Goal: Information Seeking & Learning: Learn about a topic

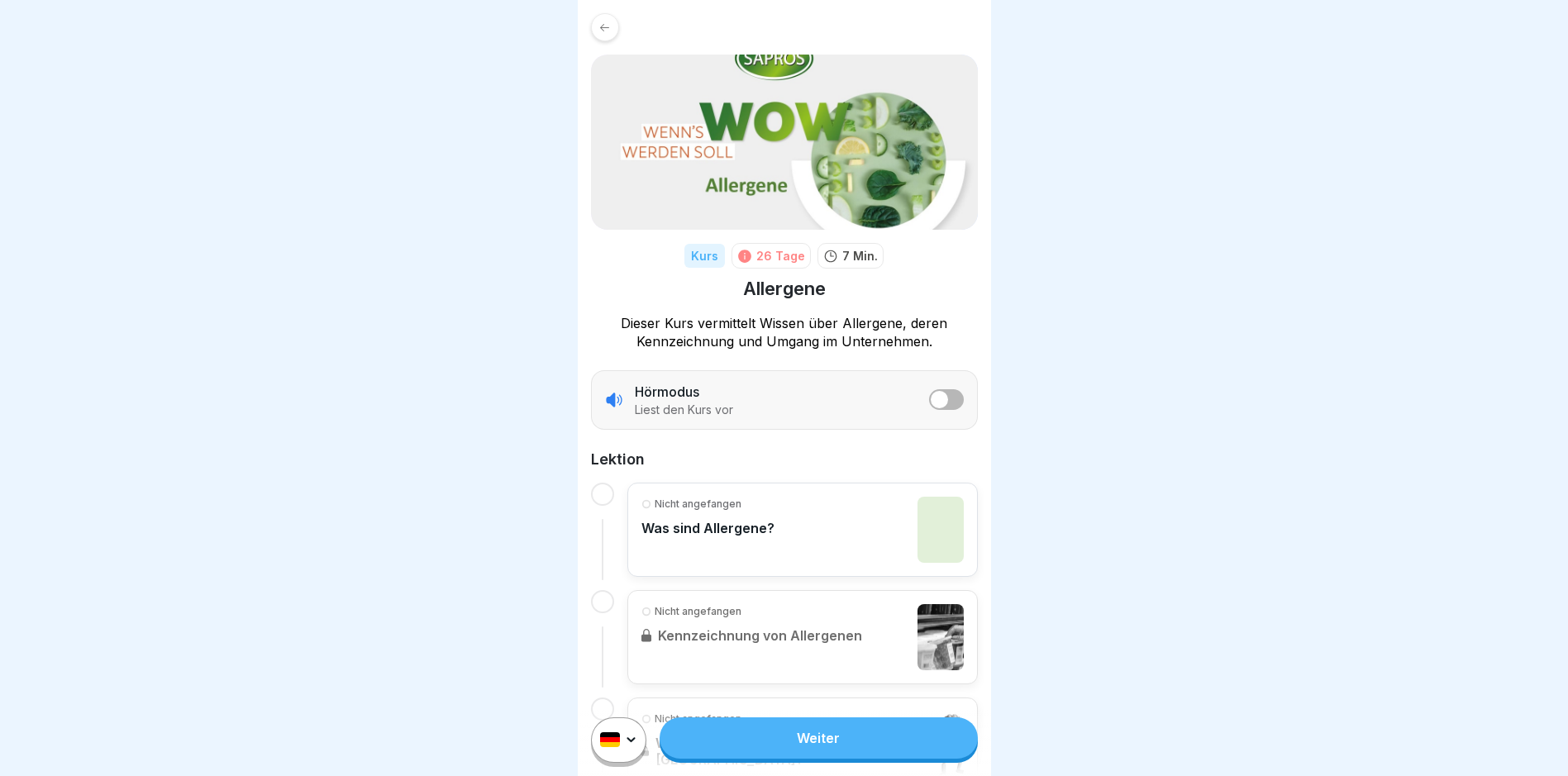
click at [628, 750] on html "Kurs 26 Tage 7 Min. Allergene Dieser Kurs vermittelt Wissen über Allergene, der…" at bounding box center [784, 388] width 1568 height 776
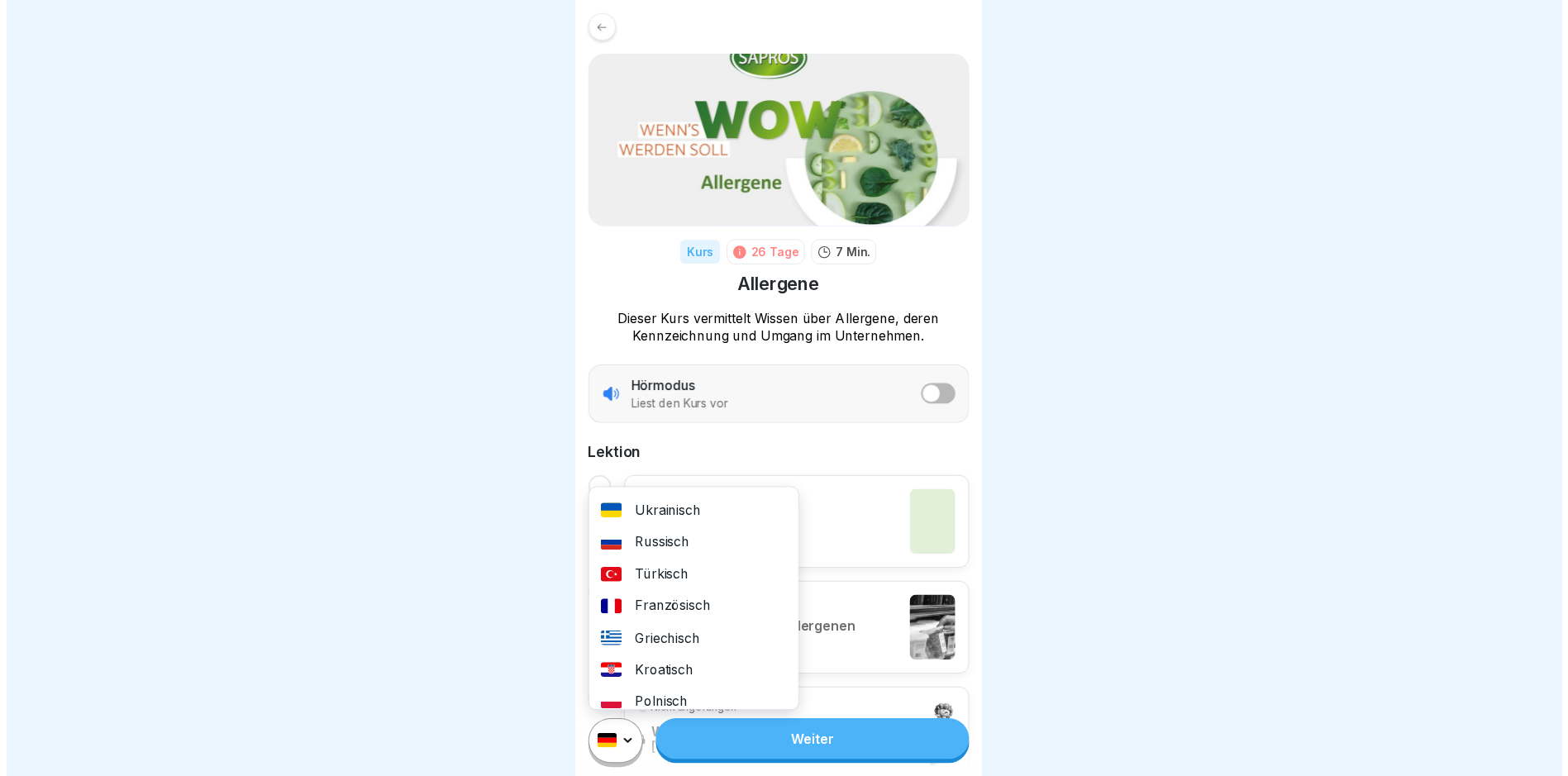
scroll to position [166, 0]
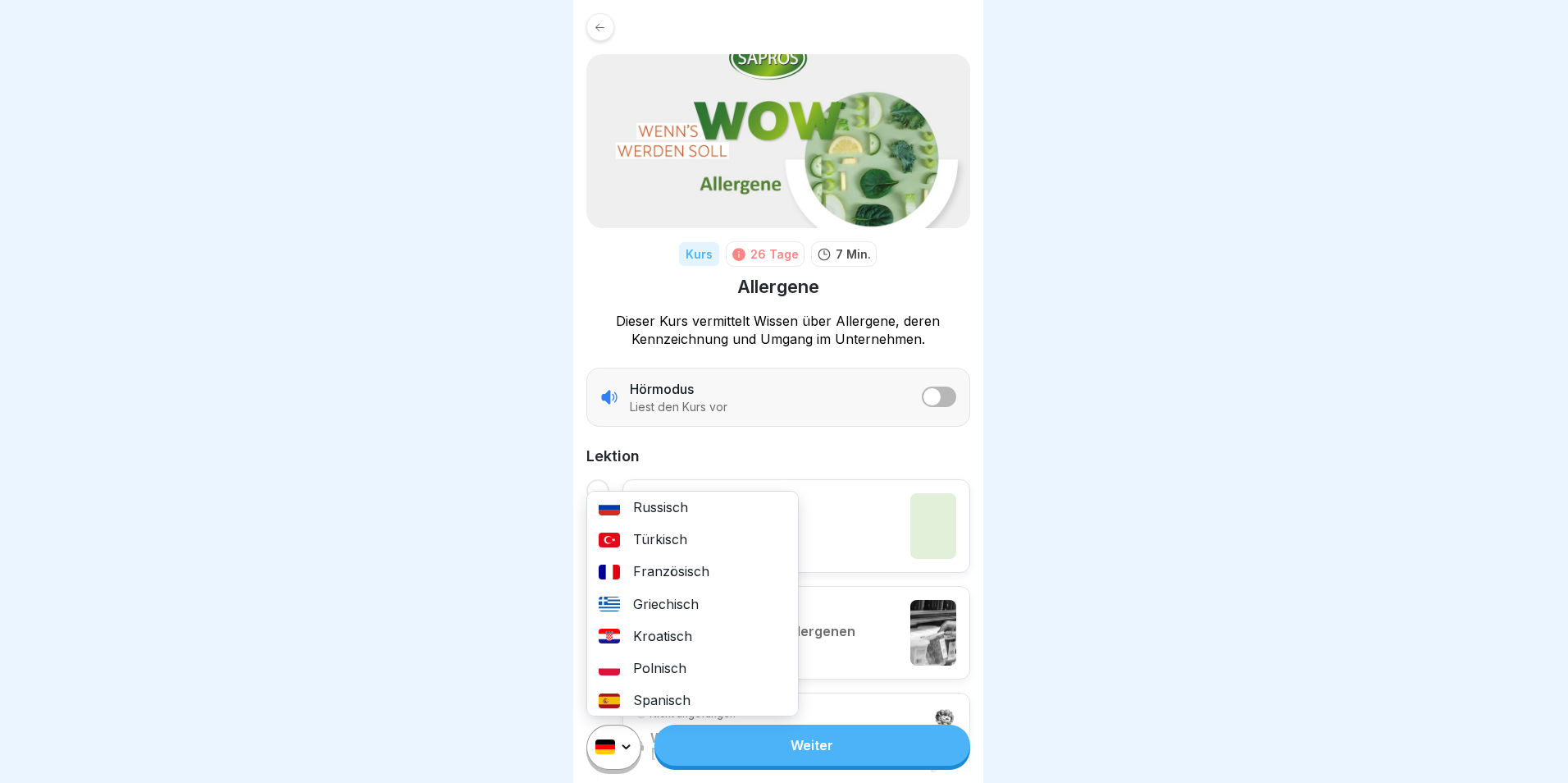
click at [668, 663] on div "Polnisch" at bounding box center [692, 668] width 211 height 32
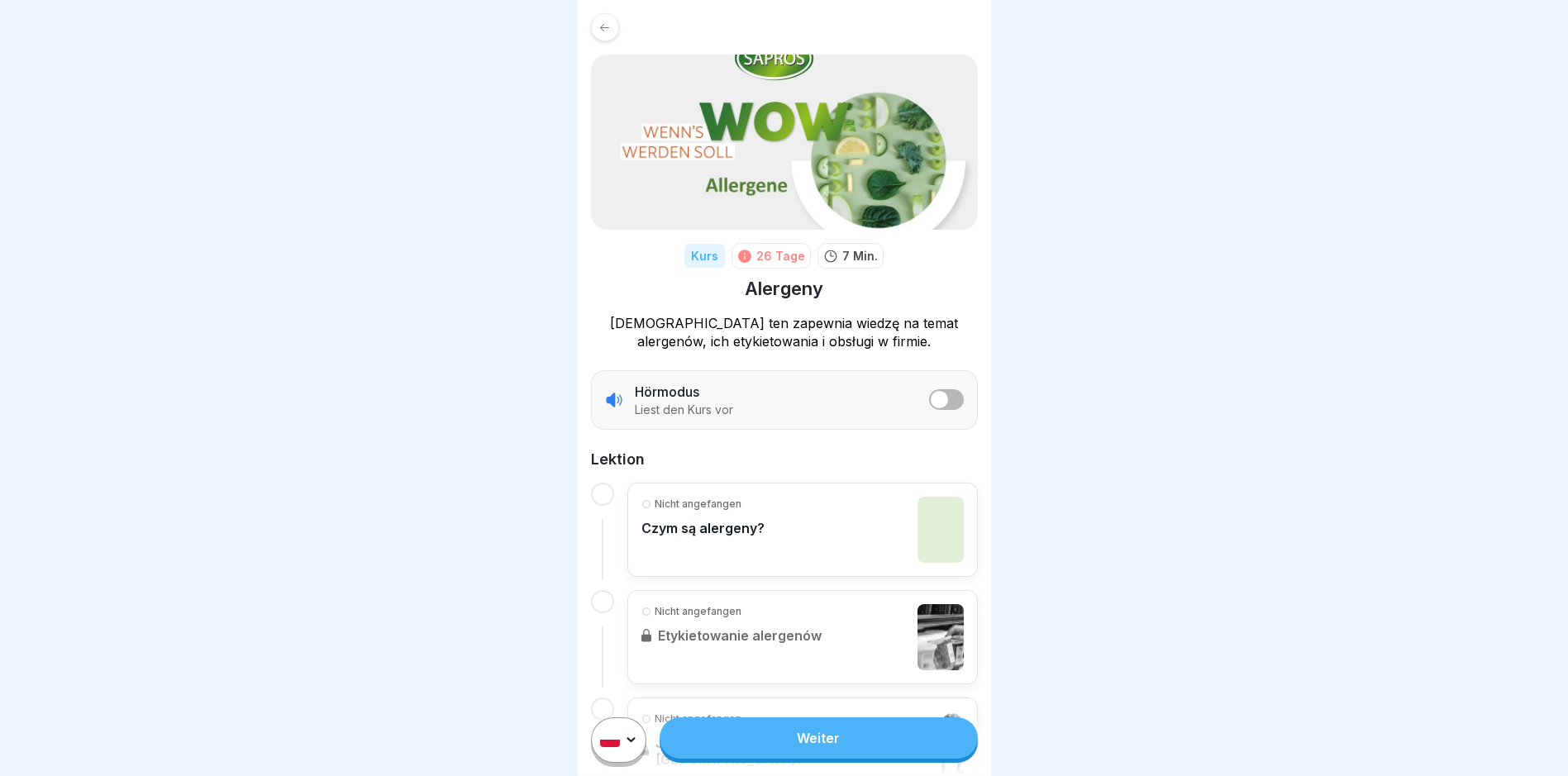
click at [806, 751] on link "Weiter" at bounding box center [818, 737] width 317 height 41
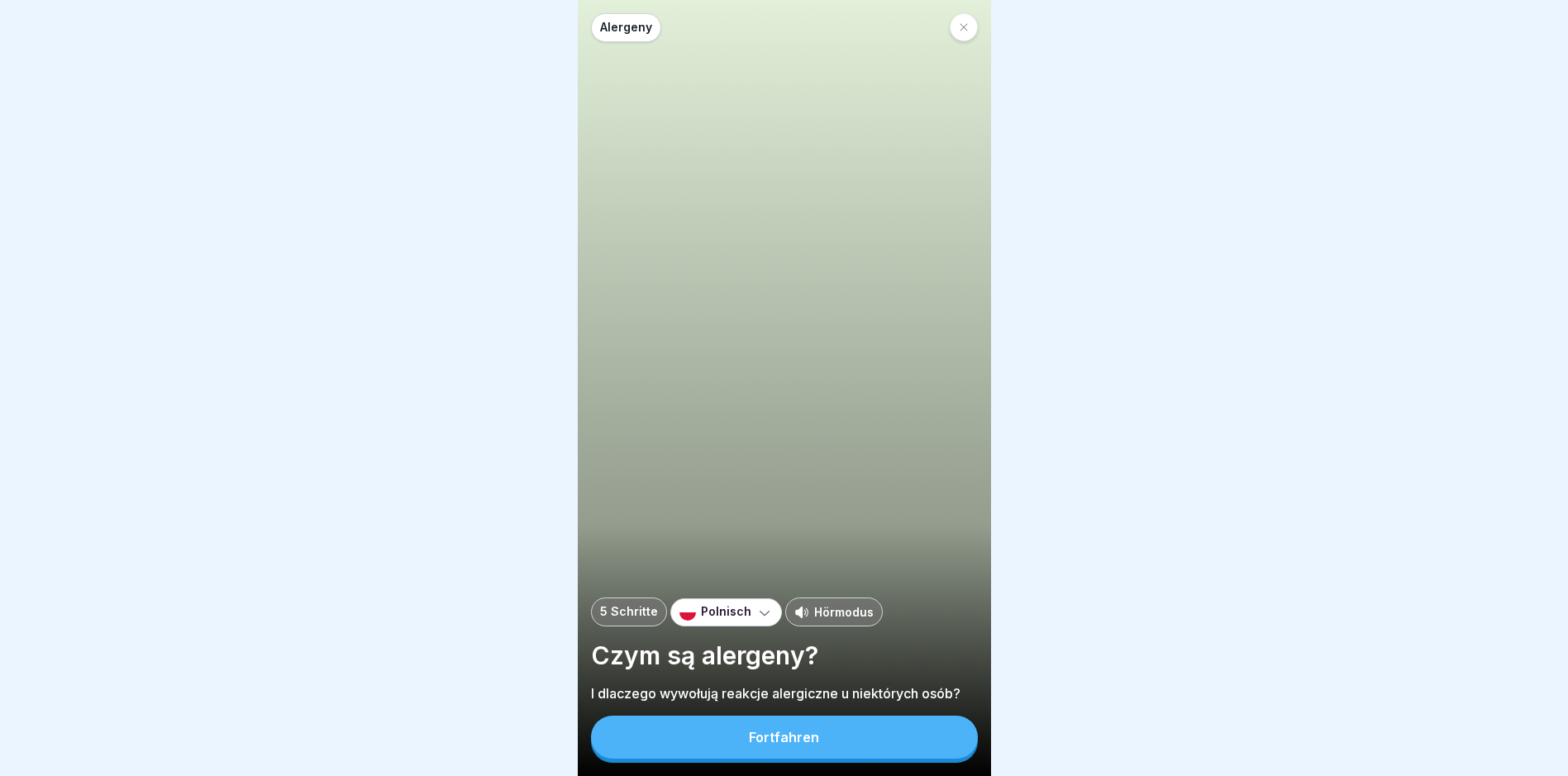
click at [808, 745] on div "Fortfahren" at bounding box center [784, 737] width 70 height 15
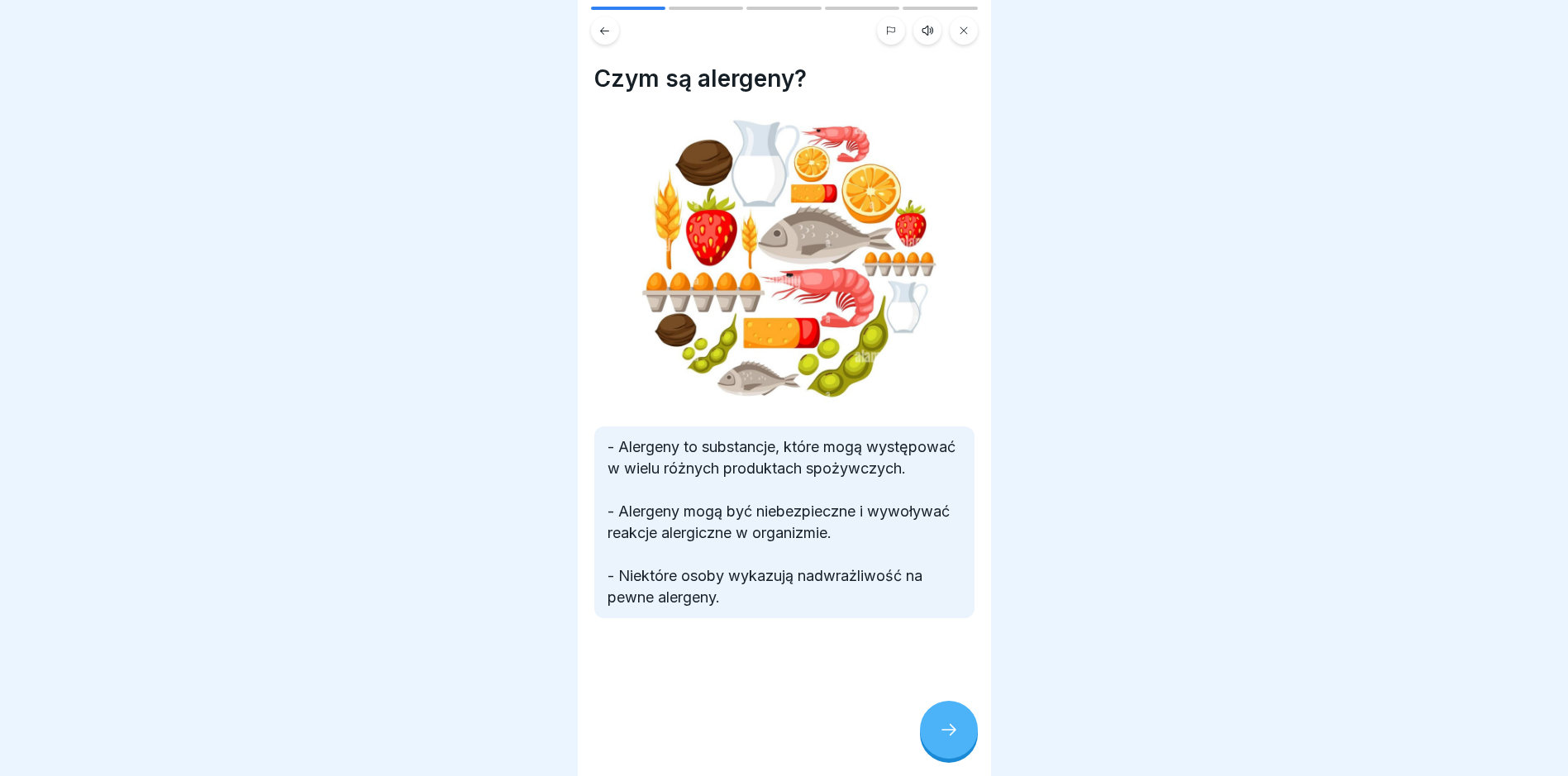
click at [944, 740] on icon at bounding box center [949, 730] width 20 height 20
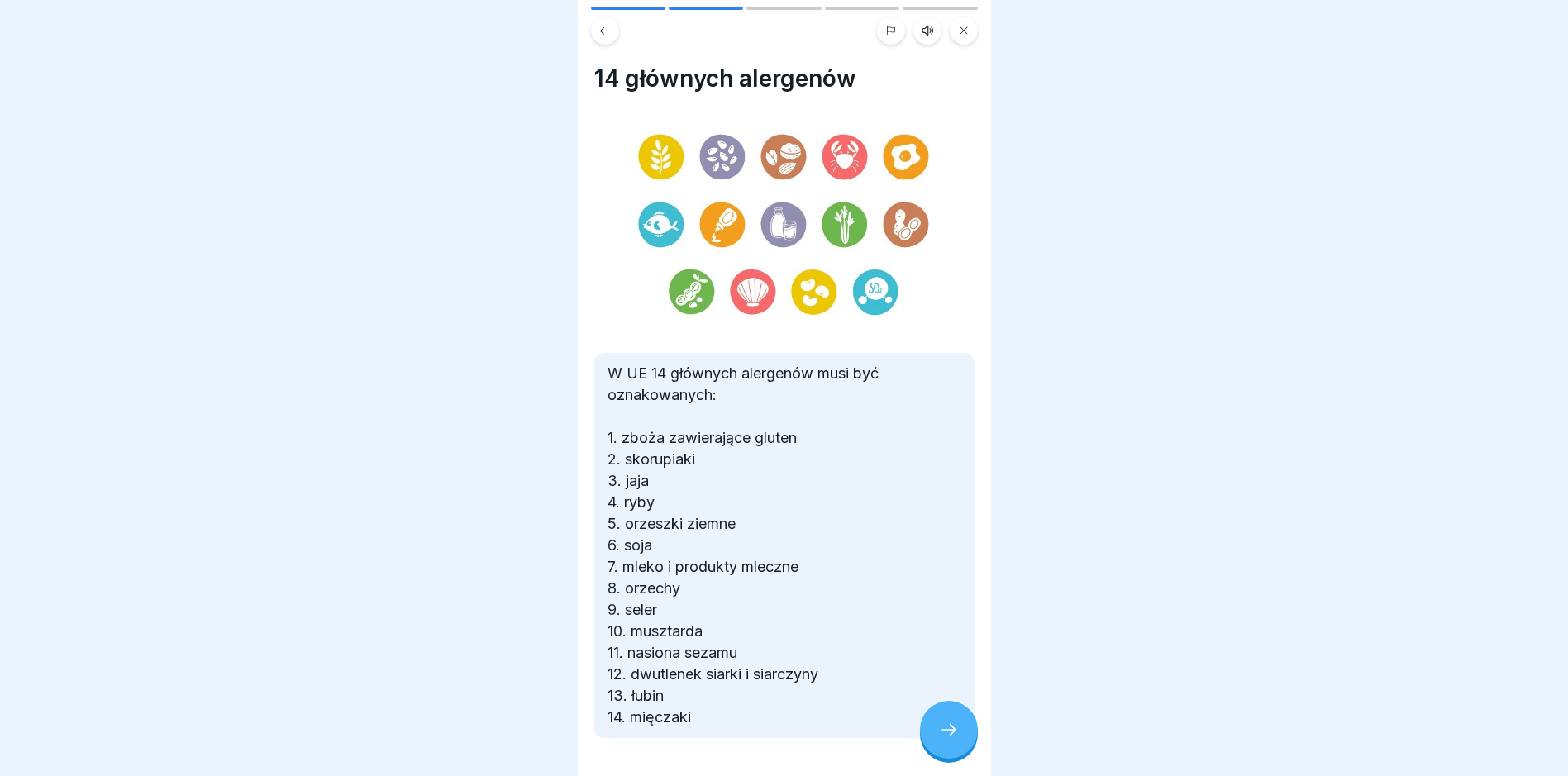
click at [936, 744] on div at bounding box center [948, 730] width 58 height 58
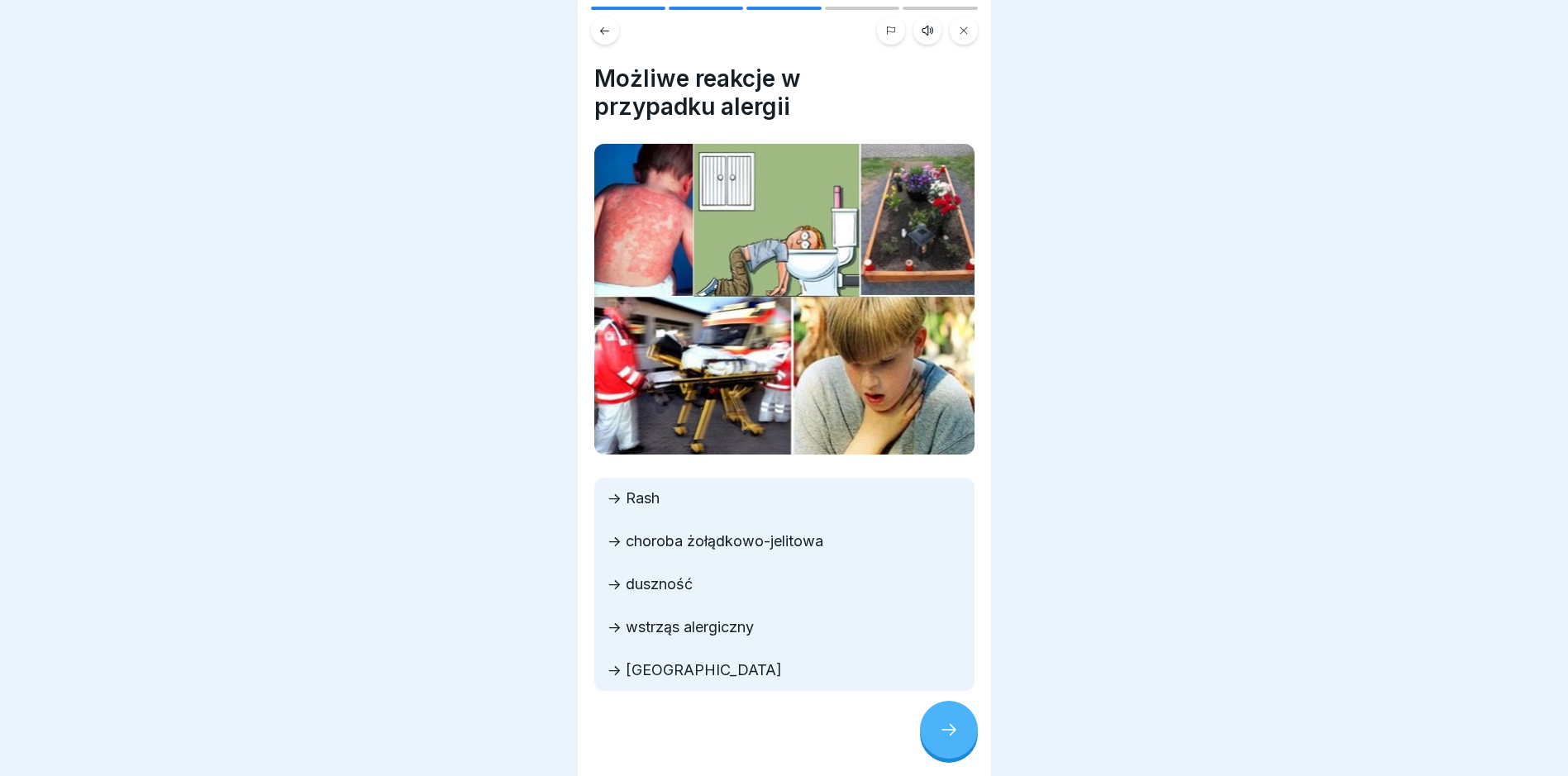
click at [937, 744] on div at bounding box center [948, 730] width 58 height 58
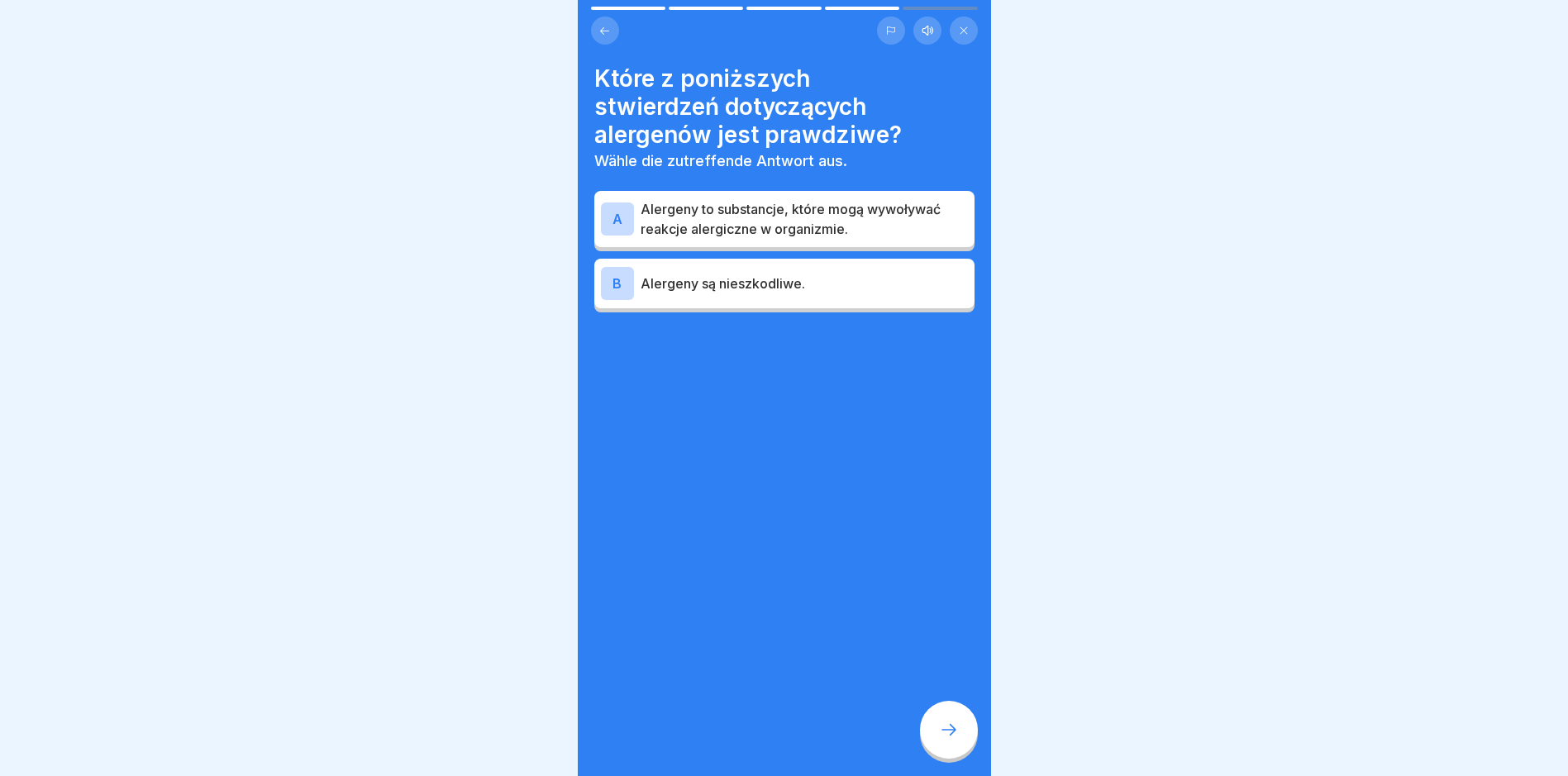
click at [749, 226] on p "Alergeny to substancje, które mogą wywoływać reakcje alergiczne w organizmie." at bounding box center [804, 218] width 328 height 40
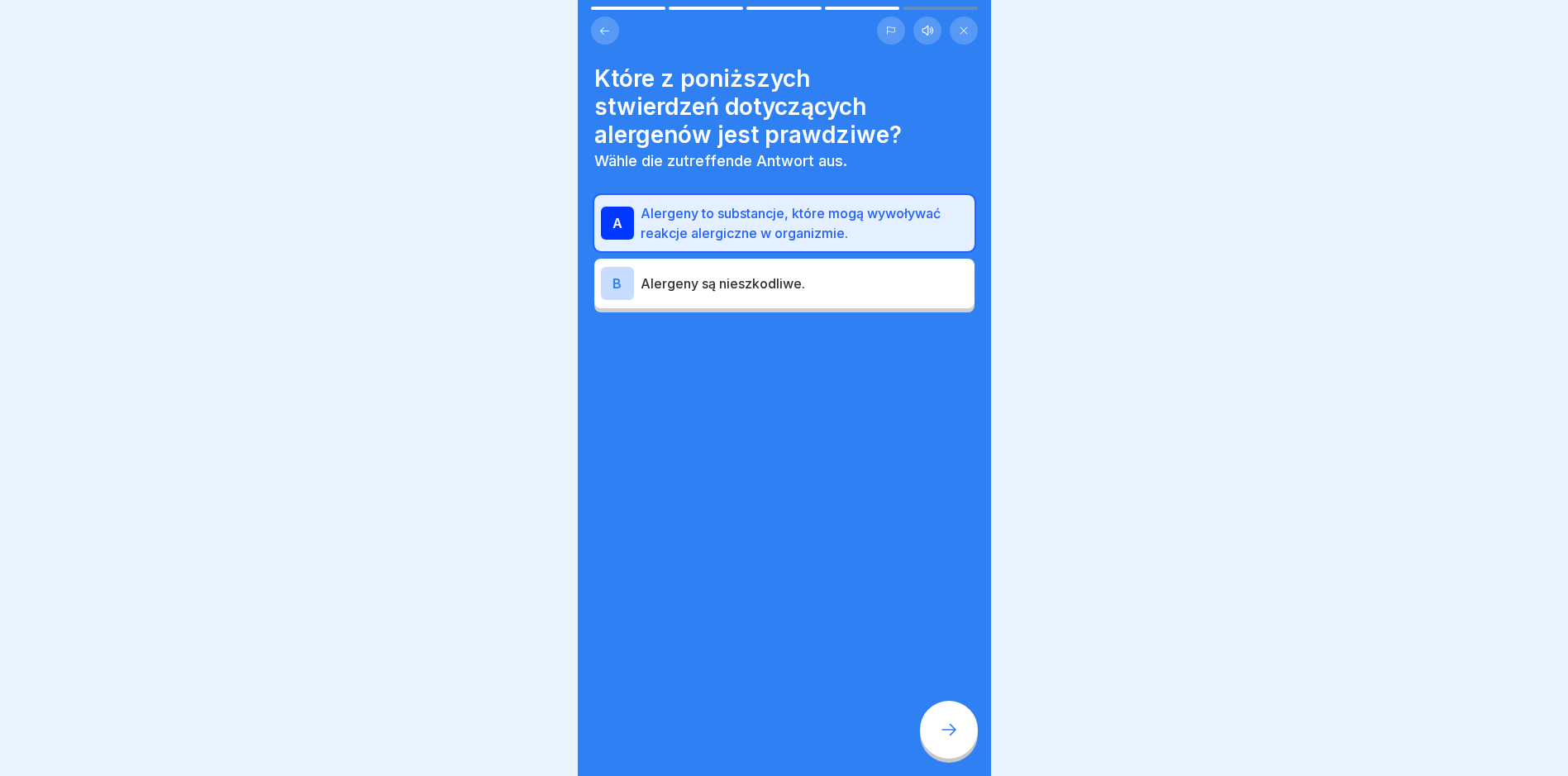
click at [949, 727] on div at bounding box center [948, 730] width 58 height 58
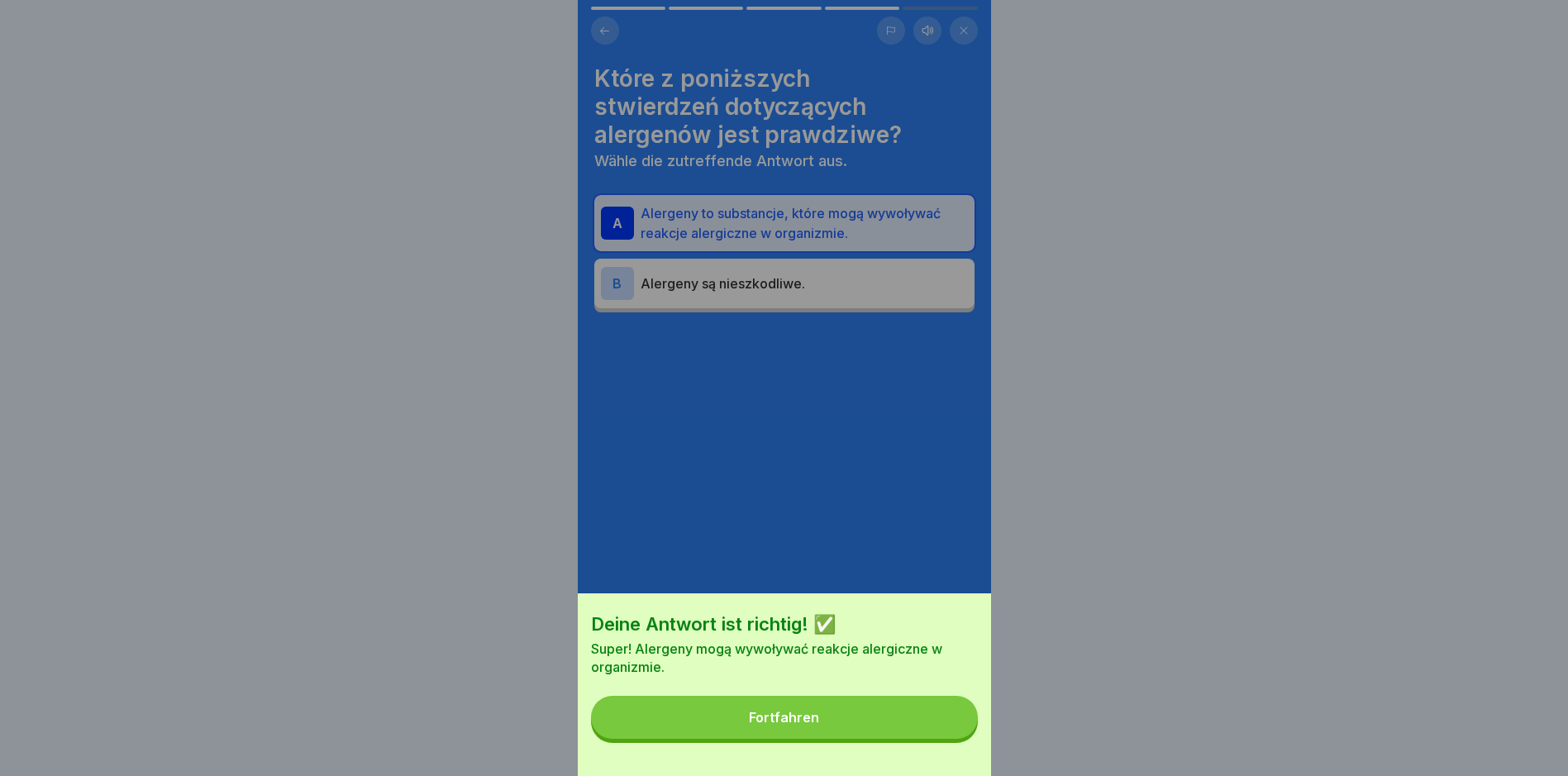
click at [858, 721] on button "Fortfahren" at bounding box center [784, 717] width 386 height 43
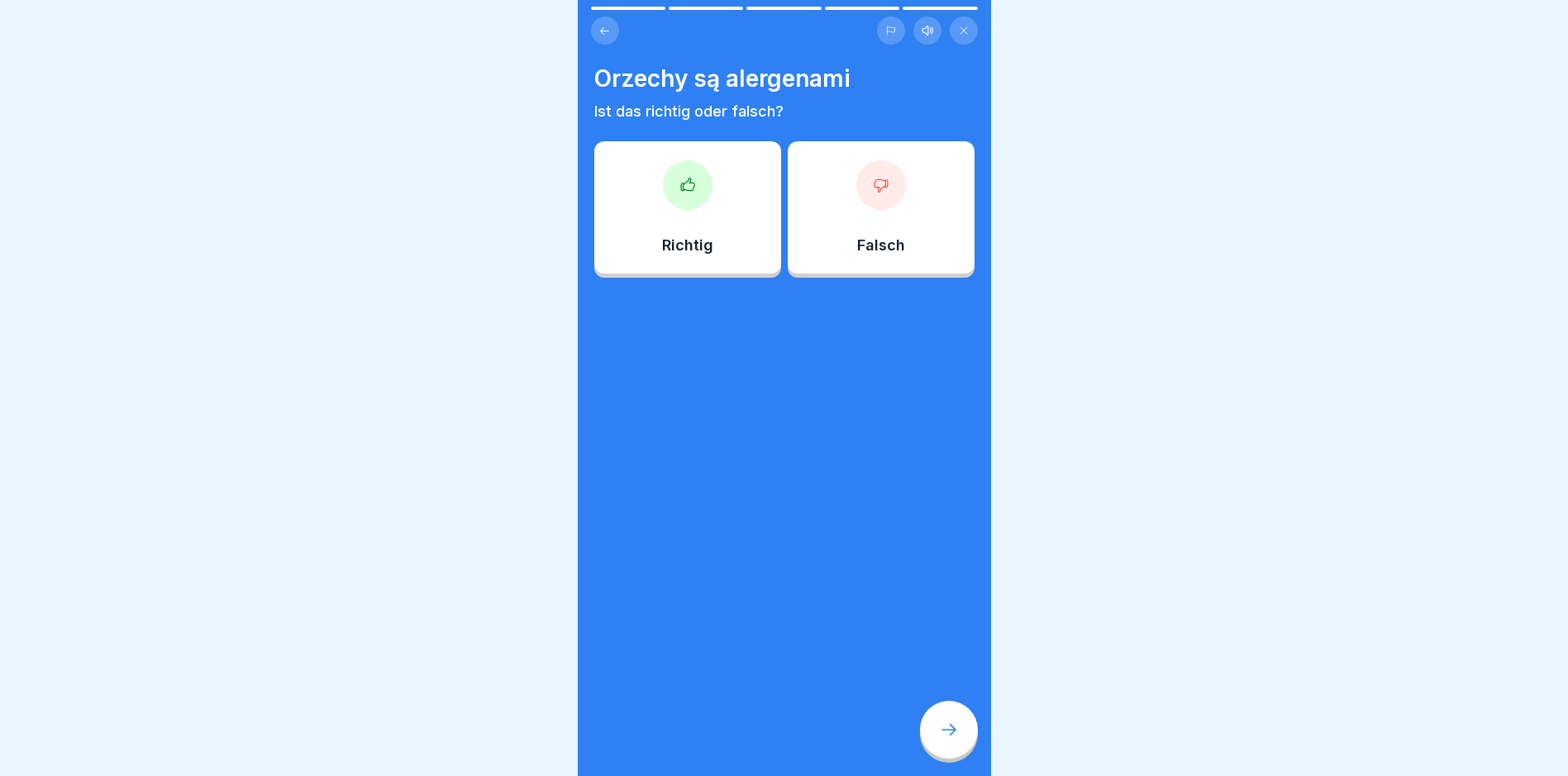
click at [696, 187] on div at bounding box center [687, 185] width 50 height 50
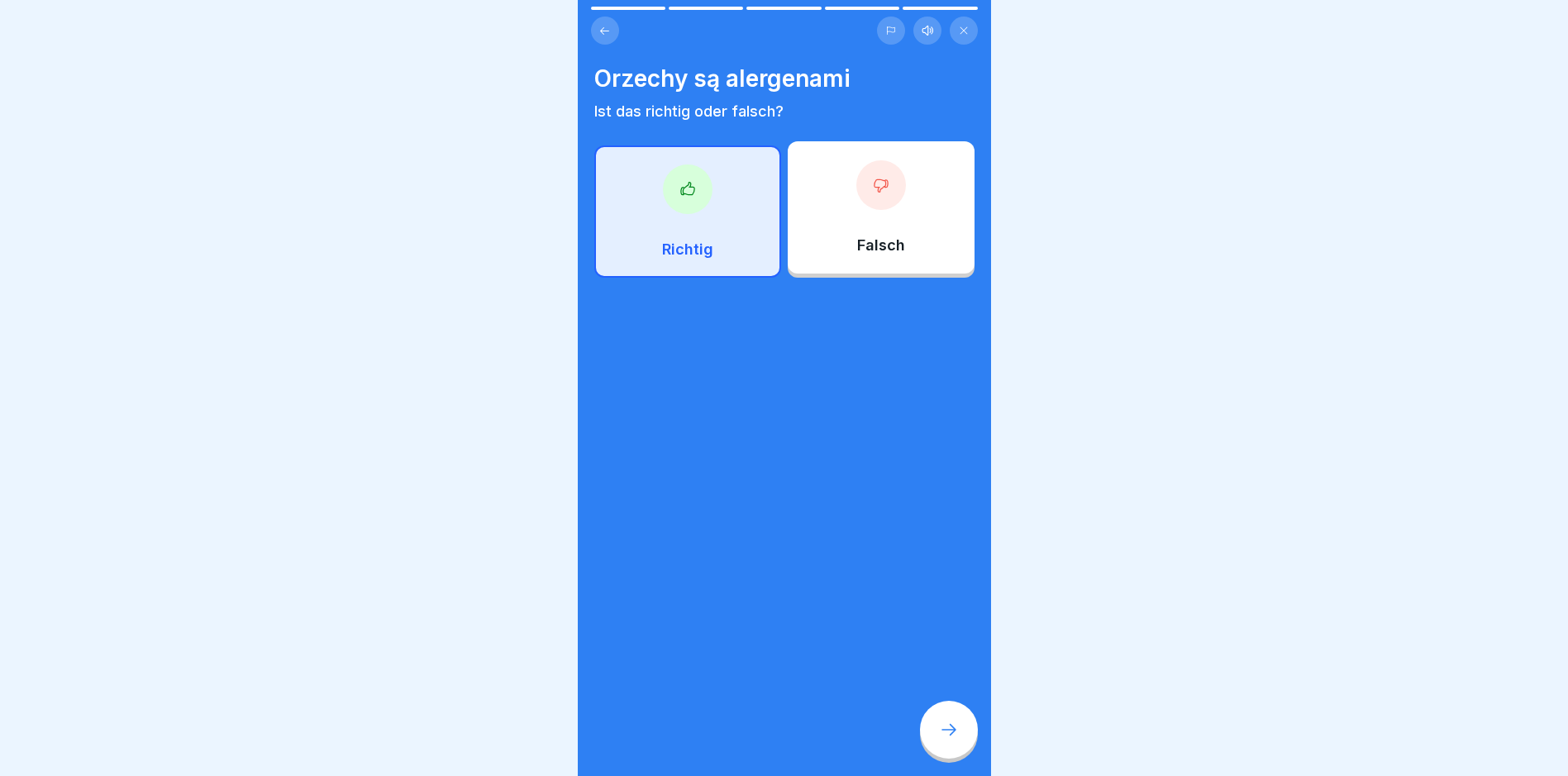
click at [948, 734] on icon at bounding box center [949, 730] width 20 height 20
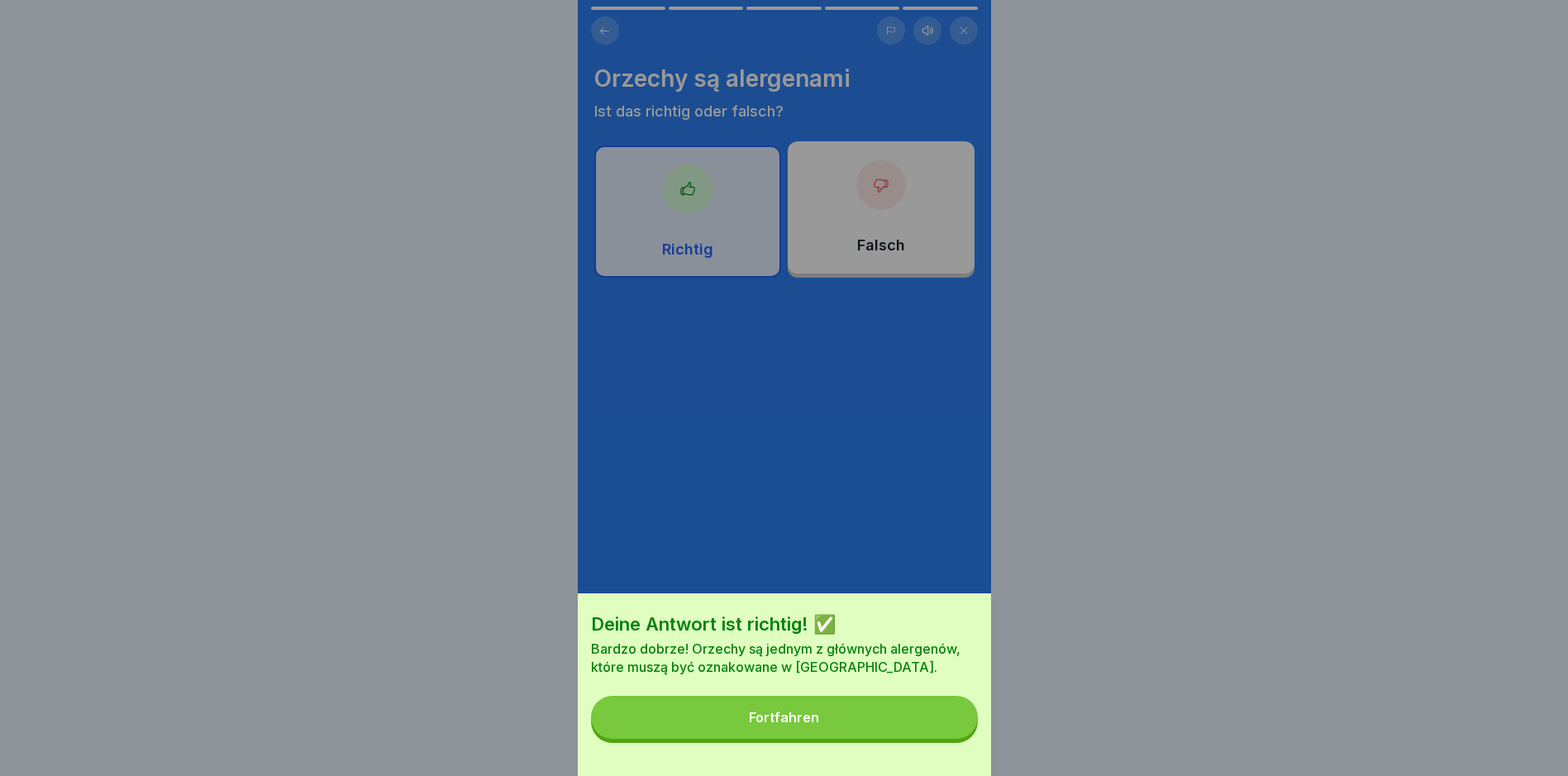
click at [871, 735] on button "Fortfahren" at bounding box center [784, 717] width 386 height 43
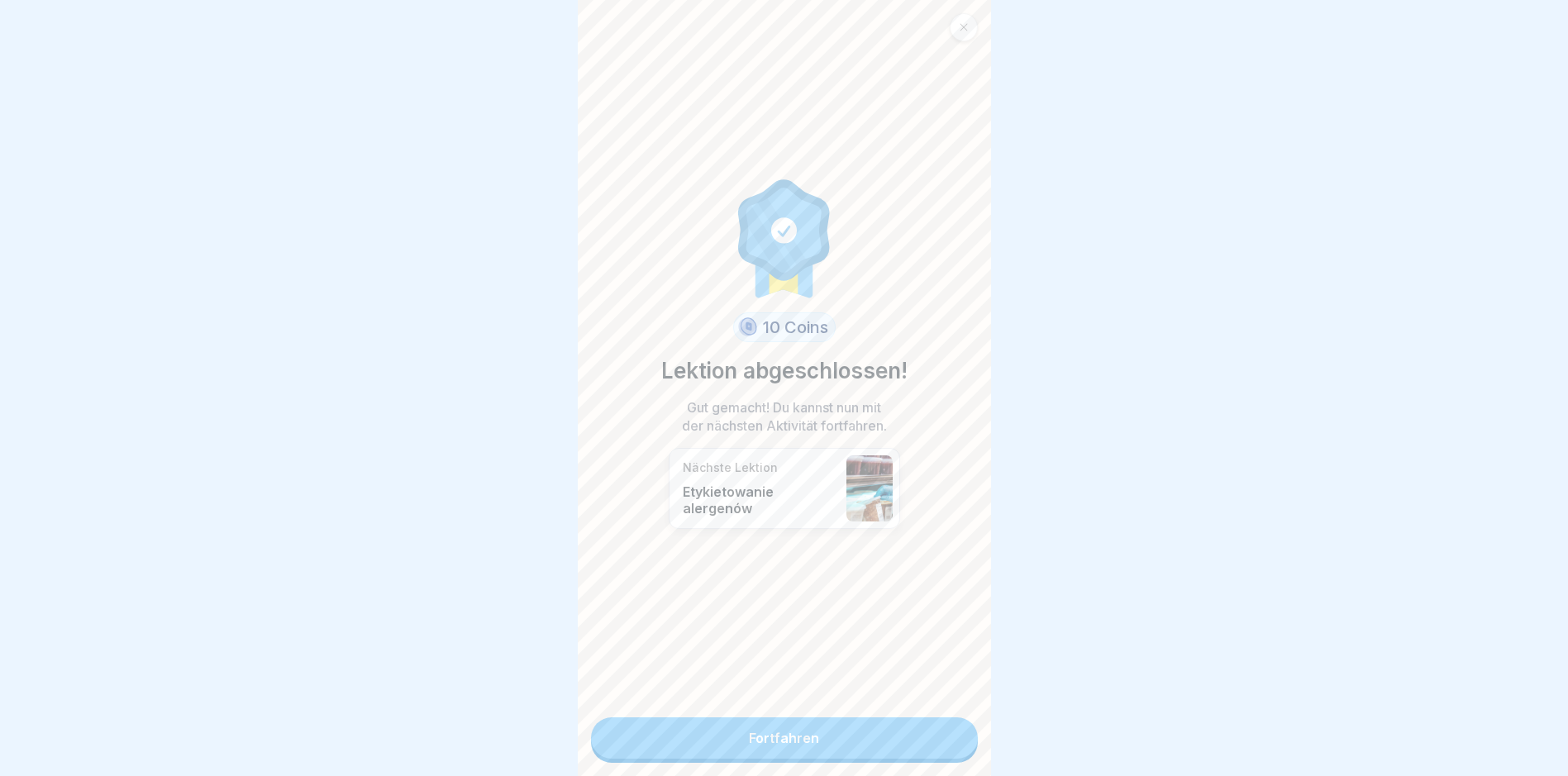
click at [866, 734] on link "Fortfahren" at bounding box center [784, 737] width 386 height 41
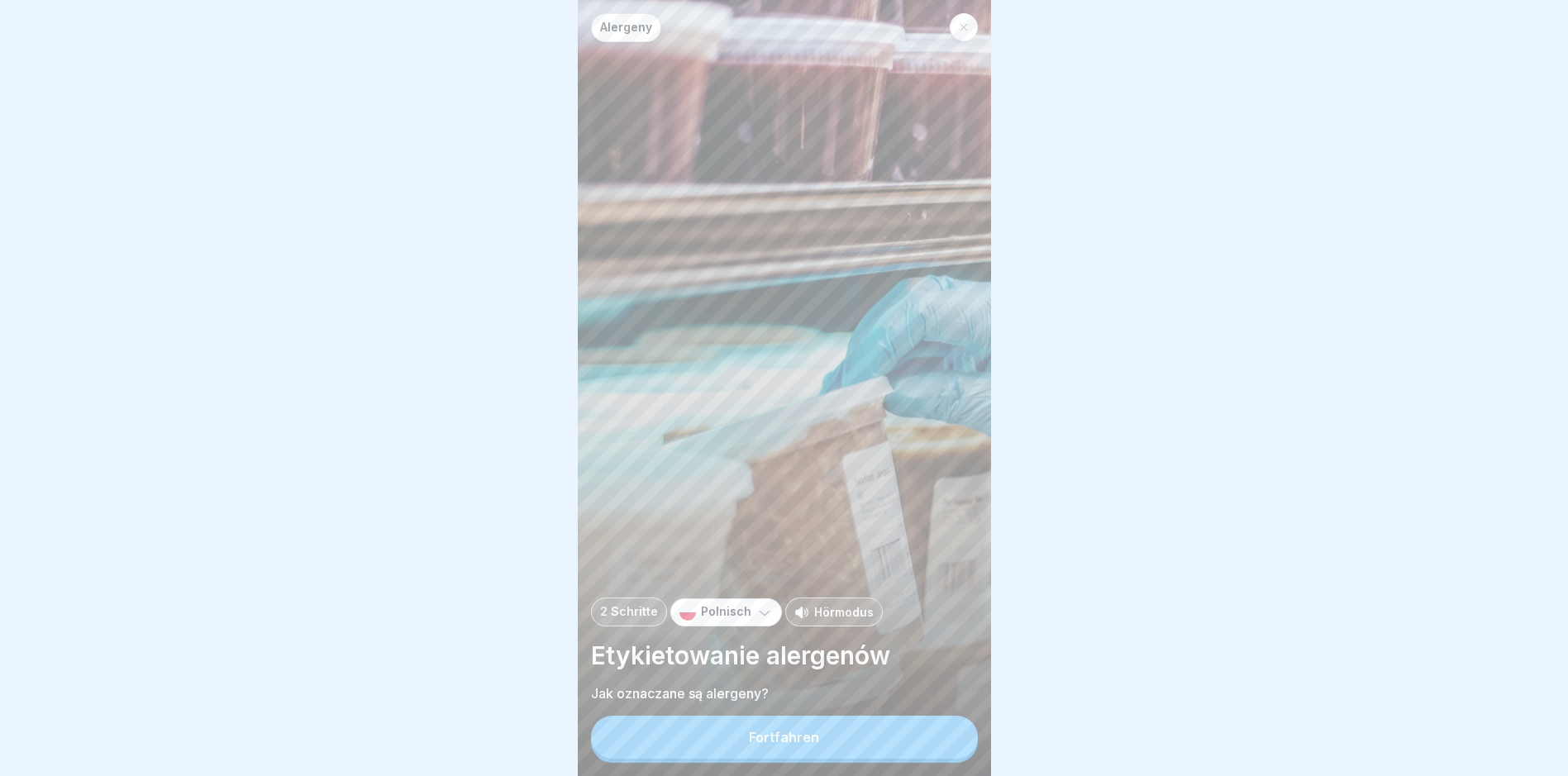
click at [866, 734] on button "Fortfahren" at bounding box center [784, 737] width 386 height 43
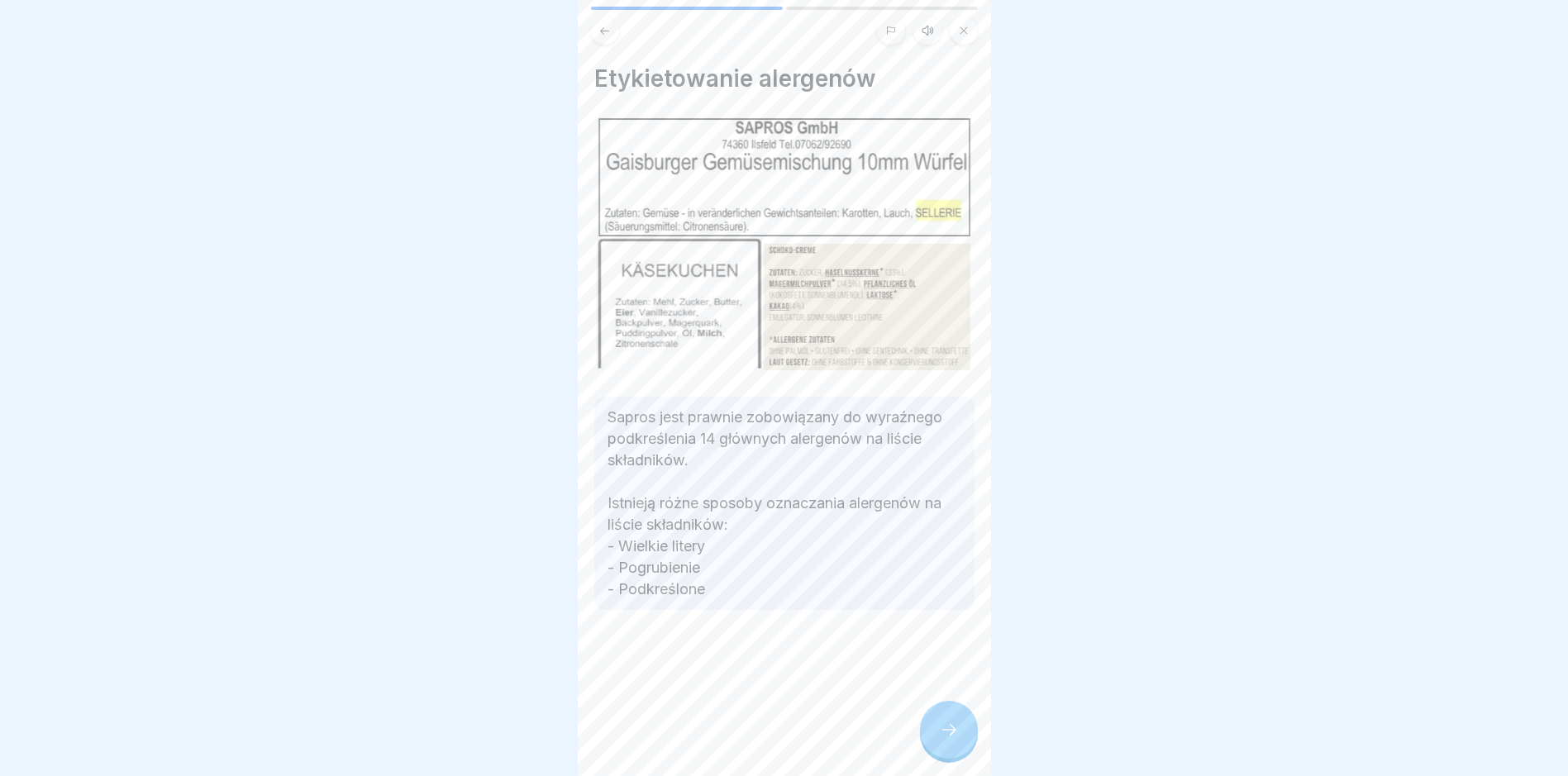
click at [932, 738] on div at bounding box center [948, 730] width 58 height 58
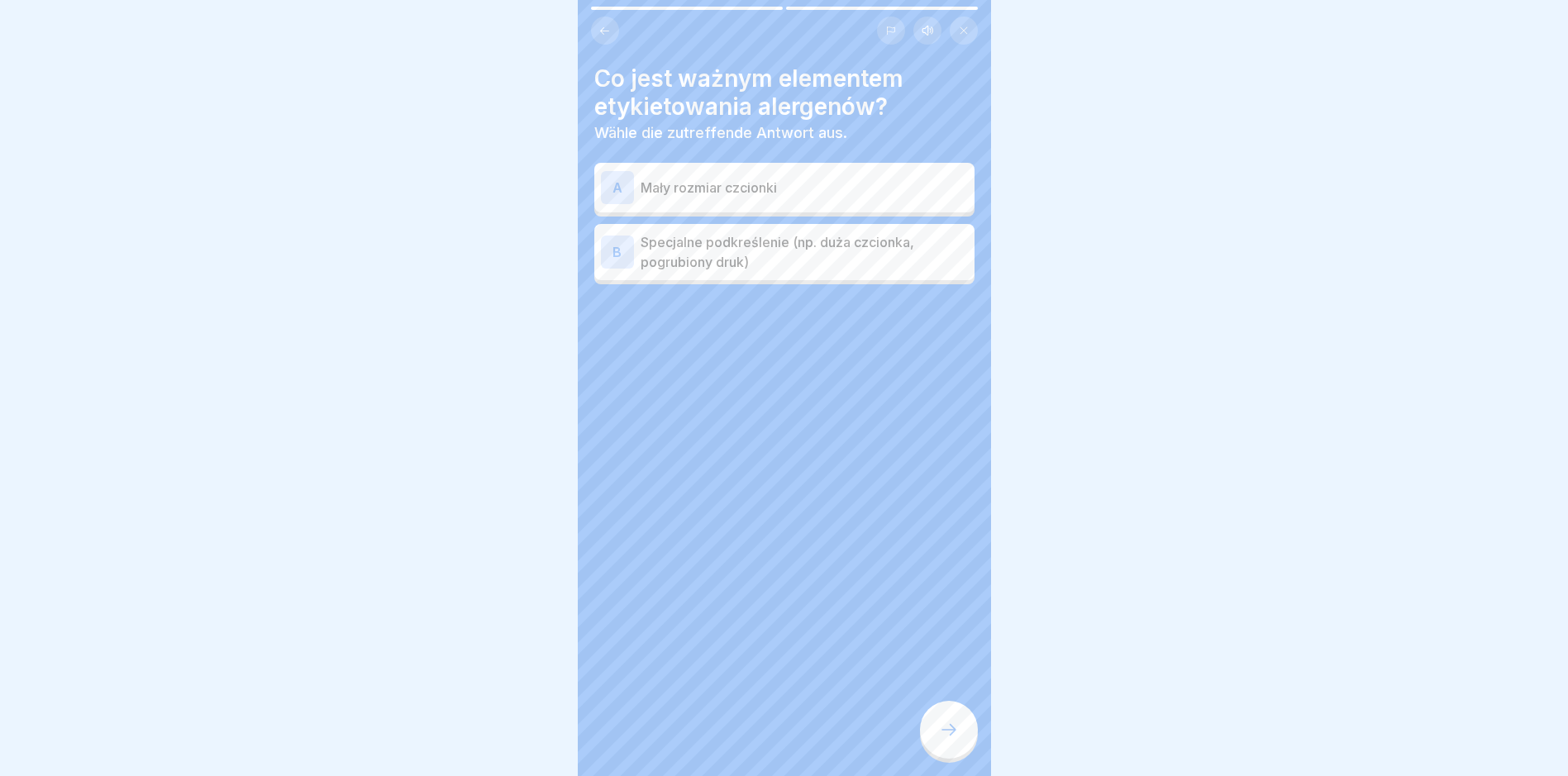
click at [878, 272] on div "B Specjalne podkreślenie (np. duża czcionka, pogrubiony druk)" at bounding box center [784, 251] width 380 height 56
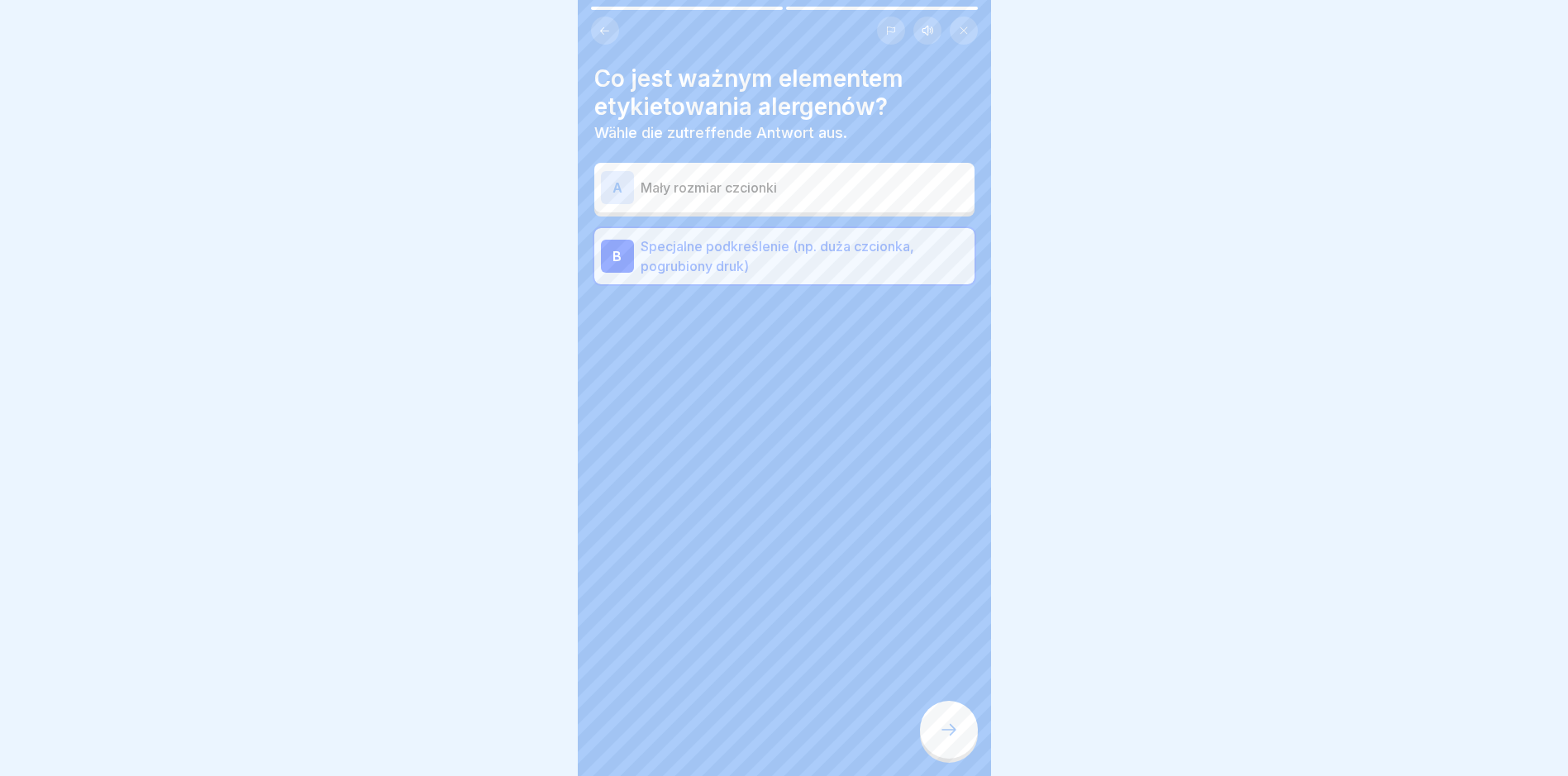
click at [945, 740] on icon at bounding box center [949, 730] width 20 height 20
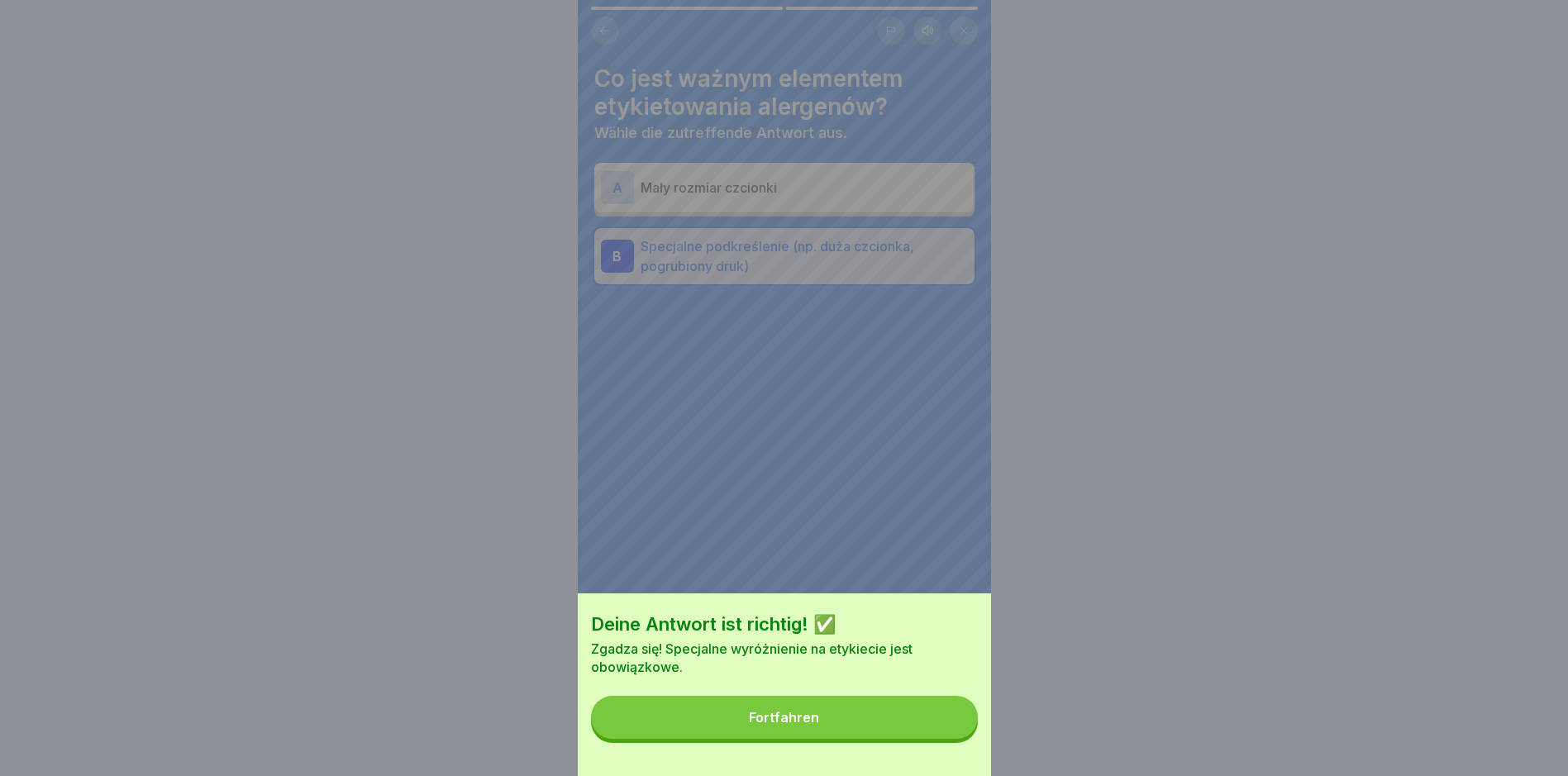
click at [891, 739] on button "Fortfahren" at bounding box center [784, 717] width 386 height 43
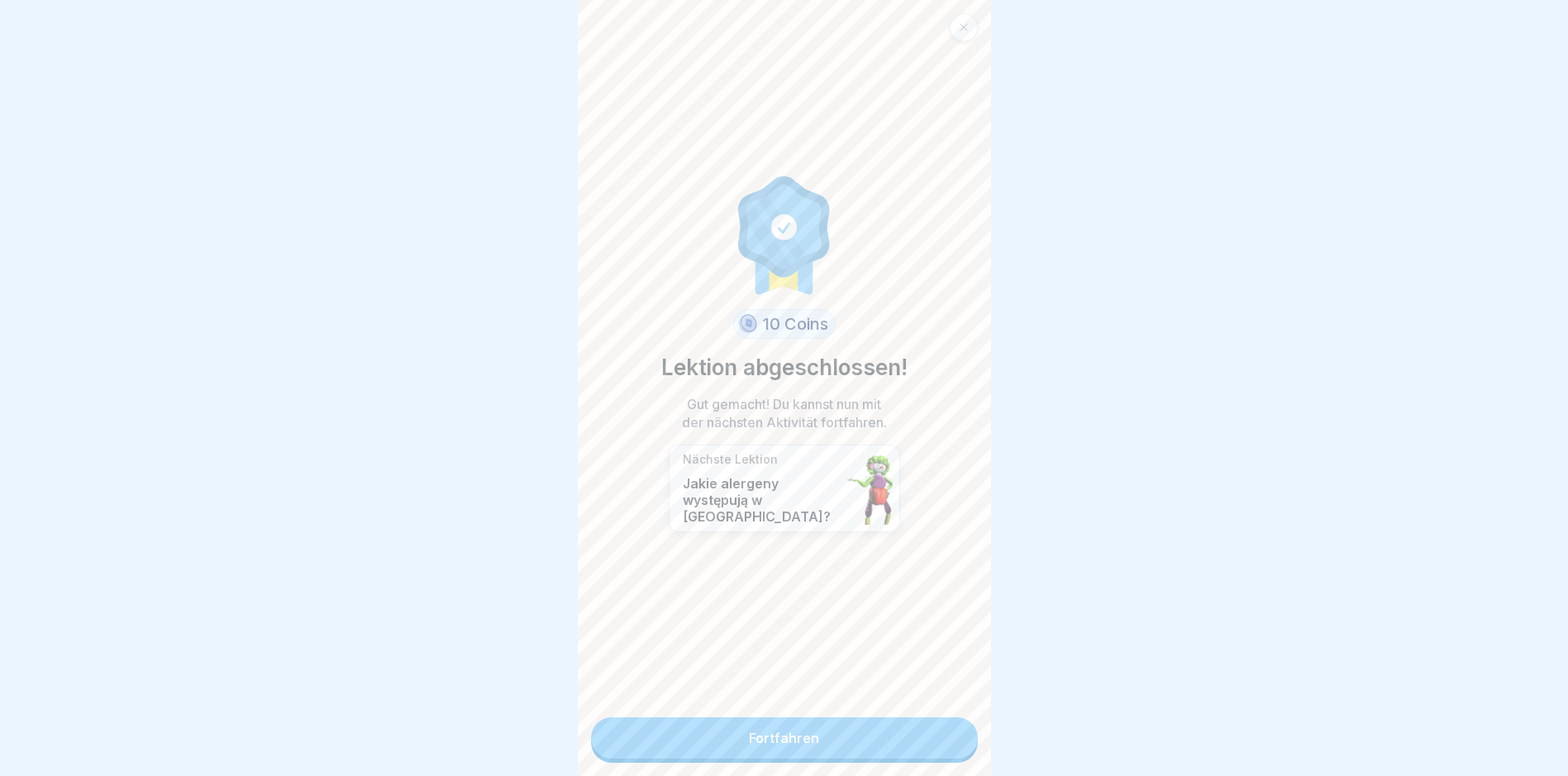
click at [790, 740] on link "Fortfahren" at bounding box center [784, 737] width 386 height 41
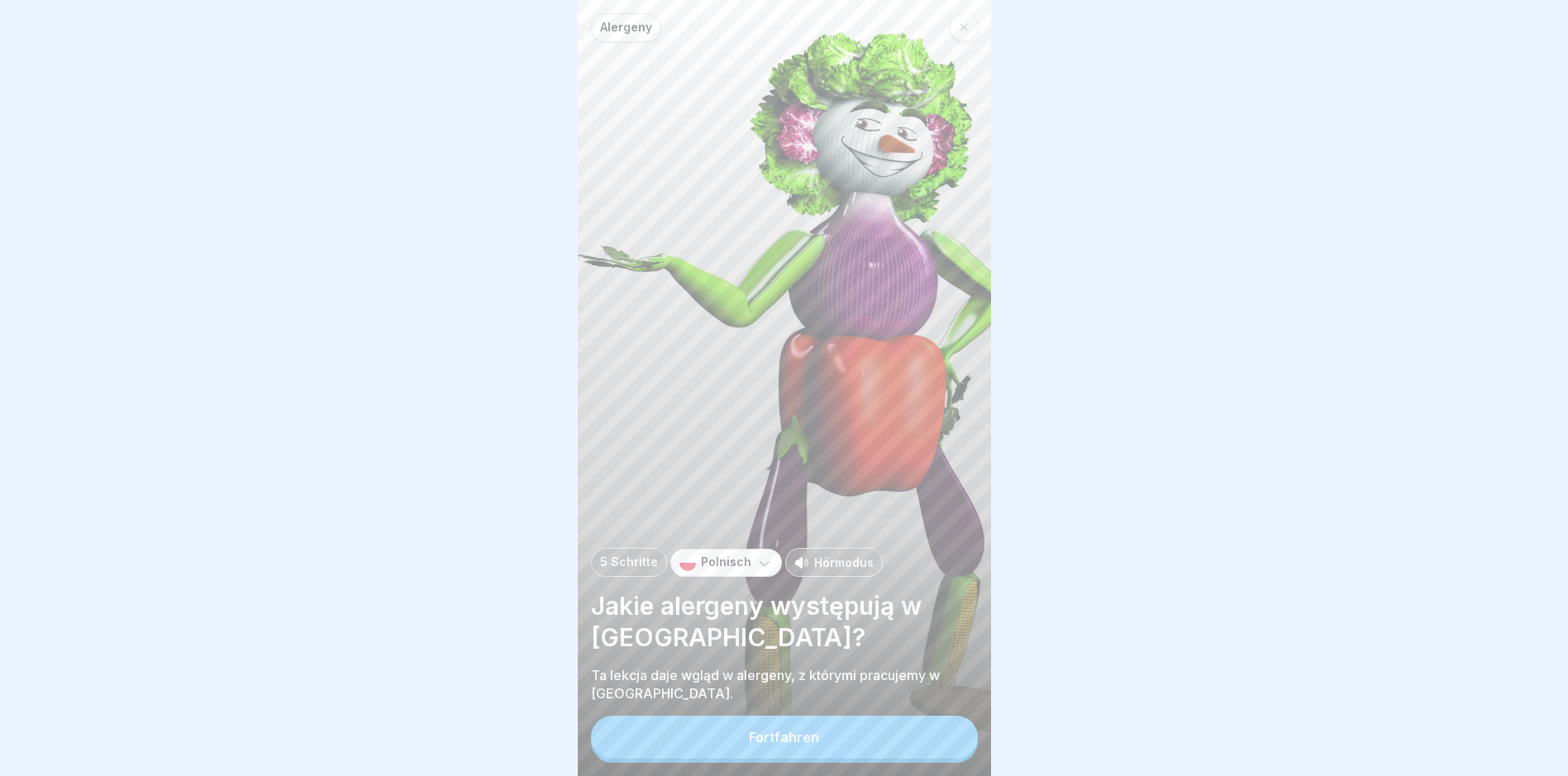
click at [790, 745] on div "Fortfahren" at bounding box center [784, 737] width 70 height 15
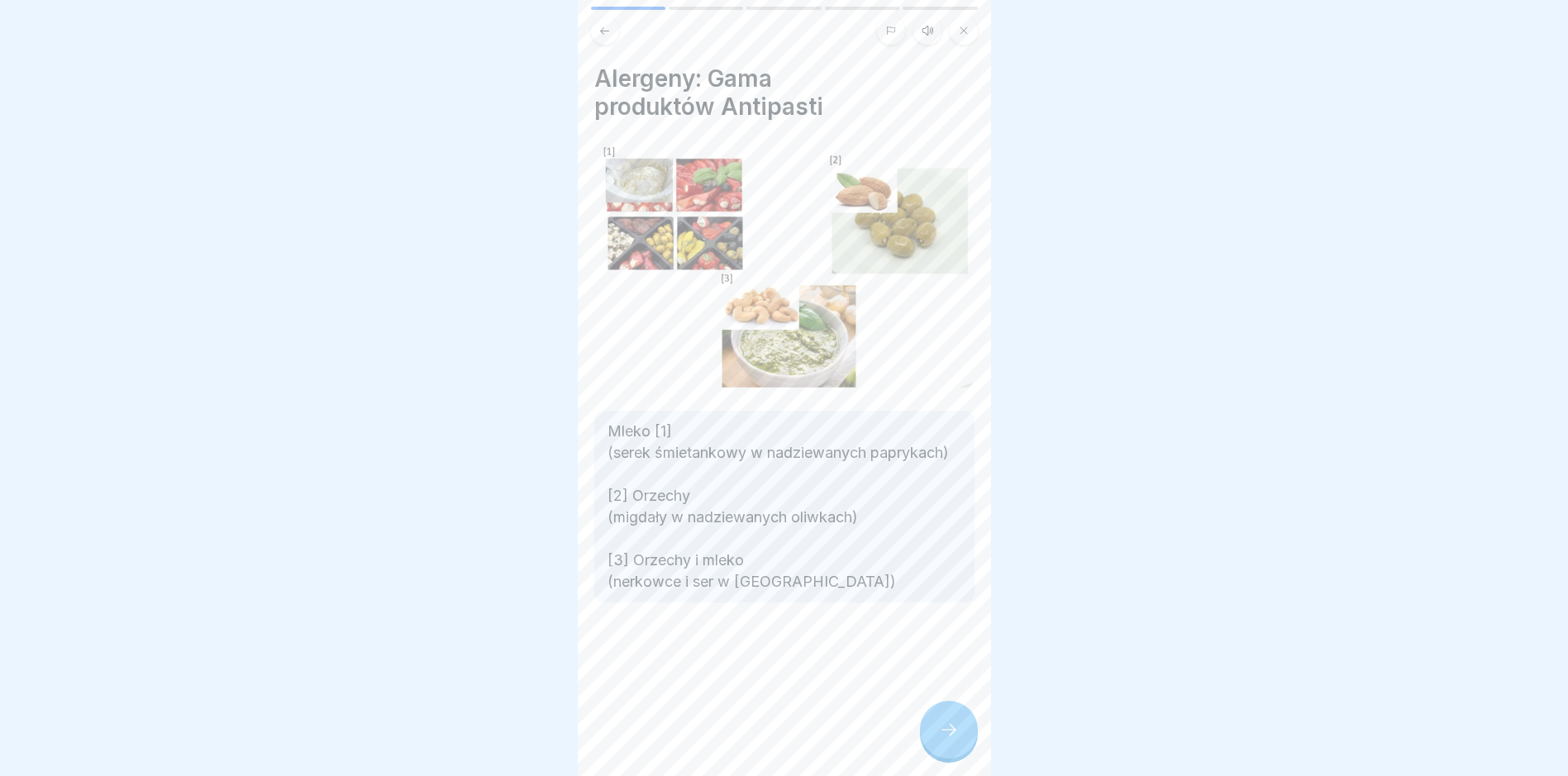
click at [943, 740] on icon at bounding box center [949, 730] width 20 height 20
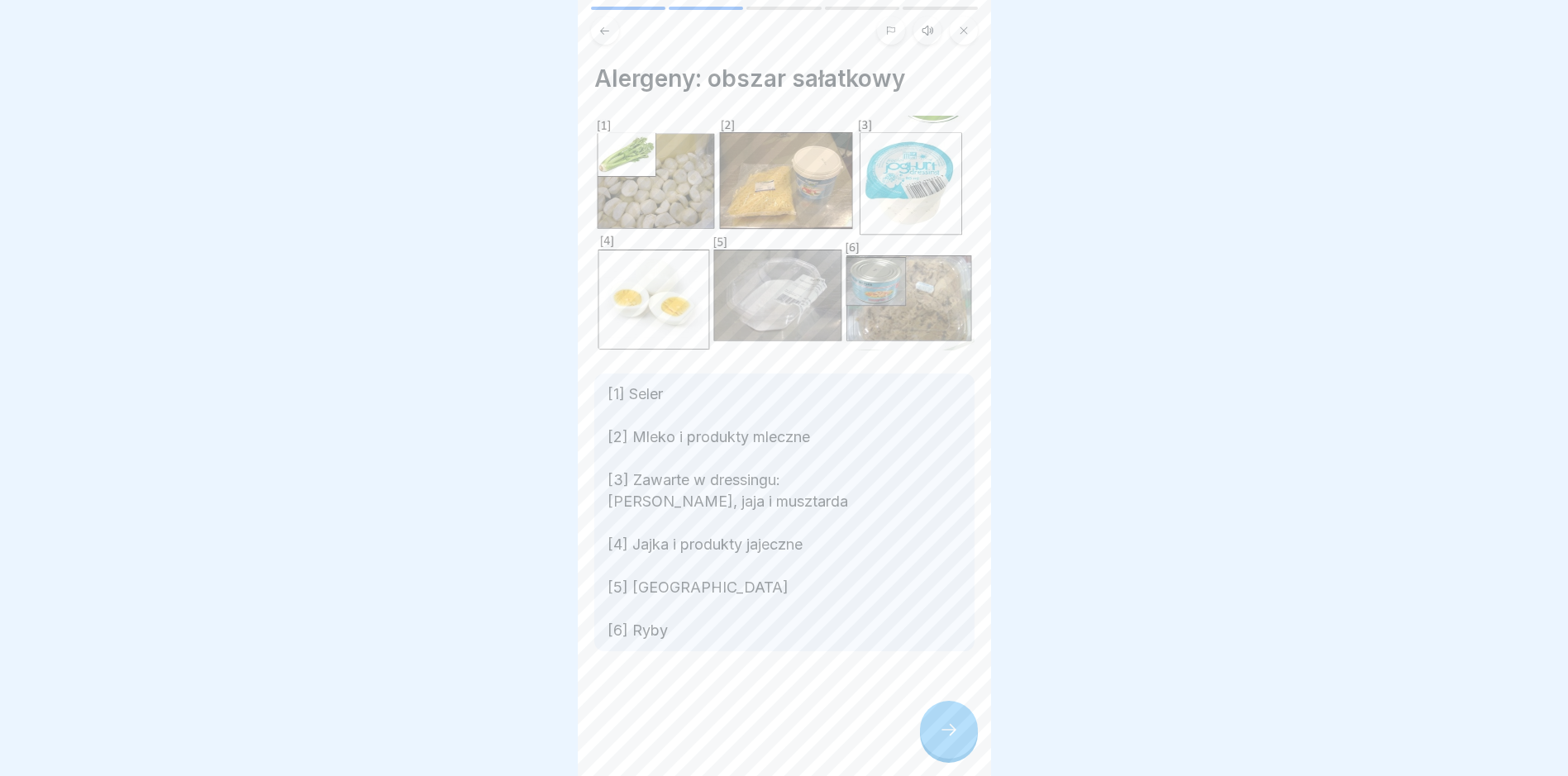
click at [943, 740] on icon at bounding box center [949, 730] width 20 height 20
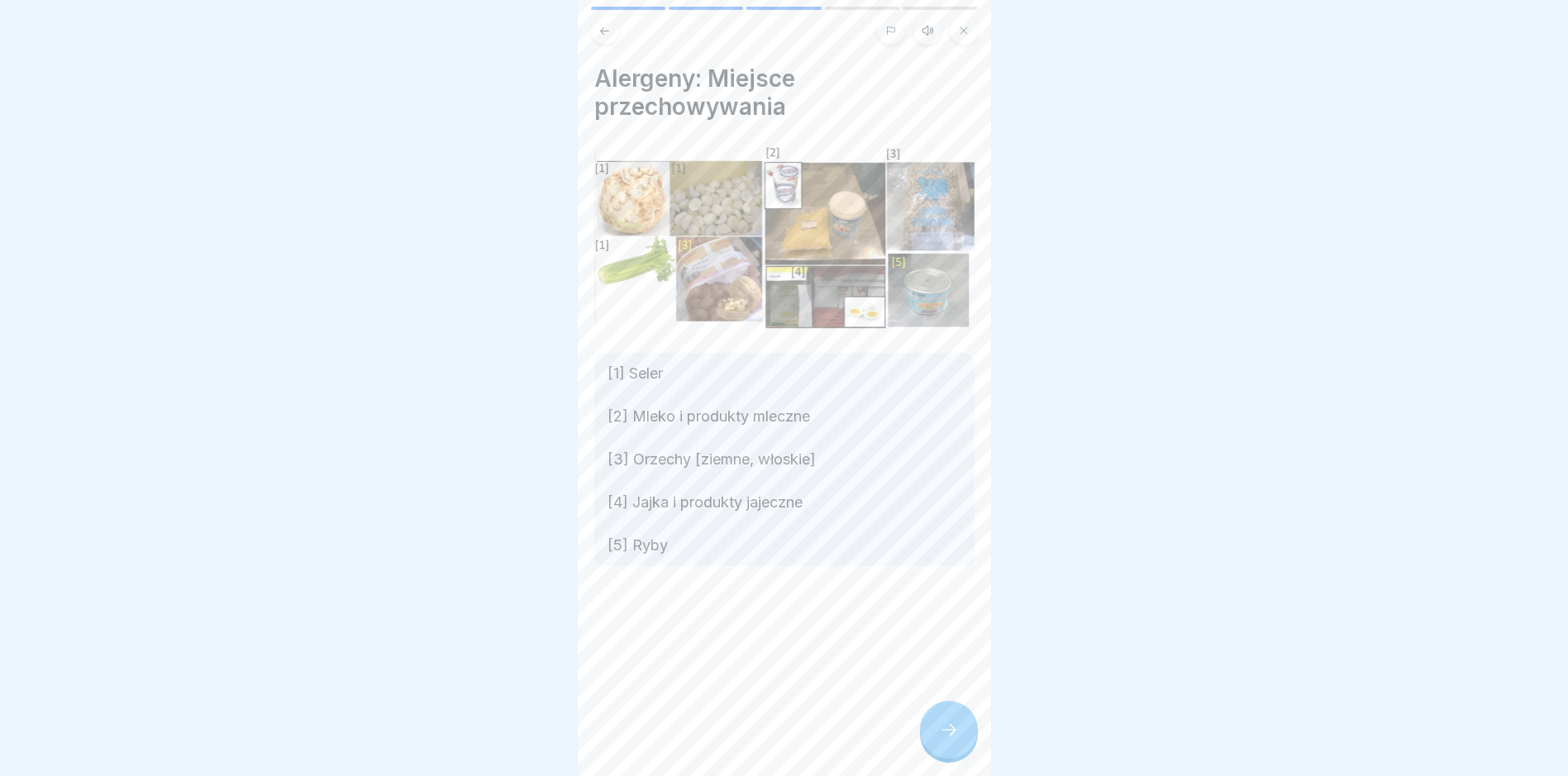
click at [943, 740] on icon at bounding box center [949, 730] width 20 height 20
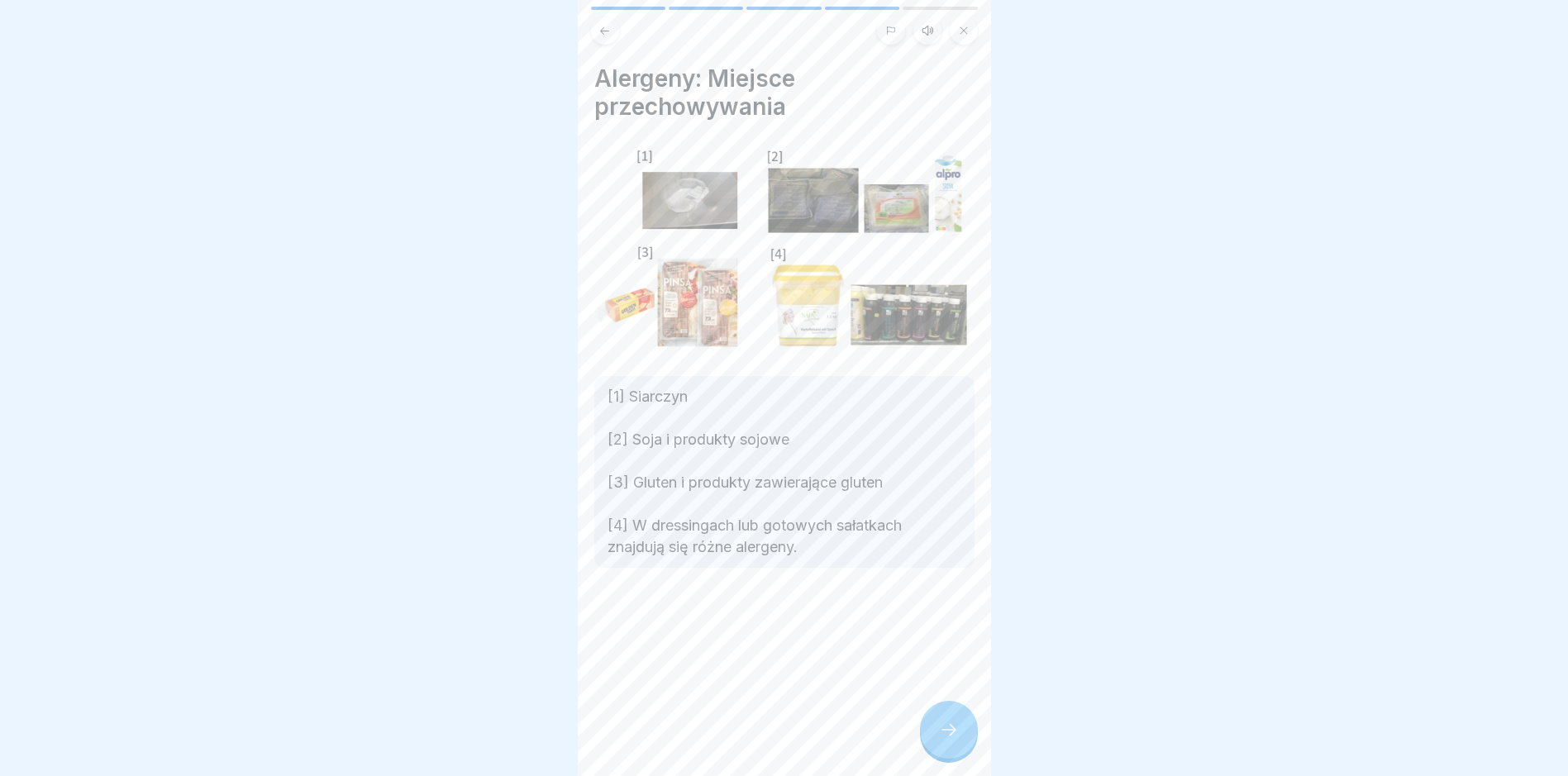
click at [943, 740] on icon at bounding box center [949, 730] width 20 height 20
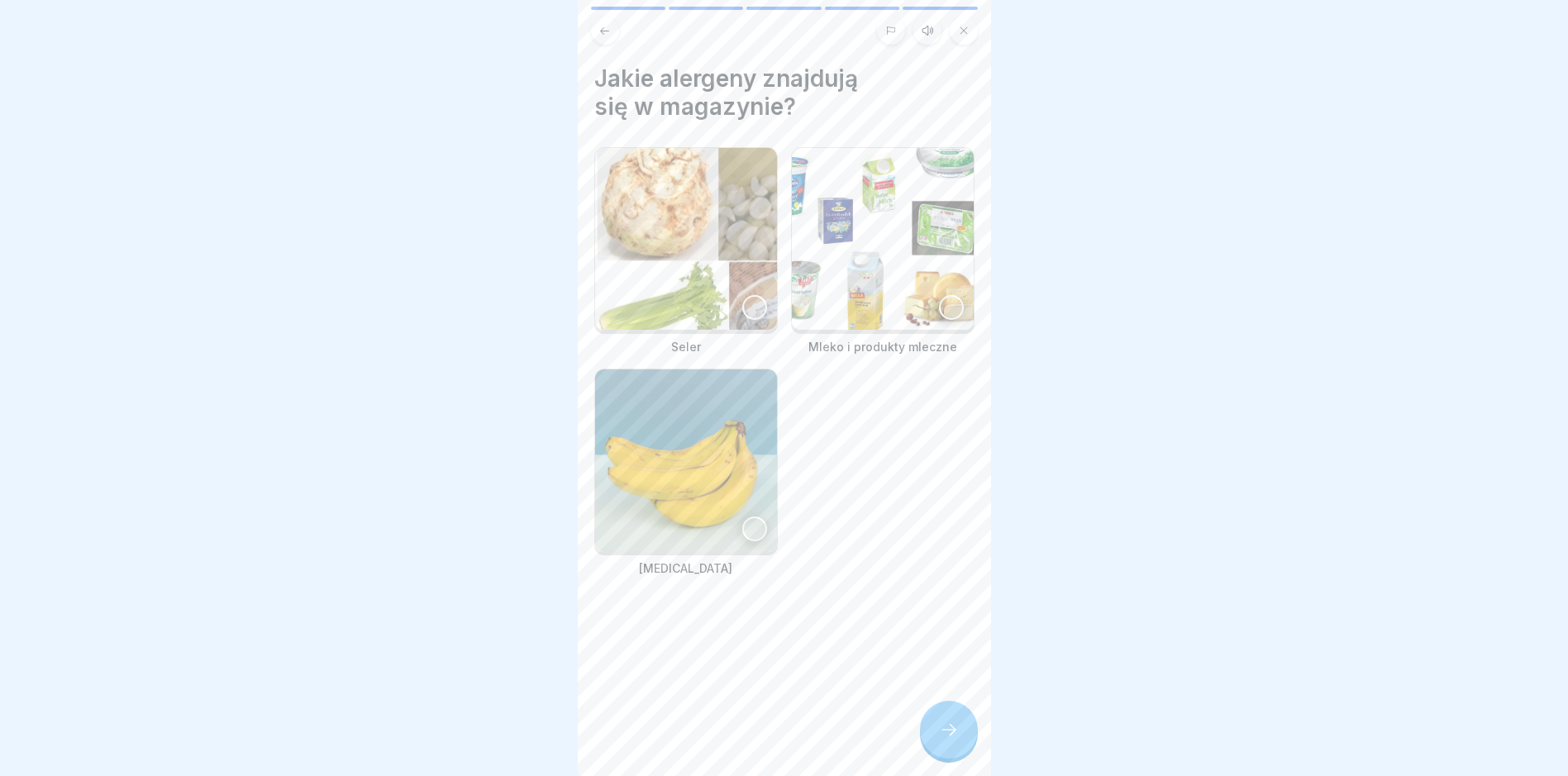
click at [749, 295] on div at bounding box center [754, 307] width 25 height 25
click at [942, 298] on div at bounding box center [951, 307] width 25 height 25
click at [938, 726] on div at bounding box center [948, 730] width 58 height 58
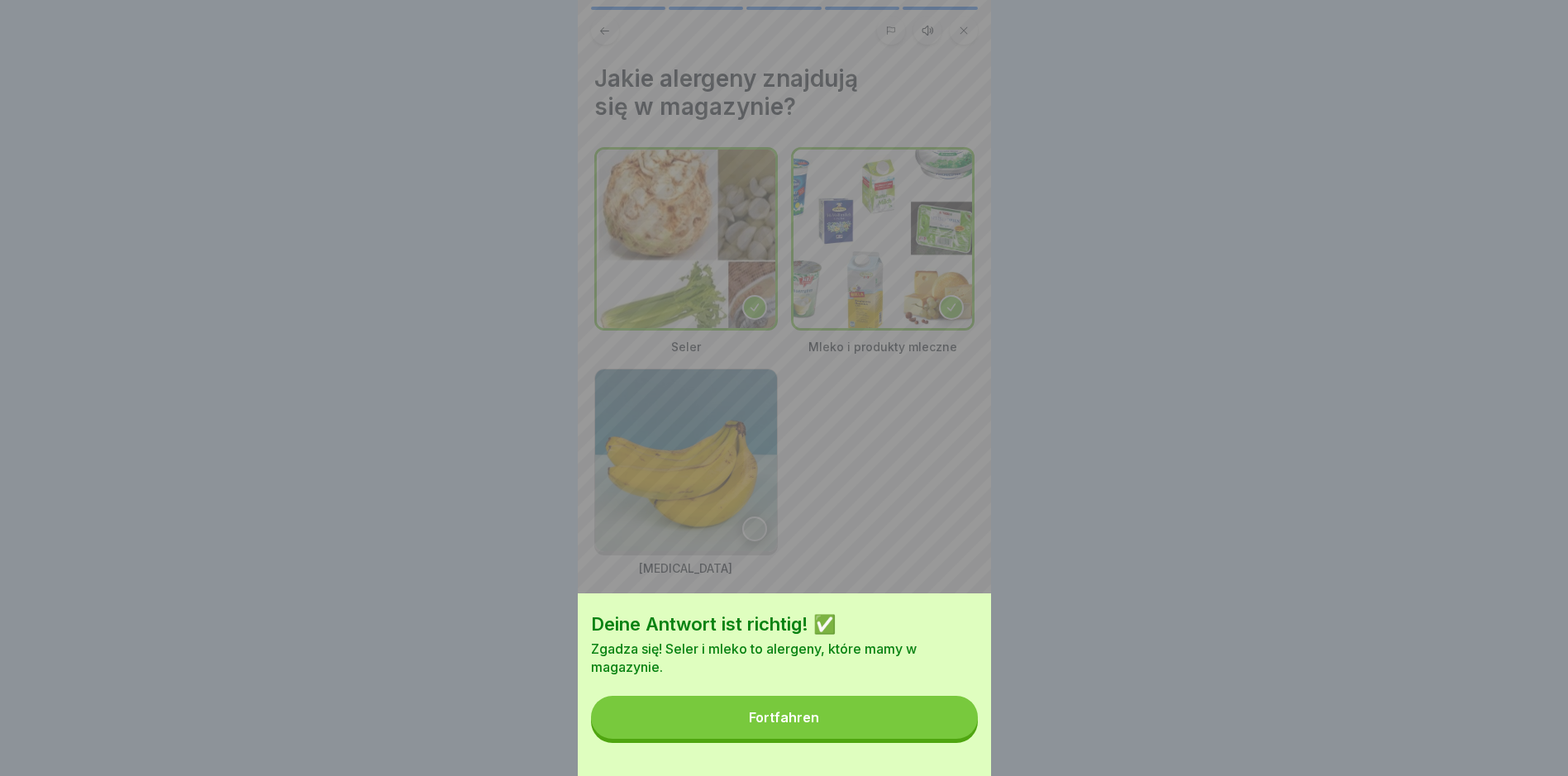
click at [845, 727] on button "Fortfahren" at bounding box center [784, 717] width 386 height 43
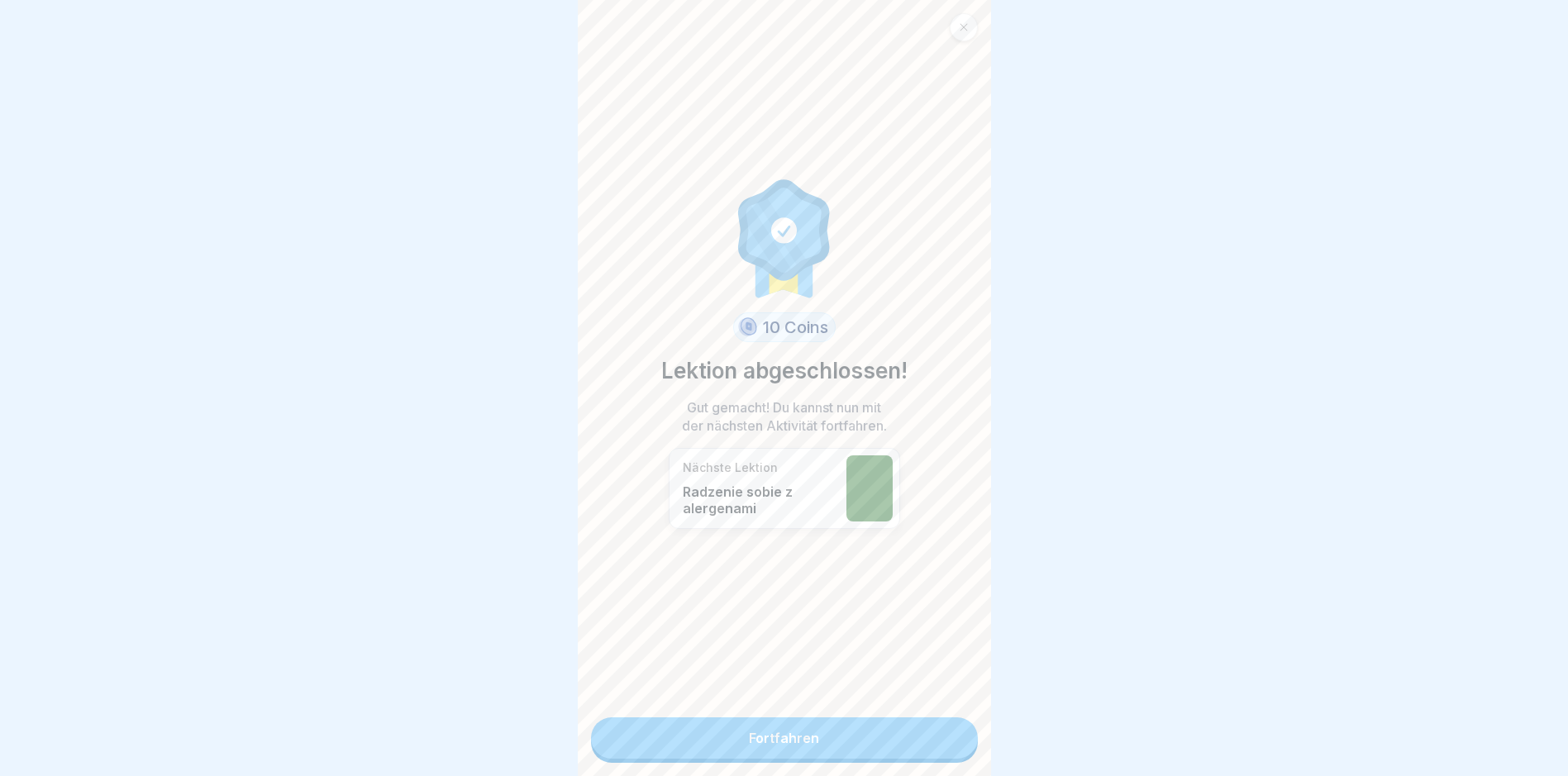
click at [789, 735] on link "Fortfahren" at bounding box center [784, 737] width 386 height 41
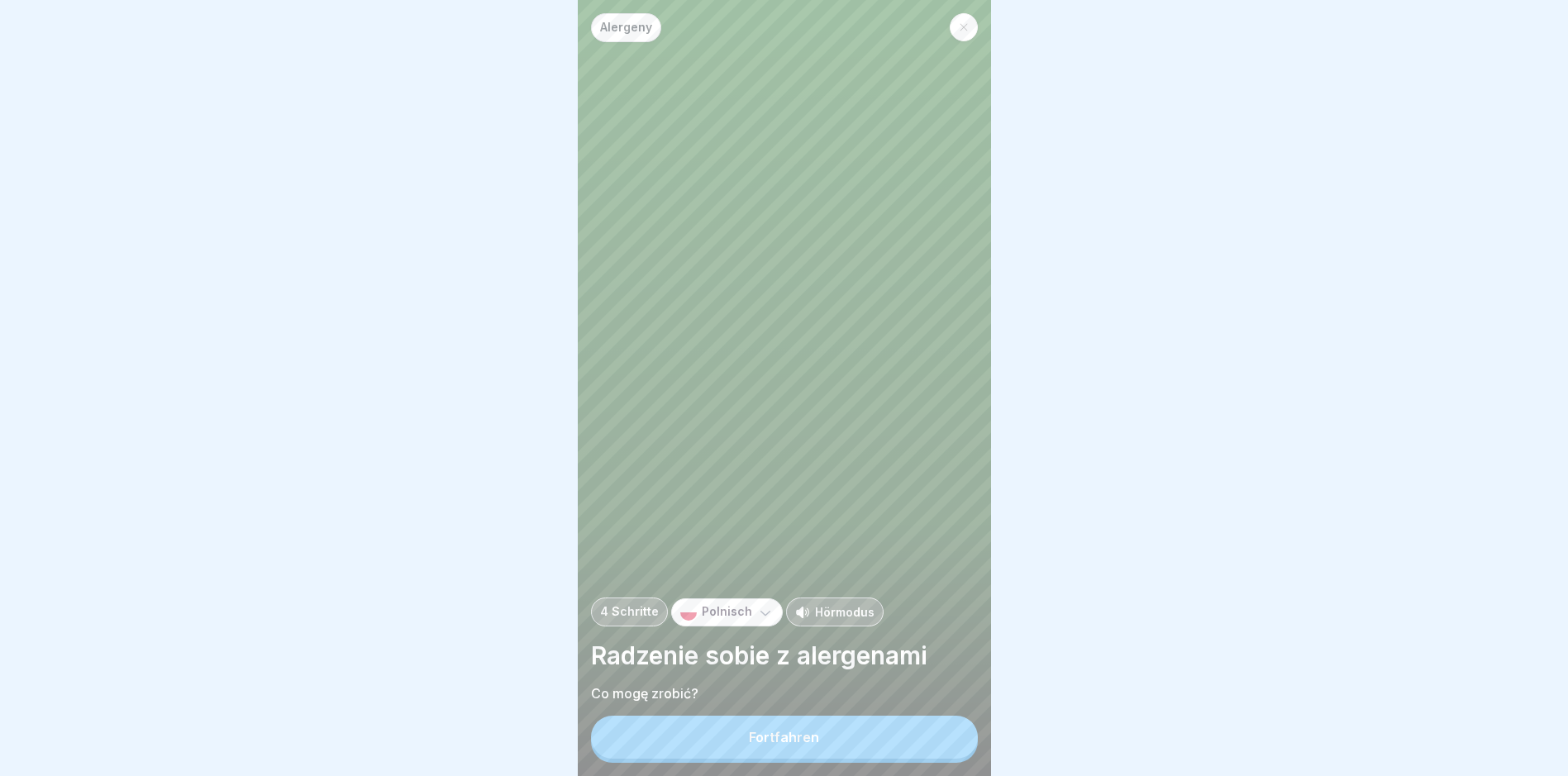
click at [790, 735] on button "Fortfahren" at bounding box center [784, 737] width 386 height 43
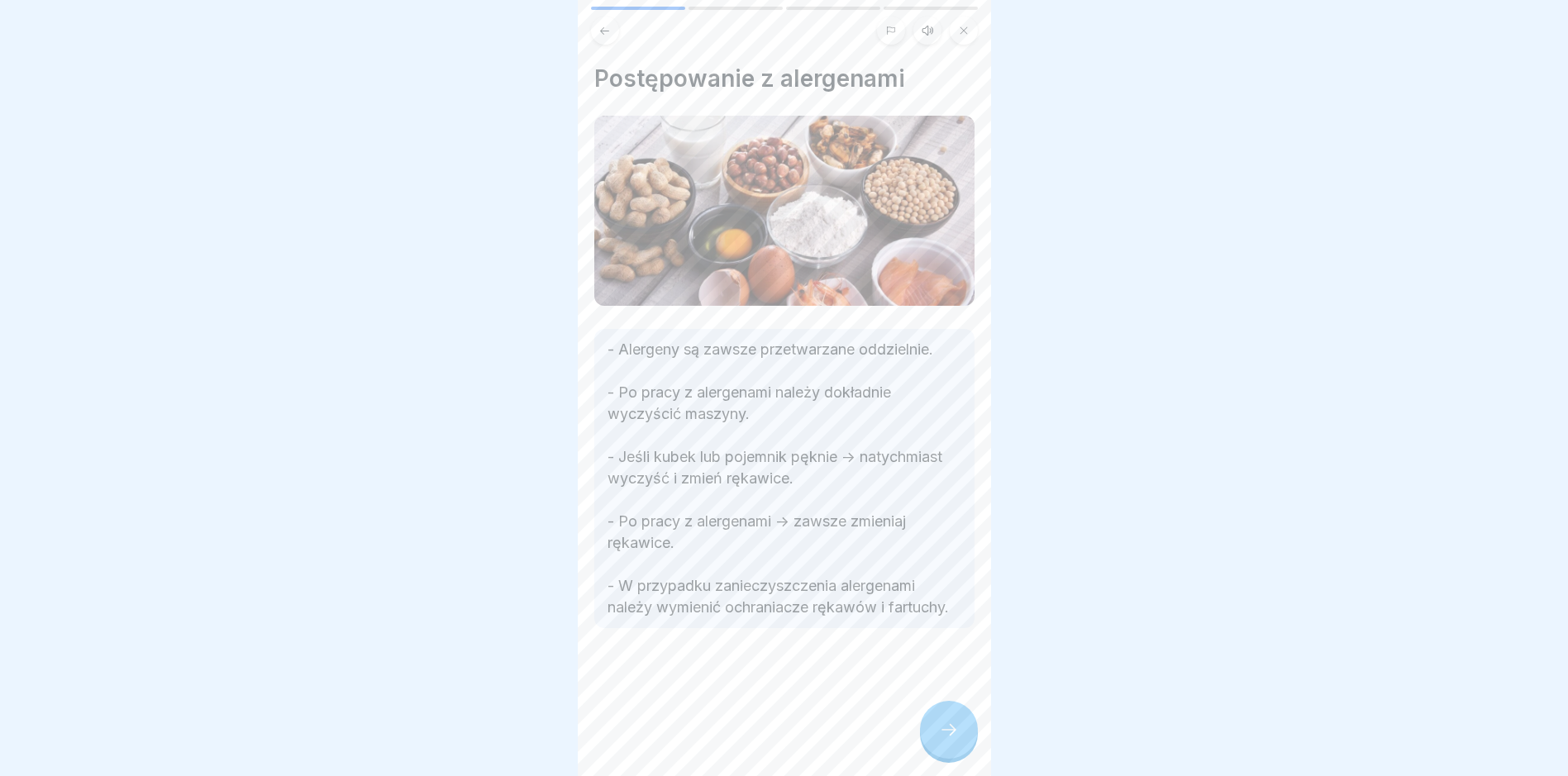
click at [934, 740] on div at bounding box center [948, 730] width 58 height 58
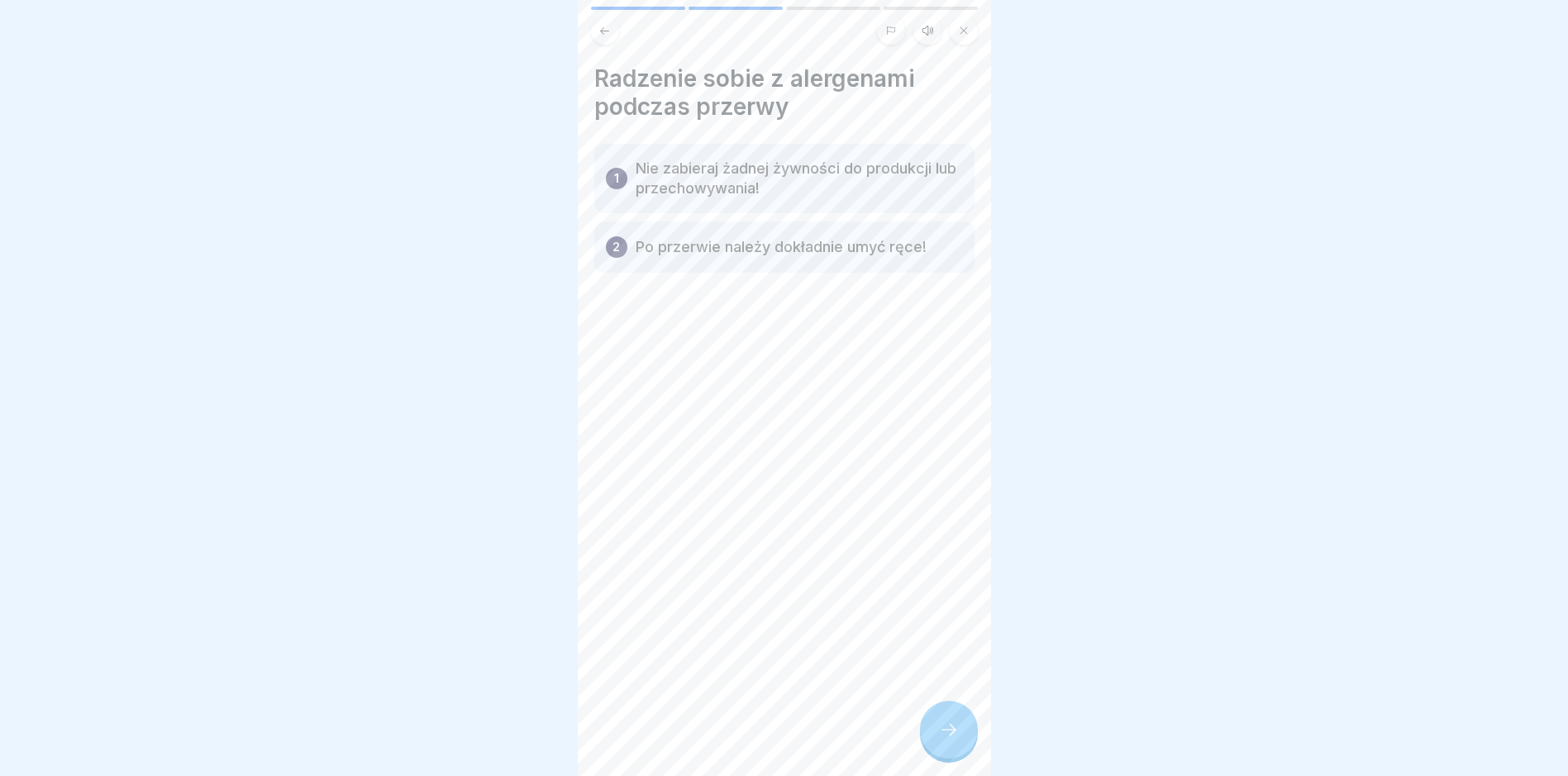
click at [934, 740] on div at bounding box center [948, 730] width 58 height 58
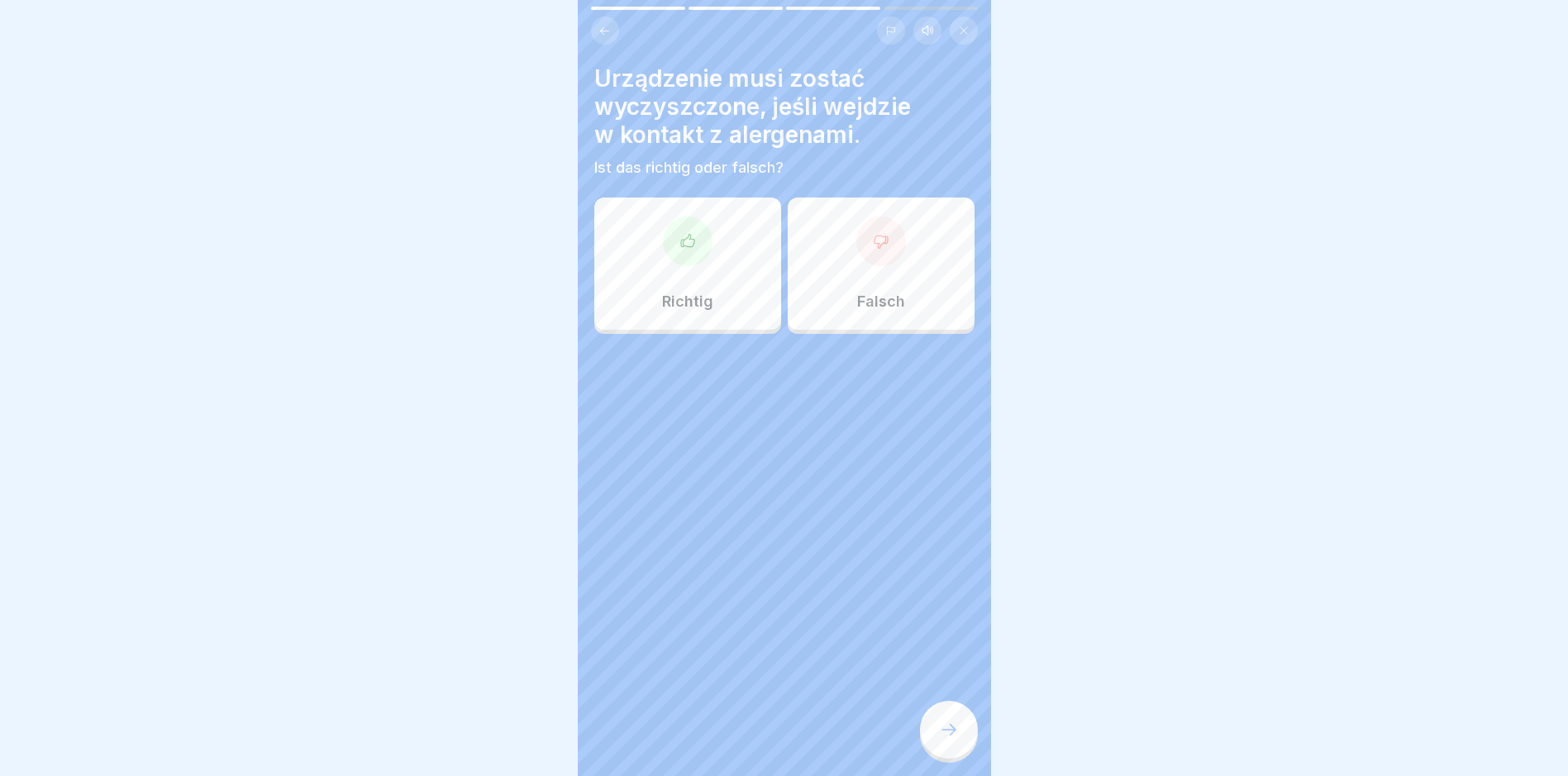
click at [673, 246] on div at bounding box center [687, 241] width 50 height 50
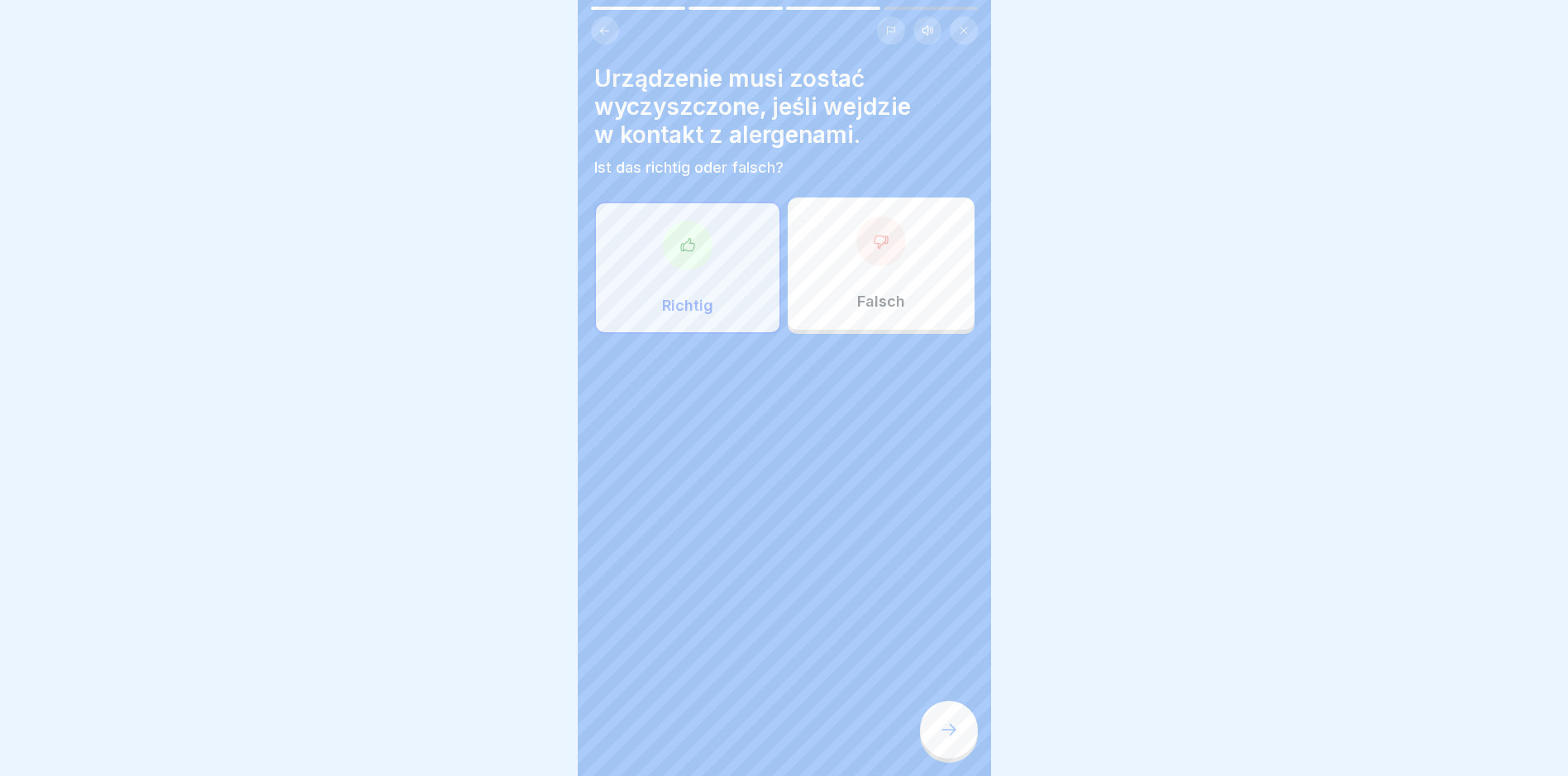
click at [932, 729] on div at bounding box center [948, 730] width 58 height 58
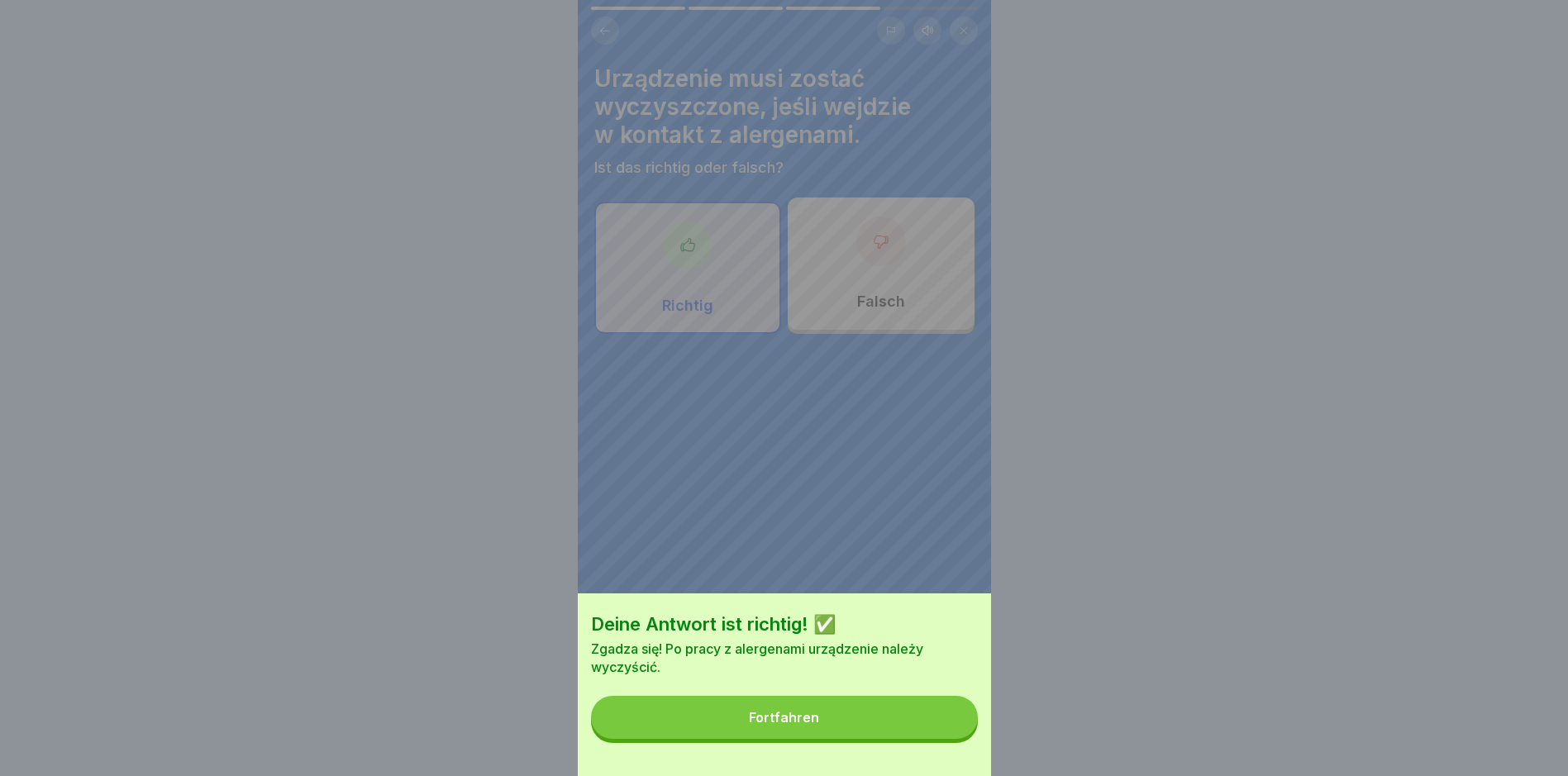
click at [858, 728] on button "Fortfahren" at bounding box center [784, 717] width 386 height 43
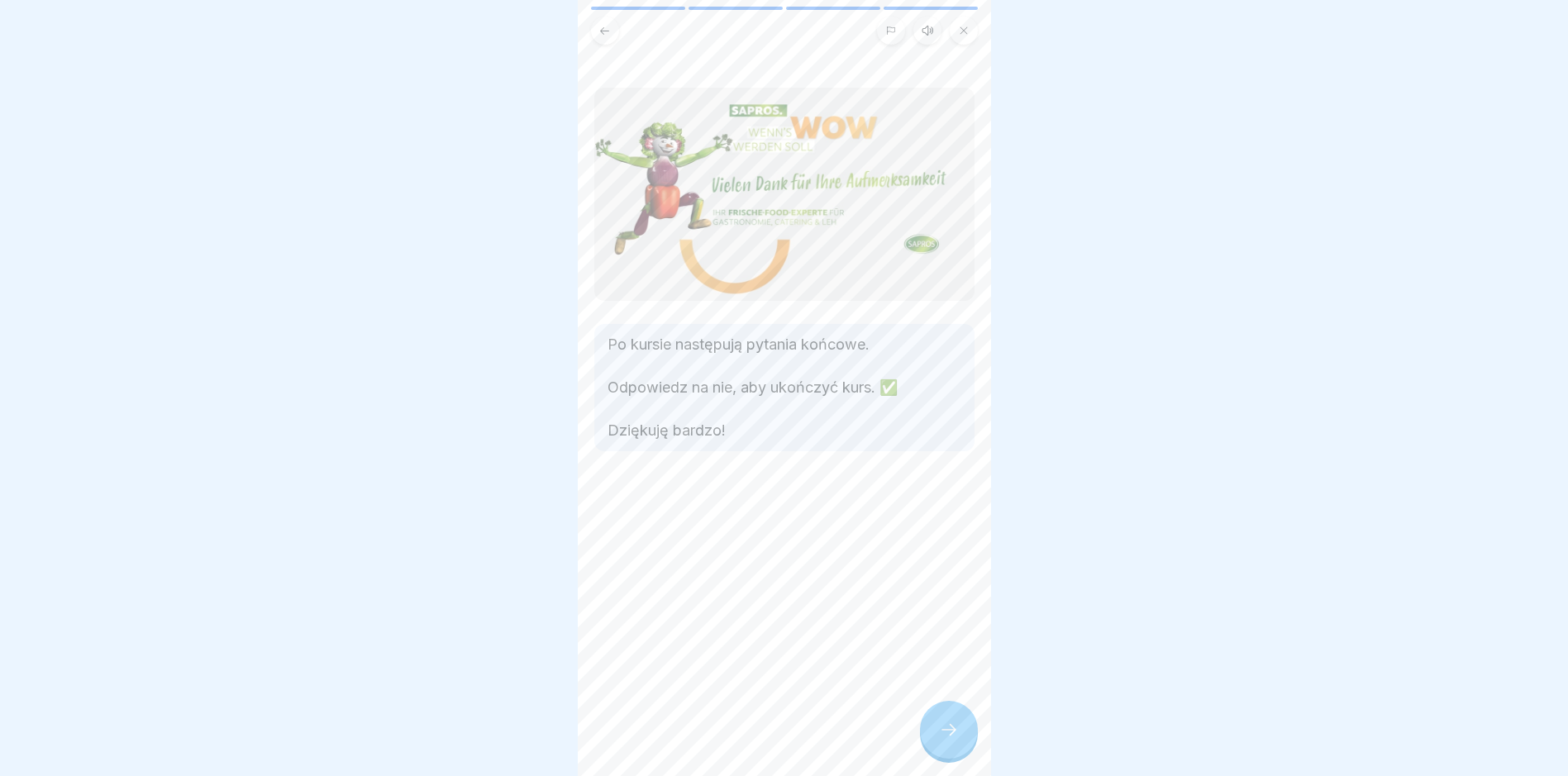
click at [952, 738] on icon at bounding box center [949, 730] width 20 height 20
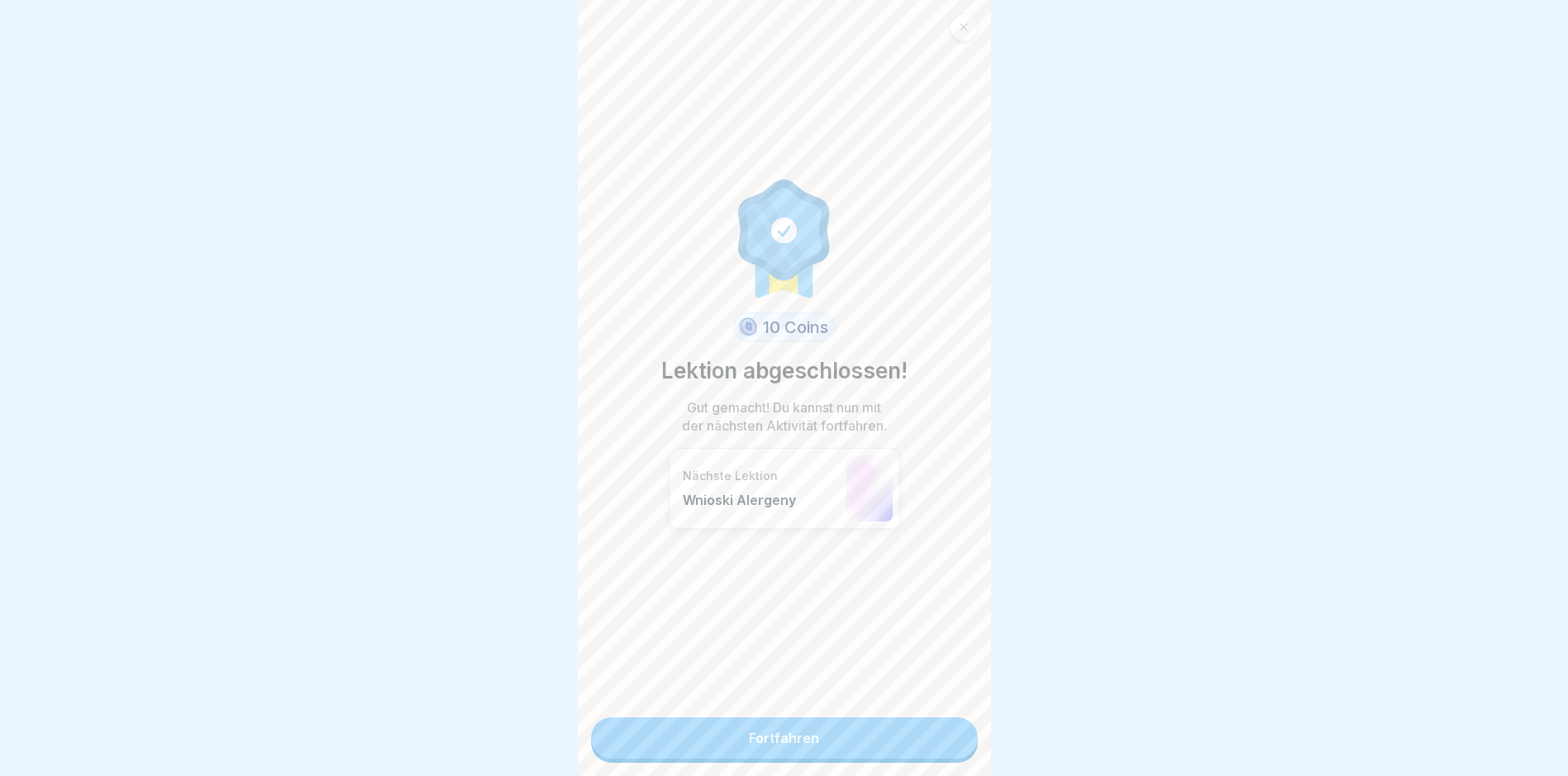
click at [899, 740] on link "Fortfahren" at bounding box center [784, 737] width 386 height 41
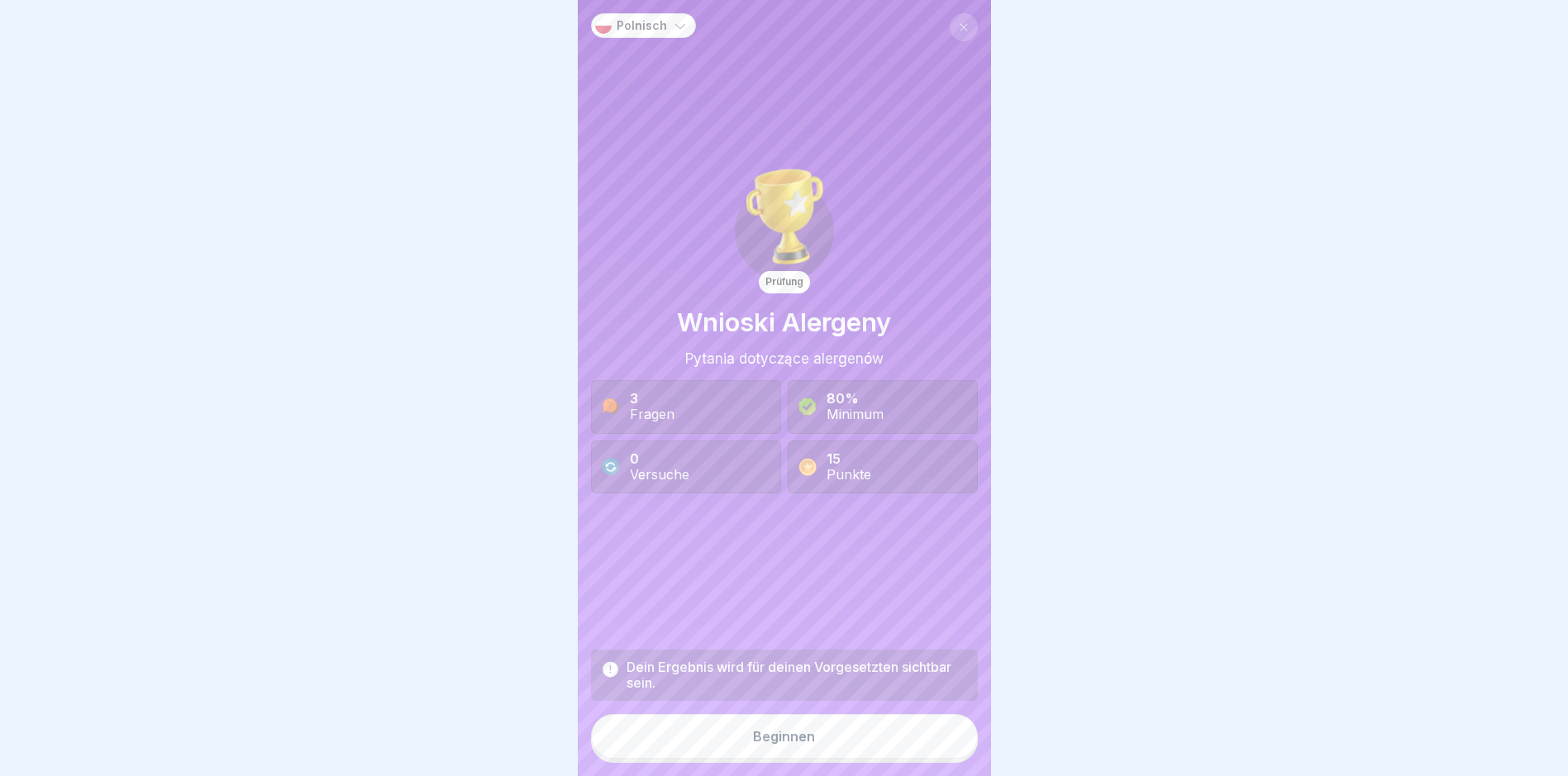
click at [899, 740] on button "Beginnen" at bounding box center [784, 736] width 386 height 44
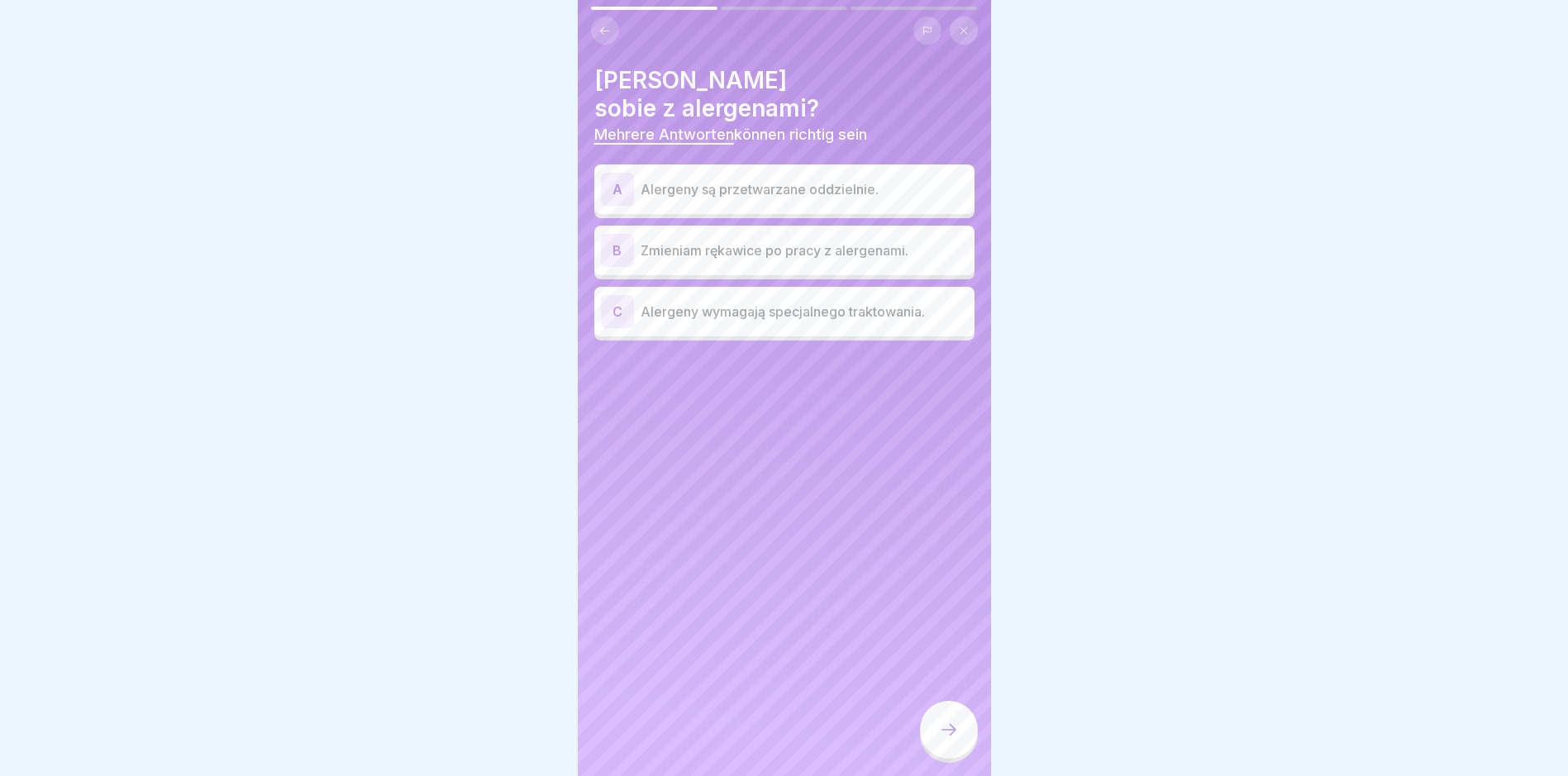
click at [766, 180] on p "Alergeny są przetwarzane oddzielnie." at bounding box center [804, 190] width 328 height 20
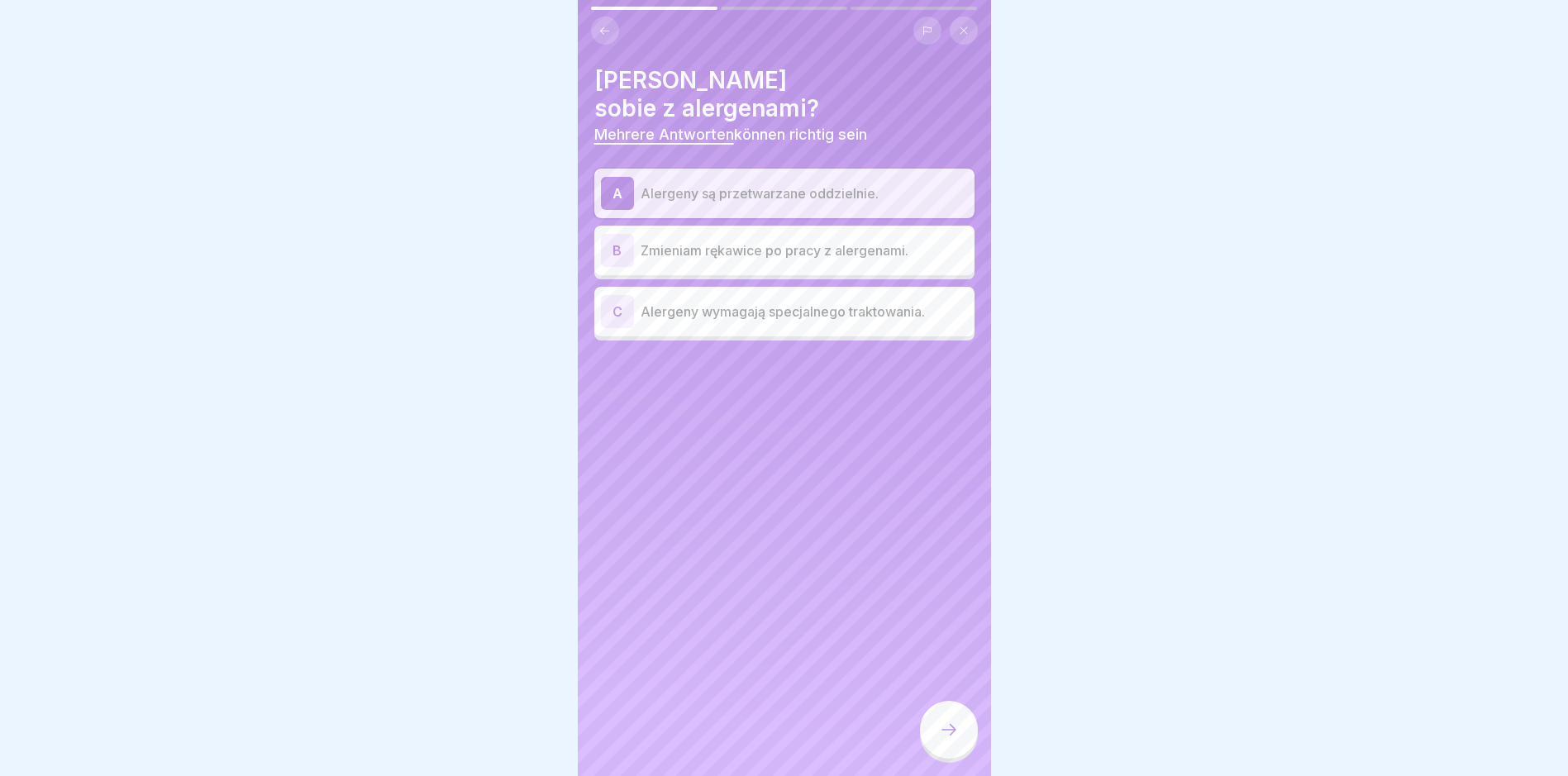
click at [718, 240] on p "Zmieniam rękawice po pracy z alergenami." at bounding box center [804, 250] width 328 height 20
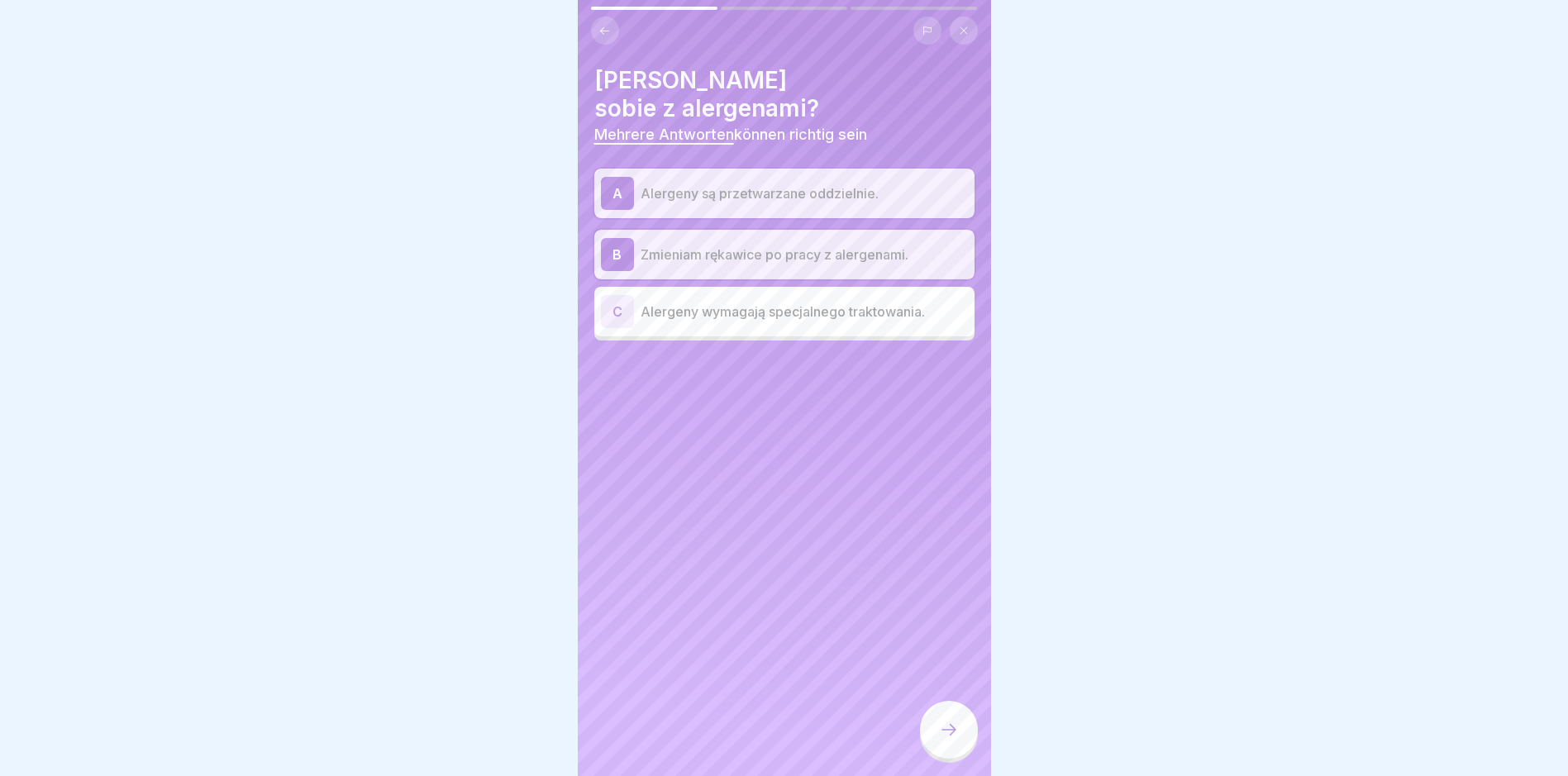
click at [719, 302] on p "Alergeny wymagają specjalnego traktowania." at bounding box center [804, 312] width 328 height 20
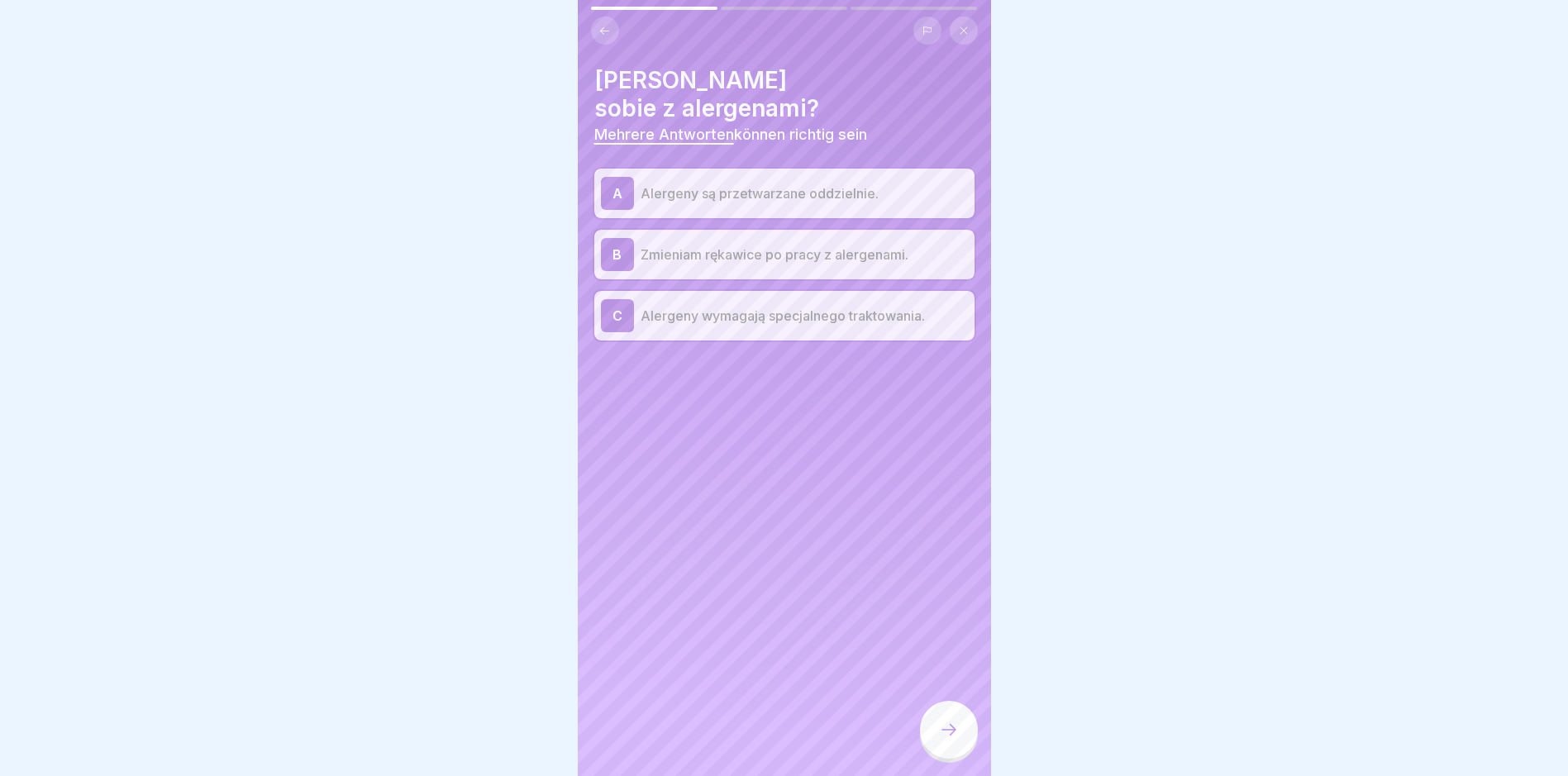
click at [950, 734] on icon at bounding box center [949, 730] width 20 height 20
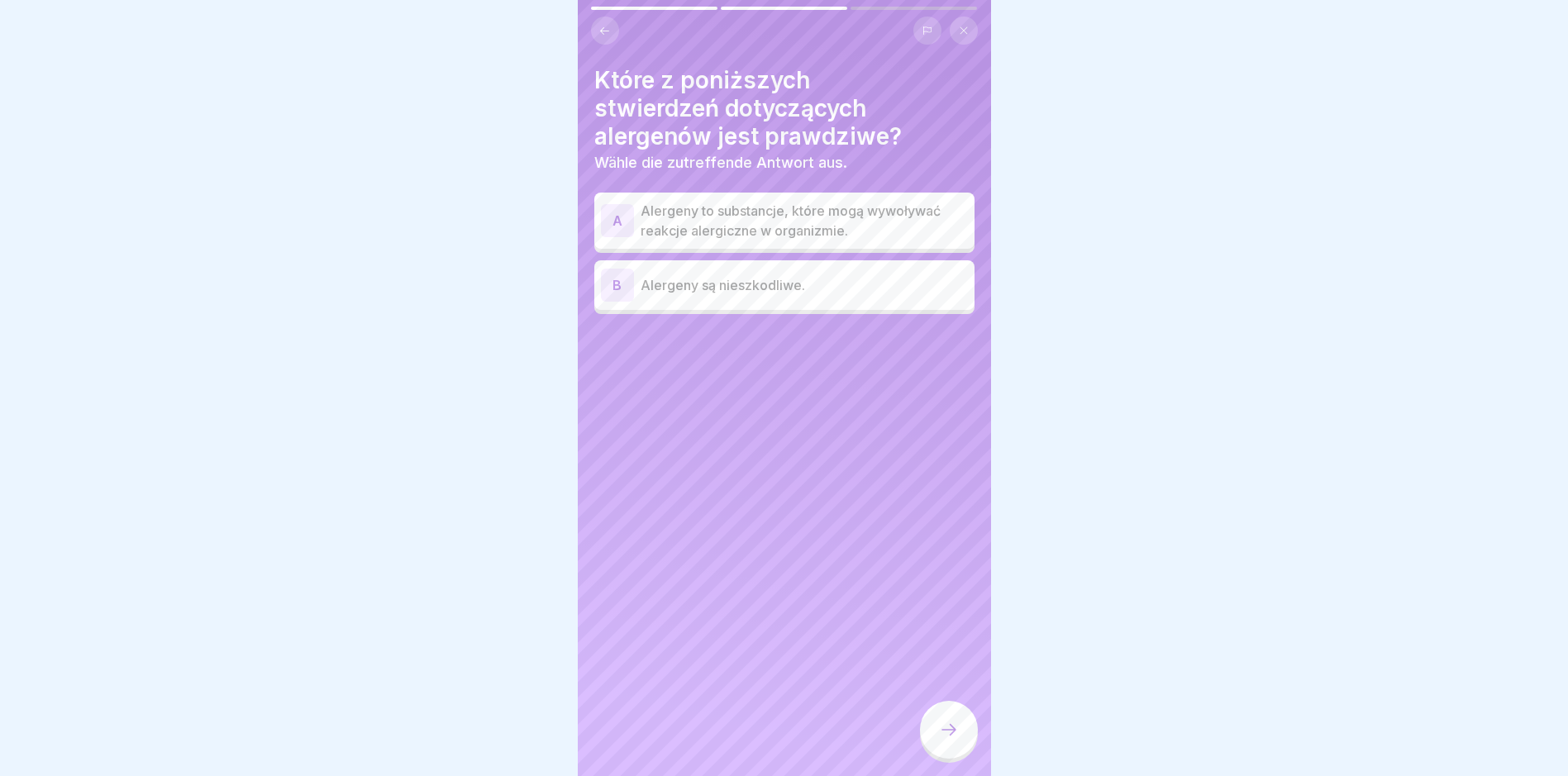
click at [901, 225] on p "Alergeny to substancje, które mogą wywoływać reakcje alergiczne w organizmie." at bounding box center [804, 220] width 328 height 40
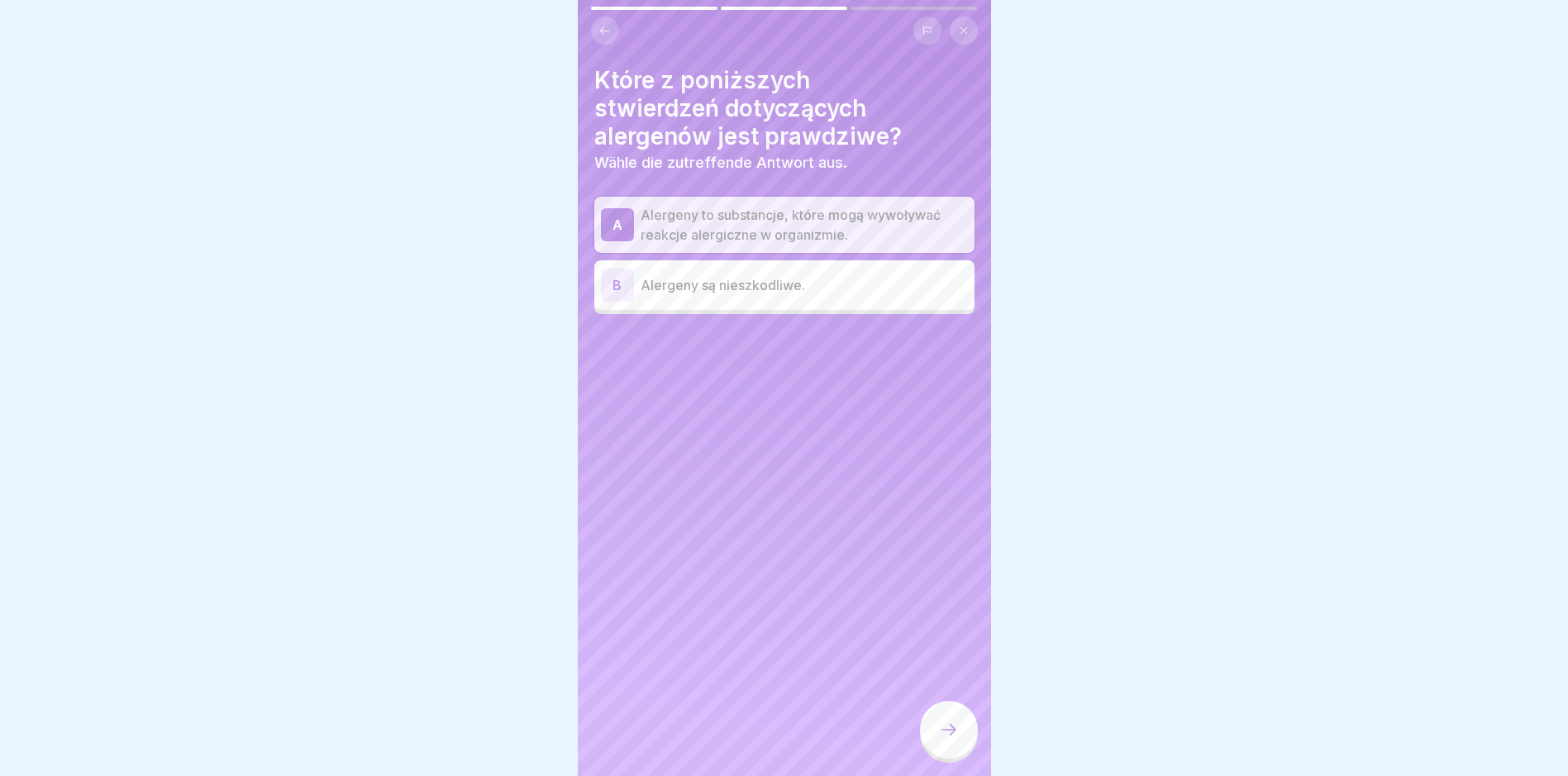
click at [935, 725] on div at bounding box center [948, 730] width 58 height 58
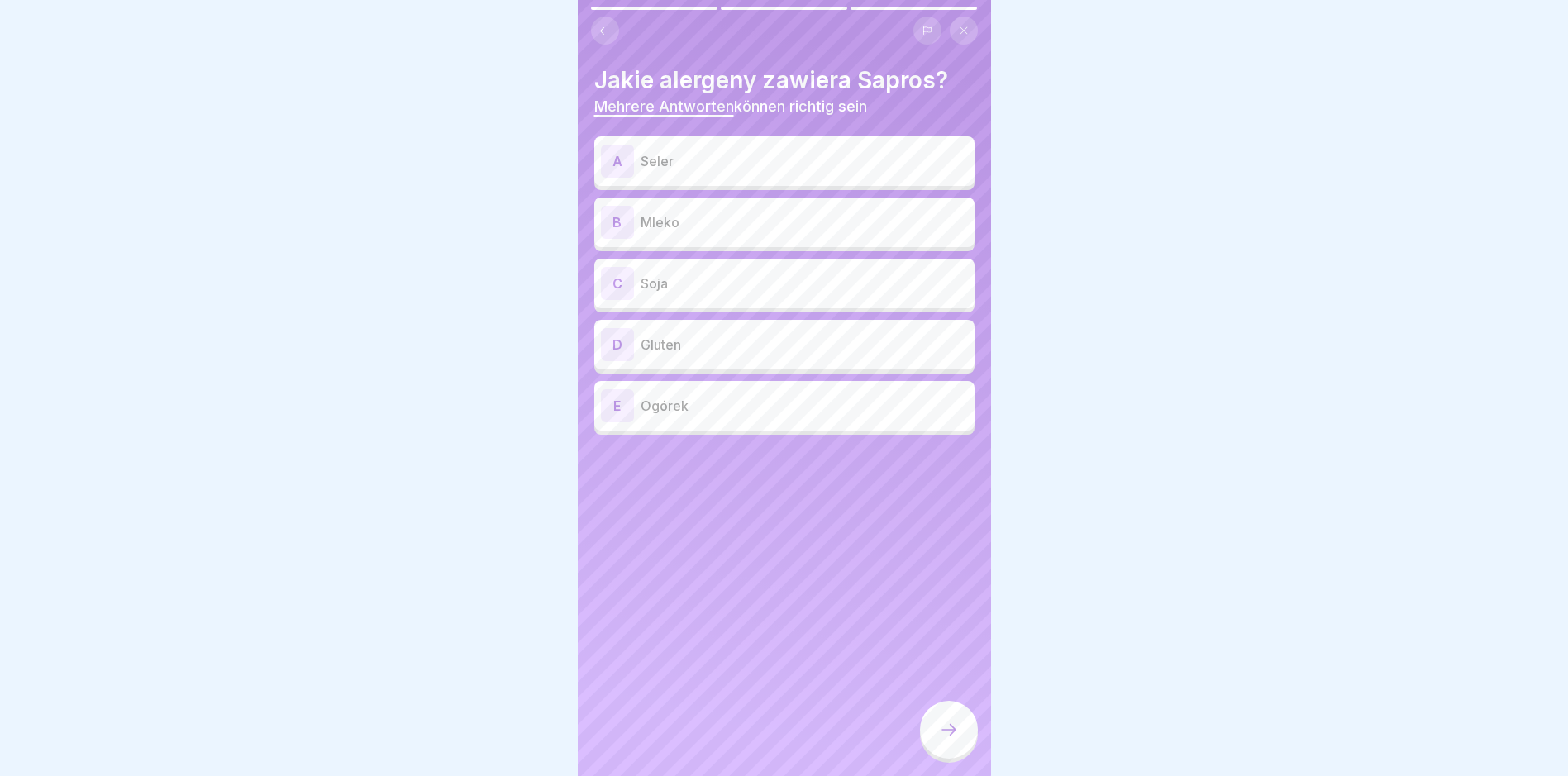
click at [699, 158] on p "Seler" at bounding box center [804, 161] width 328 height 20
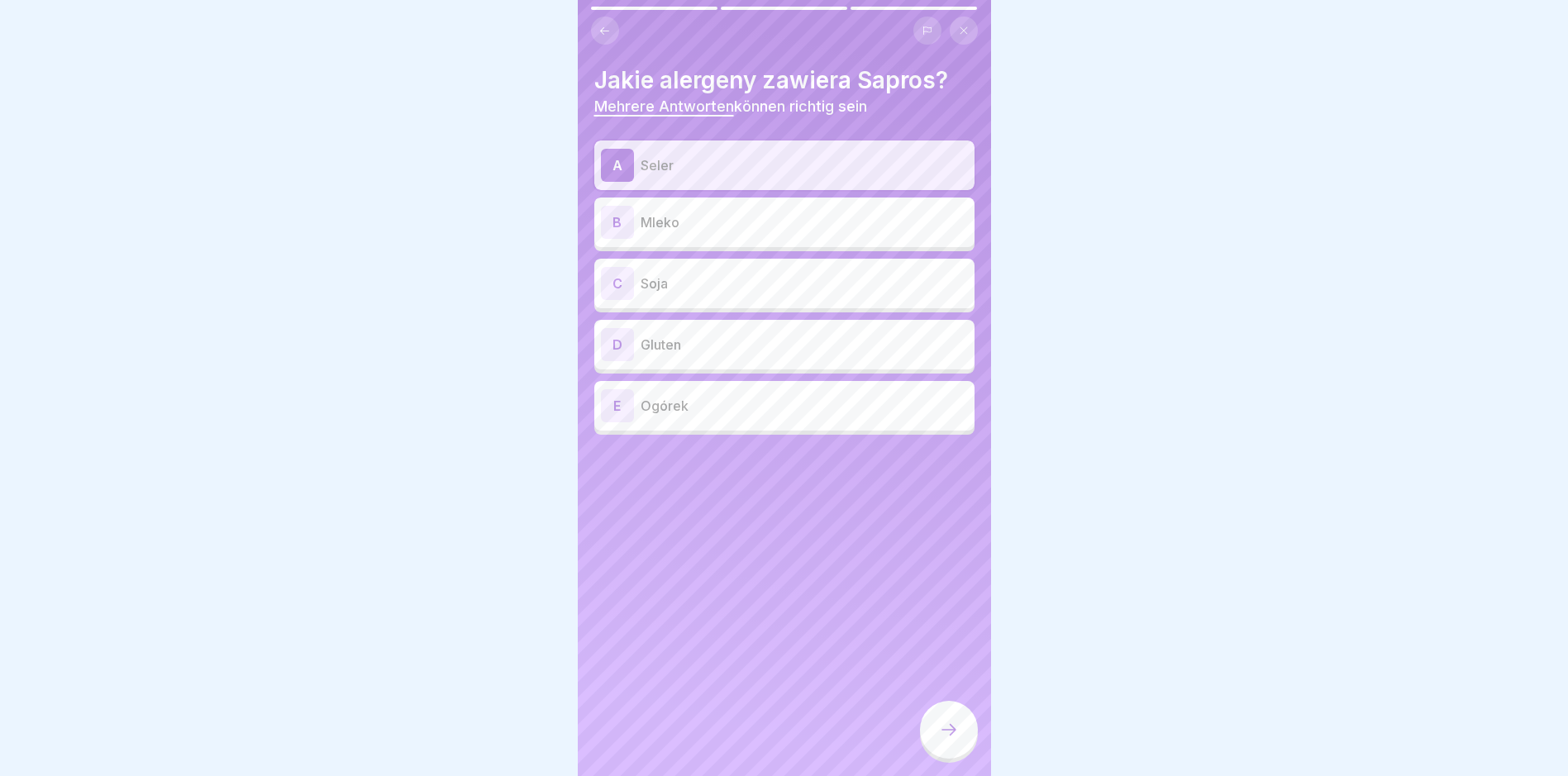
click at [681, 241] on div "B Mleko" at bounding box center [784, 223] width 380 height 50
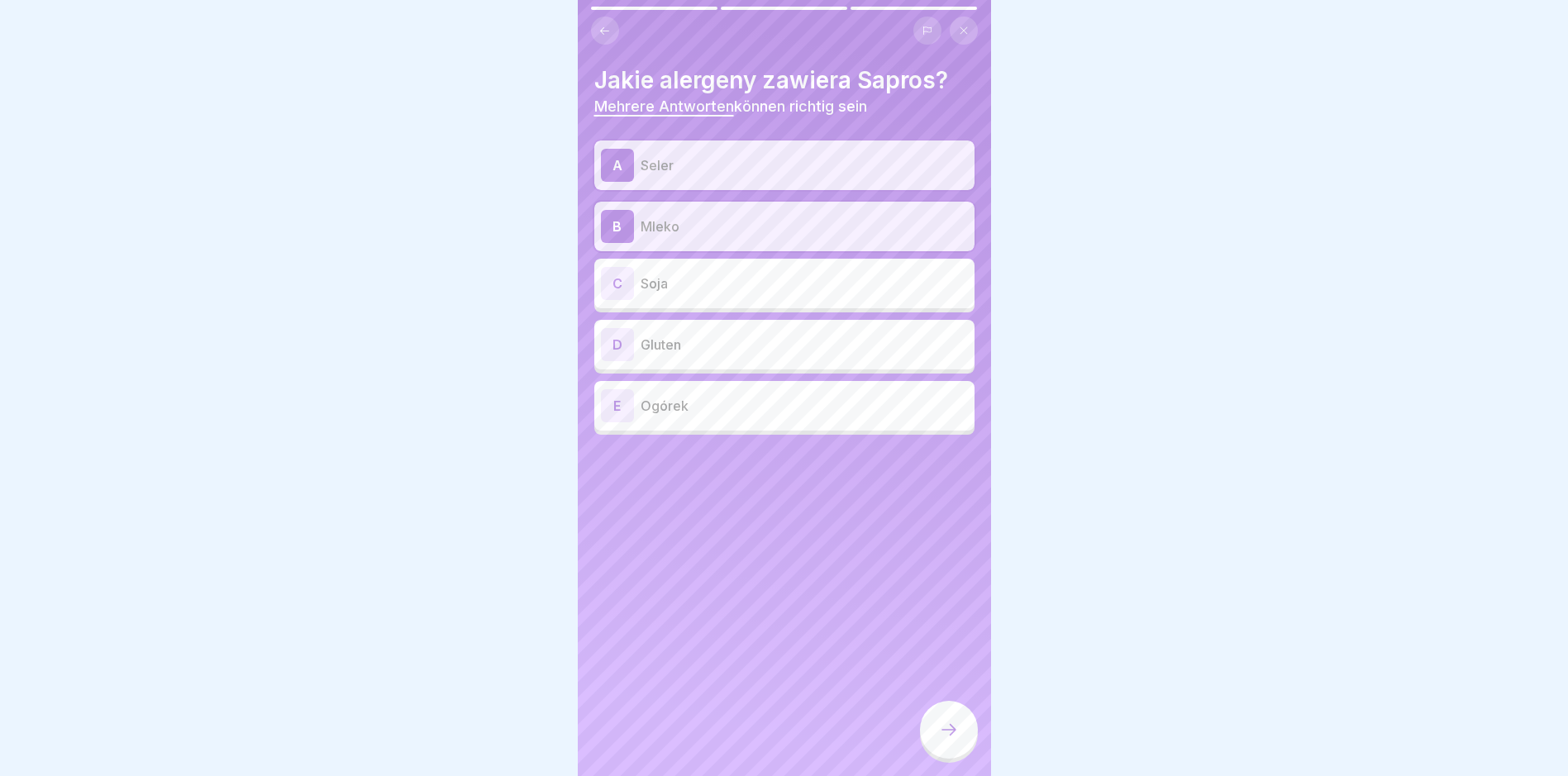
click at [675, 296] on div "C Soja" at bounding box center [784, 284] width 367 height 33
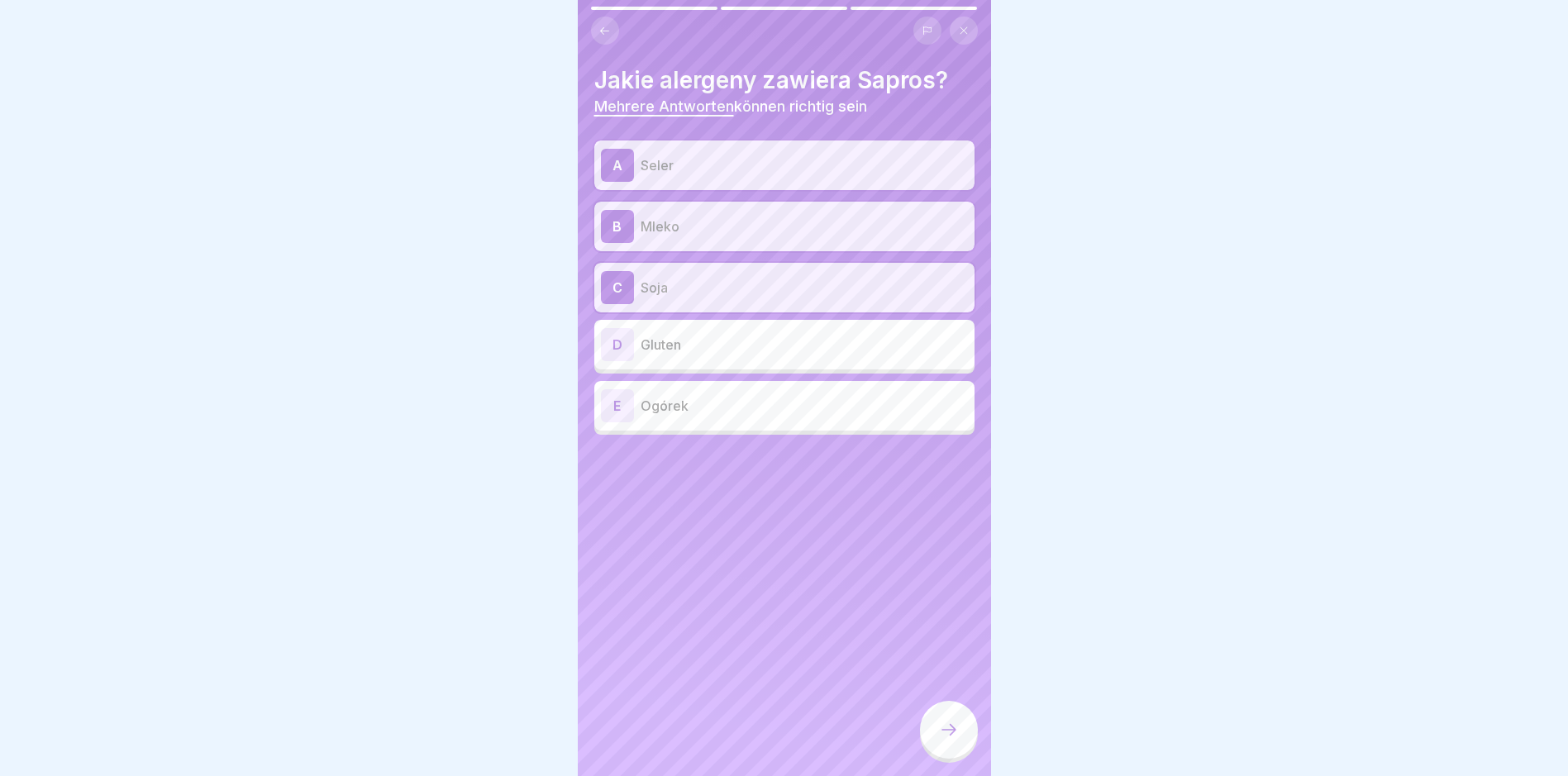
click at [703, 352] on p "Gluten" at bounding box center [804, 345] width 328 height 20
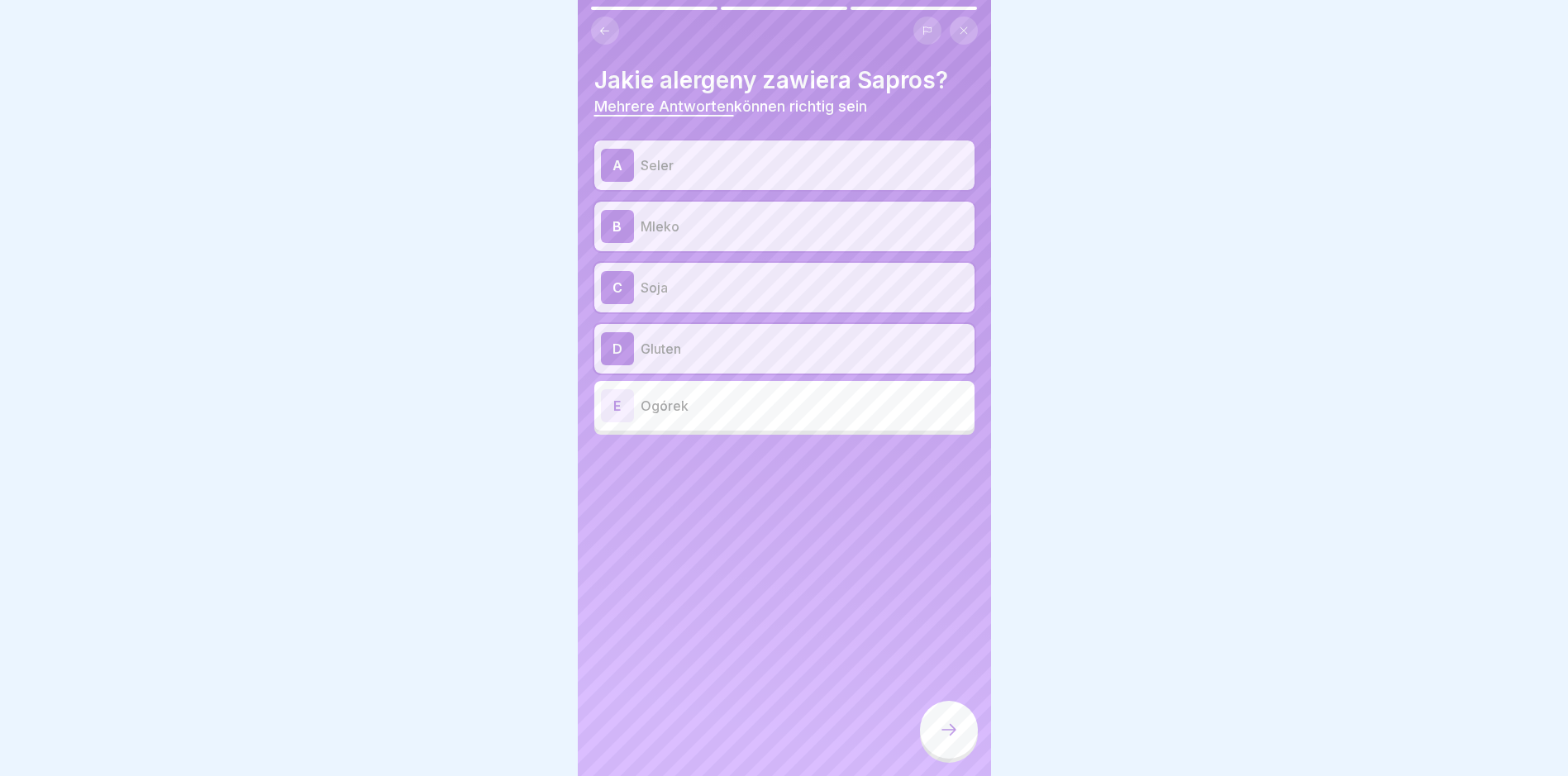
click at [944, 725] on div at bounding box center [948, 730] width 58 height 58
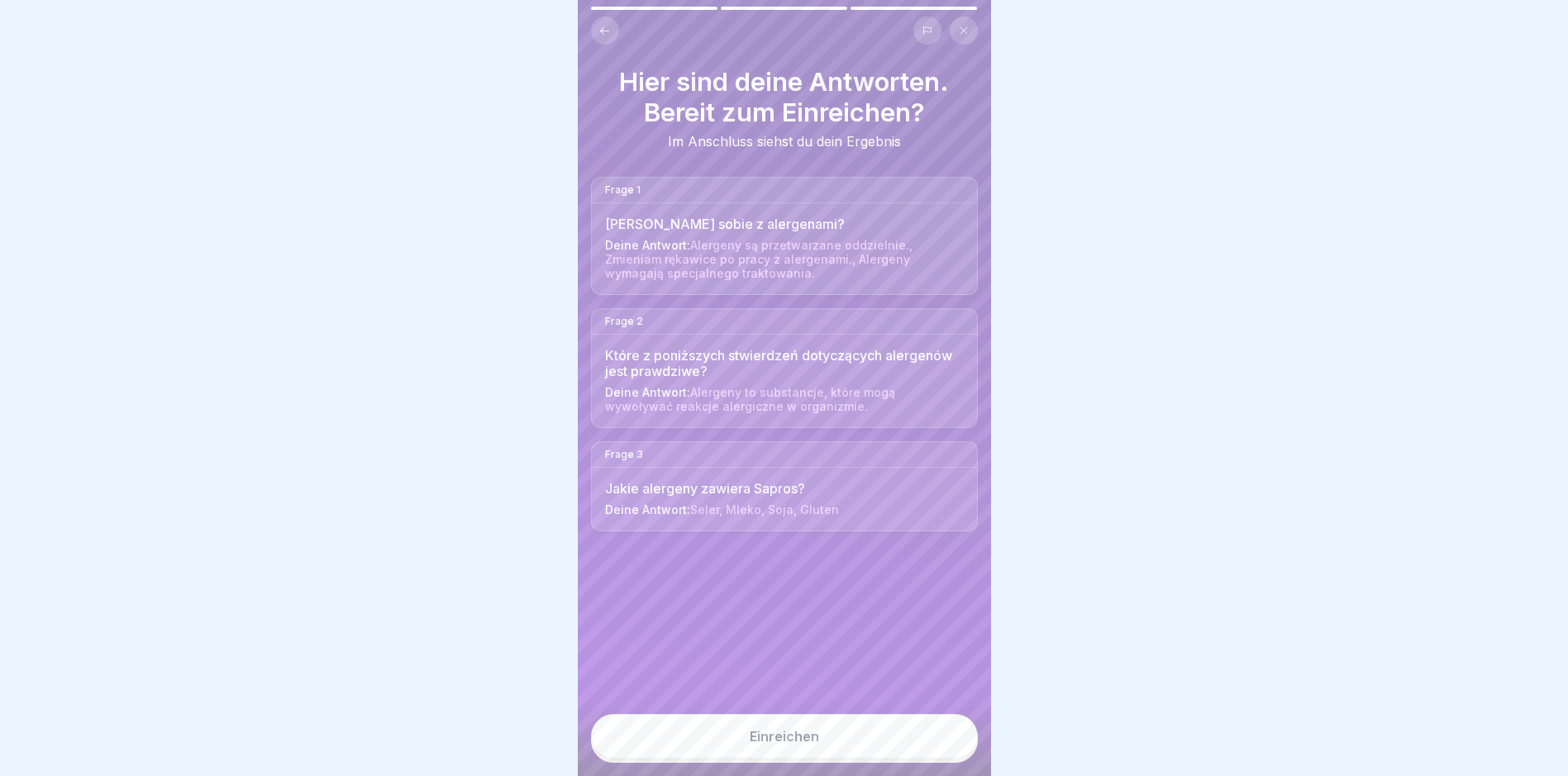
click at [944, 725] on div "Einreichen" at bounding box center [784, 739] width 413 height 75
click at [928, 736] on button "Einreichen" at bounding box center [784, 736] width 386 height 44
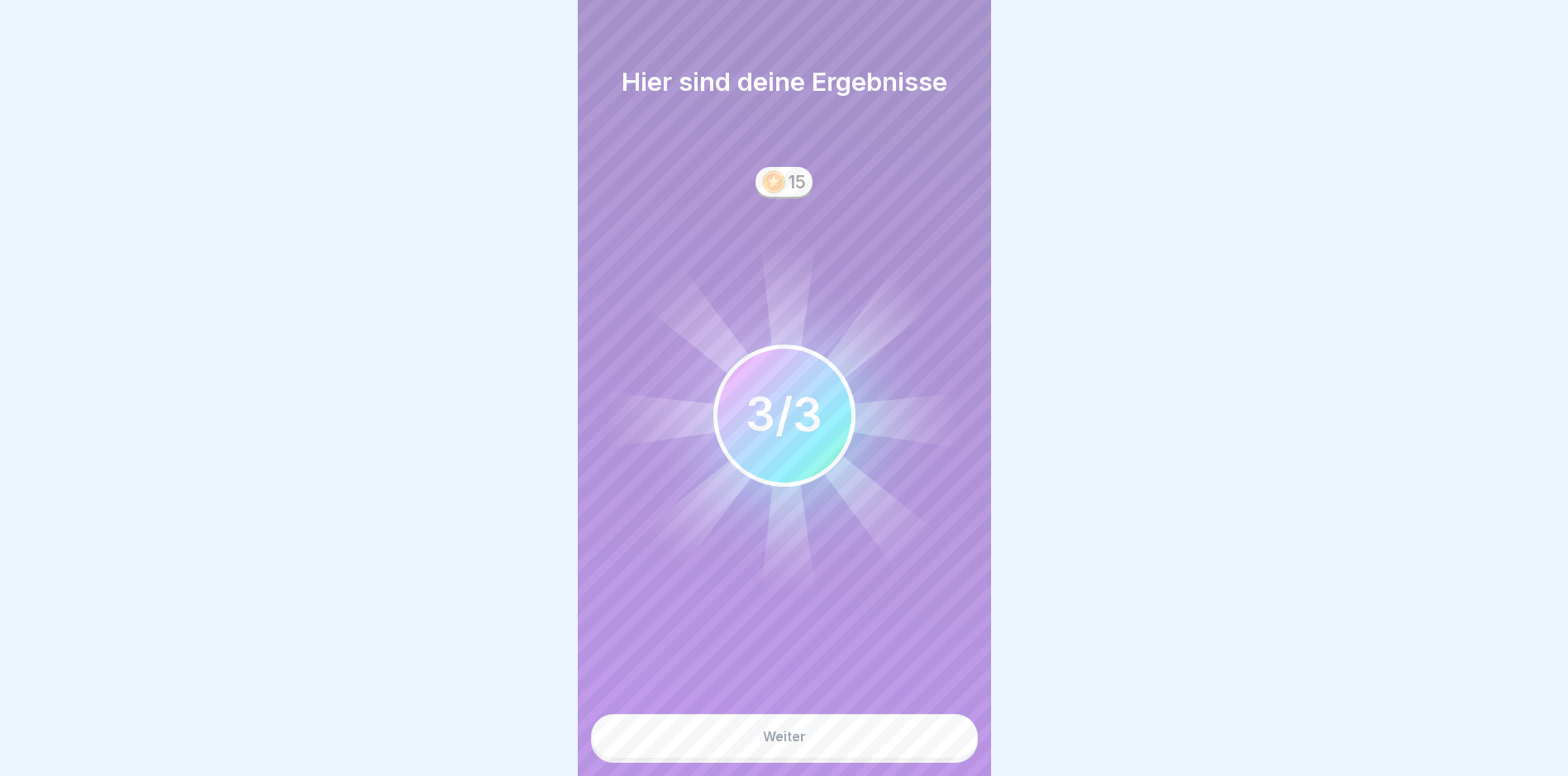
click at [888, 741] on button "Weiter" at bounding box center [784, 736] width 386 height 44
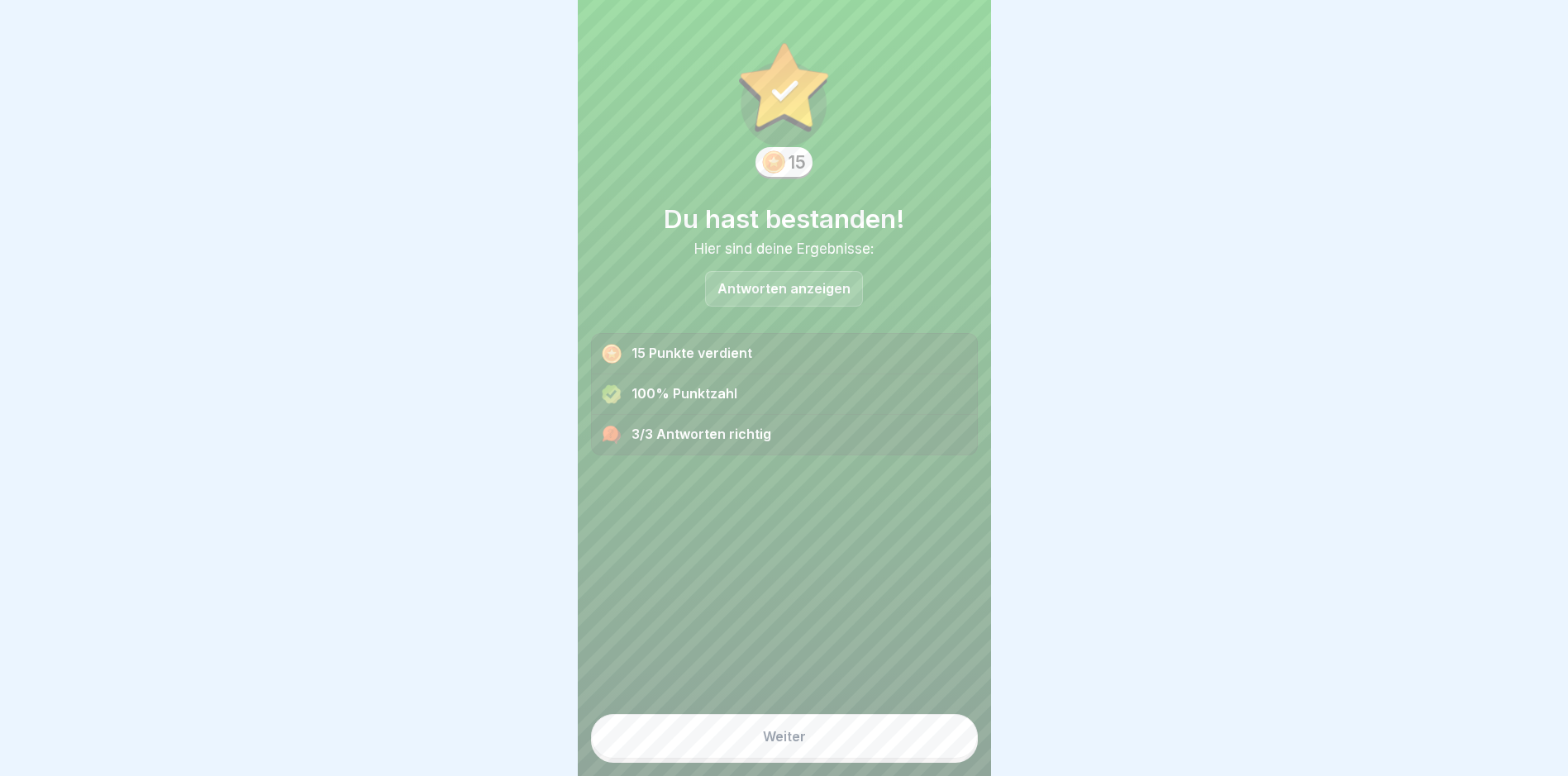
click at [888, 741] on button "Weiter" at bounding box center [784, 736] width 386 height 44
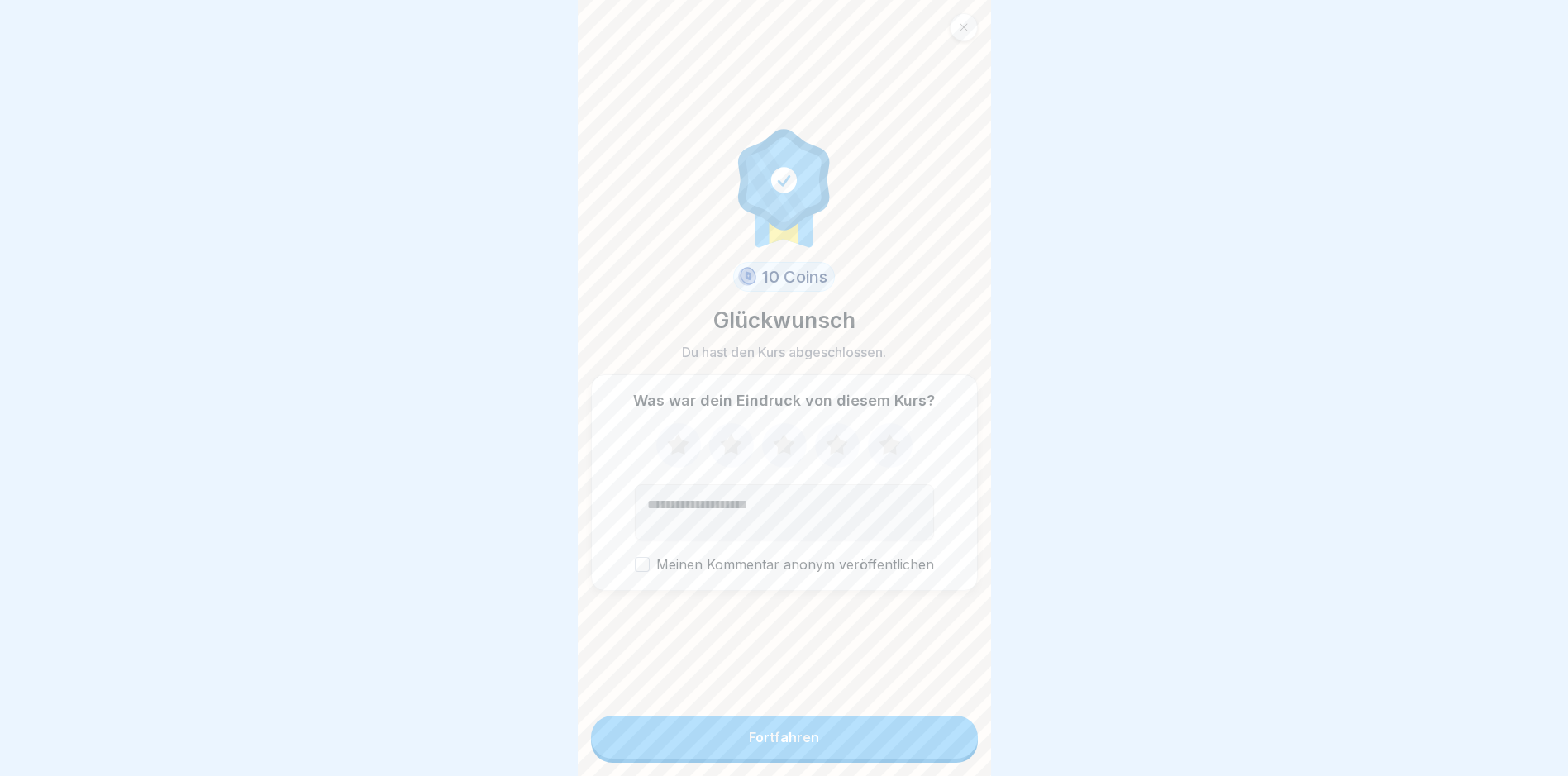
click at [876, 744] on button "Fortfahren" at bounding box center [784, 737] width 386 height 43
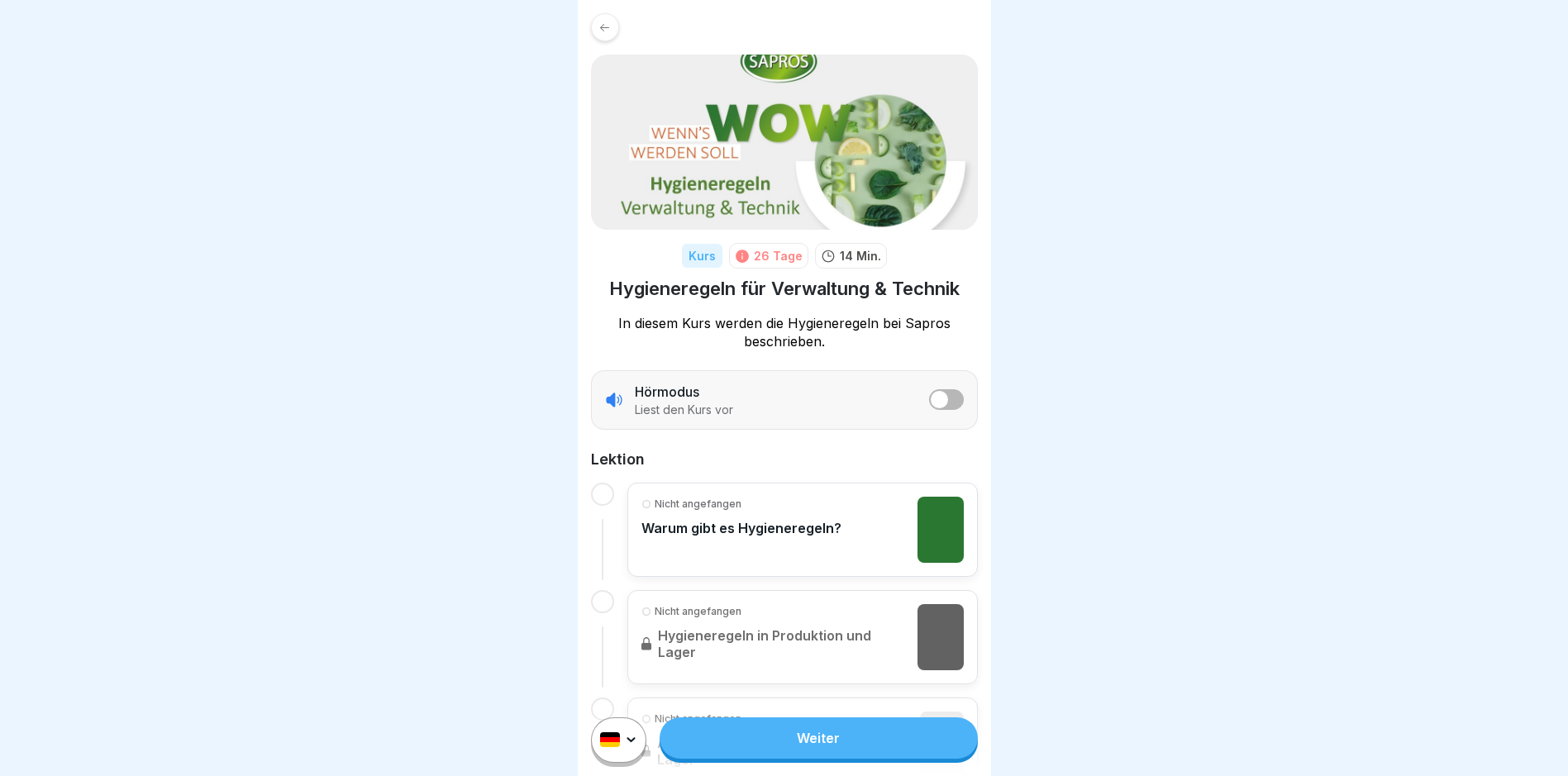
click at [628, 756] on html "Kurs 26 Tage 14 Min. Hygieneregeln für Verwaltung & Technik In diesem Kurs werd…" at bounding box center [784, 388] width 1568 height 776
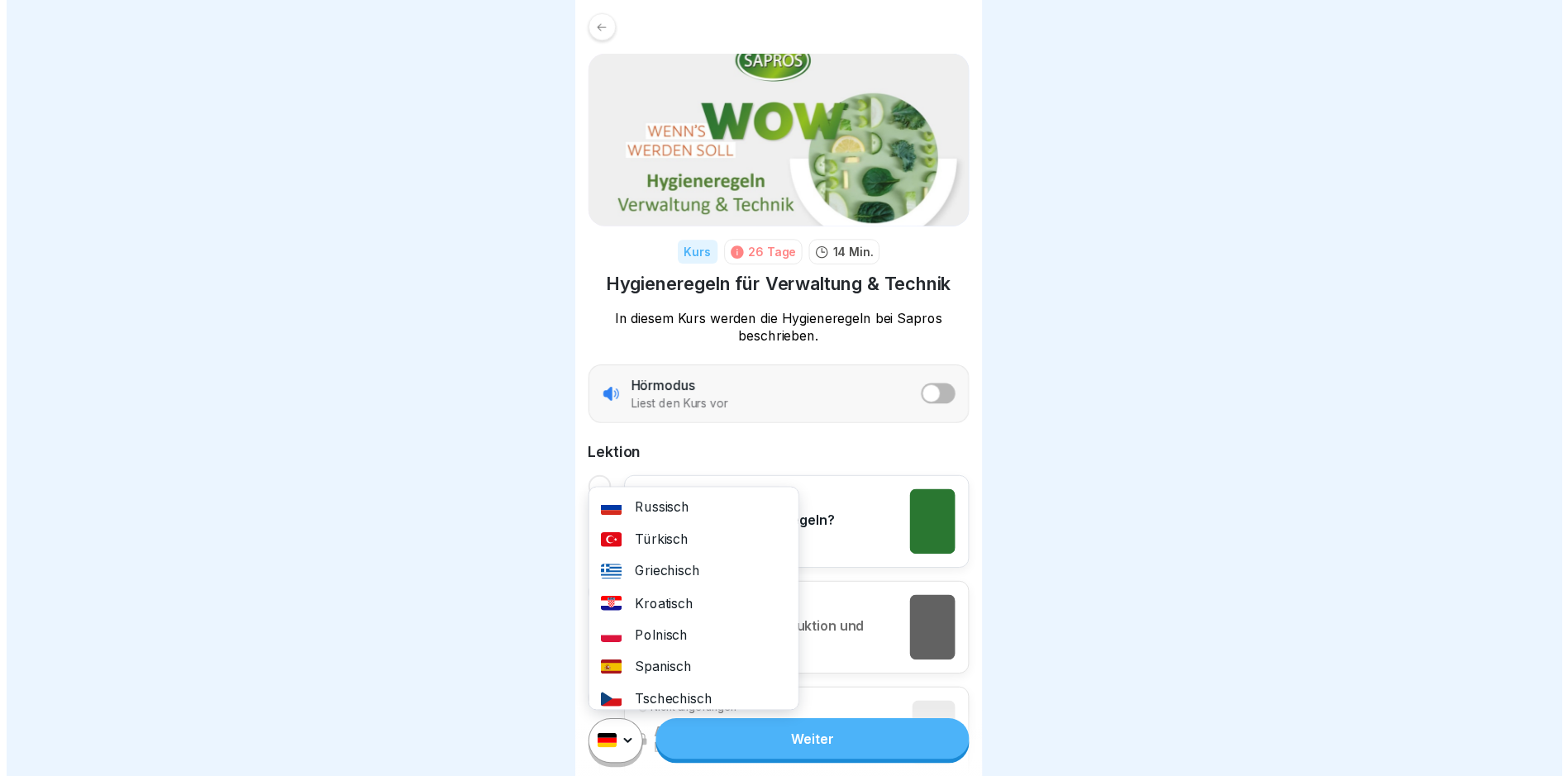
scroll to position [166, 0]
click at [661, 640] on div "Polnisch" at bounding box center [698, 641] width 213 height 32
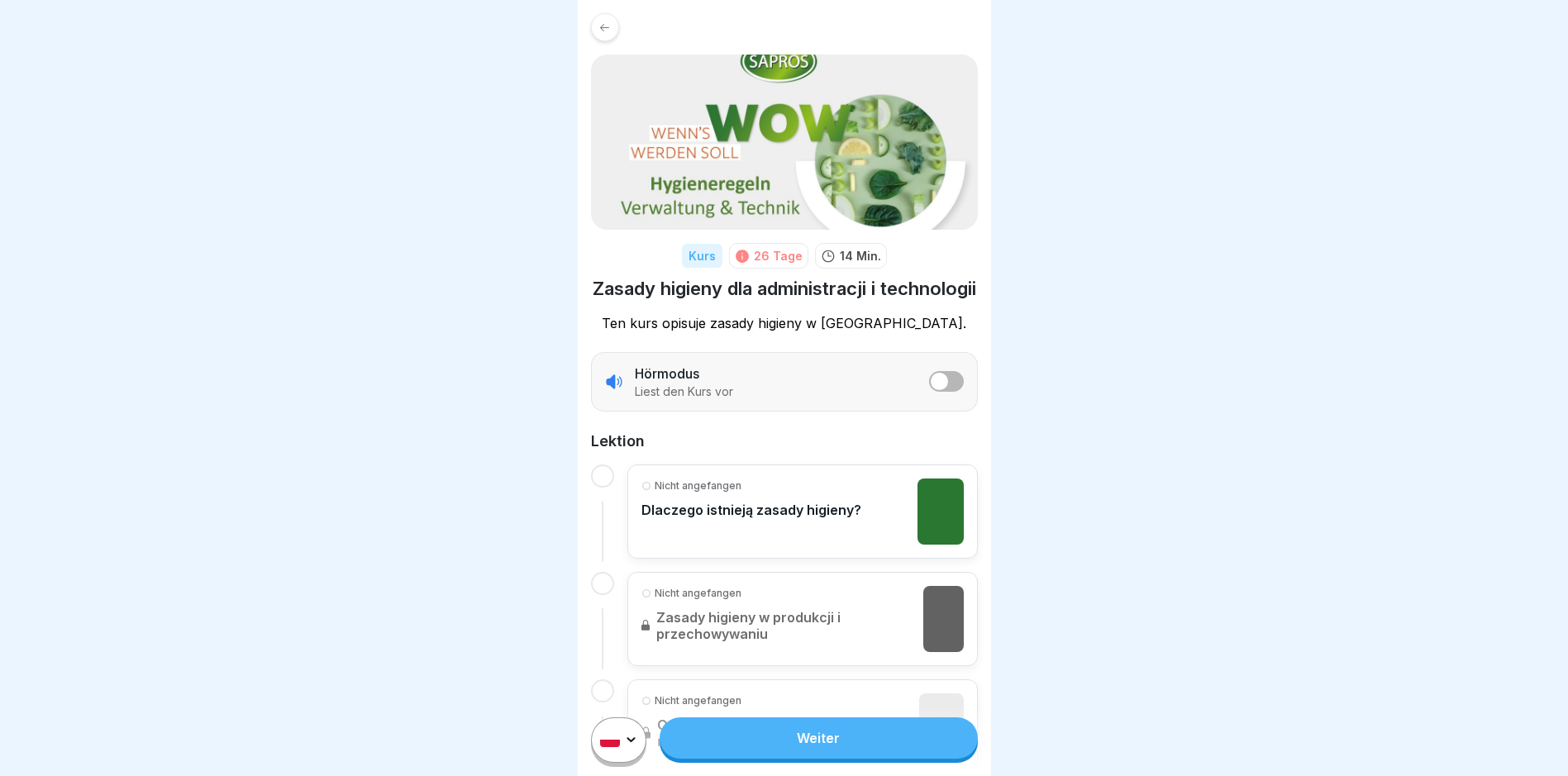
click at [746, 752] on link "Weiter" at bounding box center [818, 737] width 317 height 41
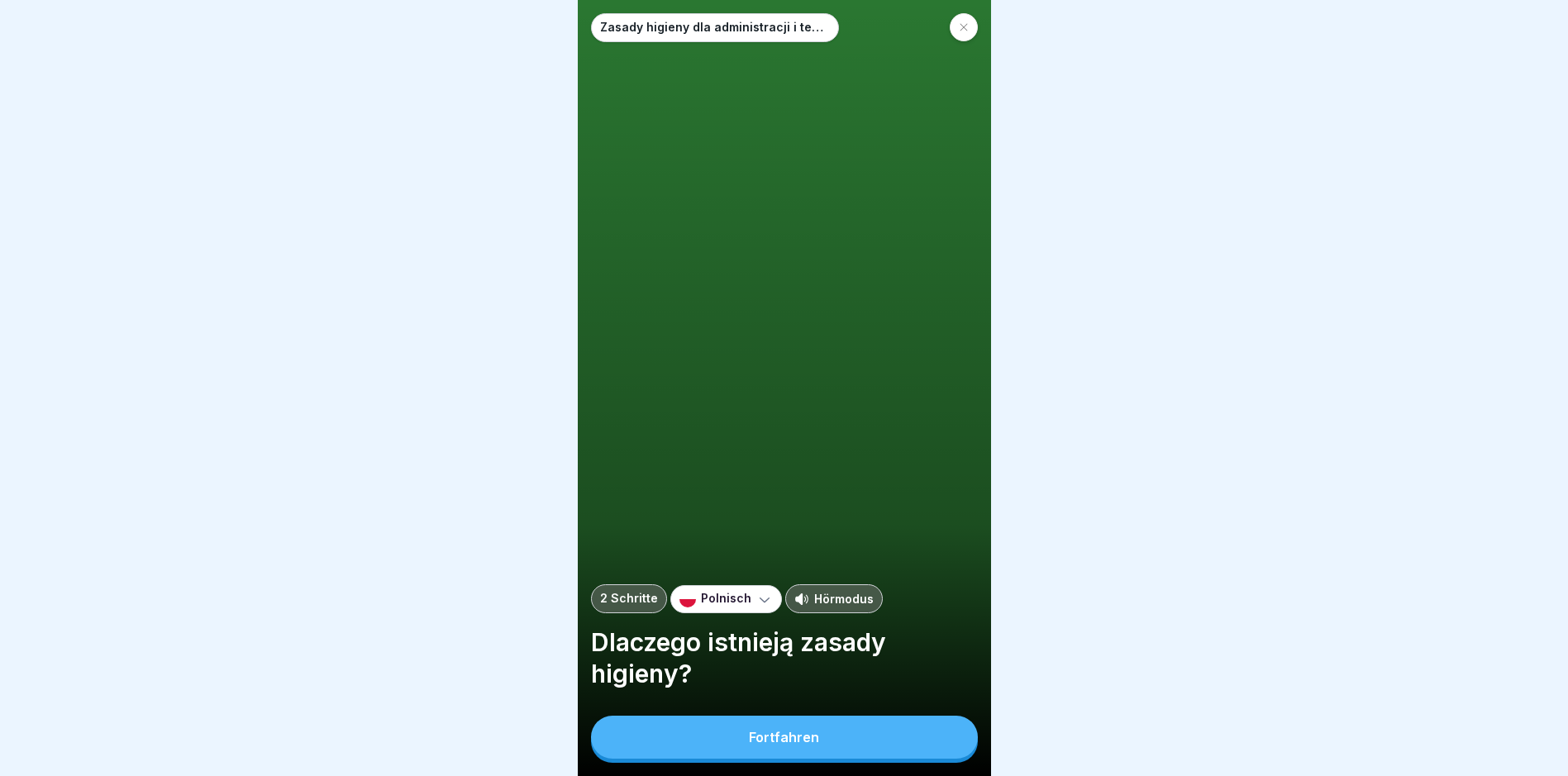
click at [746, 752] on button "Fortfahren" at bounding box center [784, 737] width 386 height 43
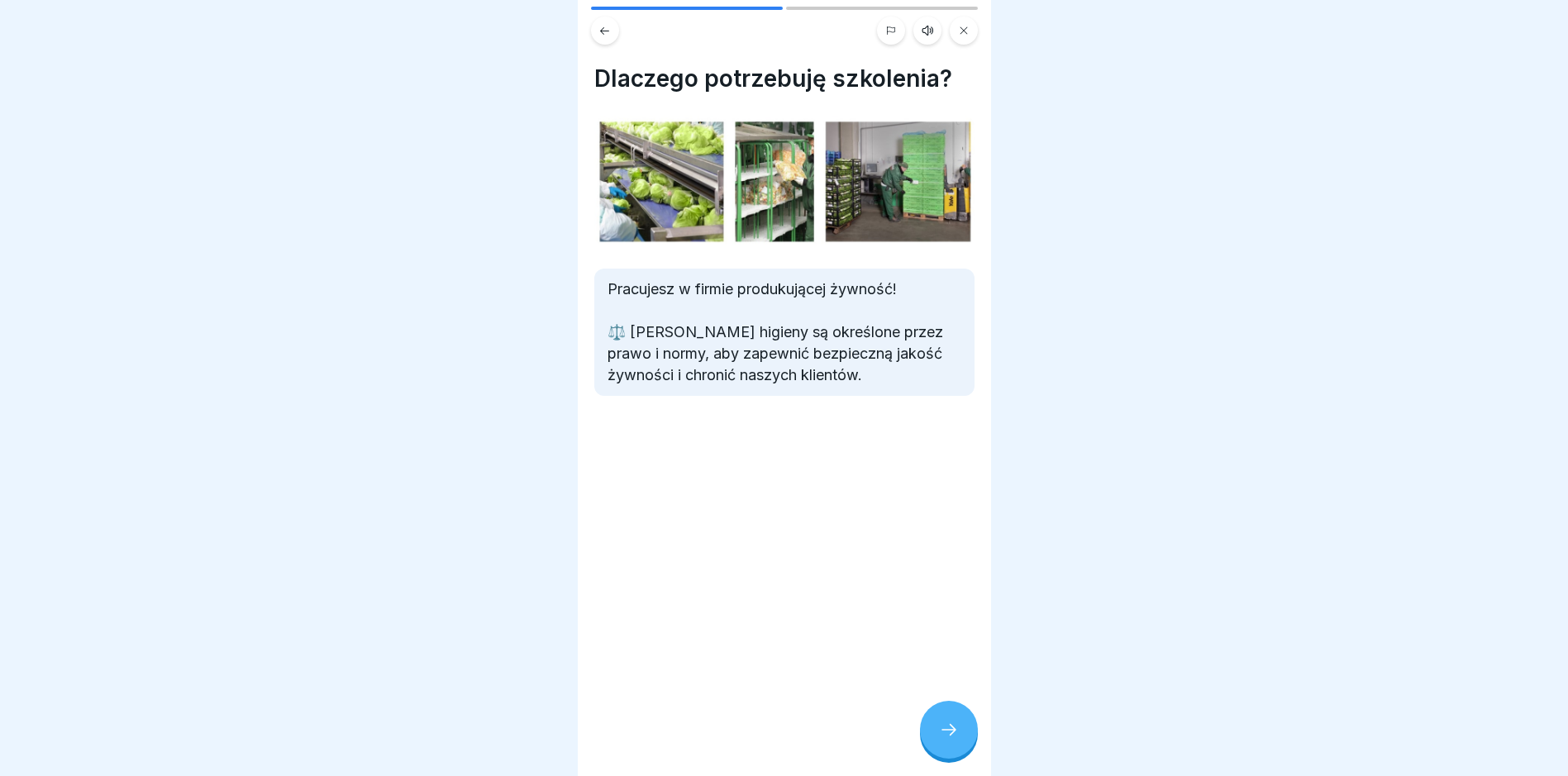
click at [928, 735] on div at bounding box center [948, 730] width 58 height 58
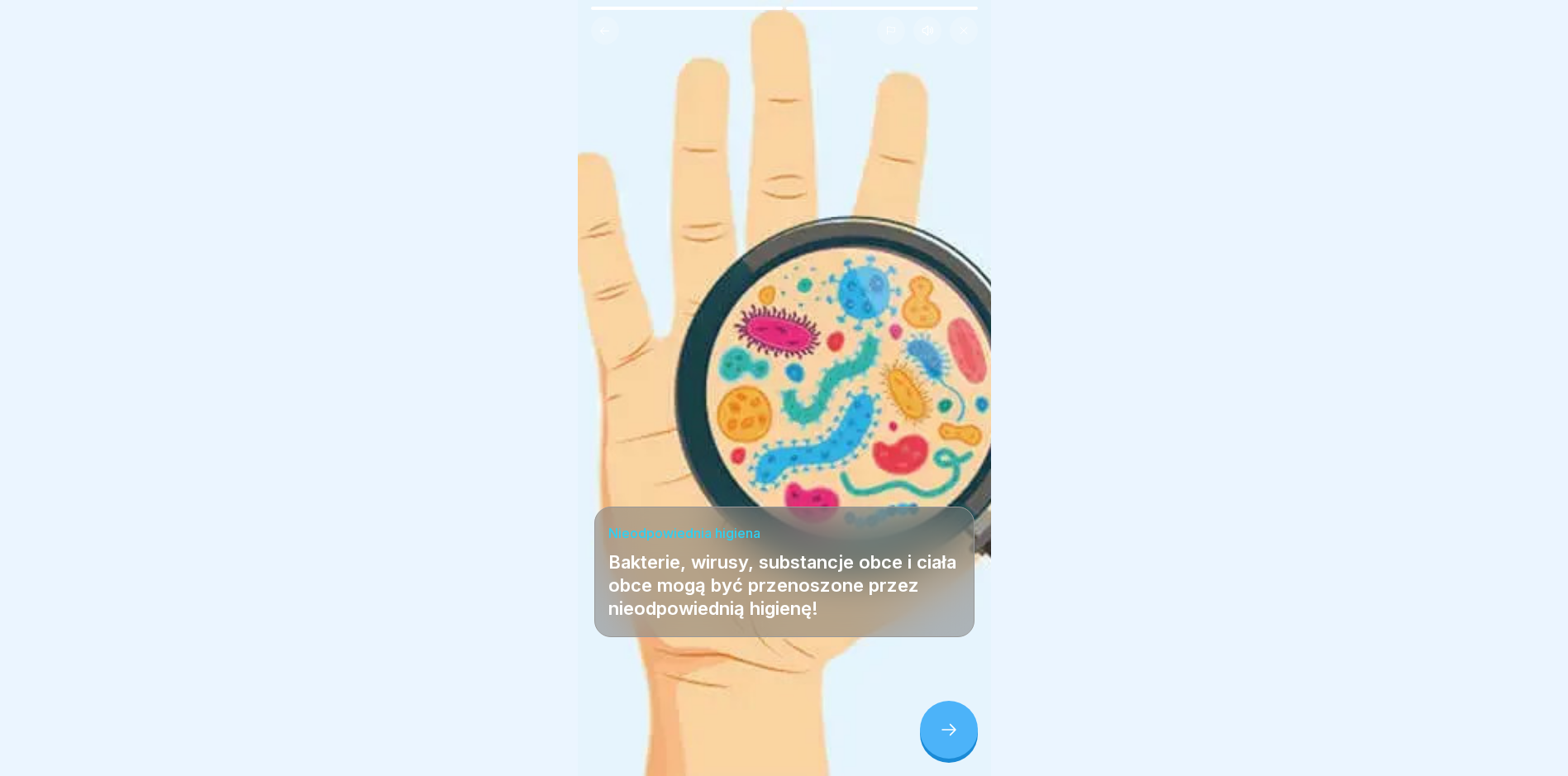
click at [939, 738] on icon at bounding box center [949, 730] width 20 height 20
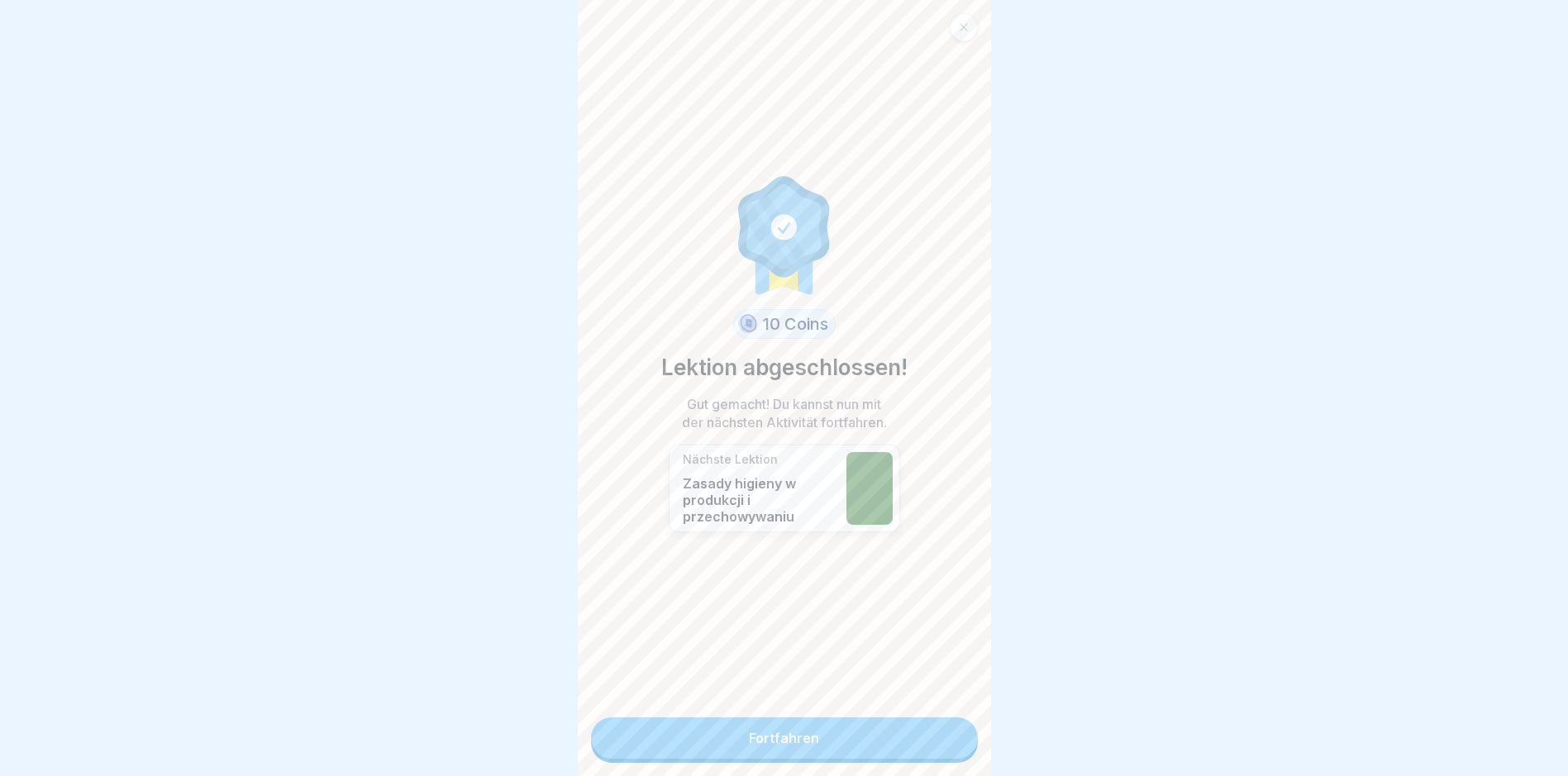
click at [939, 738] on link "Fortfahren" at bounding box center [784, 737] width 386 height 41
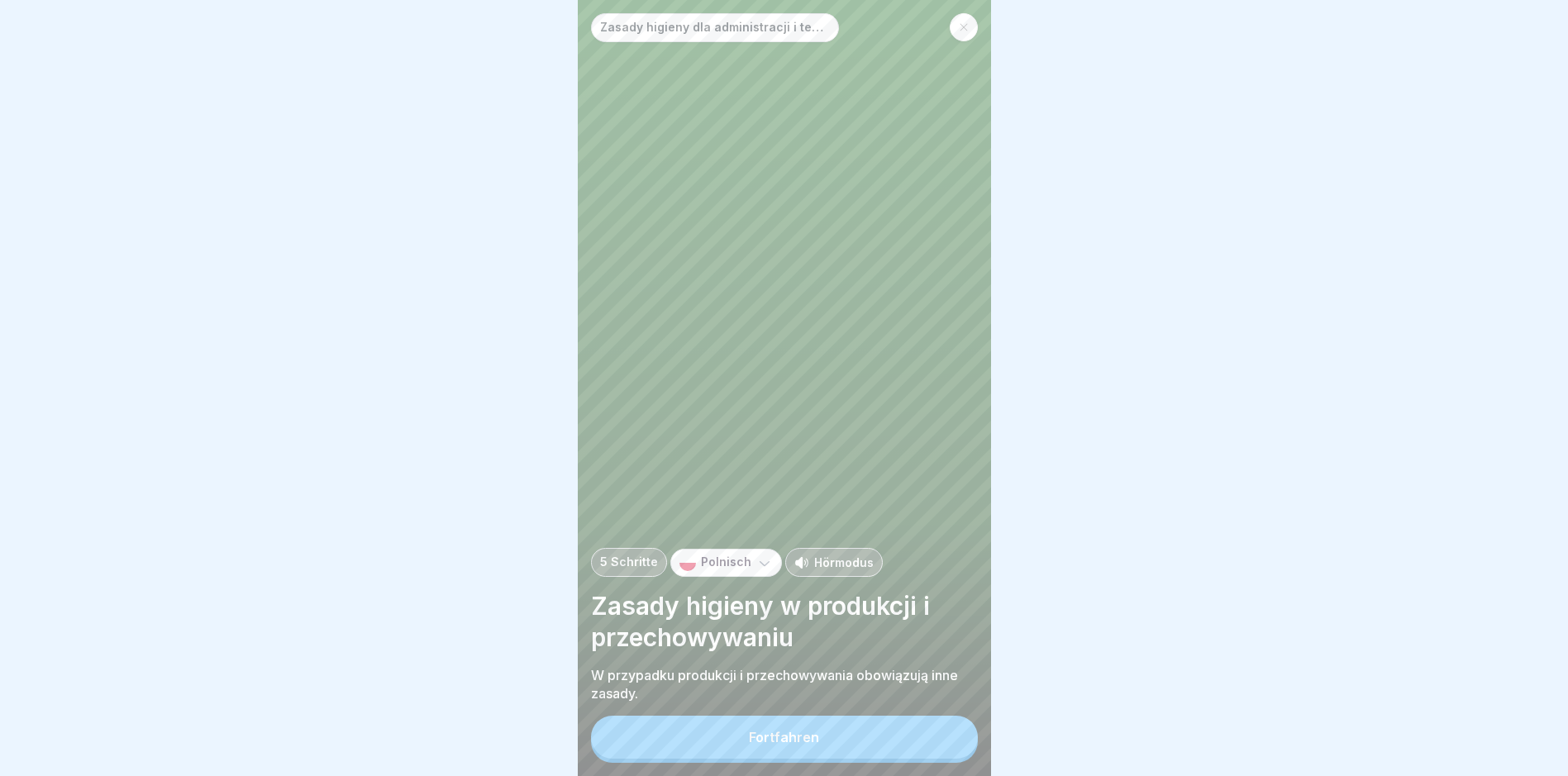
click at [939, 738] on button "Fortfahren" at bounding box center [784, 737] width 386 height 43
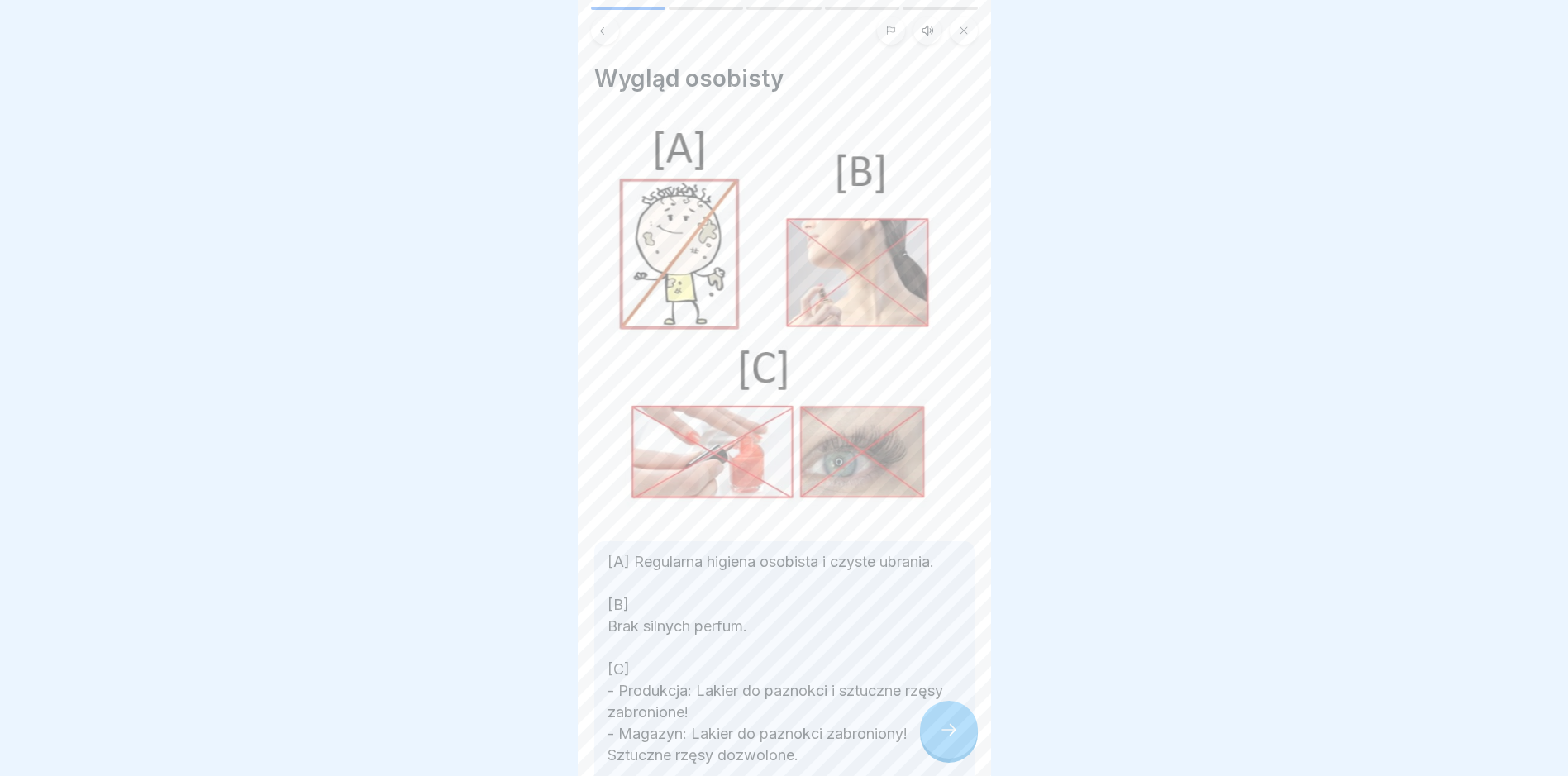
click at [939, 738] on icon at bounding box center [949, 730] width 20 height 20
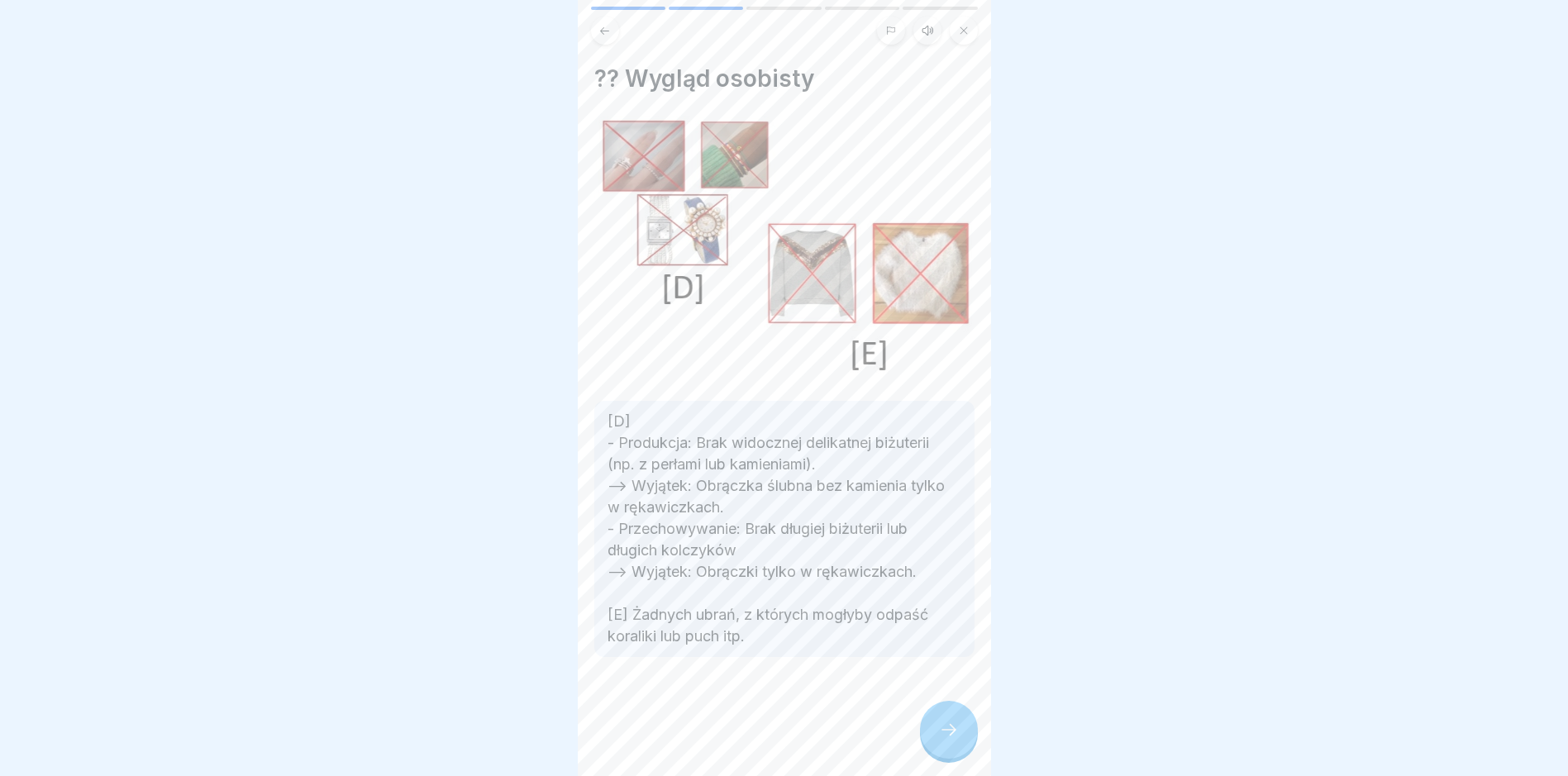
click at [939, 738] on icon at bounding box center [949, 730] width 20 height 20
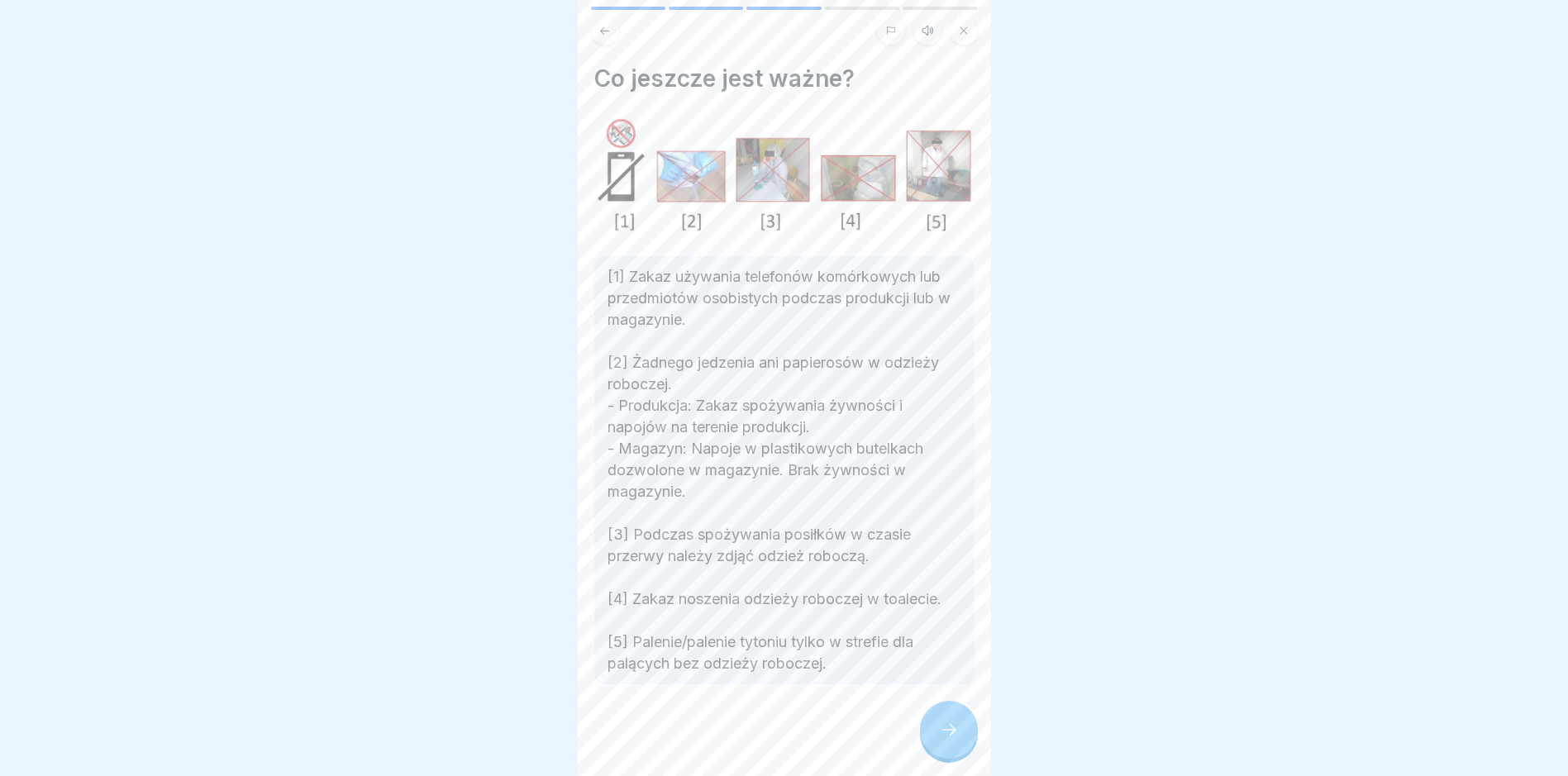
click at [931, 742] on div at bounding box center [948, 730] width 58 height 58
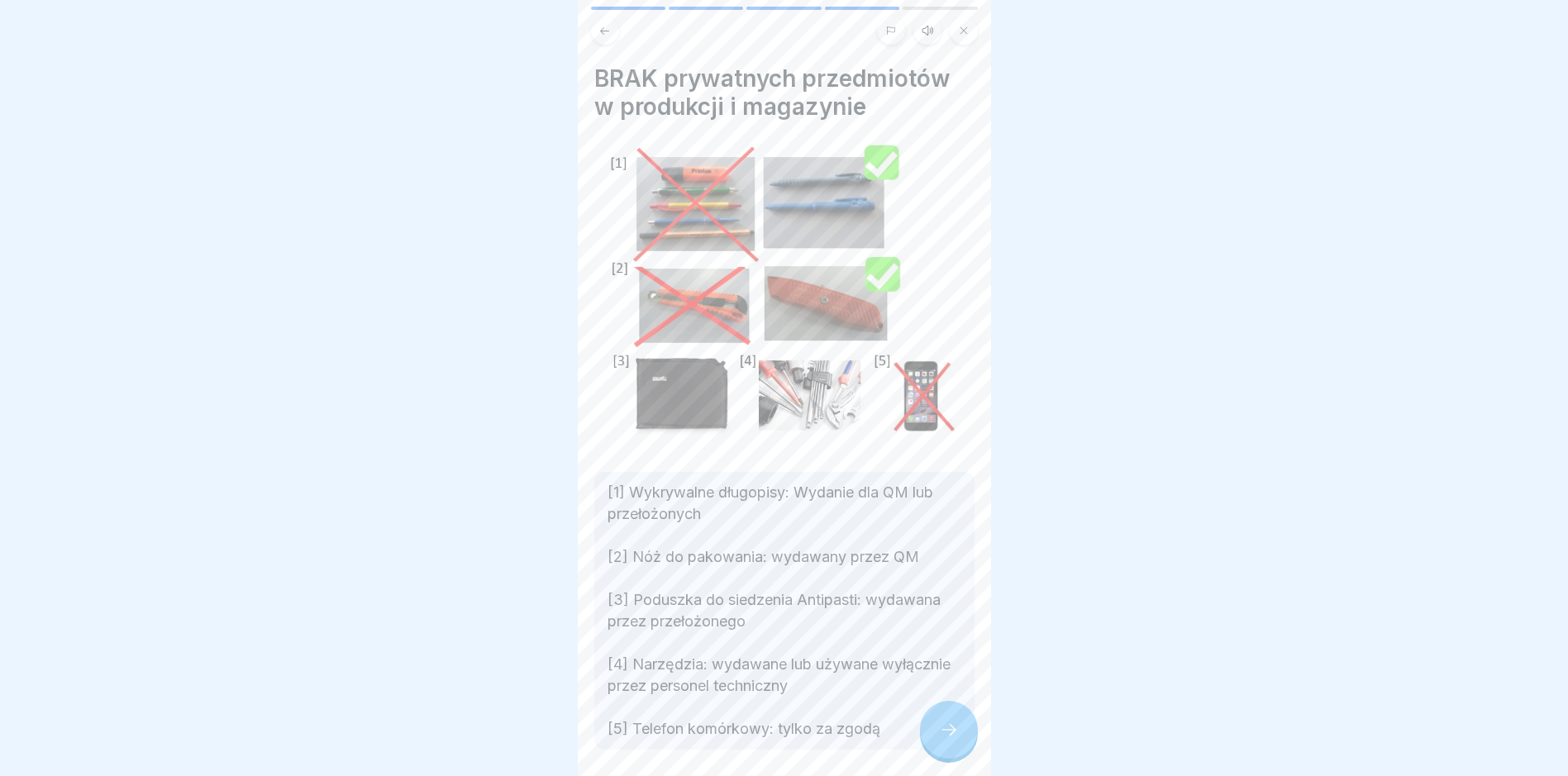
click at [939, 736] on icon at bounding box center [949, 730] width 20 height 20
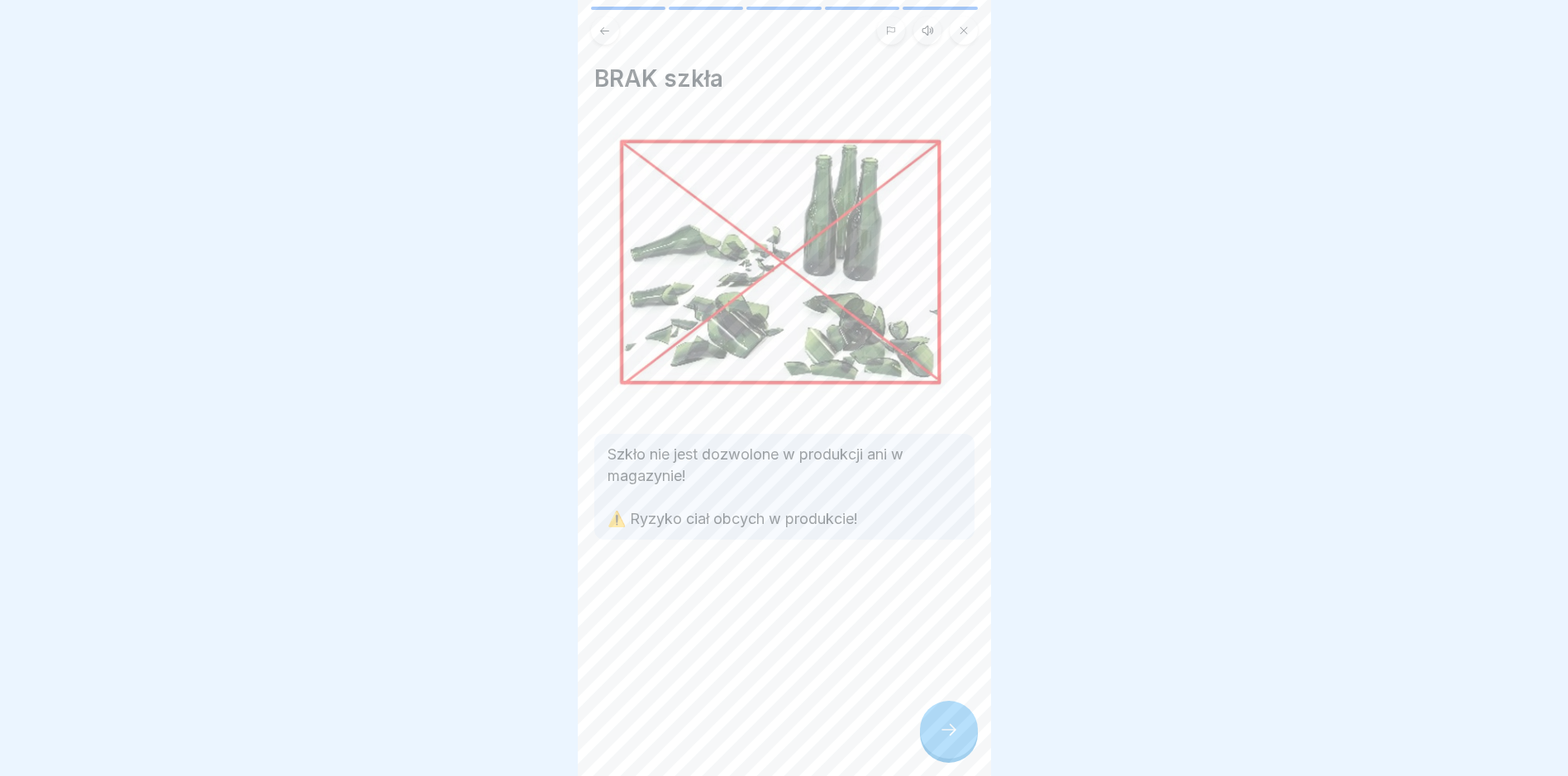
click at [939, 736] on icon at bounding box center [949, 730] width 20 height 20
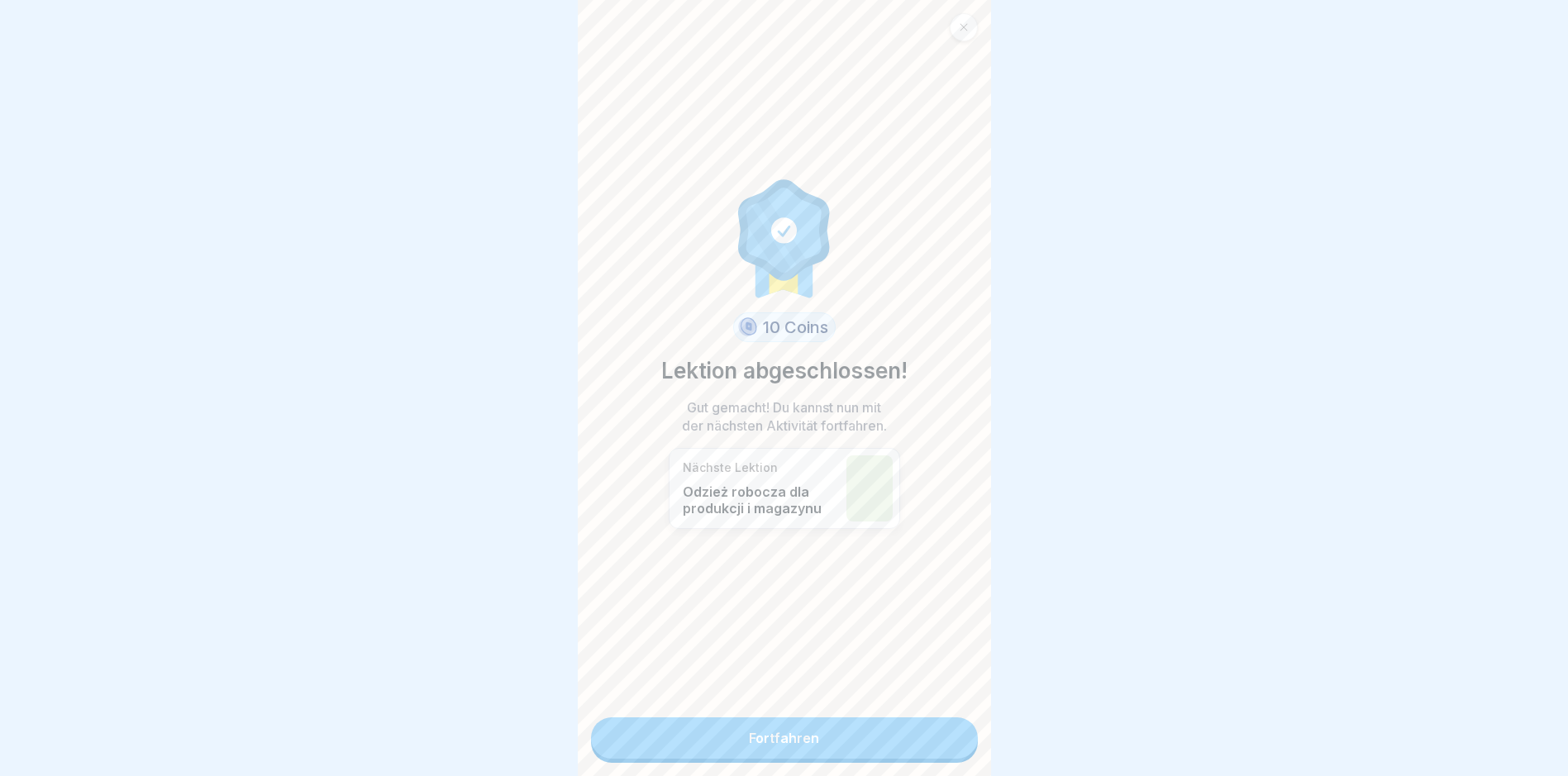
click at [939, 736] on link "Fortfahren" at bounding box center [784, 737] width 386 height 41
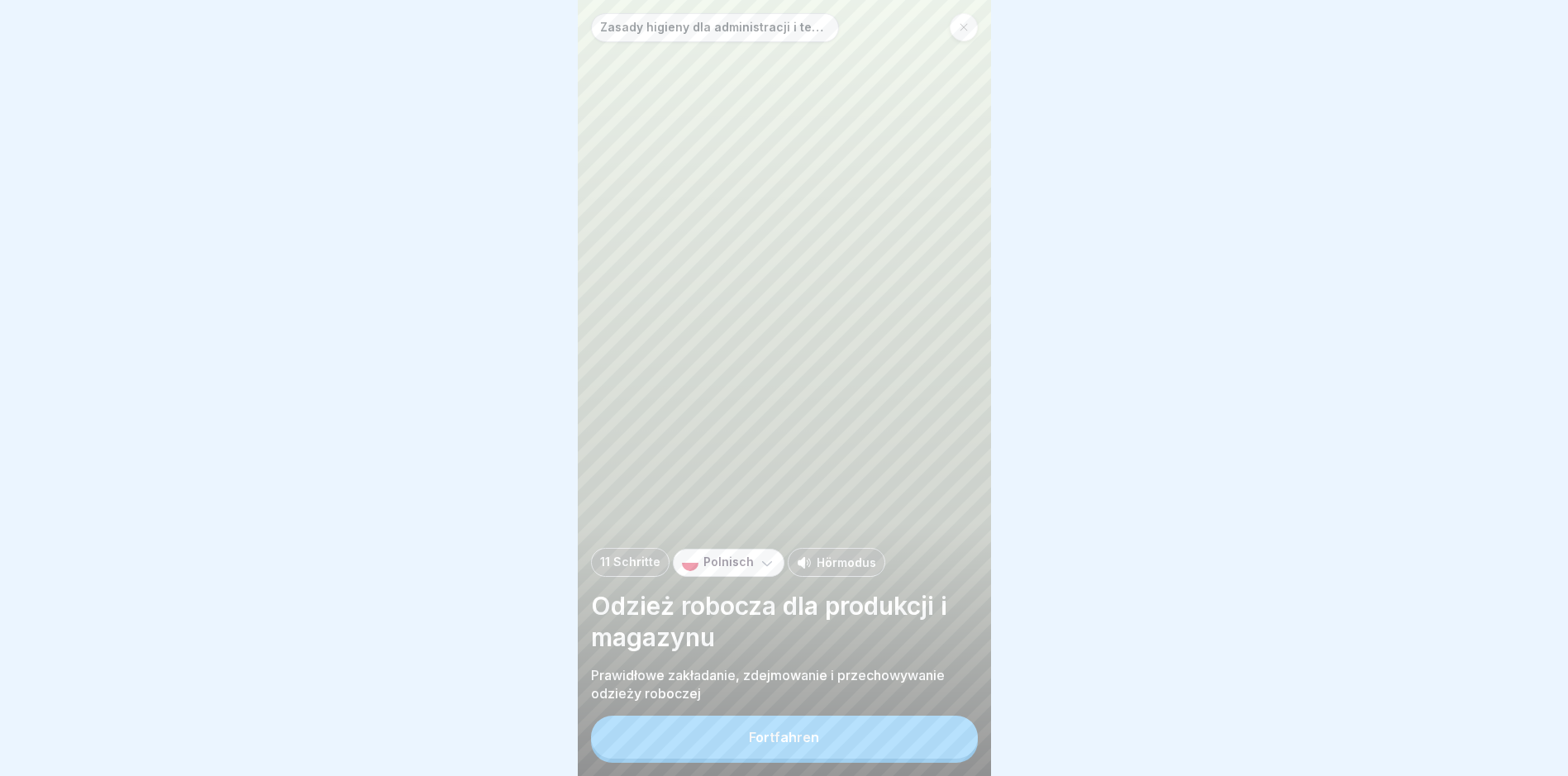
click at [939, 736] on button "Fortfahren" at bounding box center [784, 737] width 386 height 43
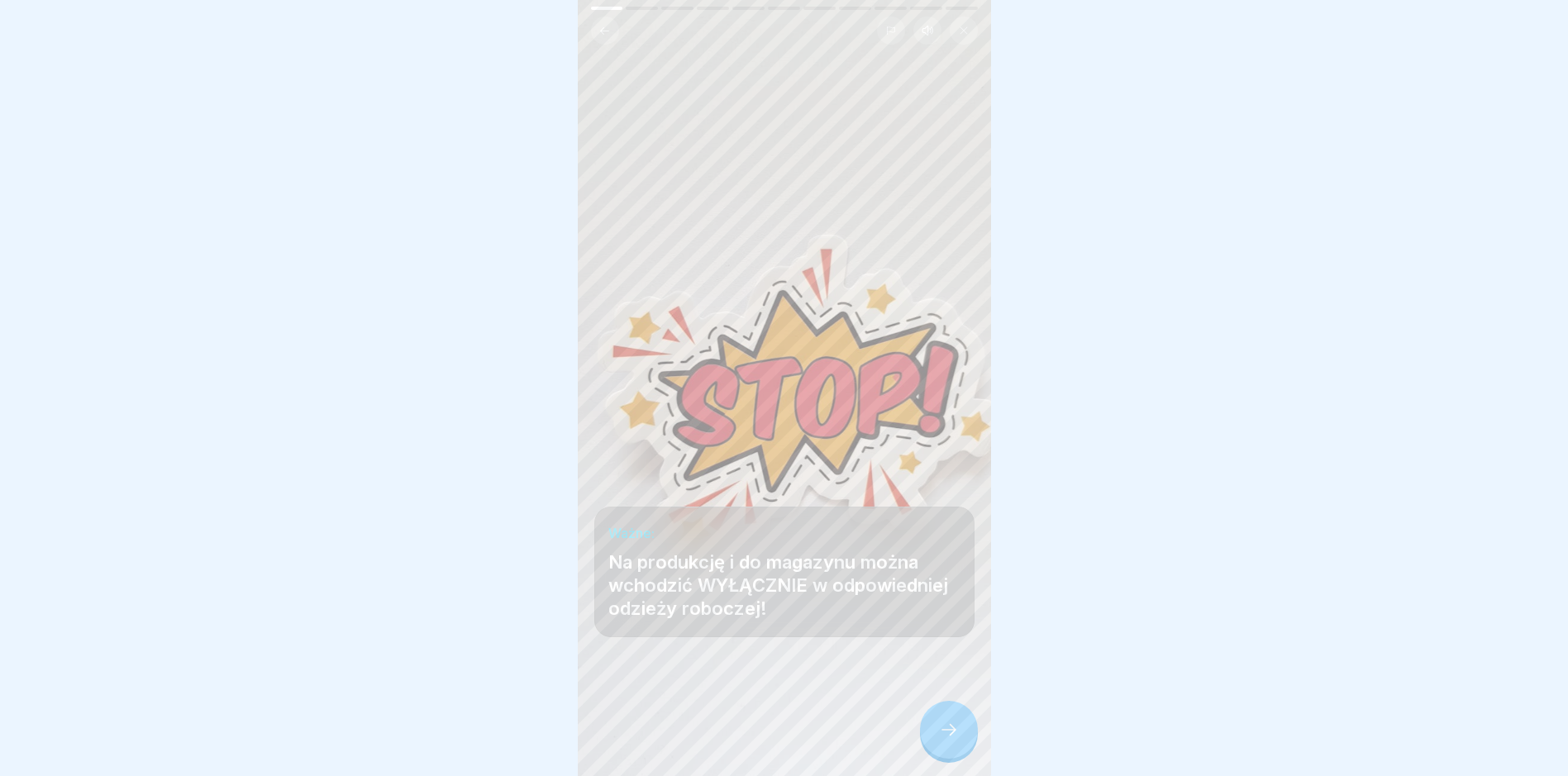
click at [939, 736] on icon at bounding box center [949, 730] width 20 height 20
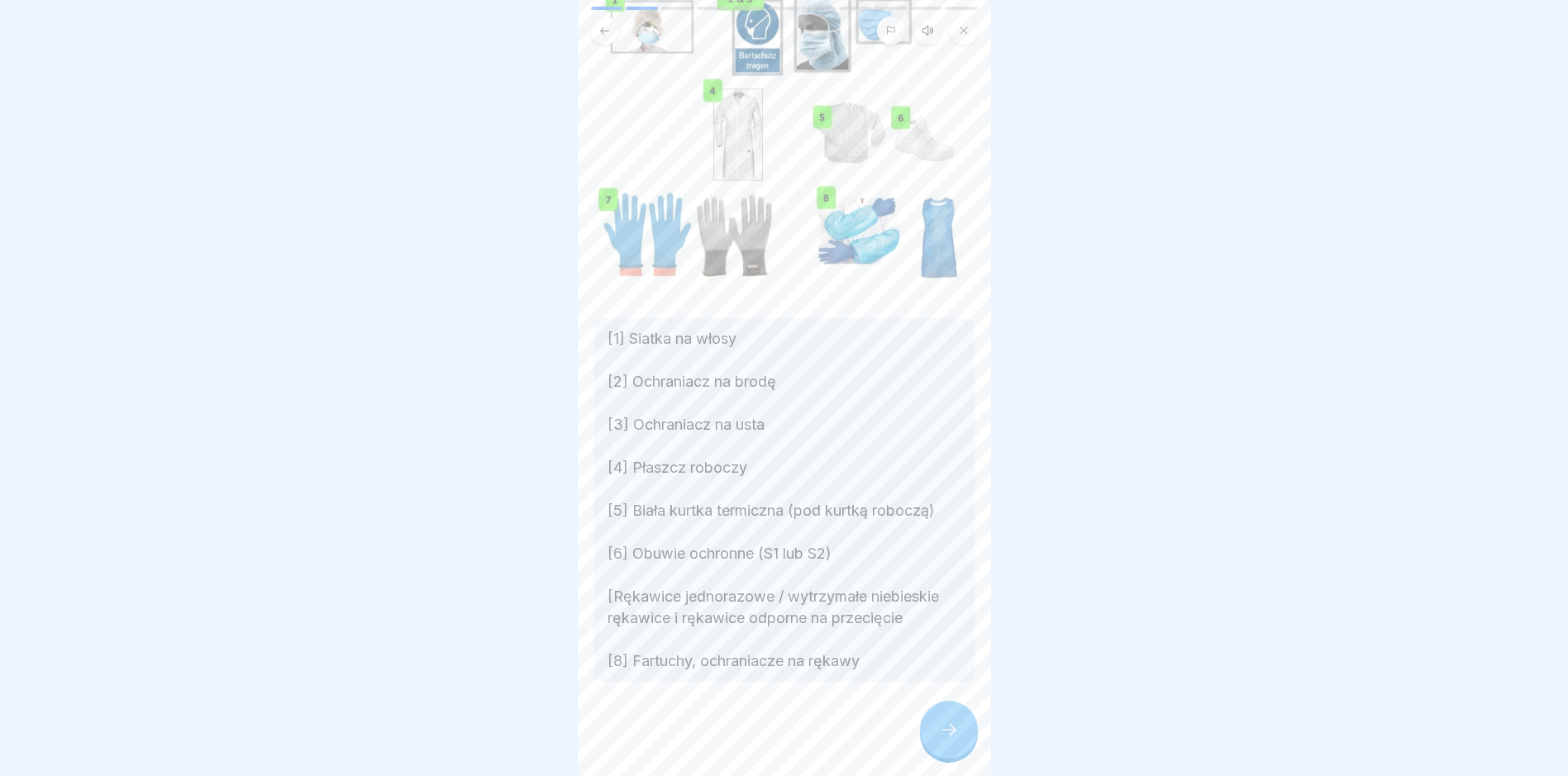
scroll to position [189, 0]
click at [952, 721] on div at bounding box center [948, 730] width 58 height 58
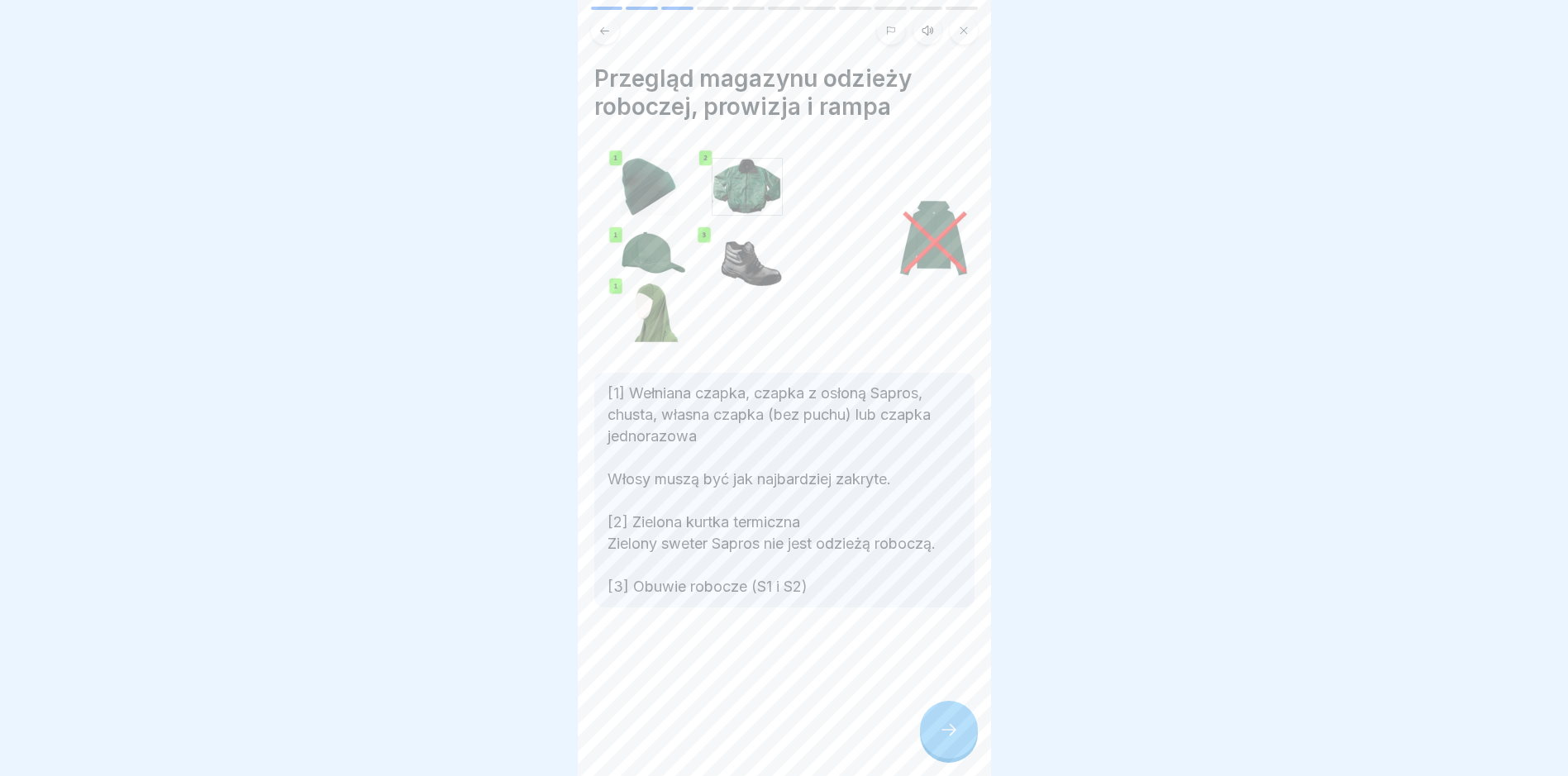
click at [952, 721] on div at bounding box center [948, 730] width 58 height 58
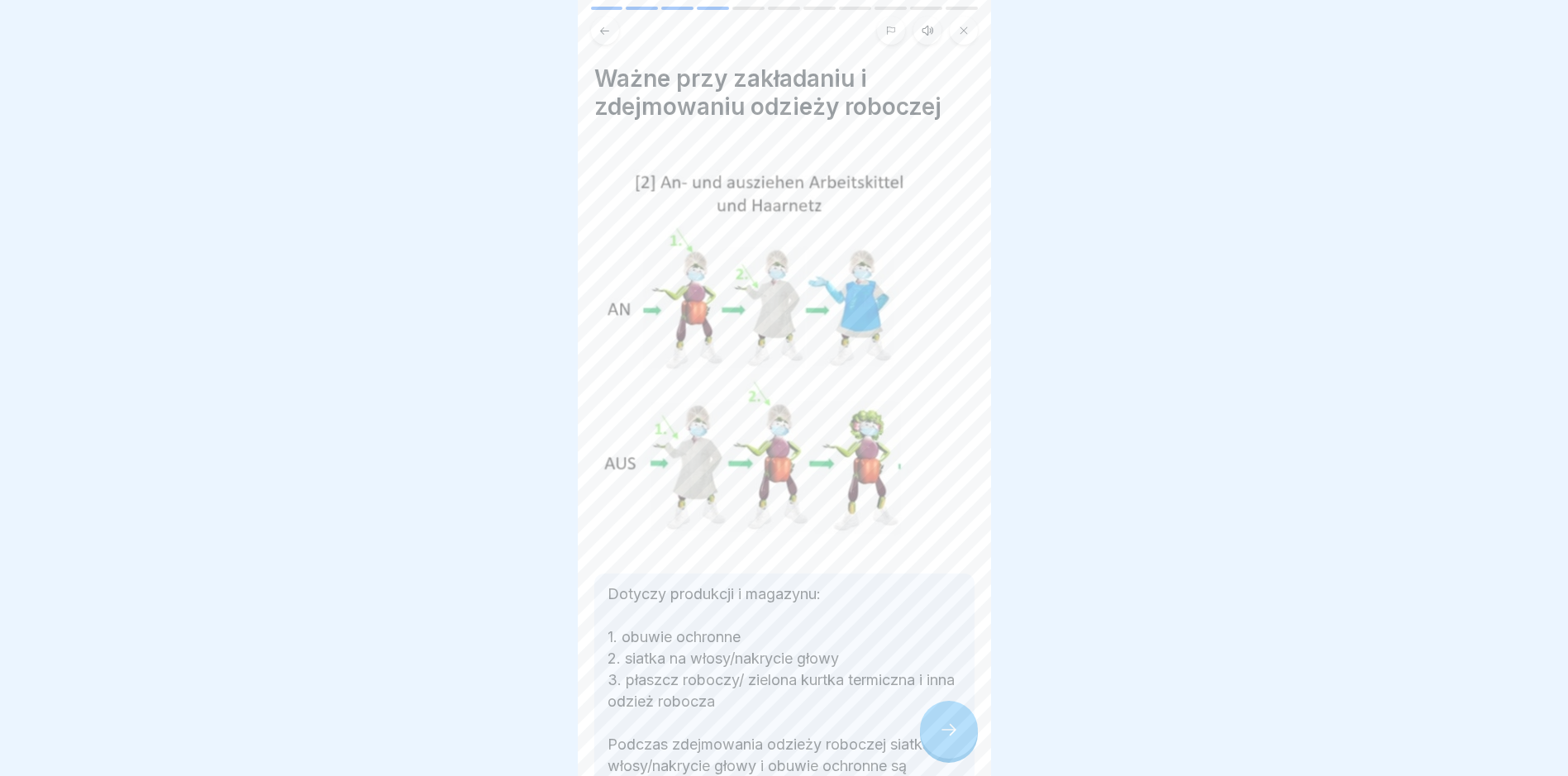
click at [952, 721] on div at bounding box center [948, 730] width 58 height 58
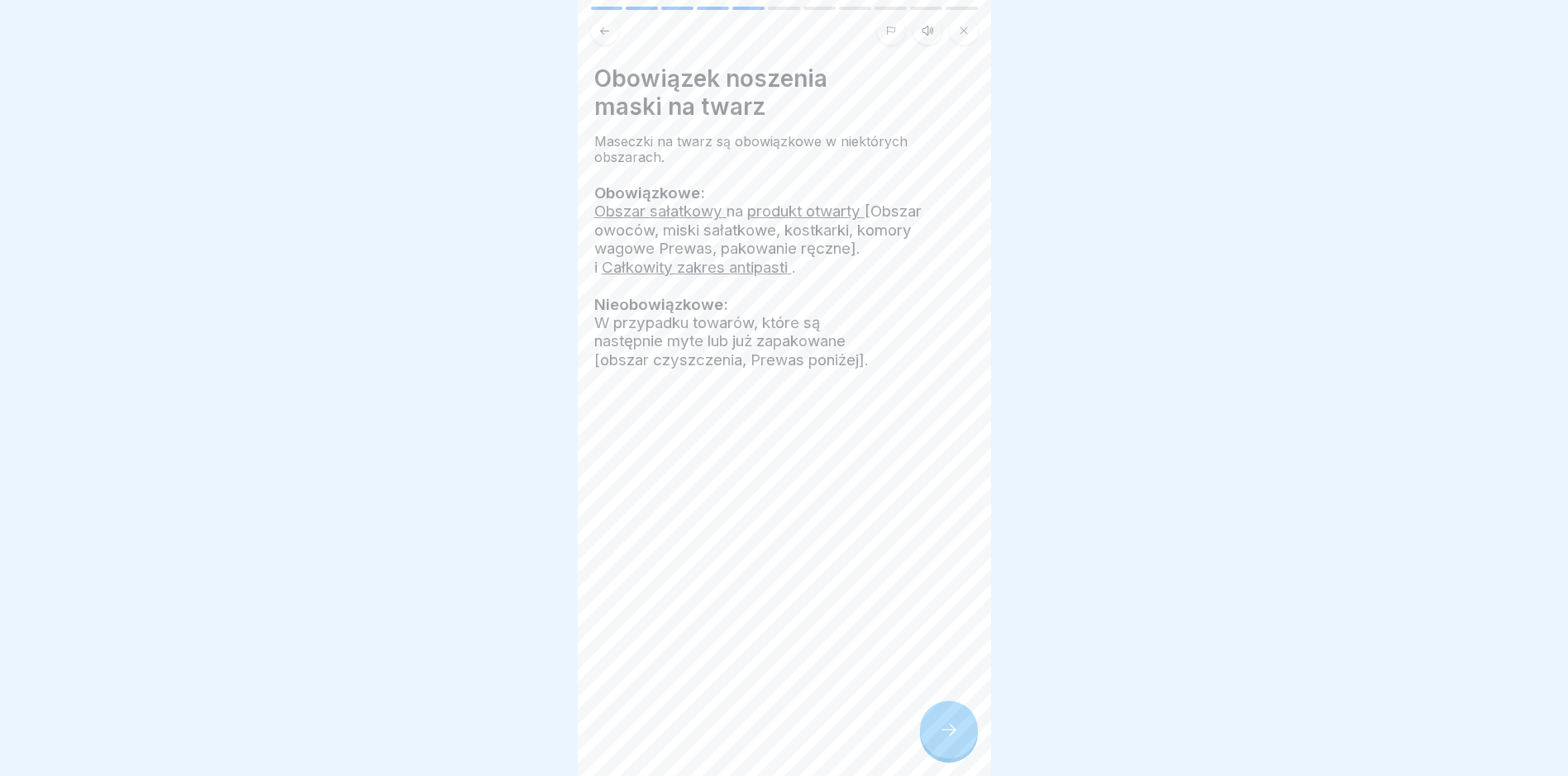
click at [952, 721] on div at bounding box center [948, 730] width 58 height 58
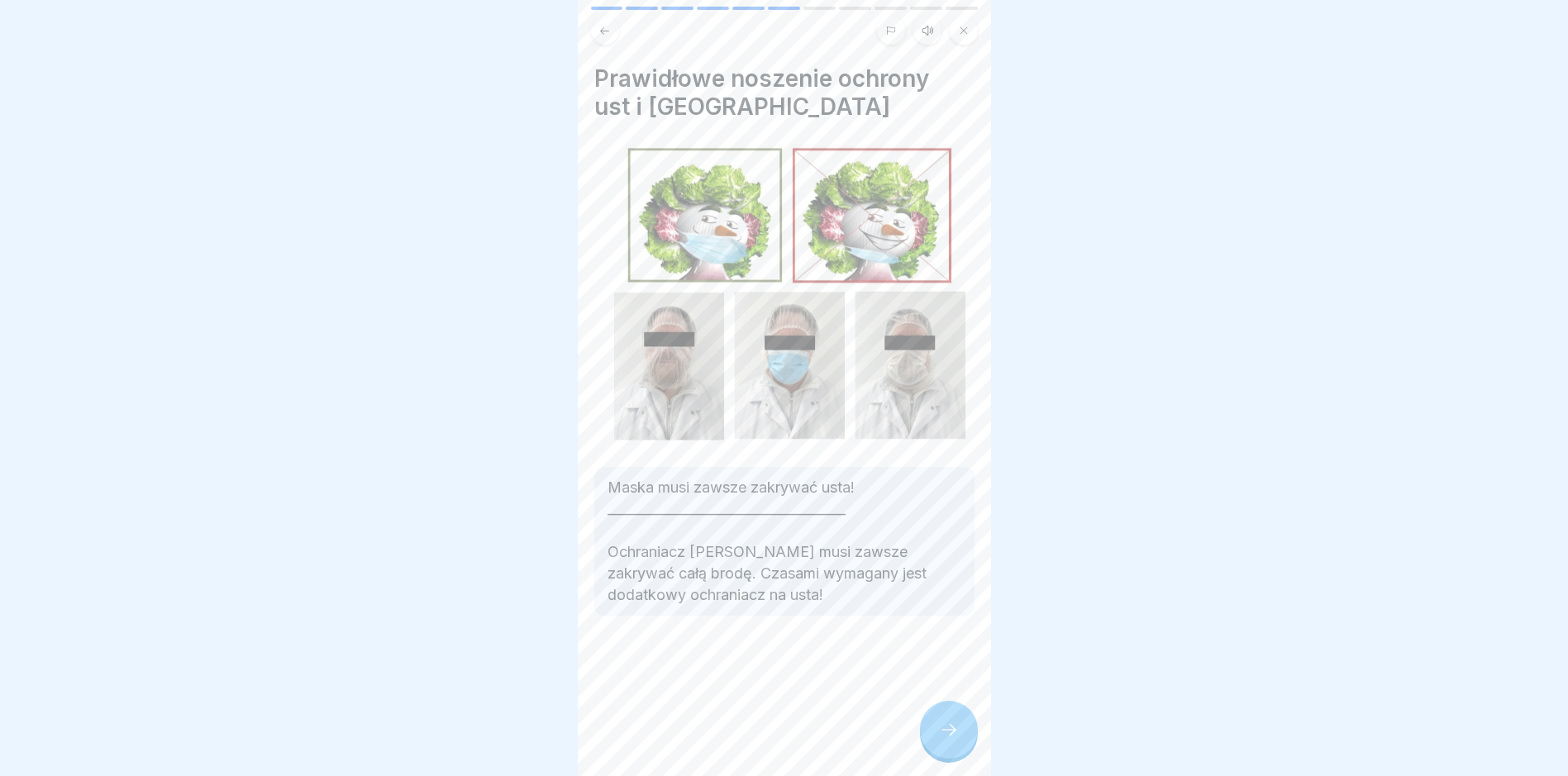
click at [952, 721] on div at bounding box center [948, 730] width 58 height 58
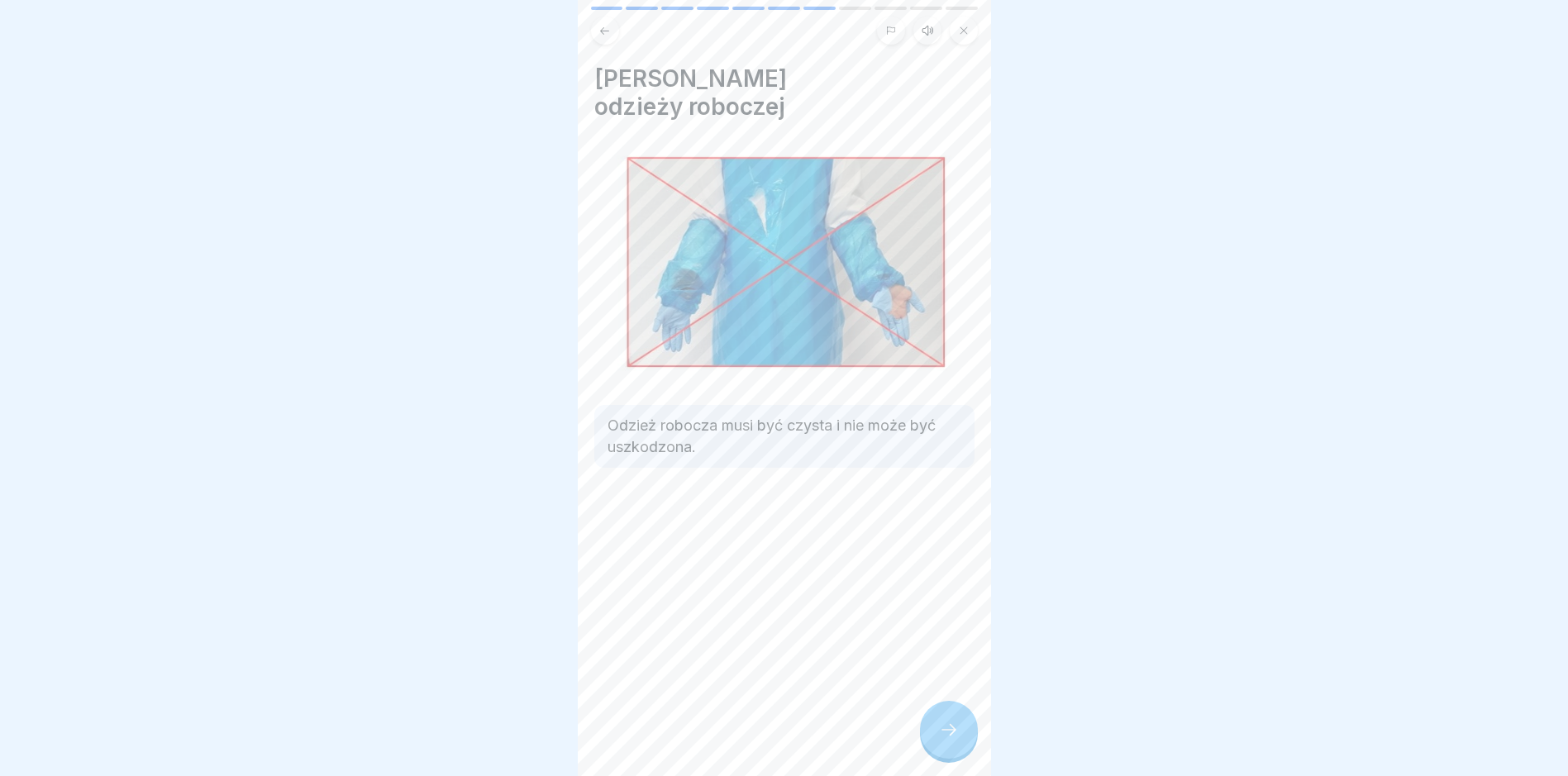
click at [952, 721] on div at bounding box center [948, 730] width 58 height 58
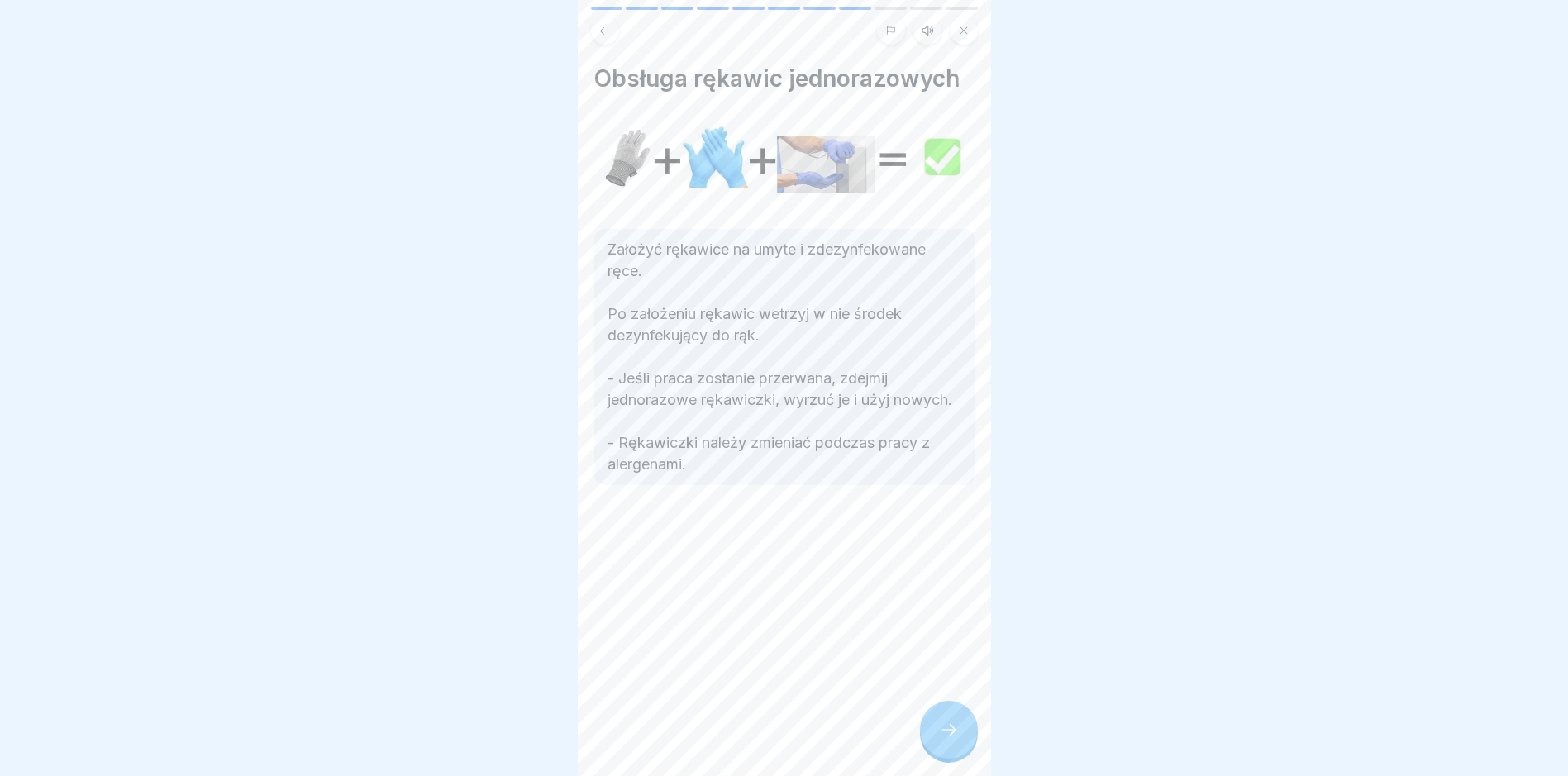
click at [952, 722] on icon at bounding box center [949, 730] width 20 height 20
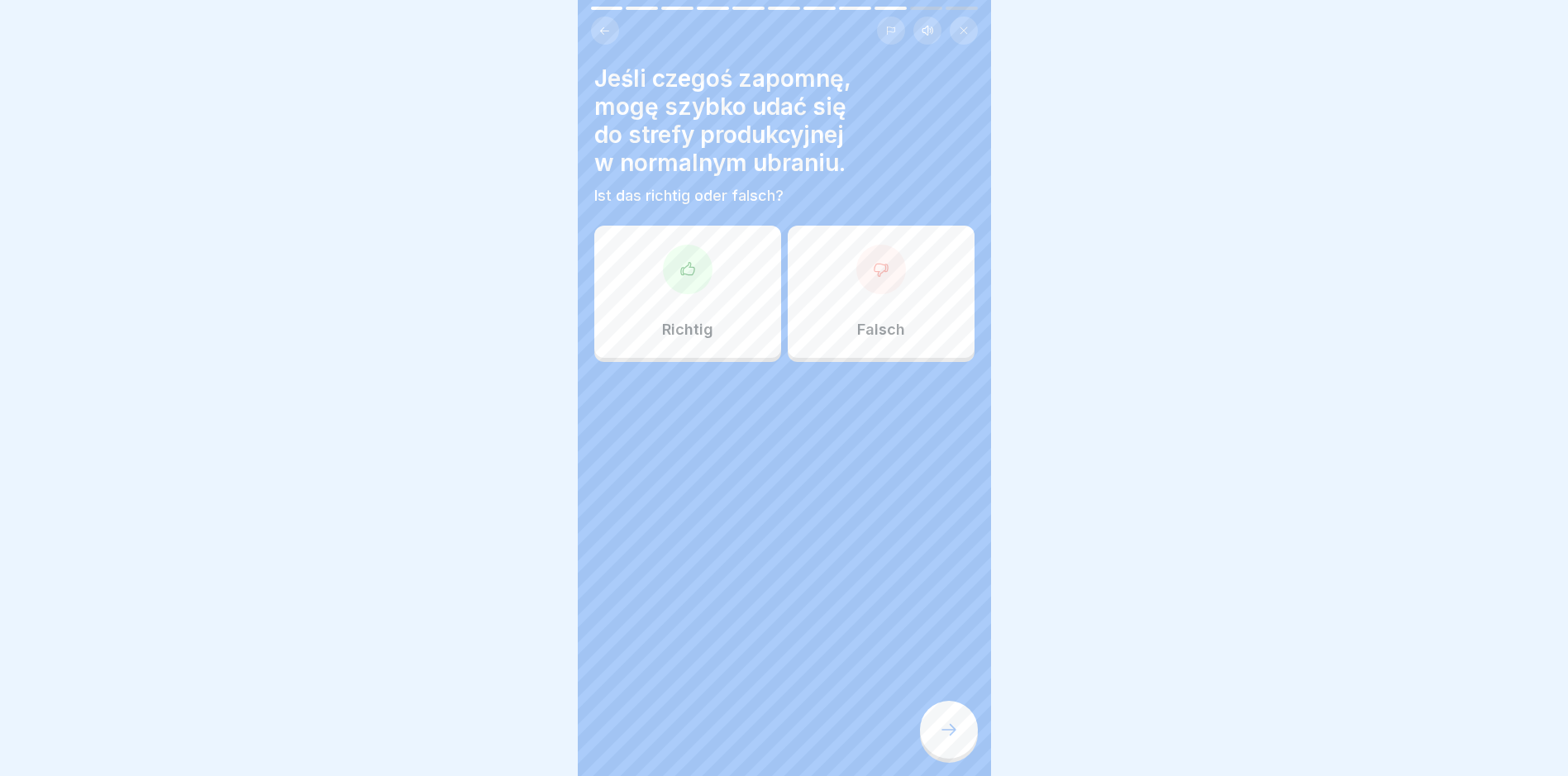
click at [873, 263] on icon at bounding box center [880, 269] width 13 height 12
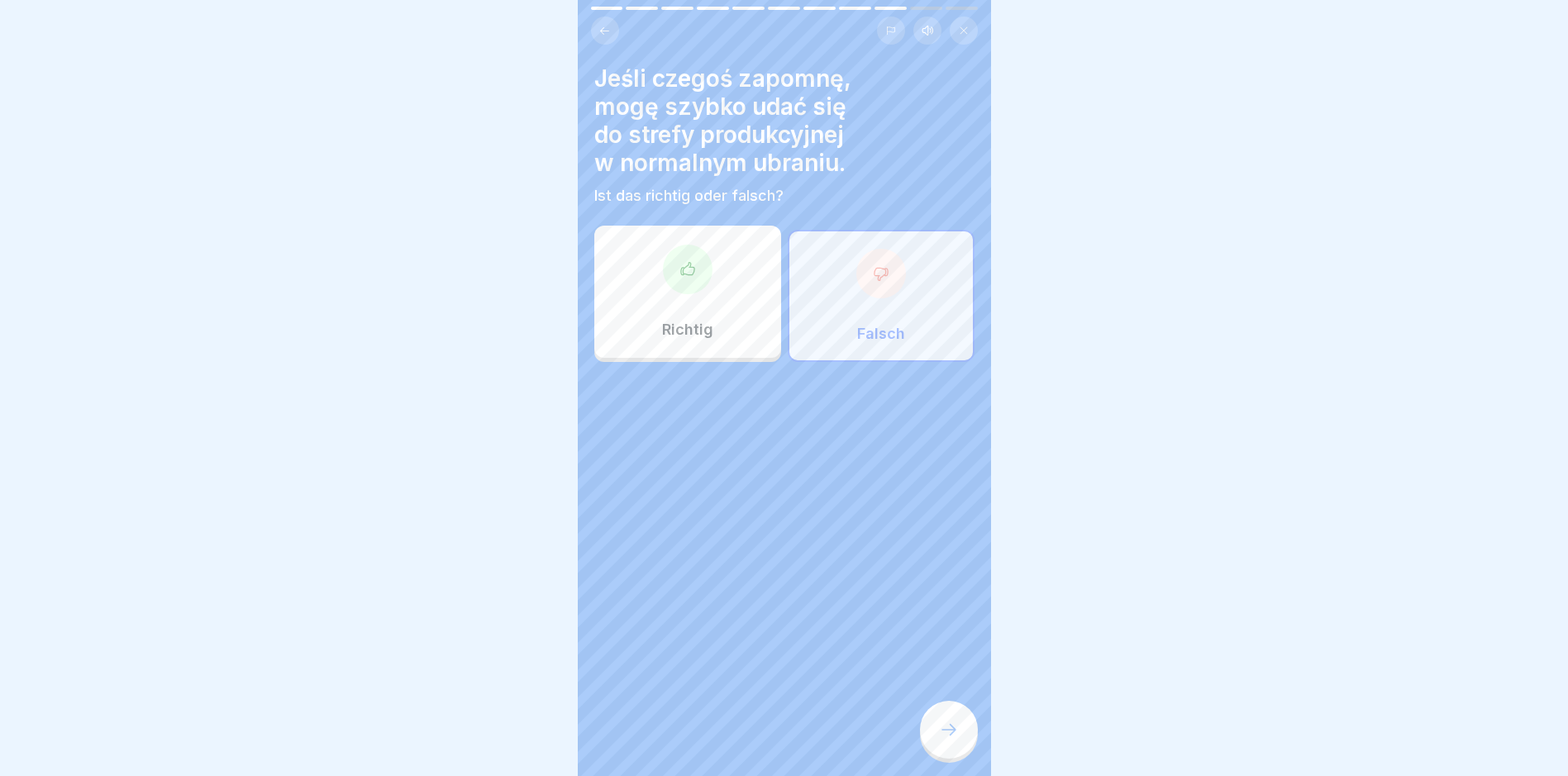
click at [934, 722] on div at bounding box center [948, 730] width 58 height 58
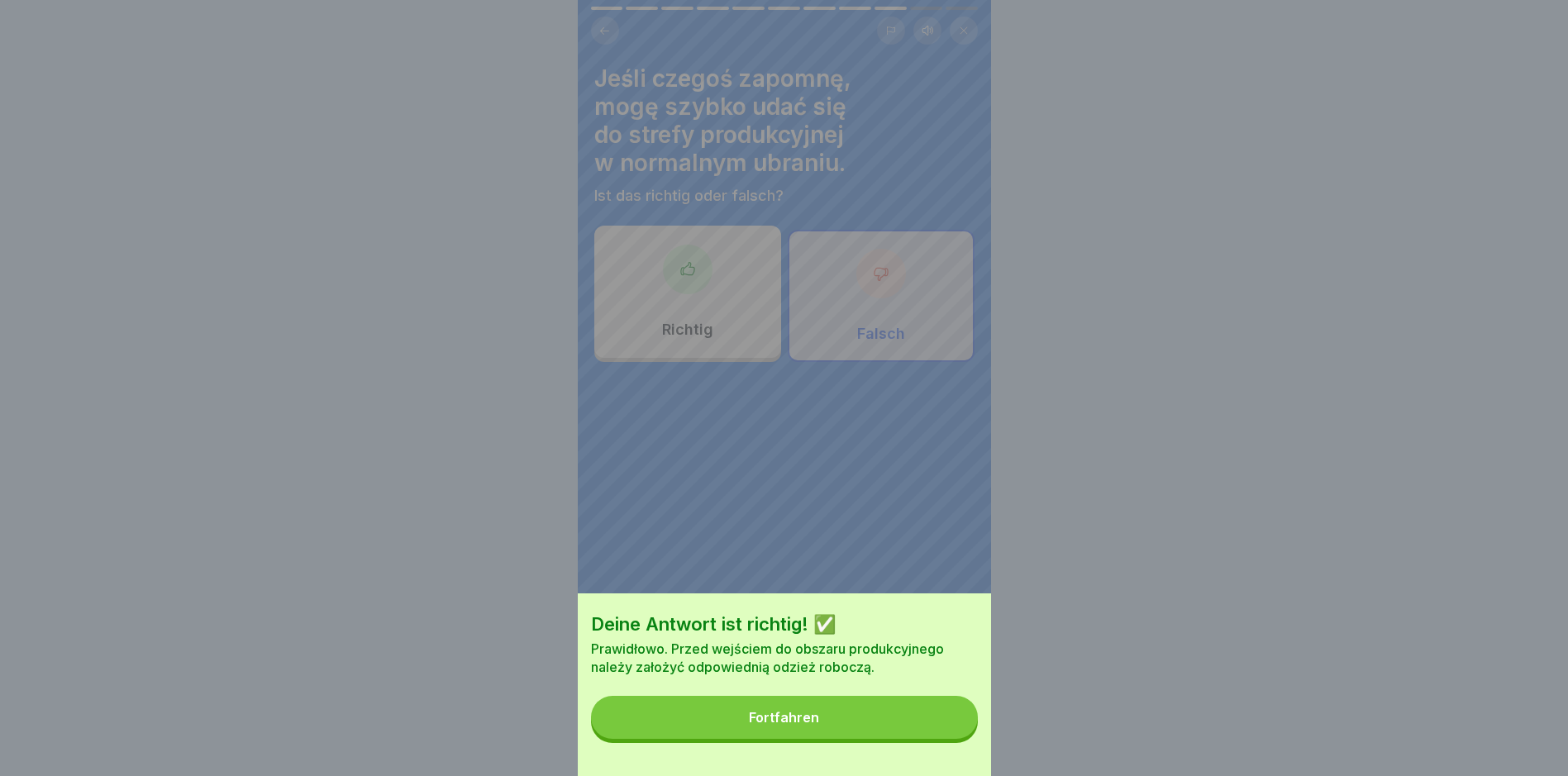
click at [879, 722] on button "Fortfahren" at bounding box center [784, 717] width 386 height 43
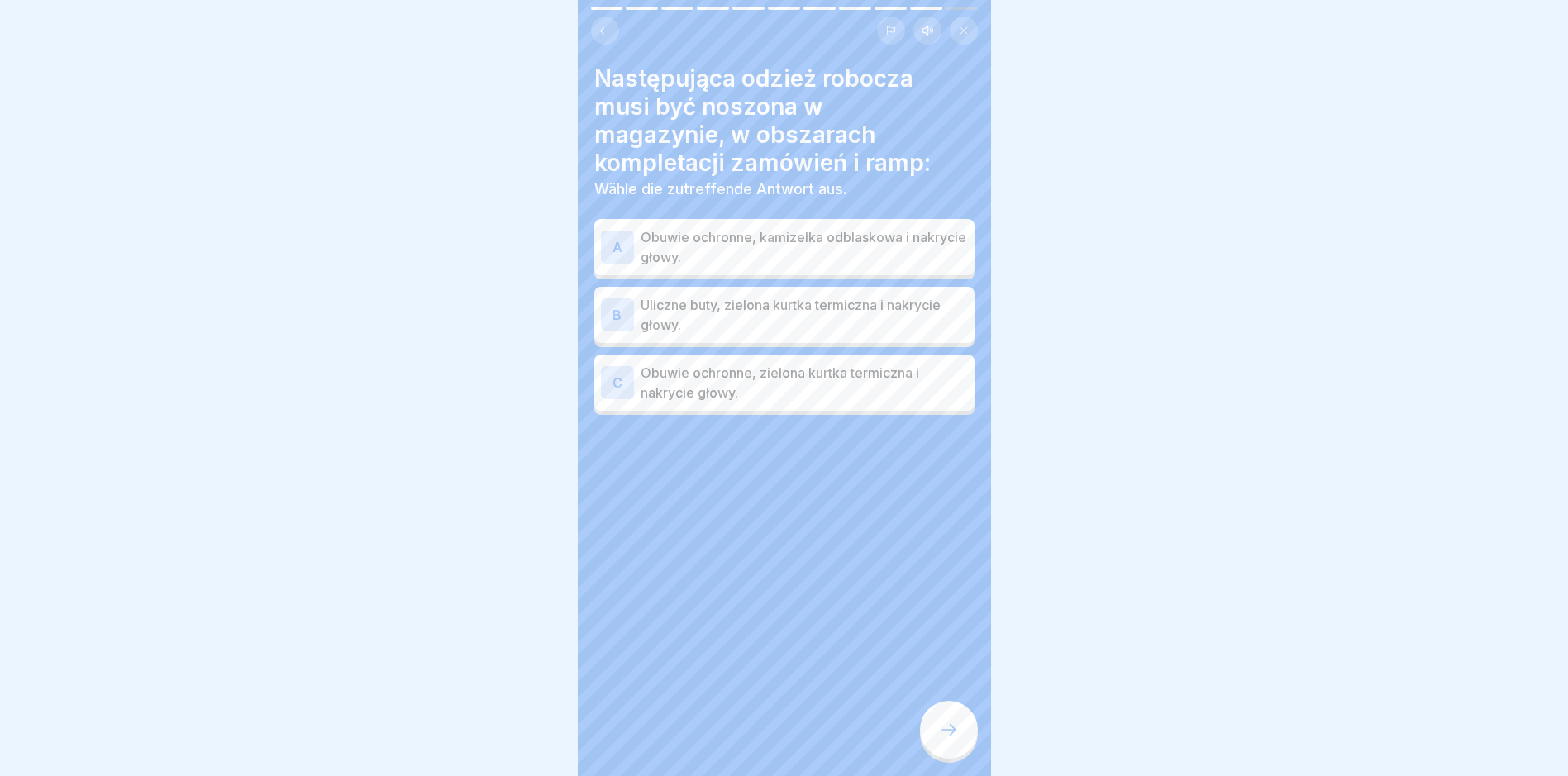
click at [825, 244] on p "Obuwie ochronne, kamizelka odblaskowa i nakrycie głowy." at bounding box center [804, 247] width 328 height 40
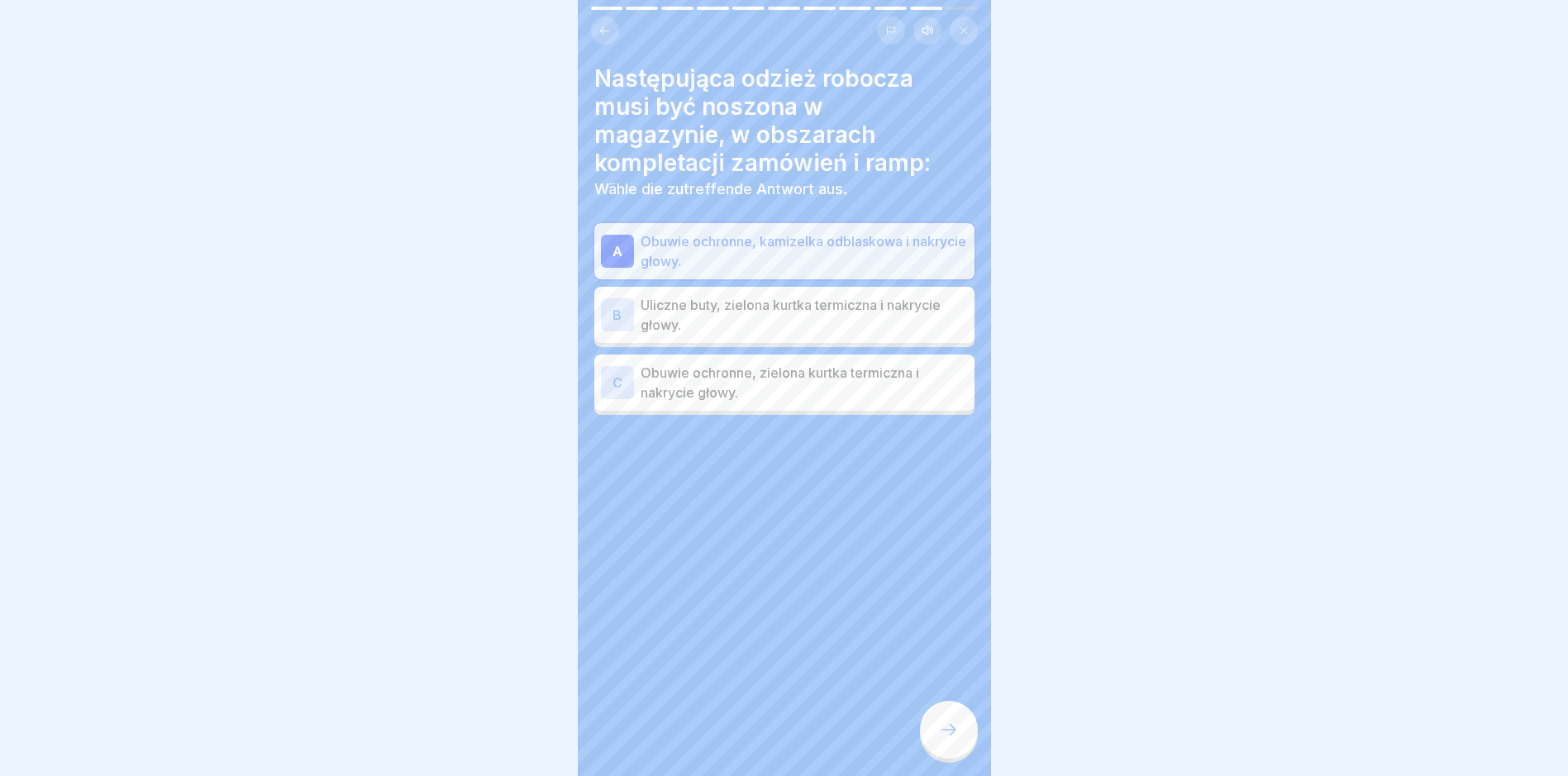
click at [805, 364] on p "Obuwie ochronne, zielona kurtka termiczna i nakrycie głowy." at bounding box center [804, 382] width 328 height 40
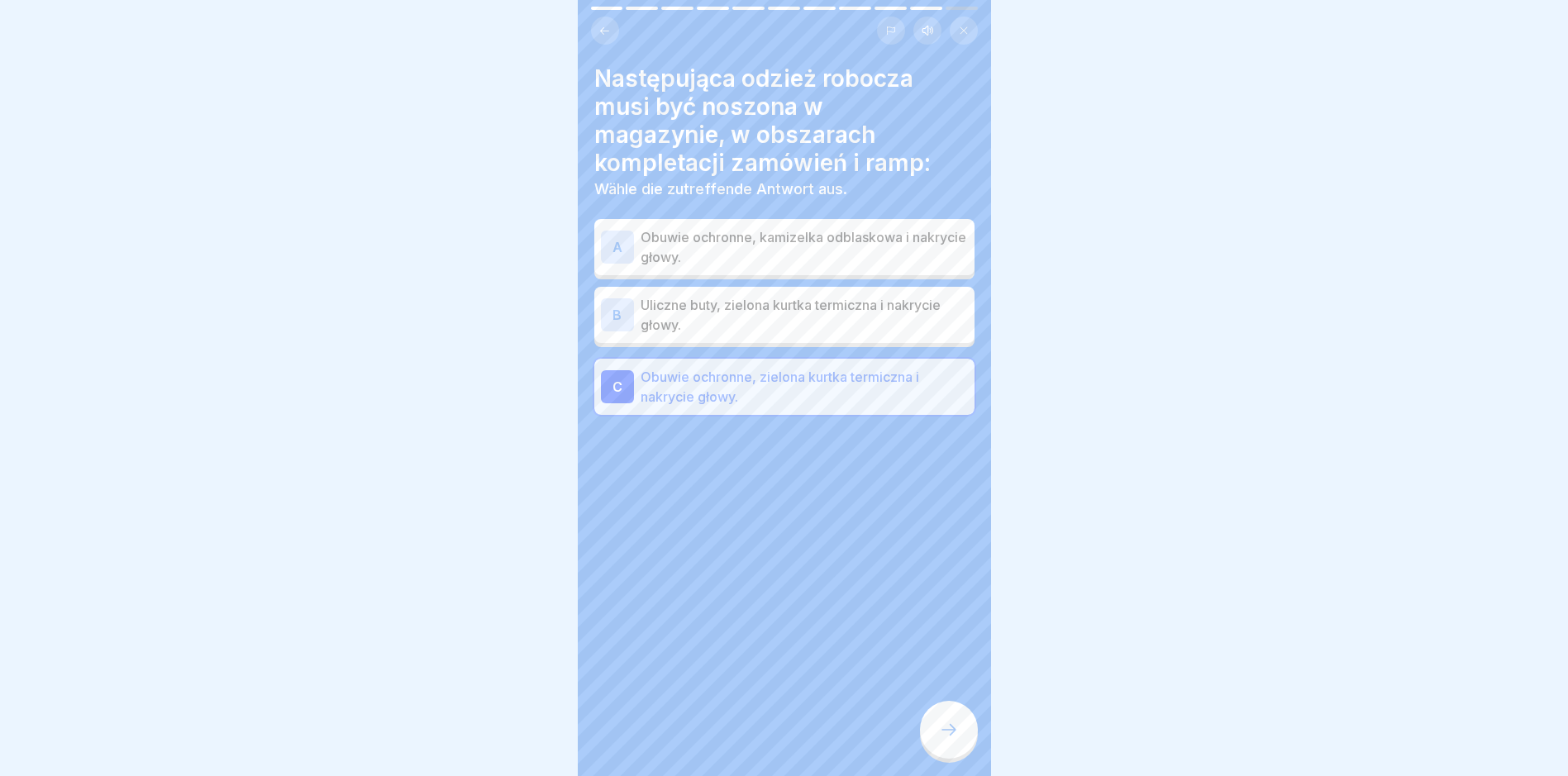
click at [807, 227] on p "Obuwie ochronne, kamizelka odblaskowa i nakrycie głowy." at bounding box center [804, 247] width 328 height 40
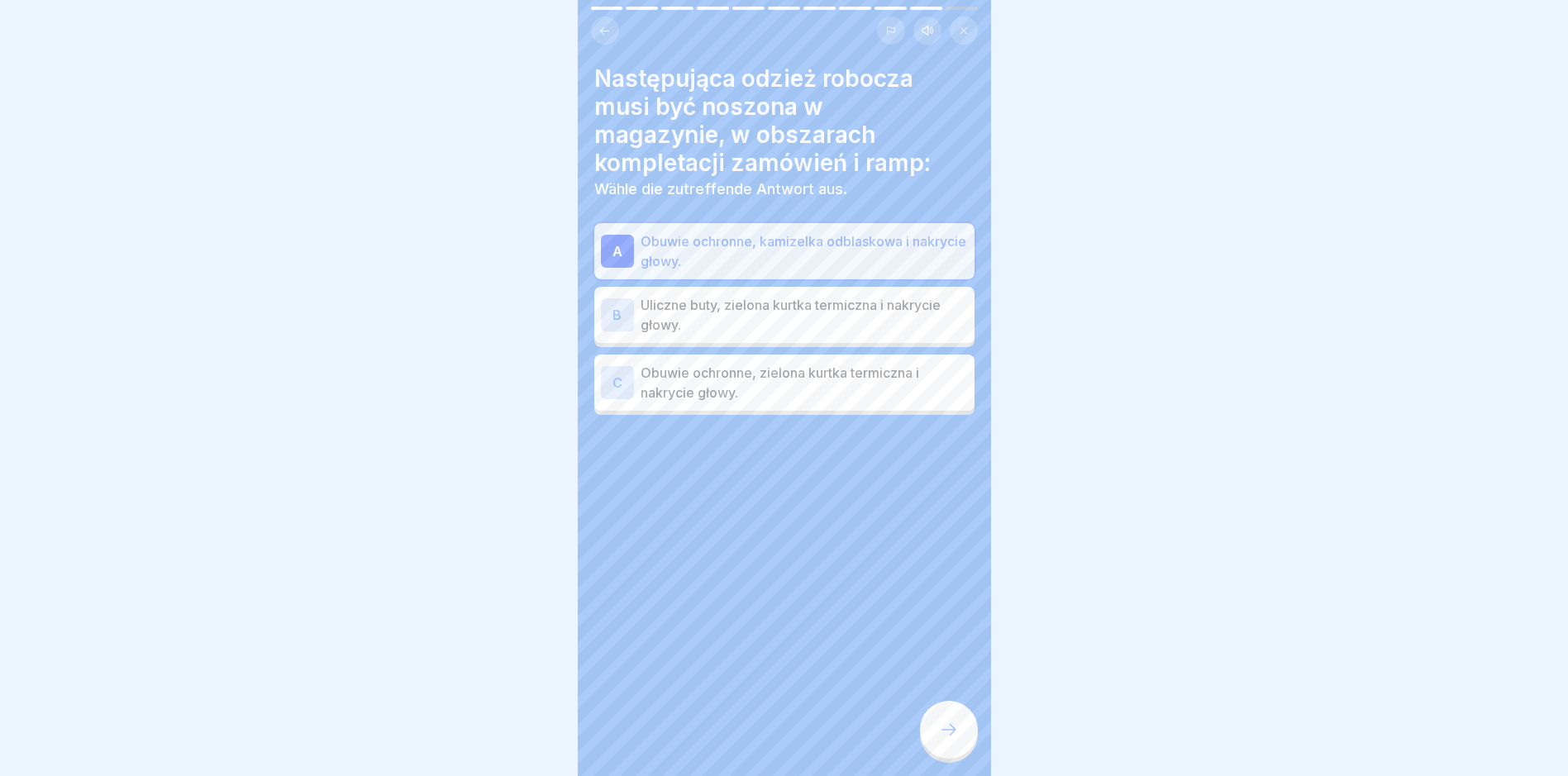
click at [783, 364] on p "Obuwie ochronne, zielona kurtka termiczna i nakrycie głowy." at bounding box center [804, 382] width 328 height 40
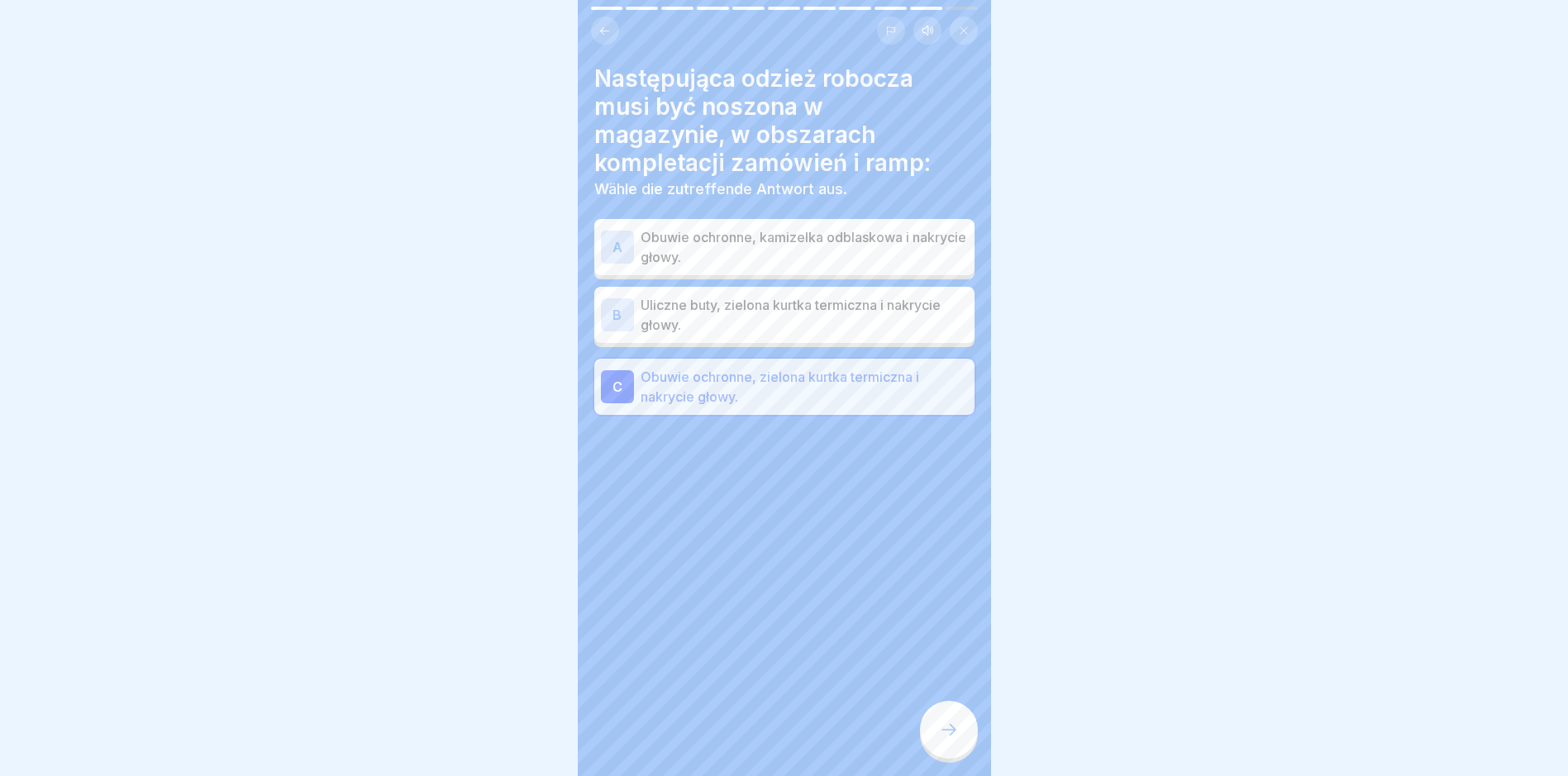
click at [954, 733] on icon at bounding box center [949, 730] width 20 height 20
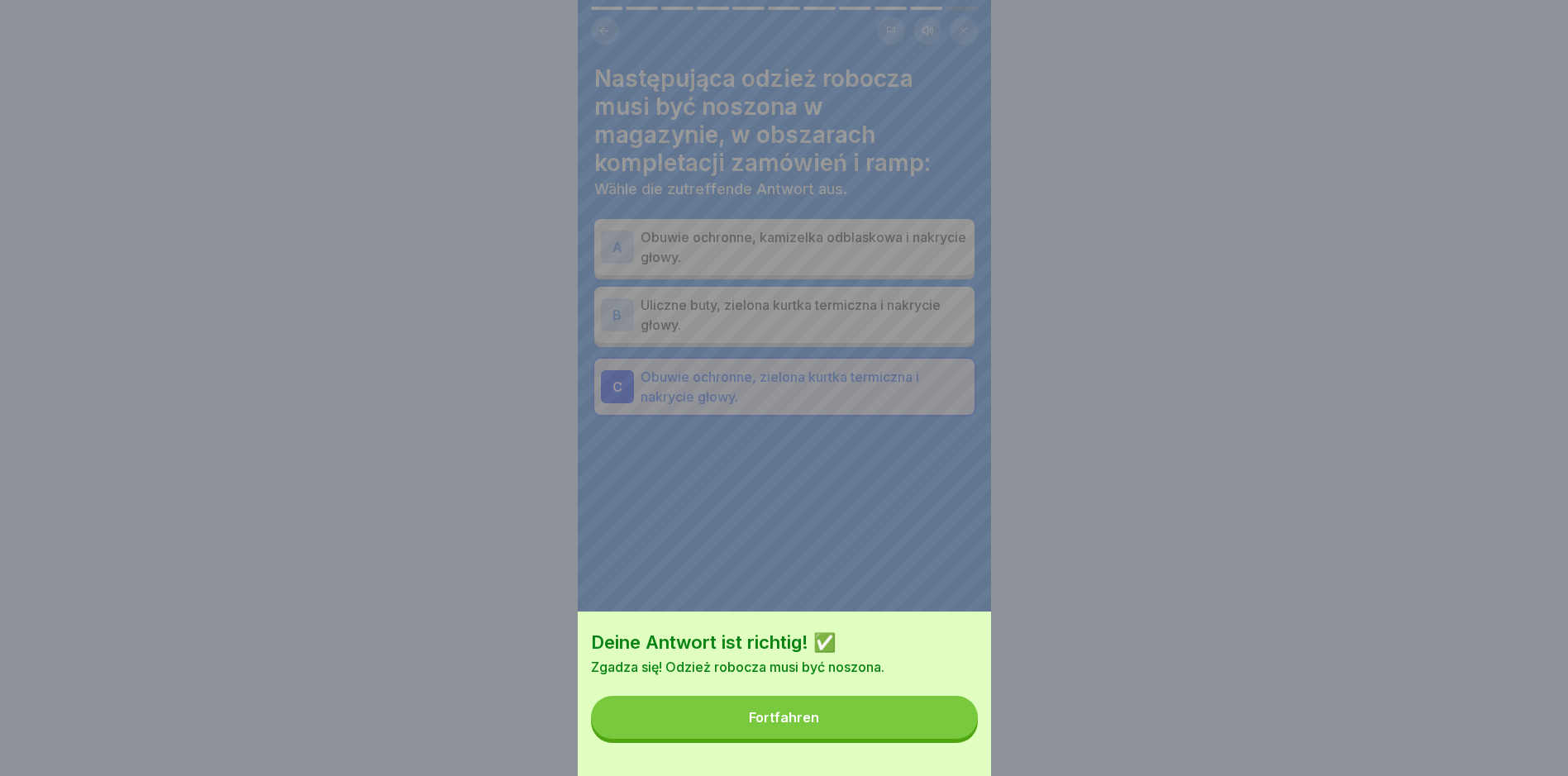
click at [884, 734] on button "Fortfahren" at bounding box center [784, 717] width 386 height 43
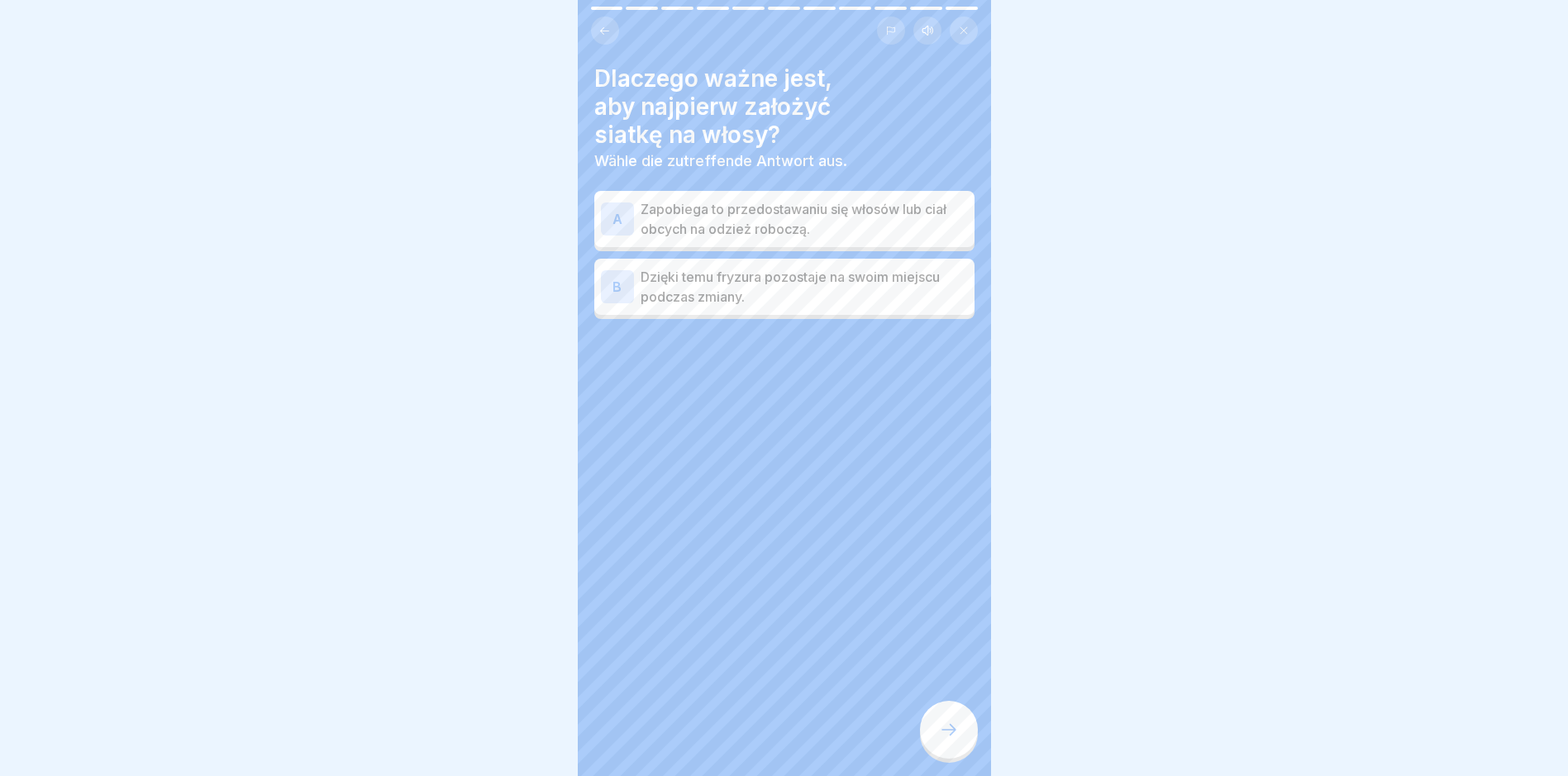
click at [830, 208] on p "Zapobiega to przedostawaniu się włosów lub ciał obcych na odzież roboczą." at bounding box center [804, 218] width 328 height 40
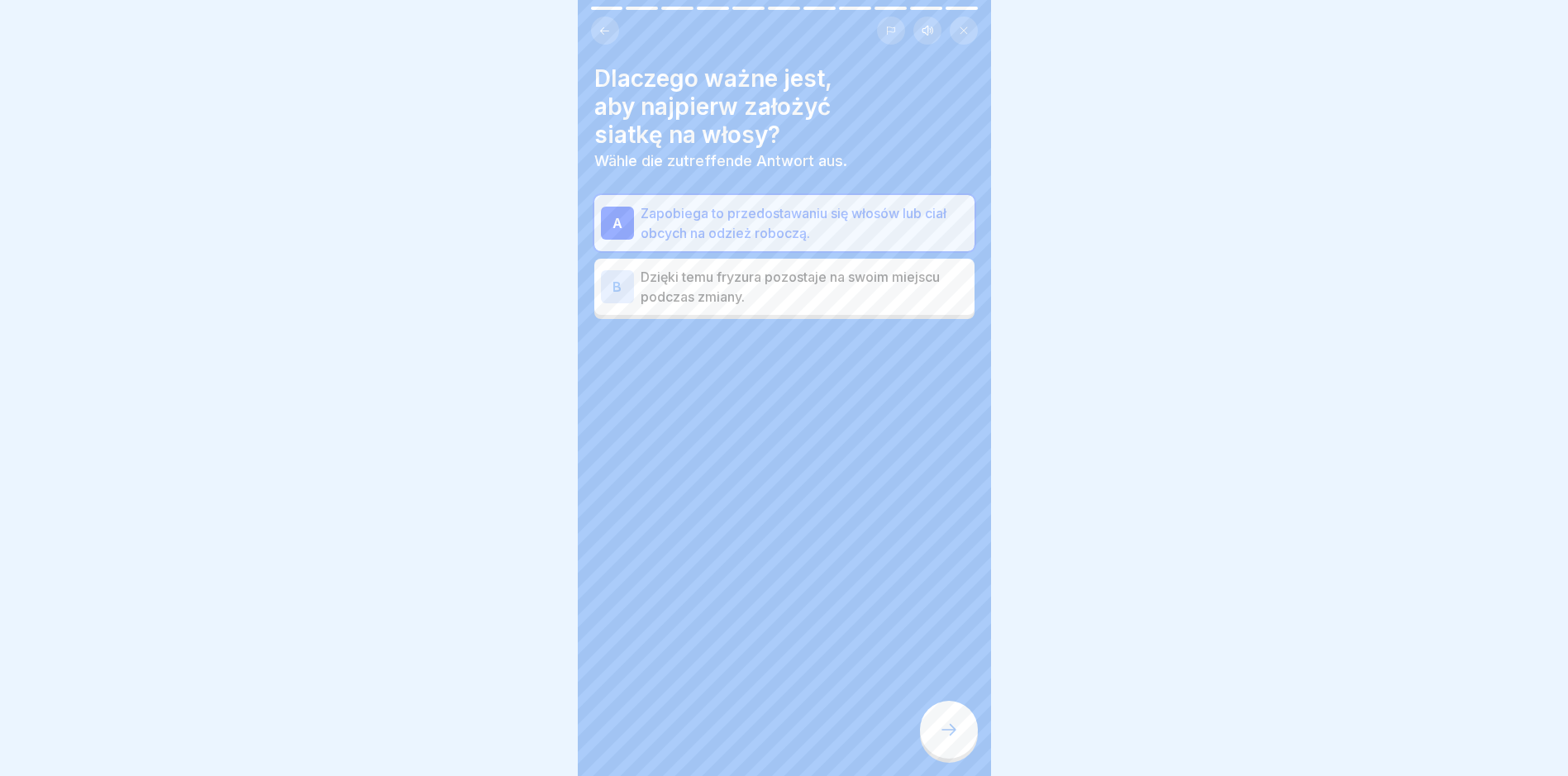
click at [940, 735] on icon at bounding box center [949, 730] width 20 height 20
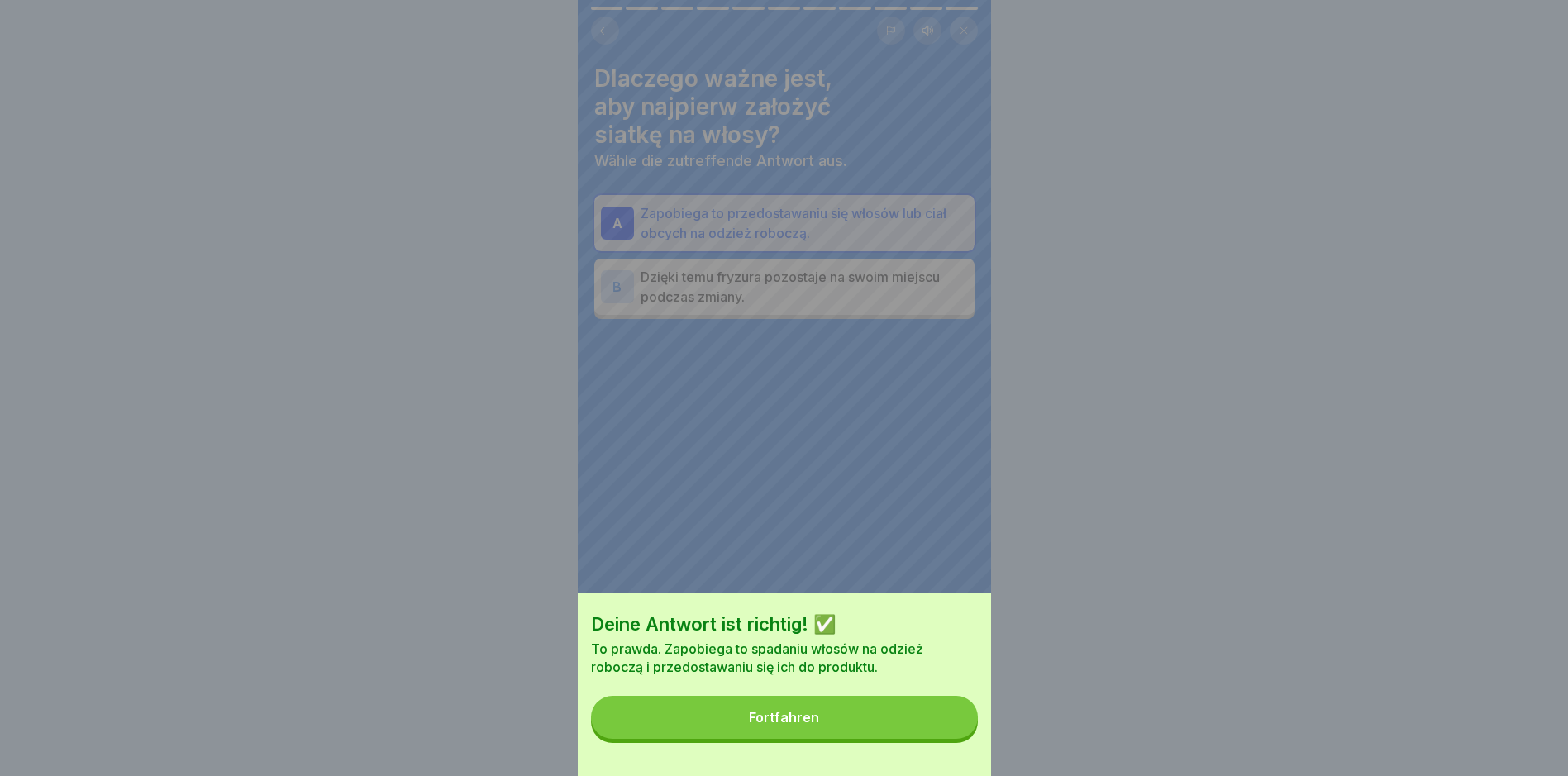
click at [882, 734] on button "Fortfahren" at bounding box center [784, 717] width 386 height 43
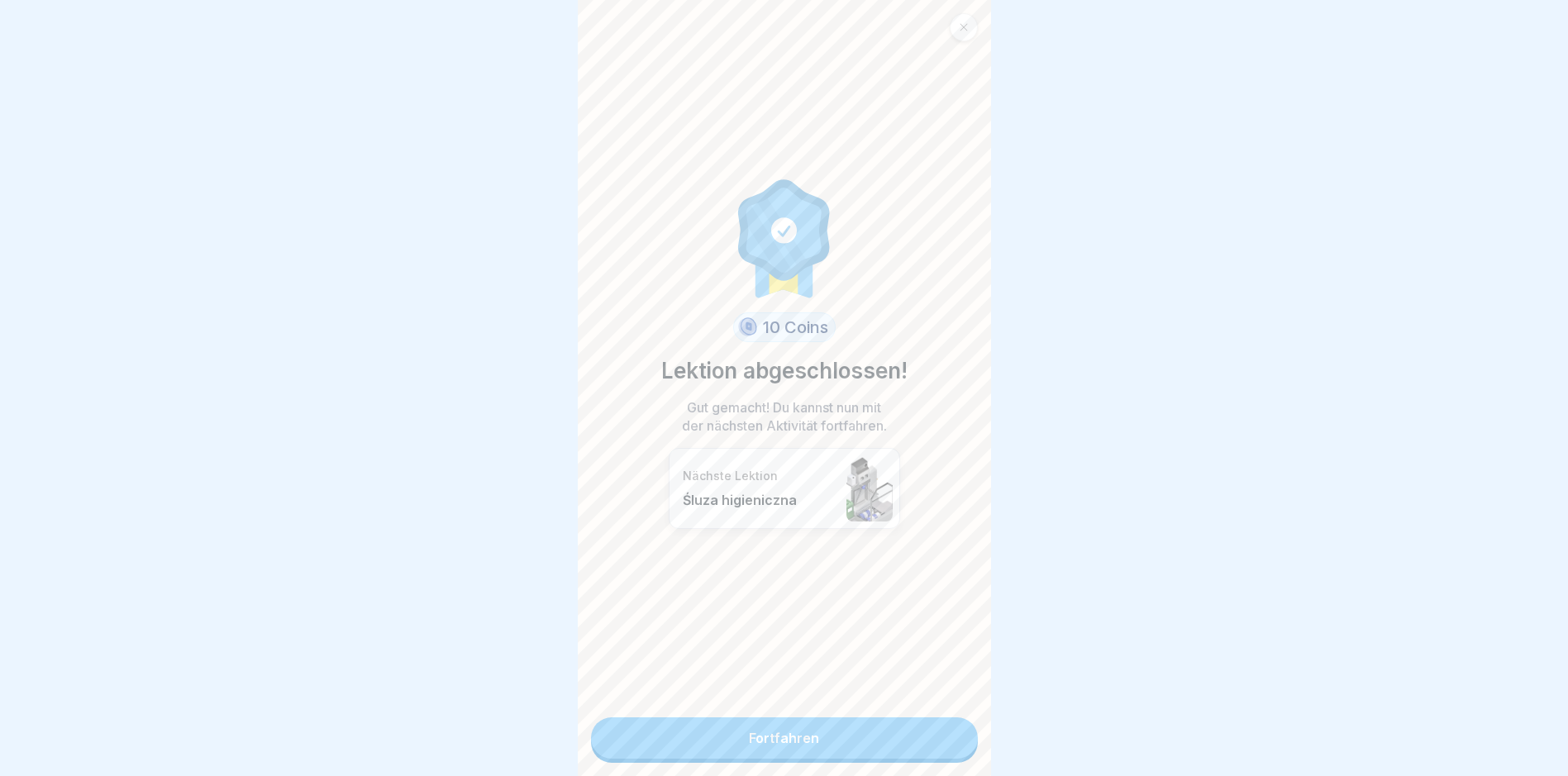
click at [882, 733] on link "Fortfahren" at bounding box center [784, 737] width 386 height 41
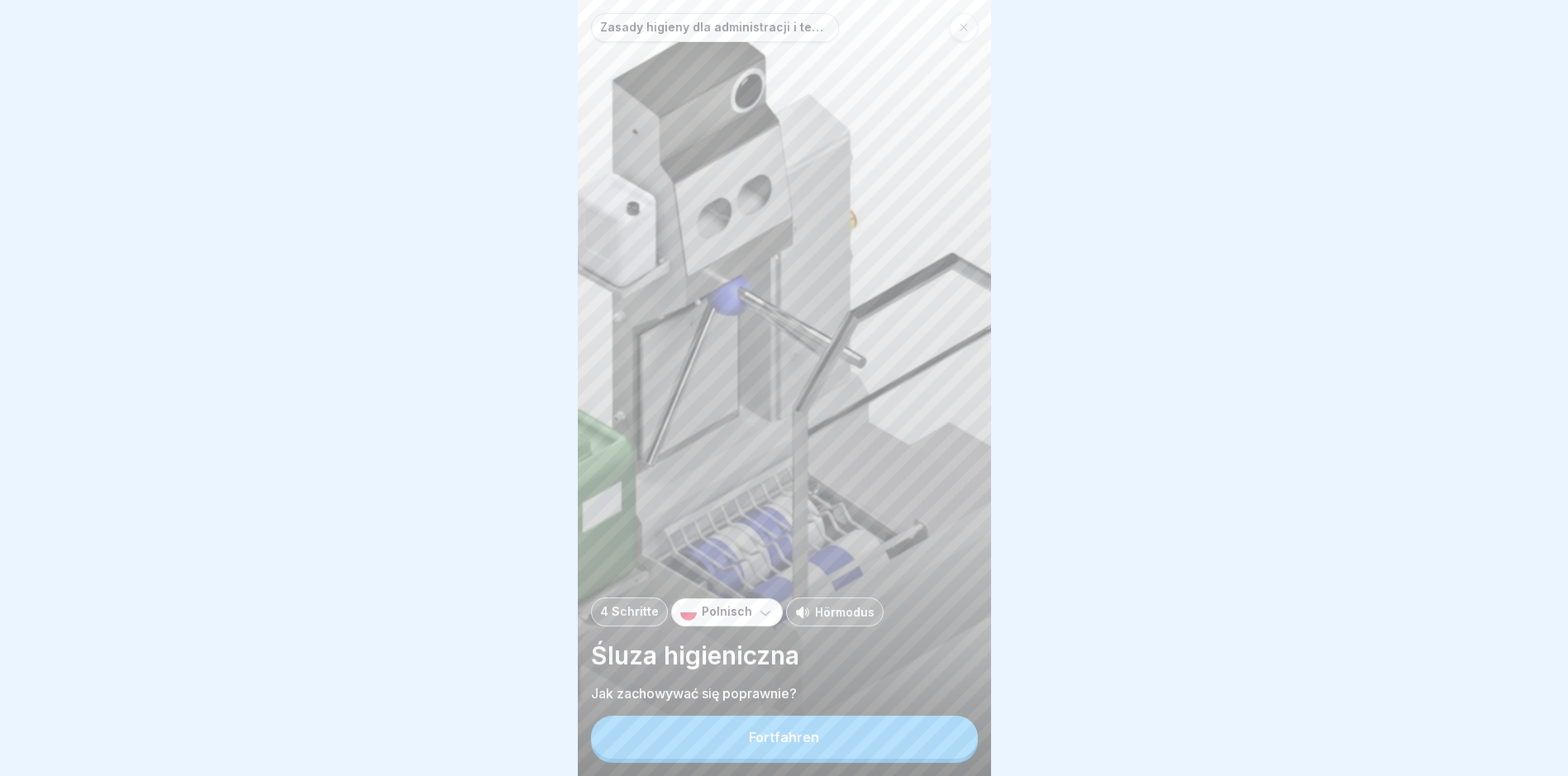
click at [882, 733] on button "Fortfahren" at bounding box center [784, 737] width 386 height 43
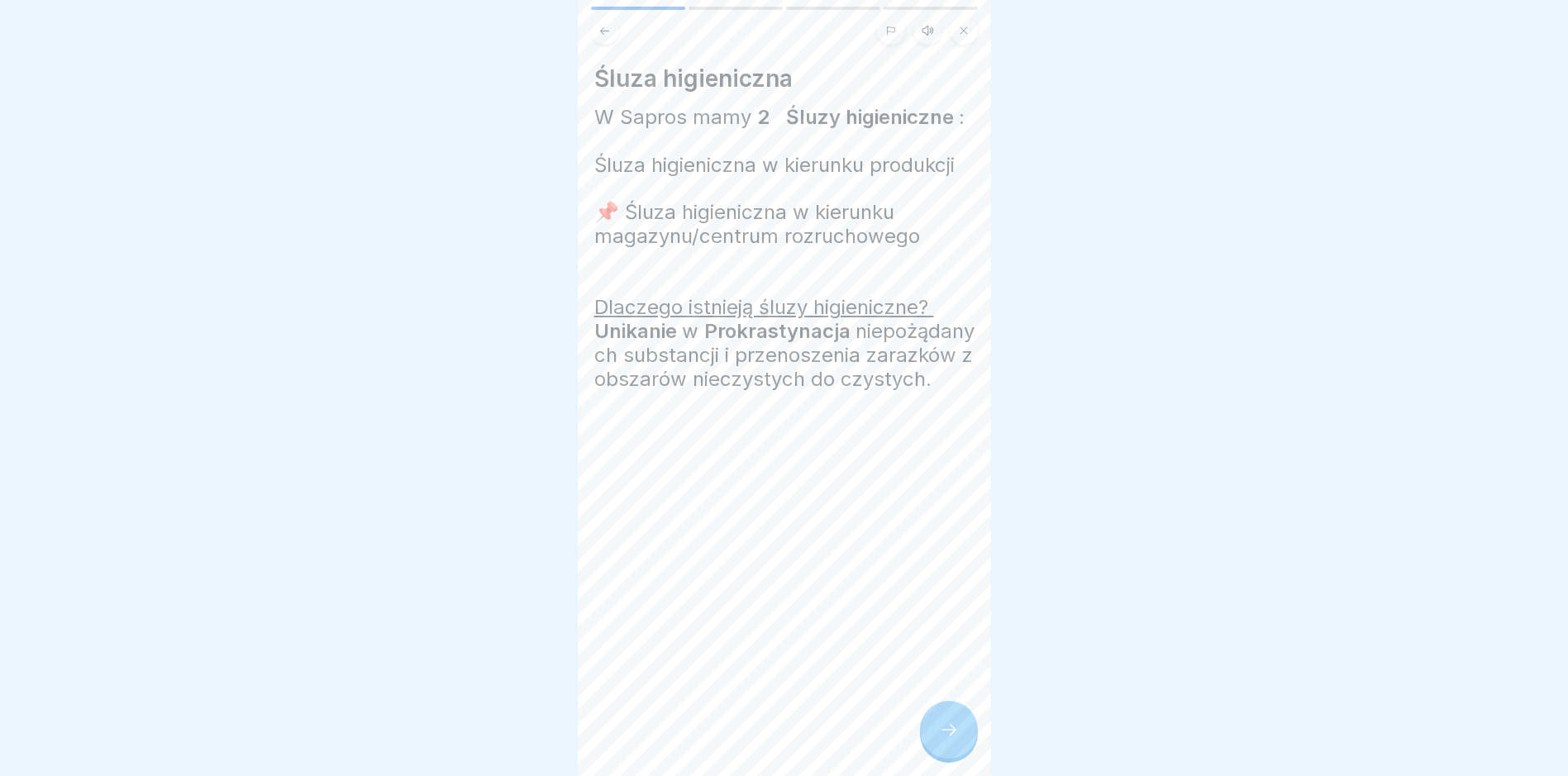
click at [944, 736] on icon at bounding box center [949, 730] width 20 height 20
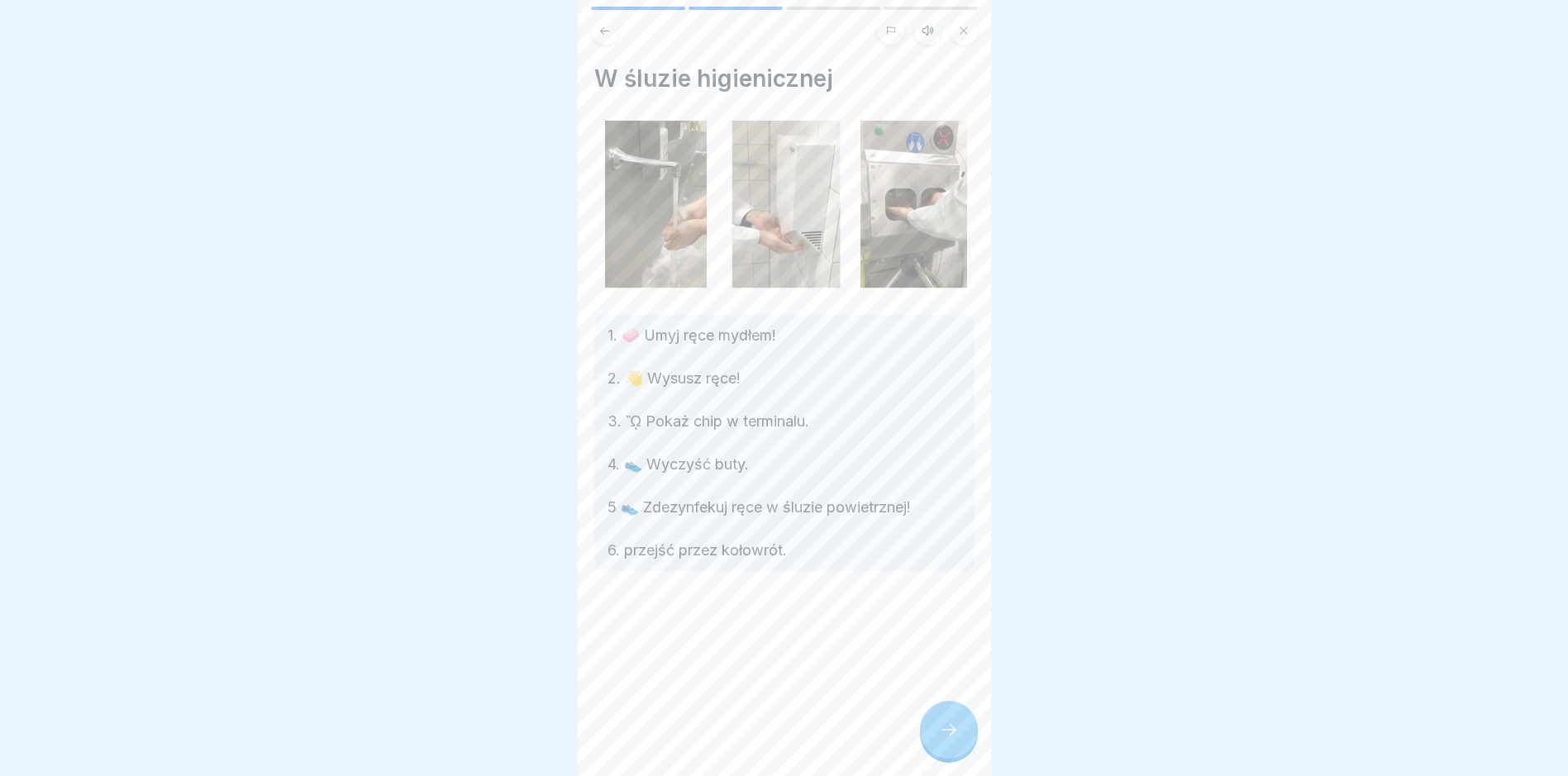
click at [944, 736] on icon at bounding box center [949, 730] width 20 height 20
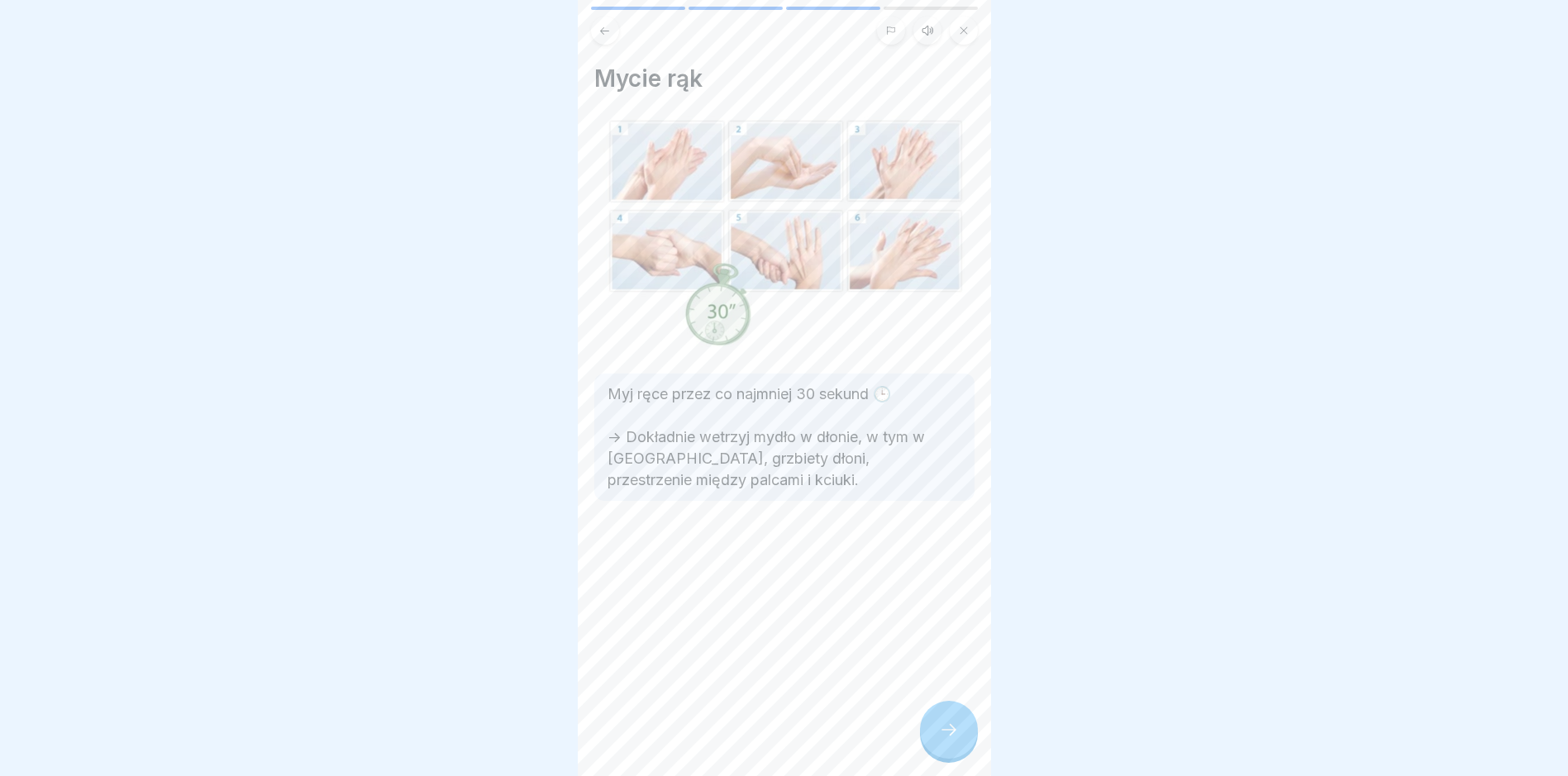
click at [944, 736] on icon at bounding box center [949, 730] width 20 height 20
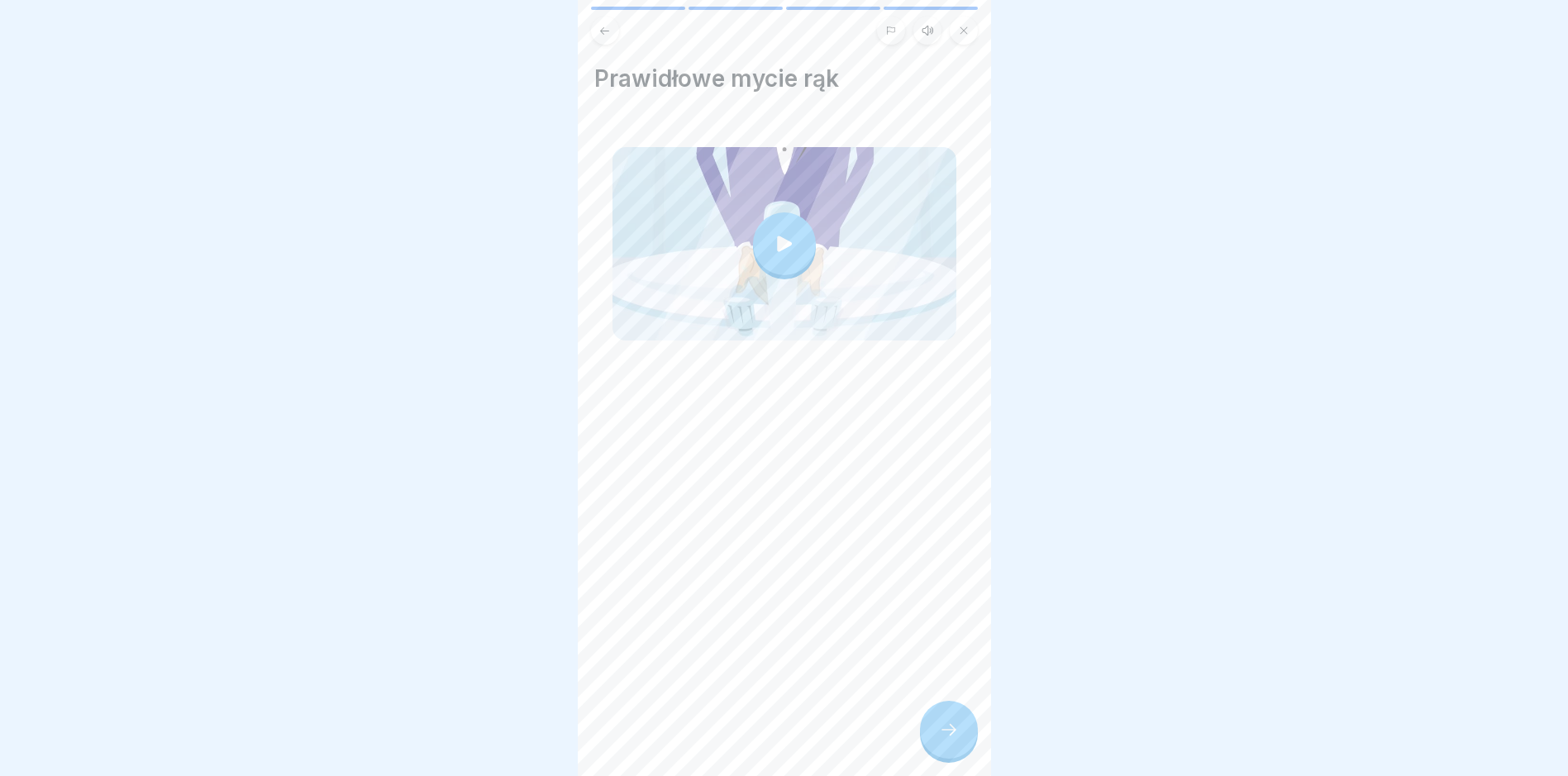
click at [944, 736] on icon at bounding box center [949, 730] width 20 height 20
click at [957, 728] on div at bounding box center [948, 730] width 58 height 58
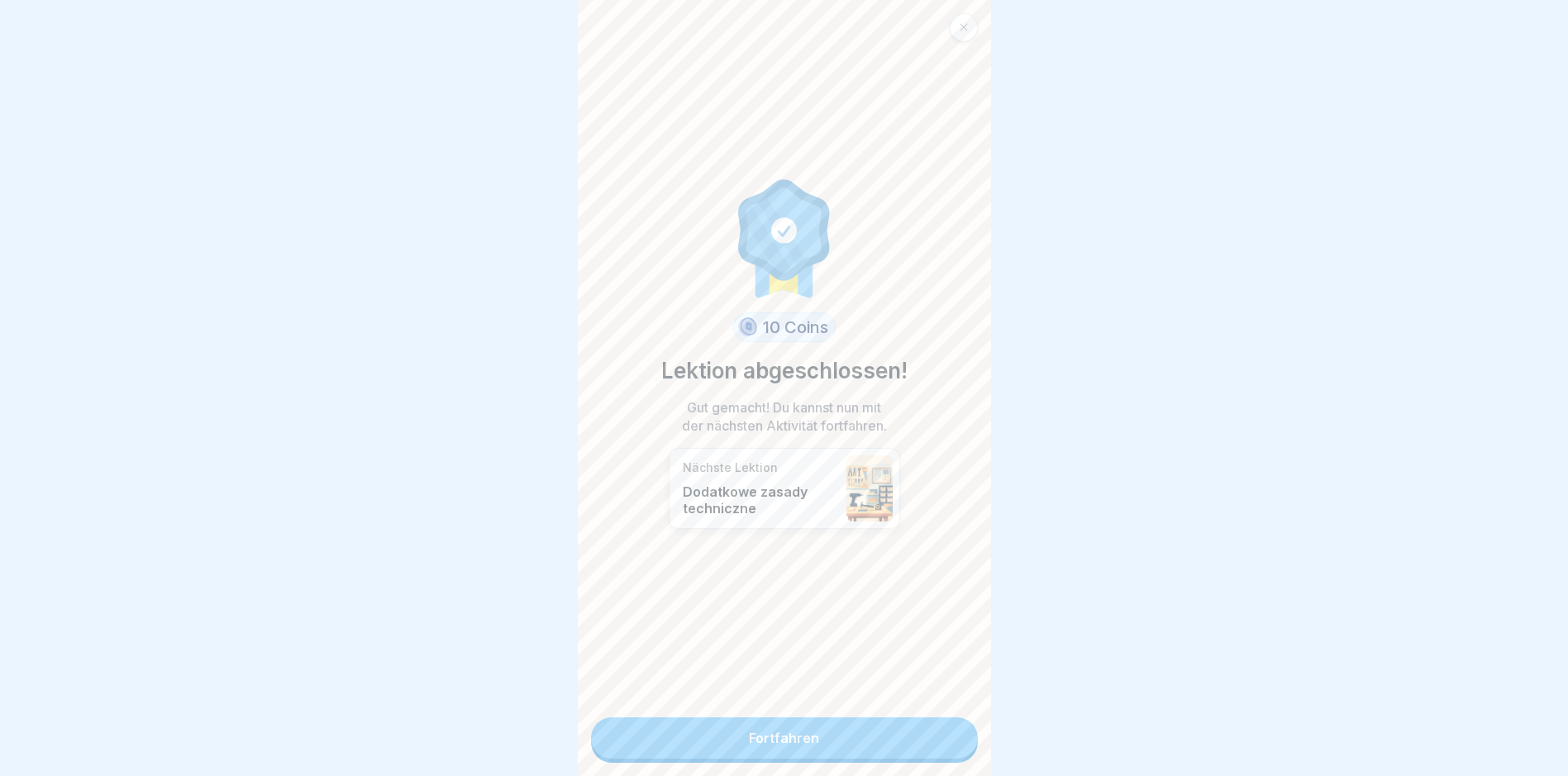
click at [947, 735] on link "Fortfahren" at bounding box center [784, 737] width 386 height 41
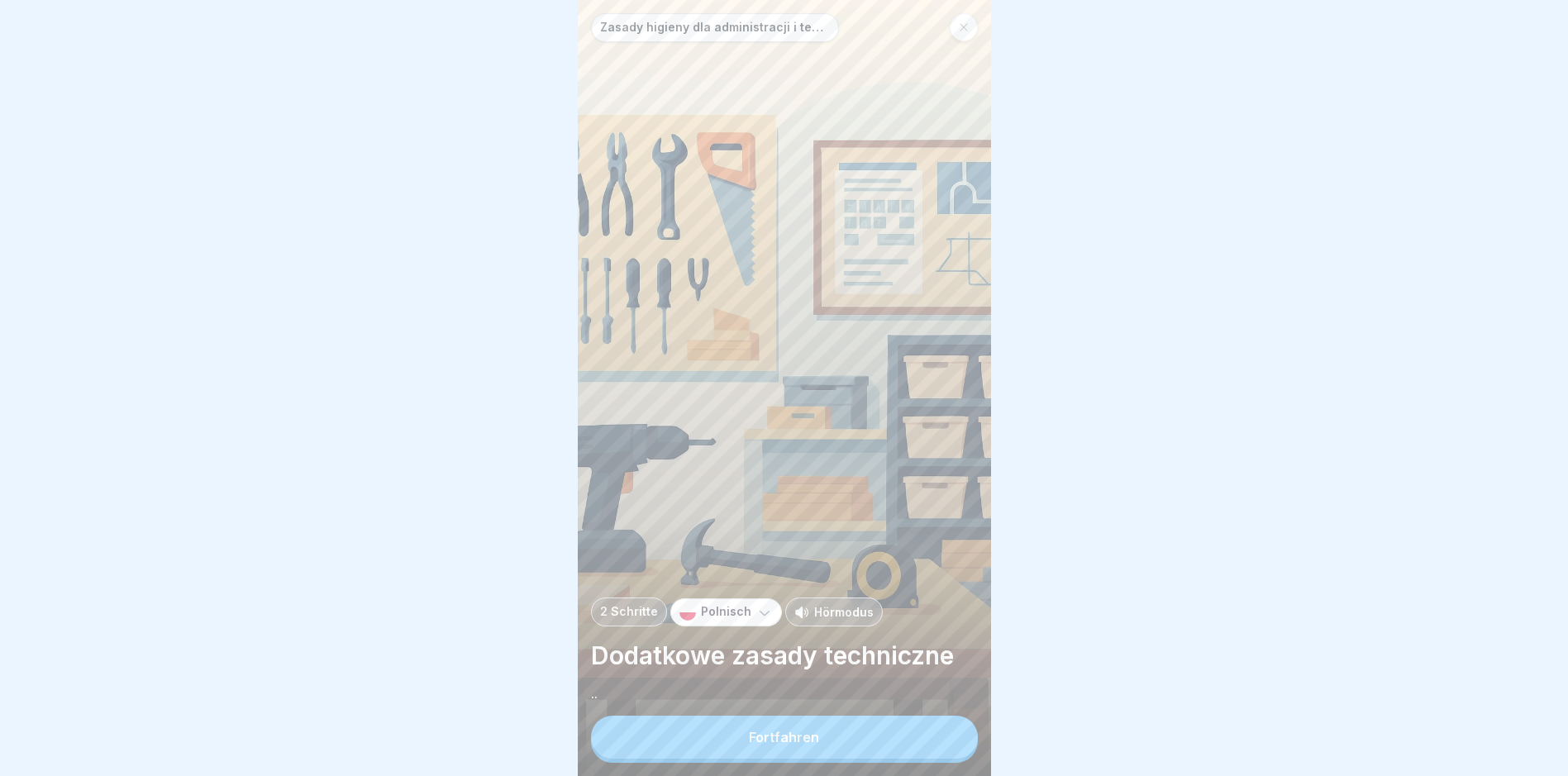
click at [947, 735] on button "Fortfahren" at bounding box center [784, 737] width 386 height 43
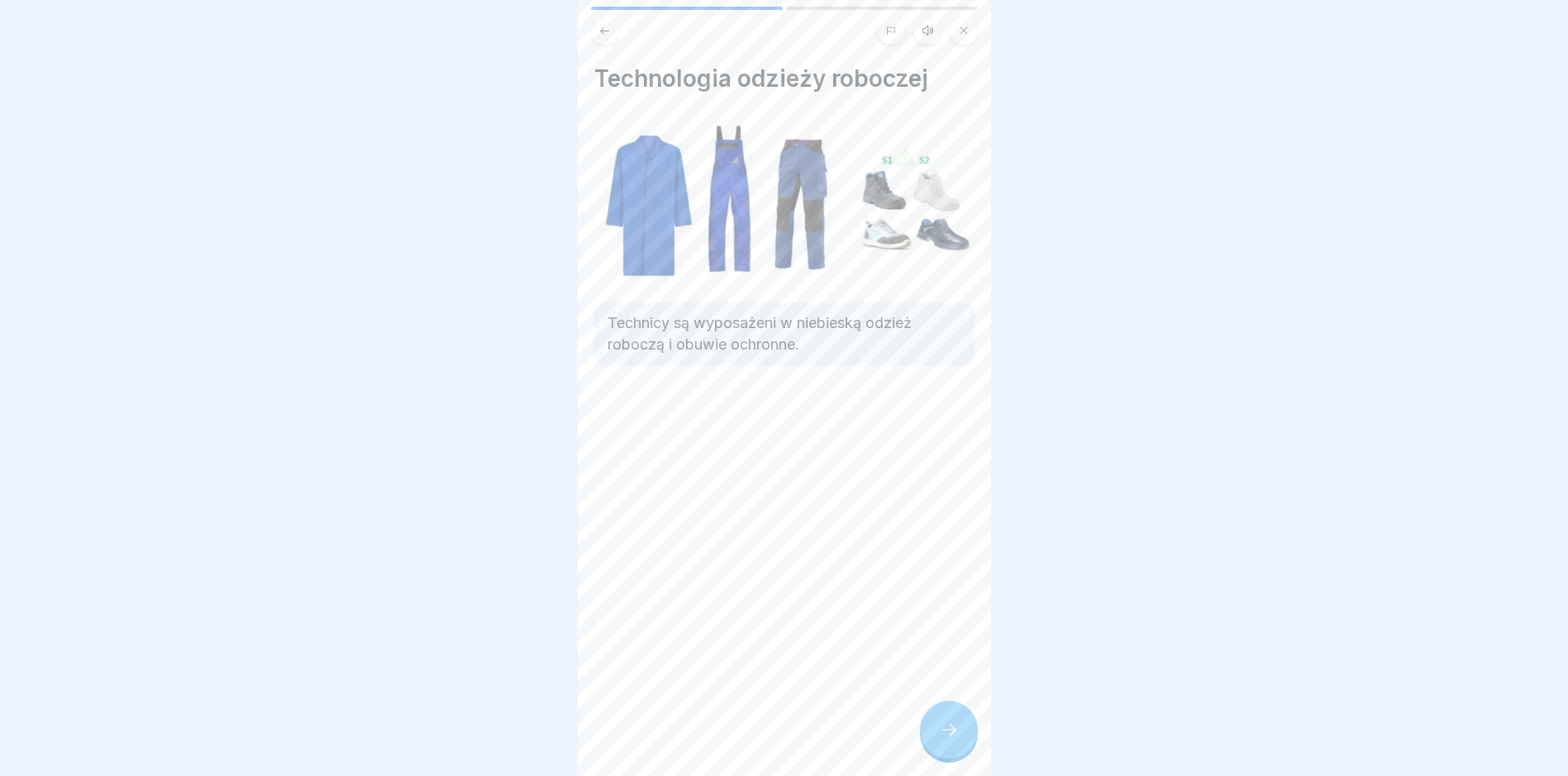
click at [945, 732] on div at bounding box center [948, 730] width 58 height 58
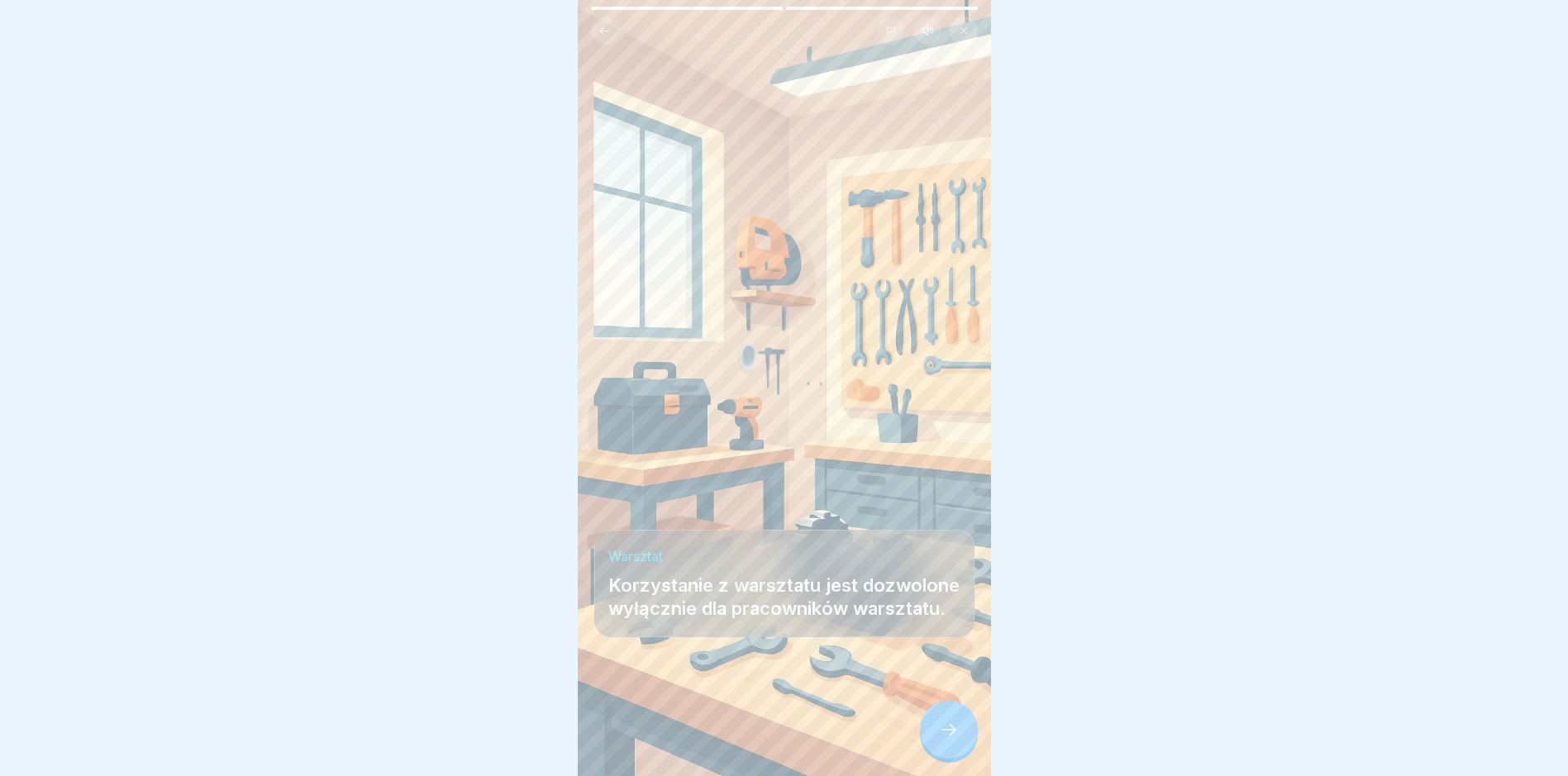
click at [945, 732] on div at bounding box center [948, 730] width 58 height 58
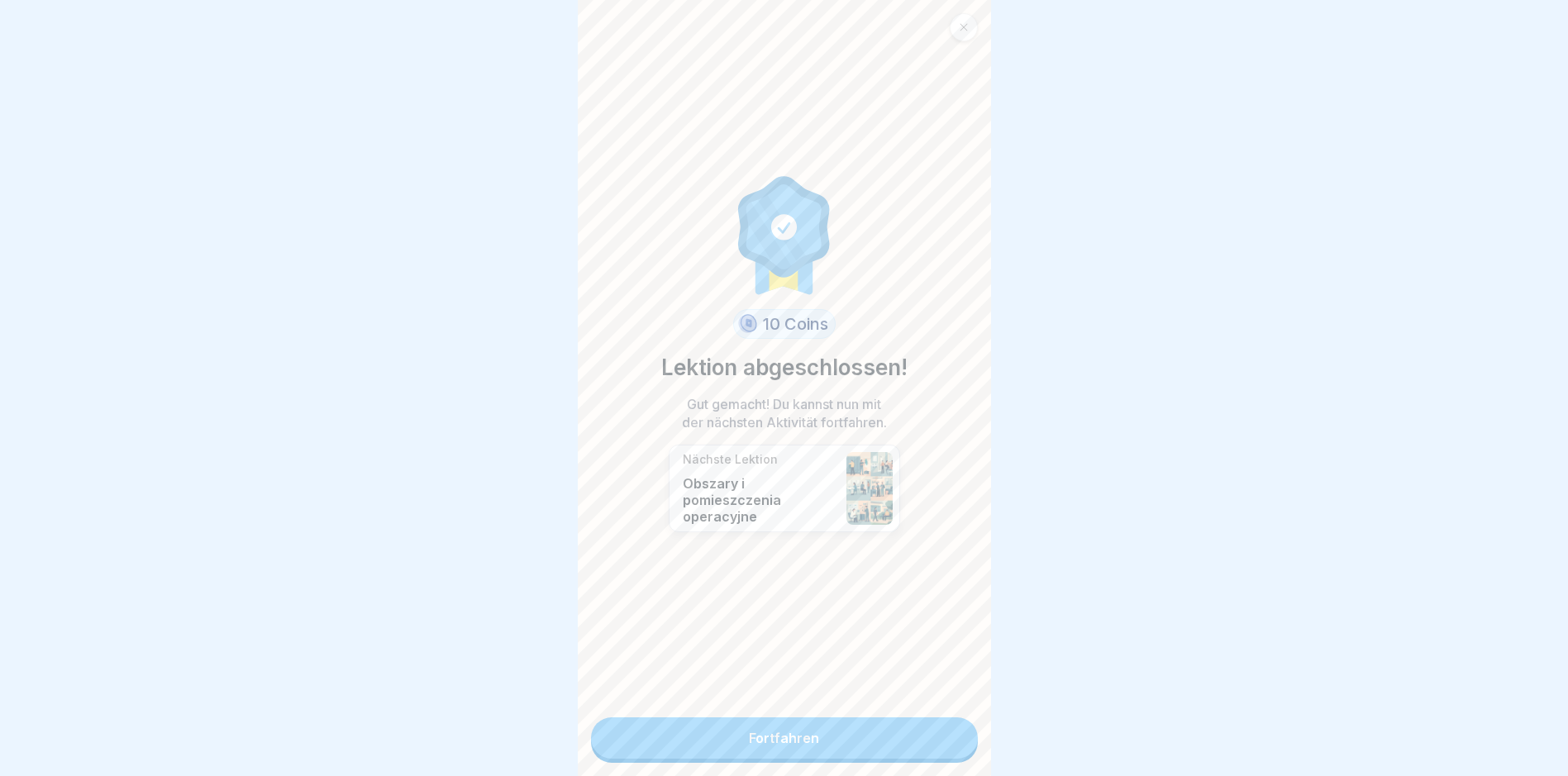
click at [945, 732] on link "Fortfahren" at bounding box center [784, 737] width 386 height 41
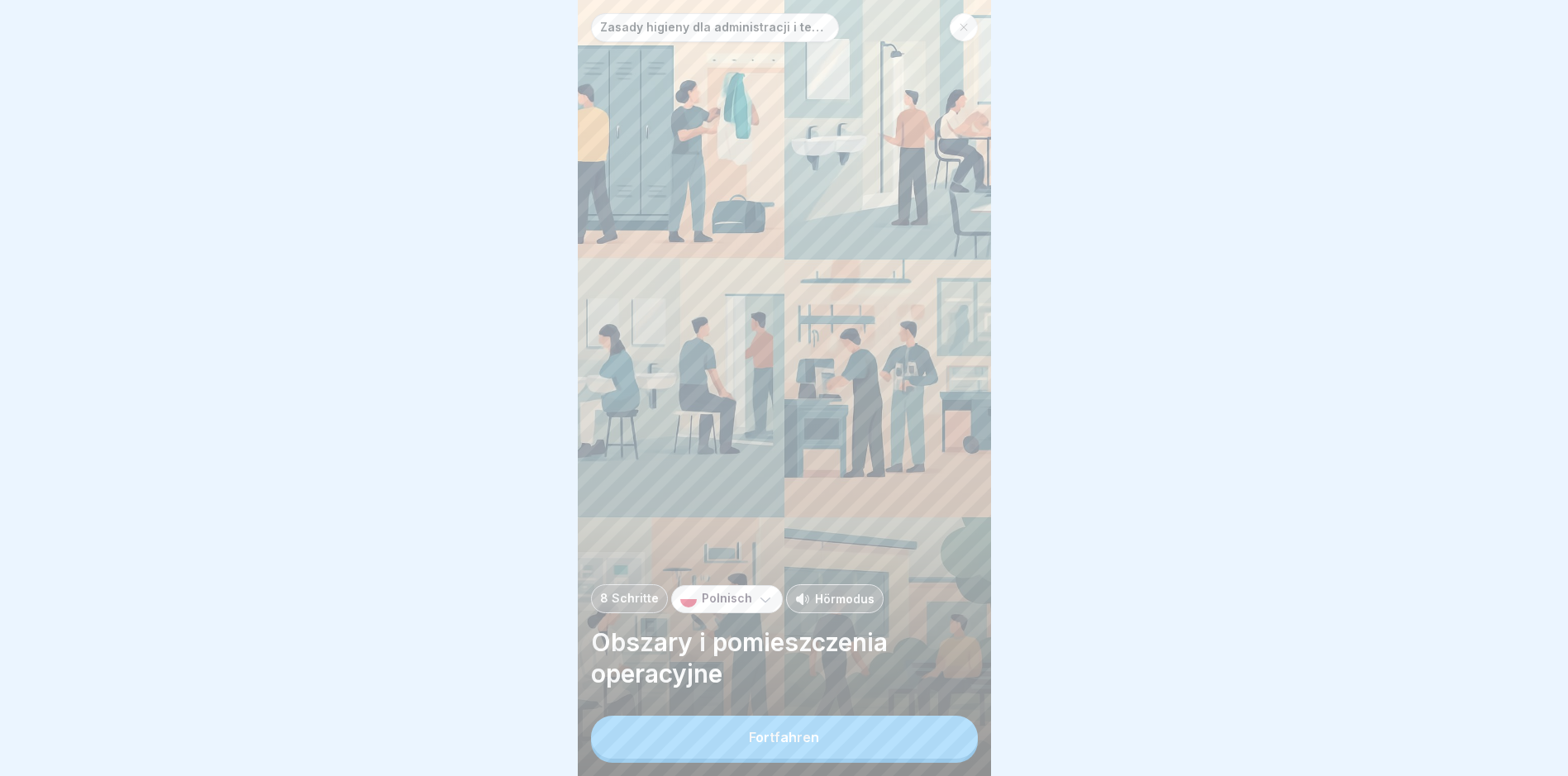
click at [945, 732] on button "Fortfahren" at bounding box center [784, 737] width 386 height 43
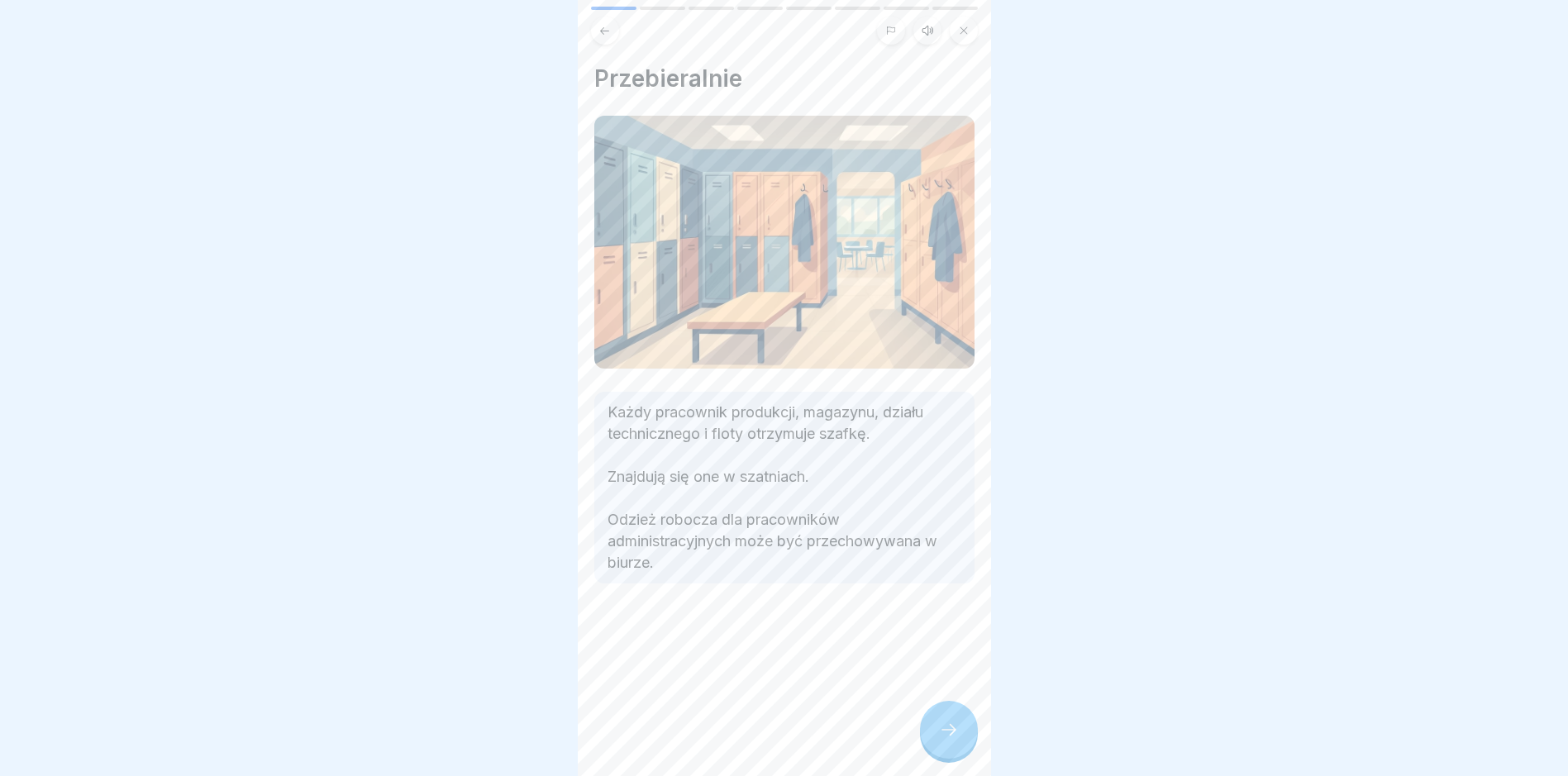
click at [936, 740] on div at bounding box center [948, 730] width 58 height 58
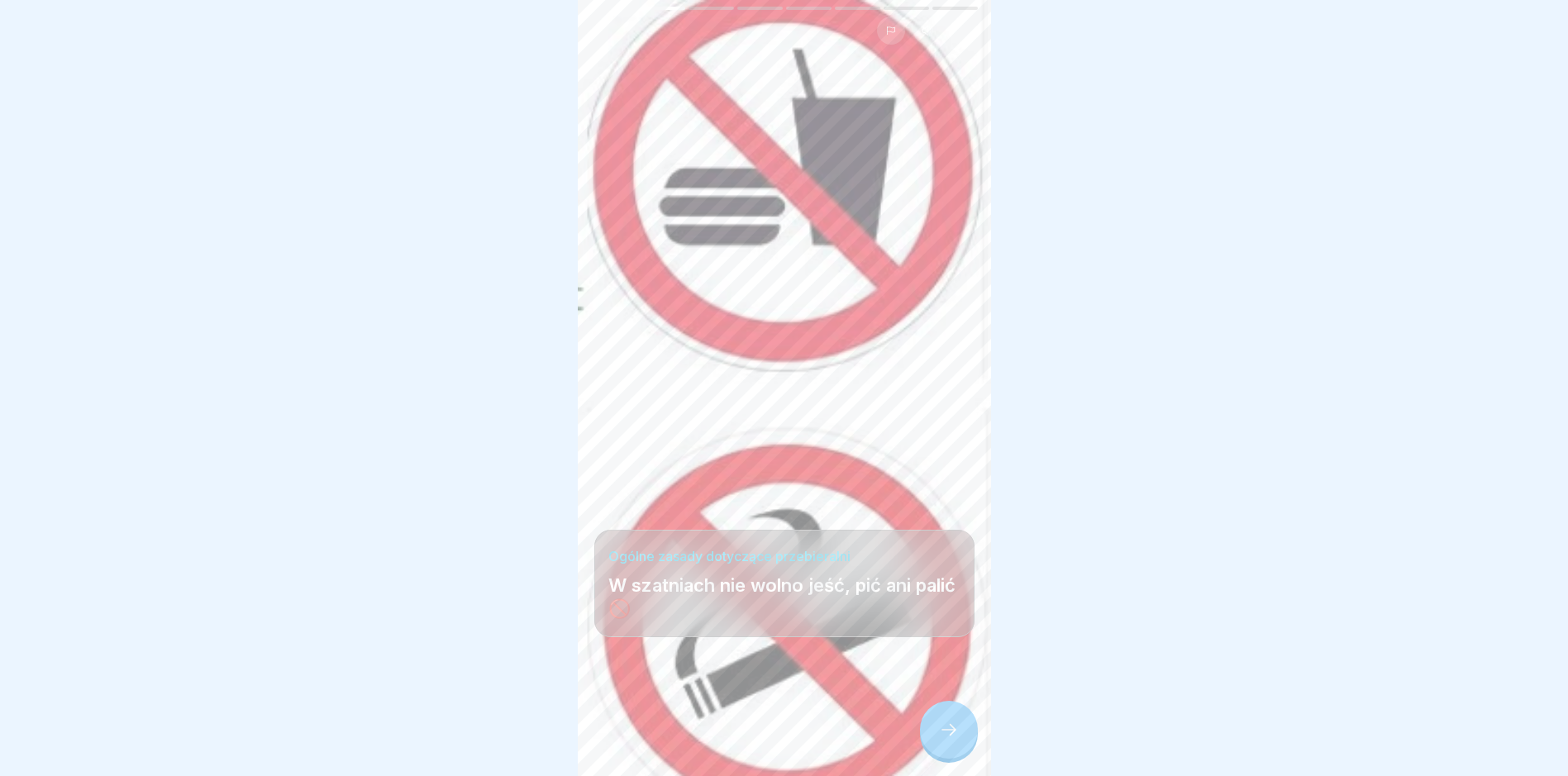
click at [936, 740] on div at bounding box center [948, 730] width 58 height 58
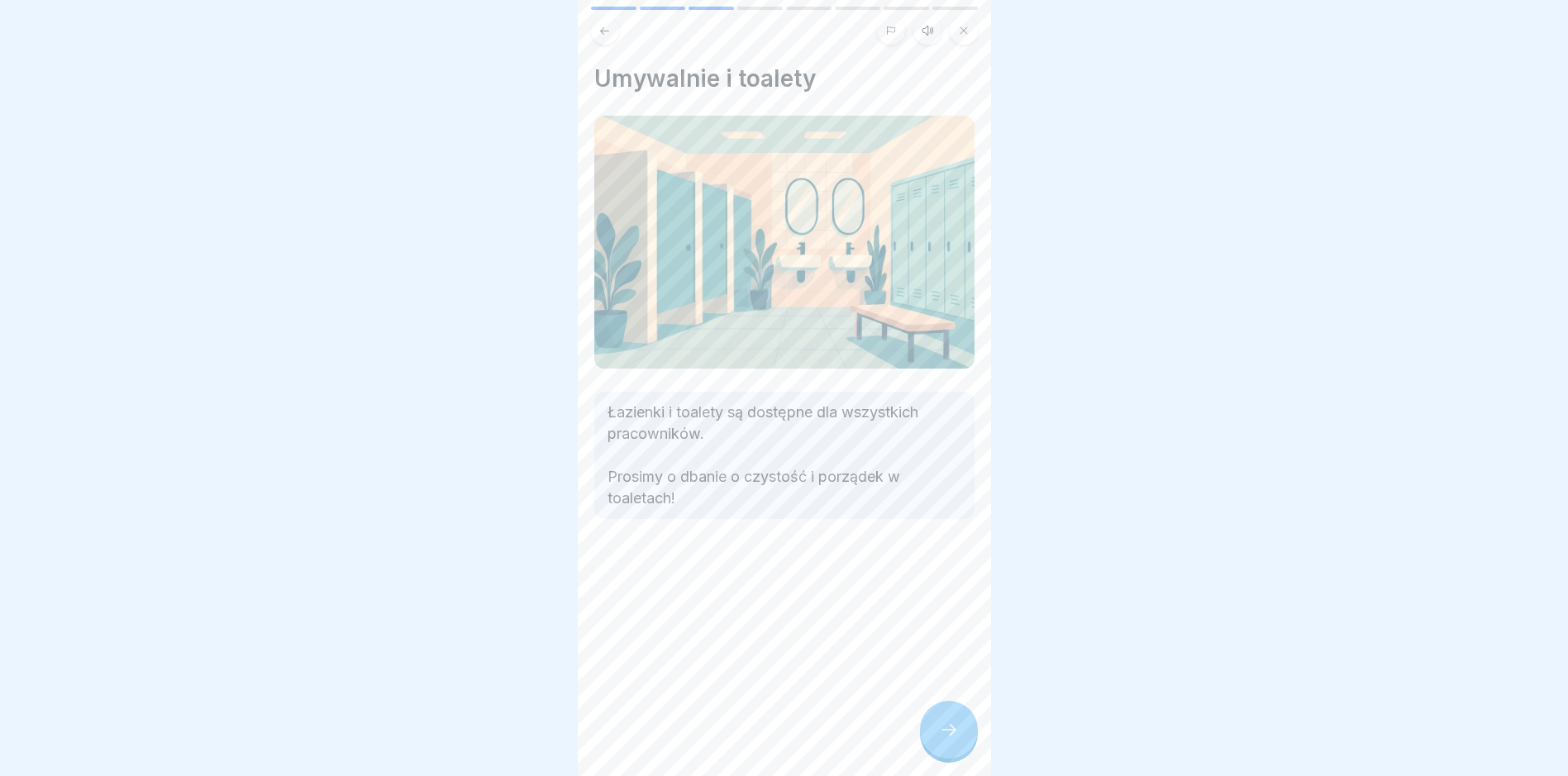
click at [936, 740] on div at bounding box center [948, 730] width 58 height 58
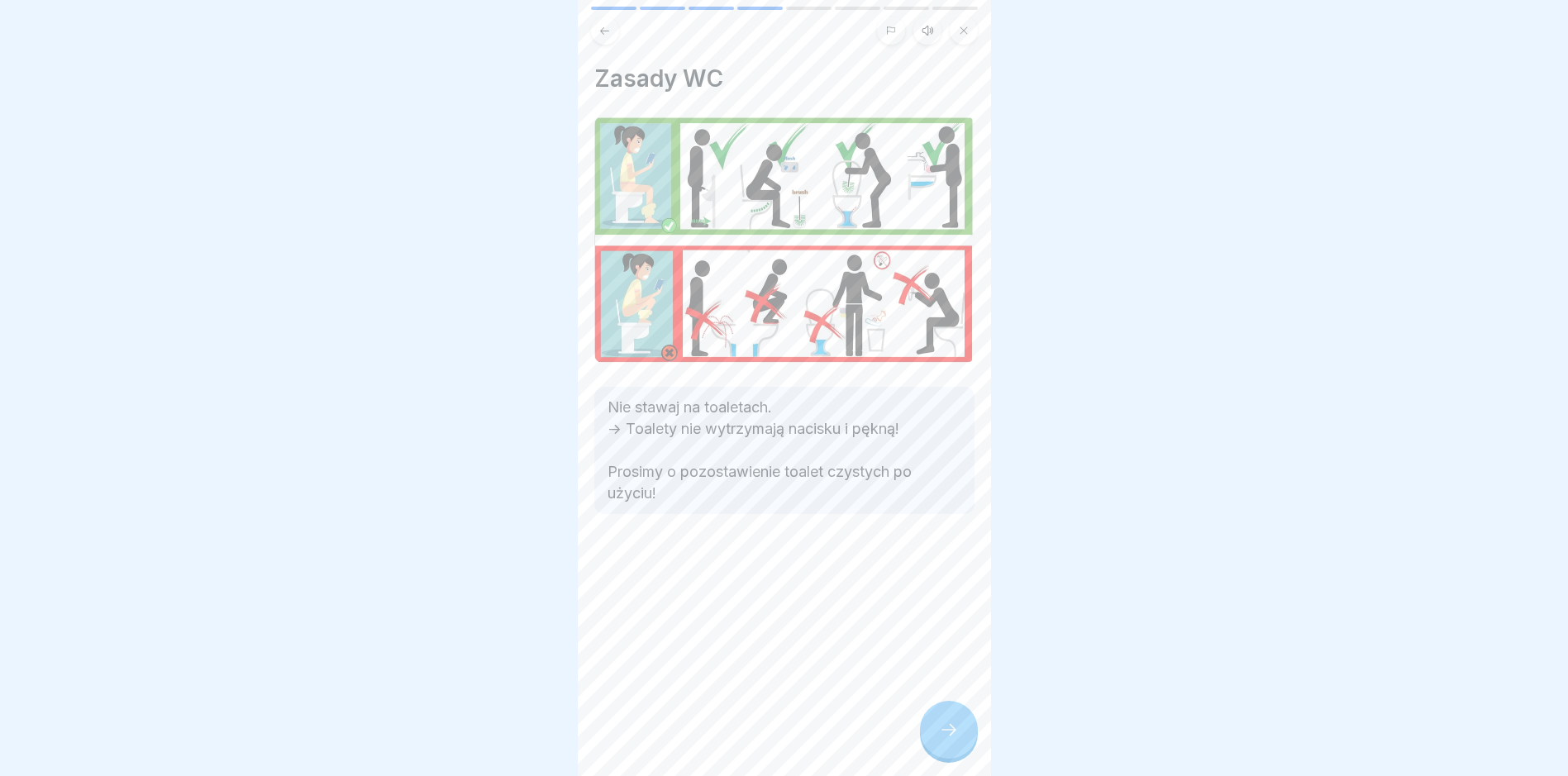
click at [936, 740] on div at bounding box center [948, 730] width 58 height 58
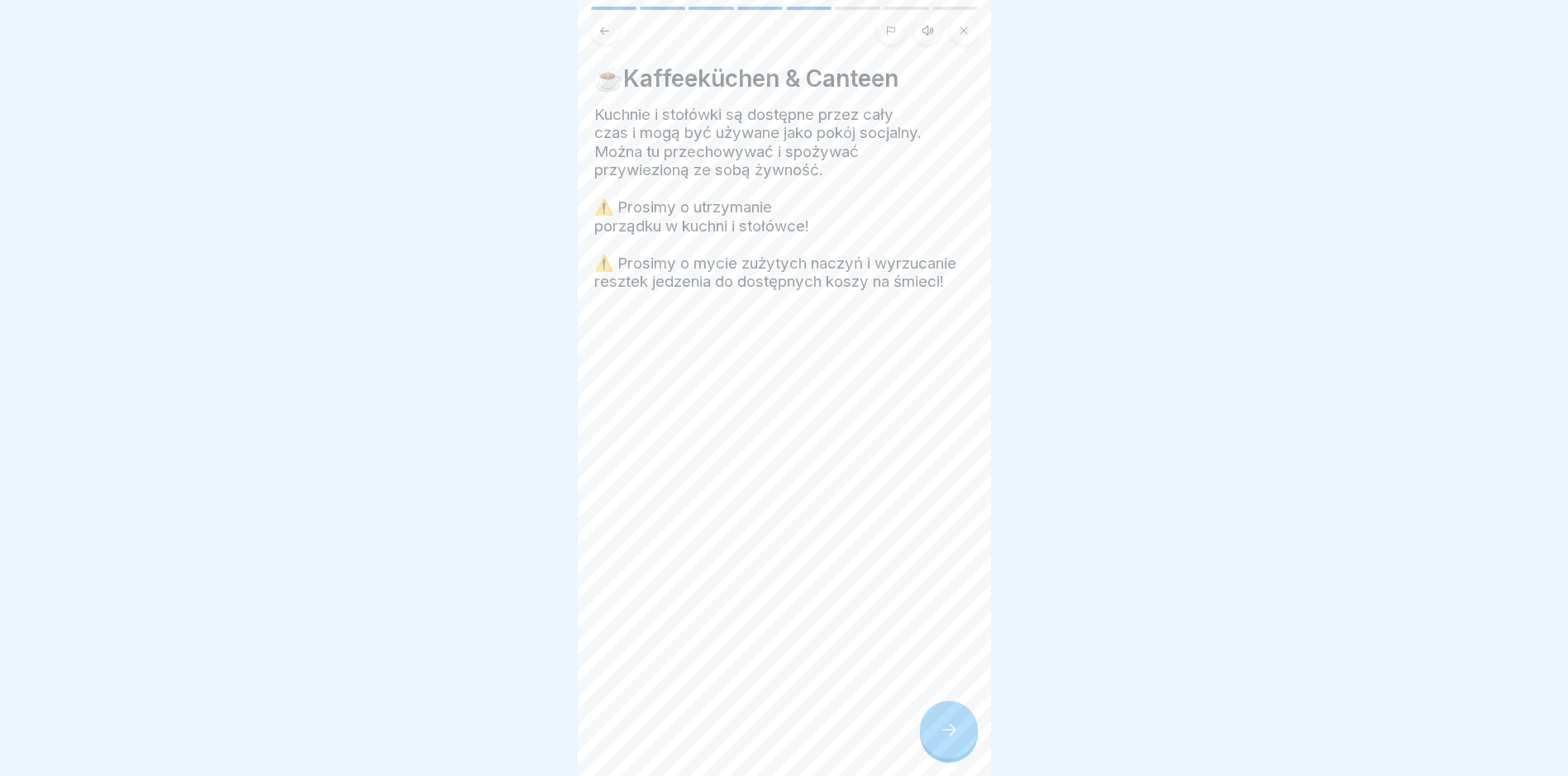
click at [936, 740] on div at bounding box center [948, 730] width 58 height 58
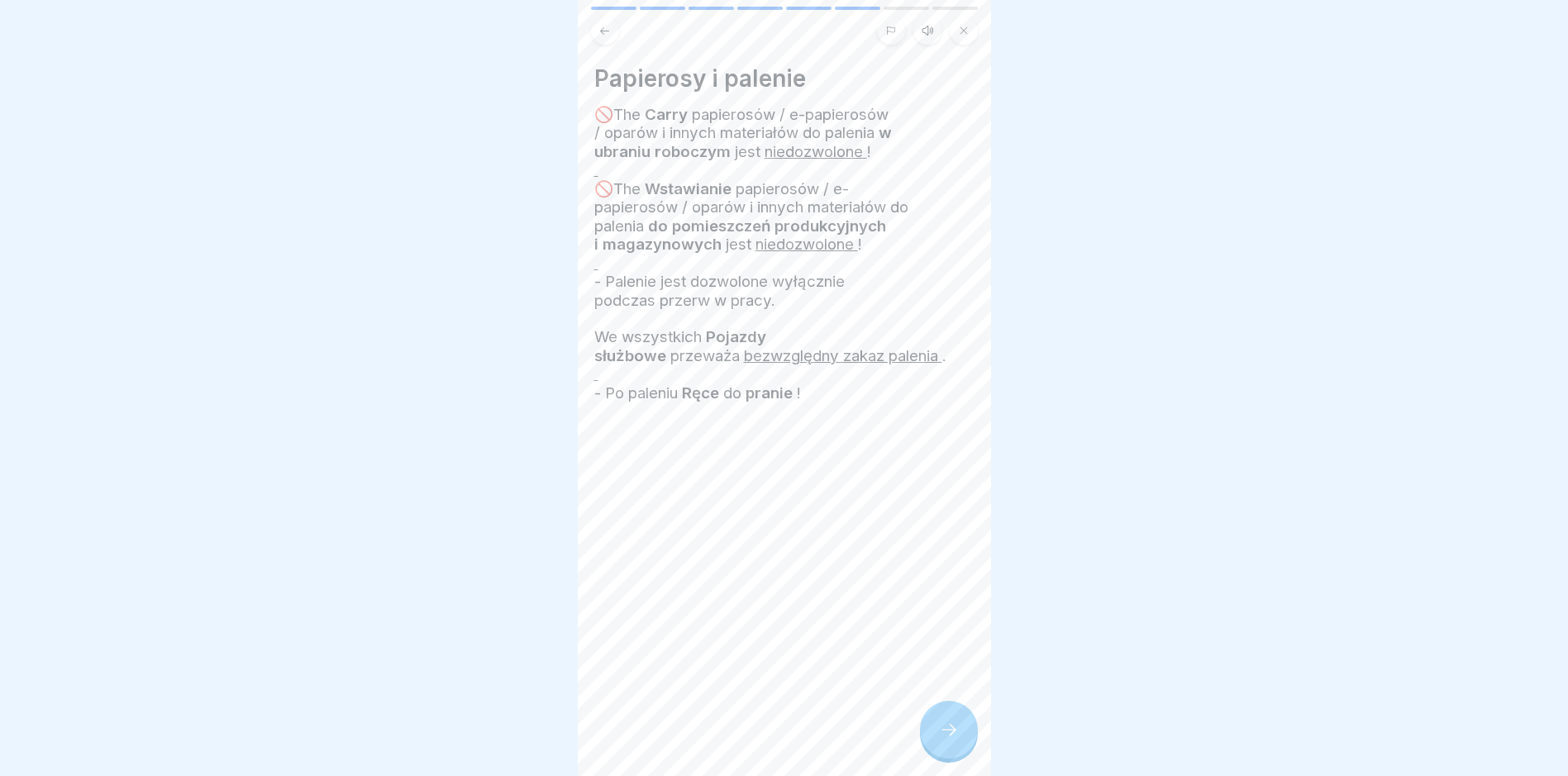
click at [936, 740] on div at bounding box center [948, 730] width 58 height 58
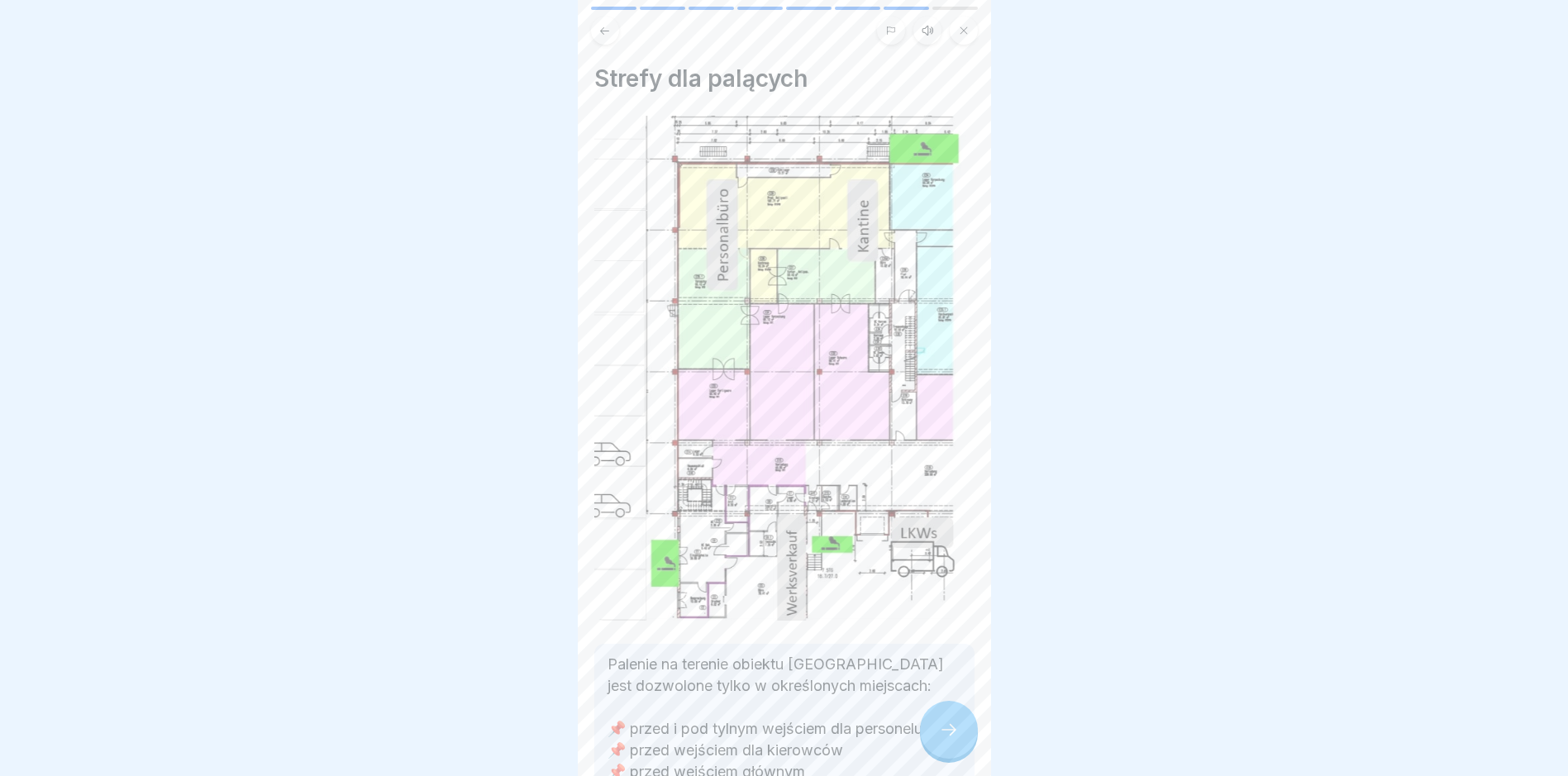
click at [936, 740] on div at bounding box center [948, 730] width 58 height 58
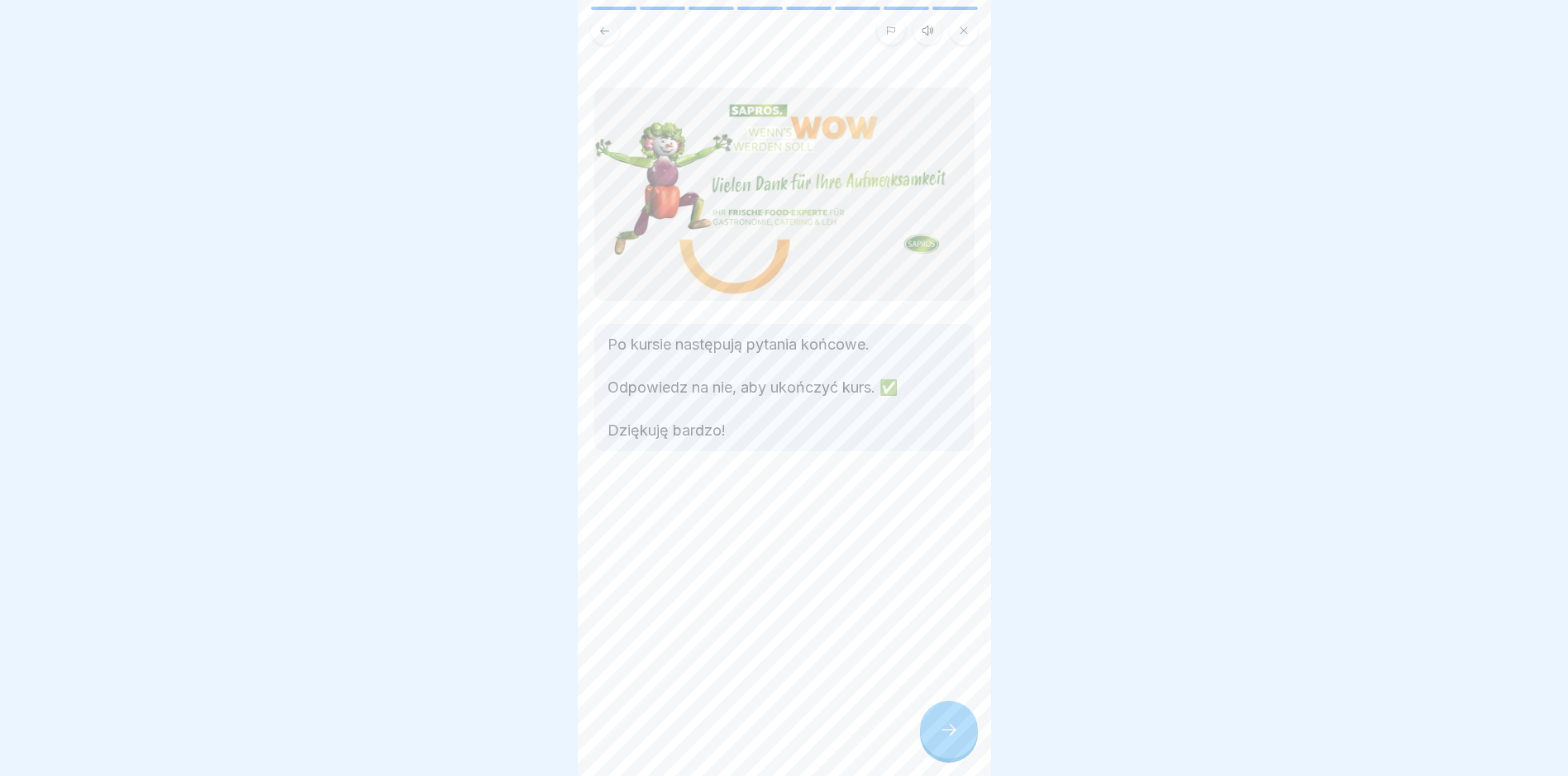
click at [936, 740] on div at bounding box center [948, 730] width 58 height 58
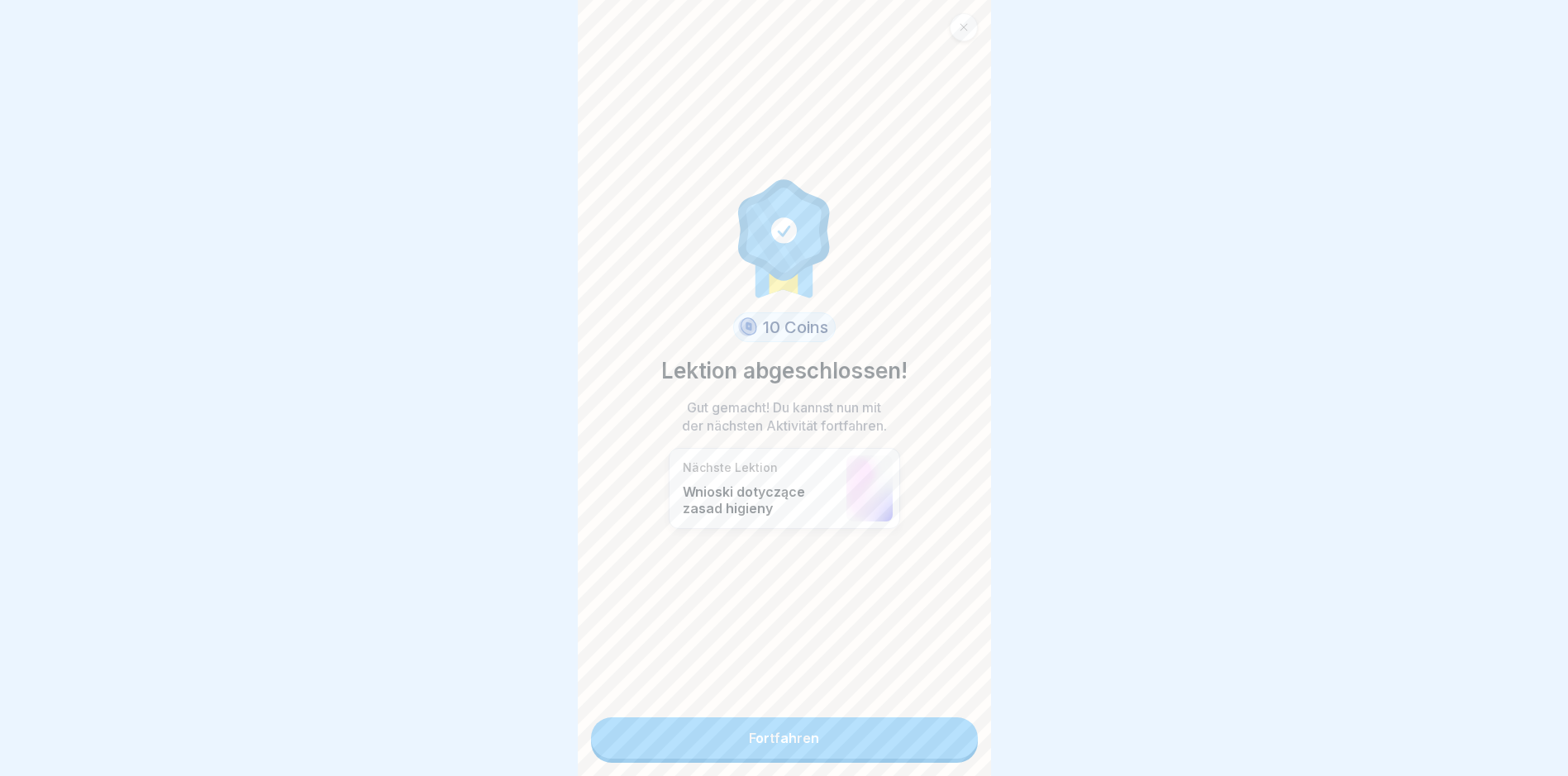
click at [936, 740] on link "Fortfahren" at bounding box center [784, 737] width 386 height 41
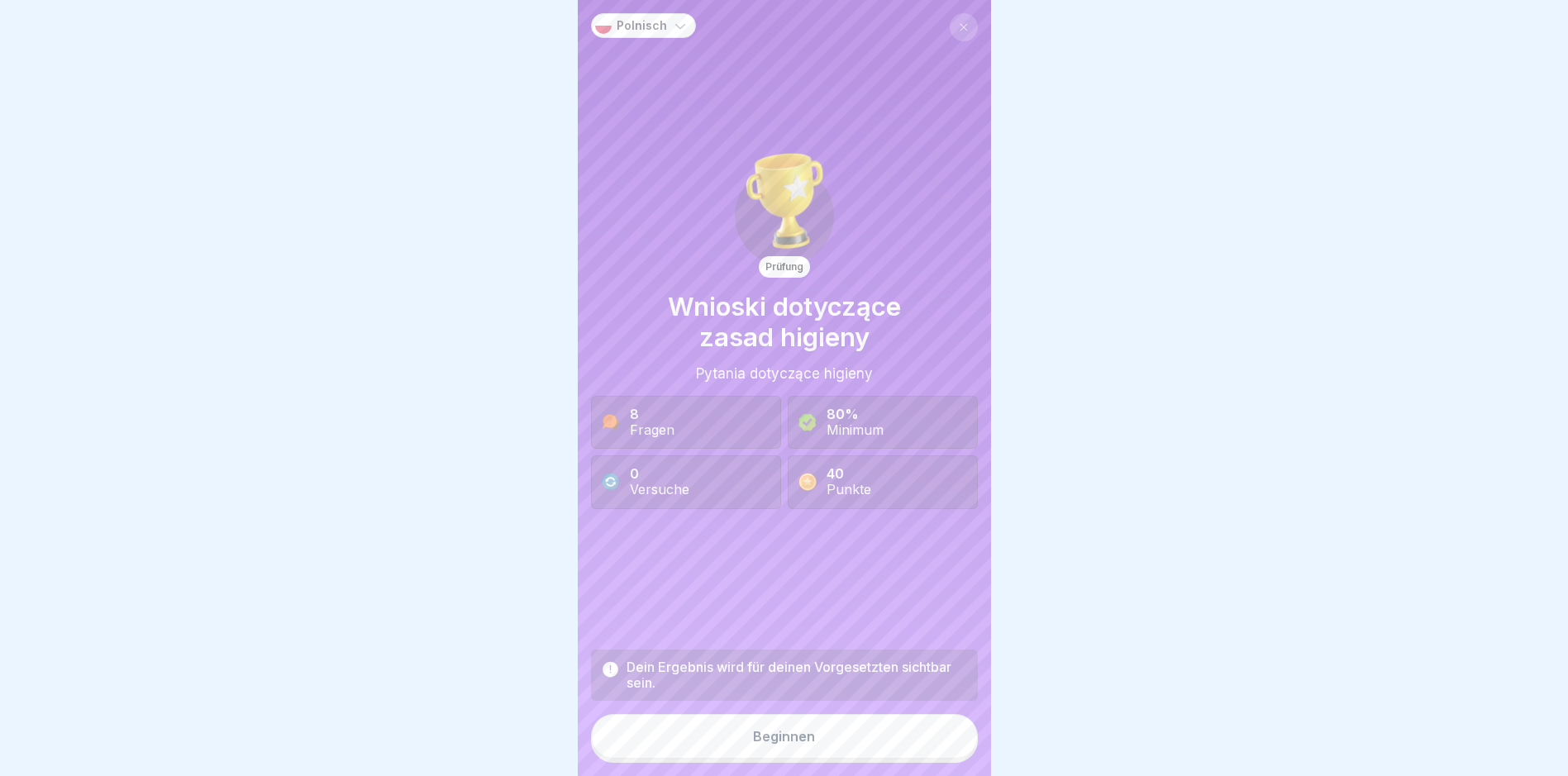
click at [936, 740] on button "Beginnen" at bounding box center [784, 736] width 386 height 44
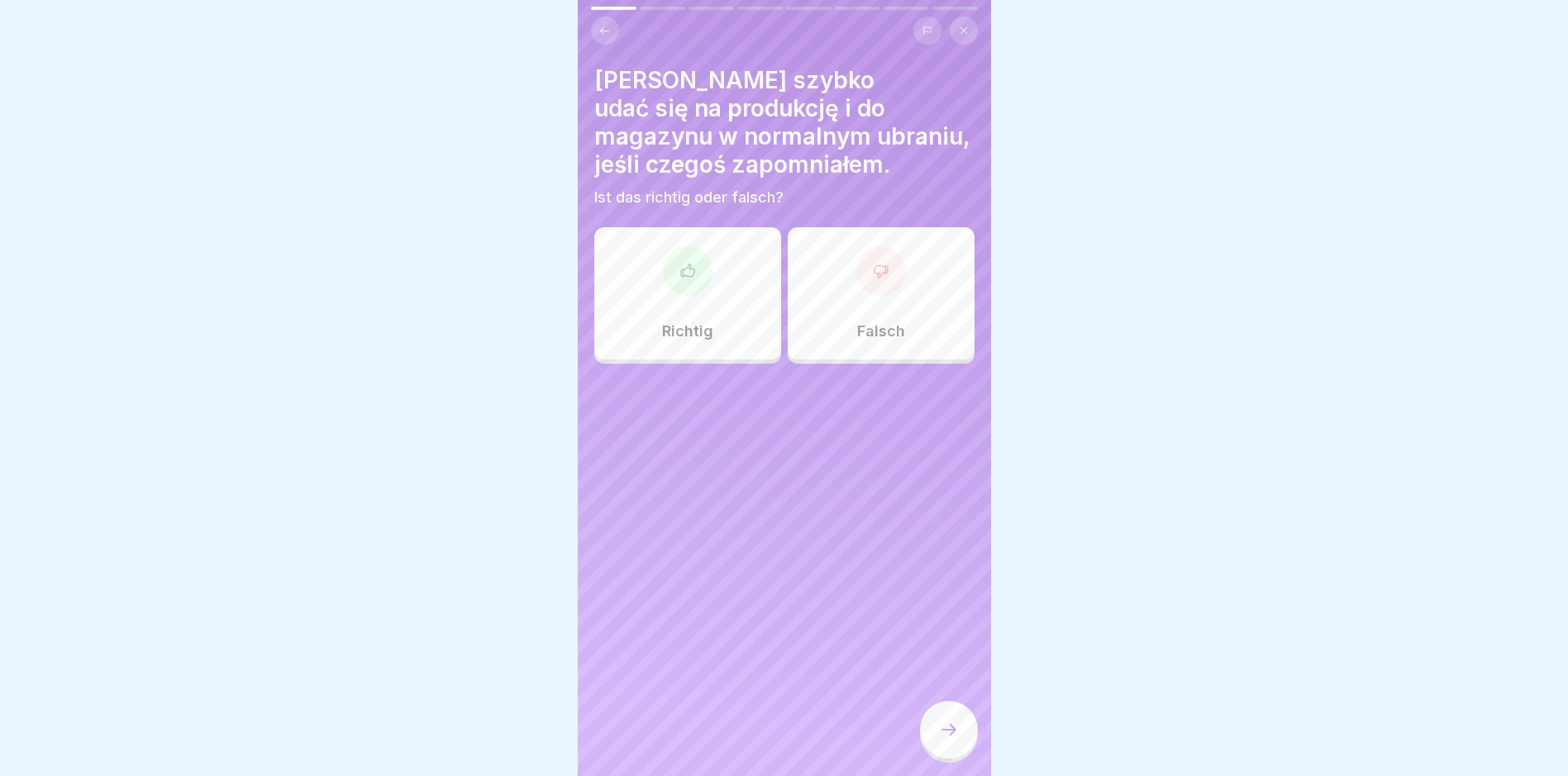
click at [872, 279] on icon at bounding box center [881, 272] width 17 height 17
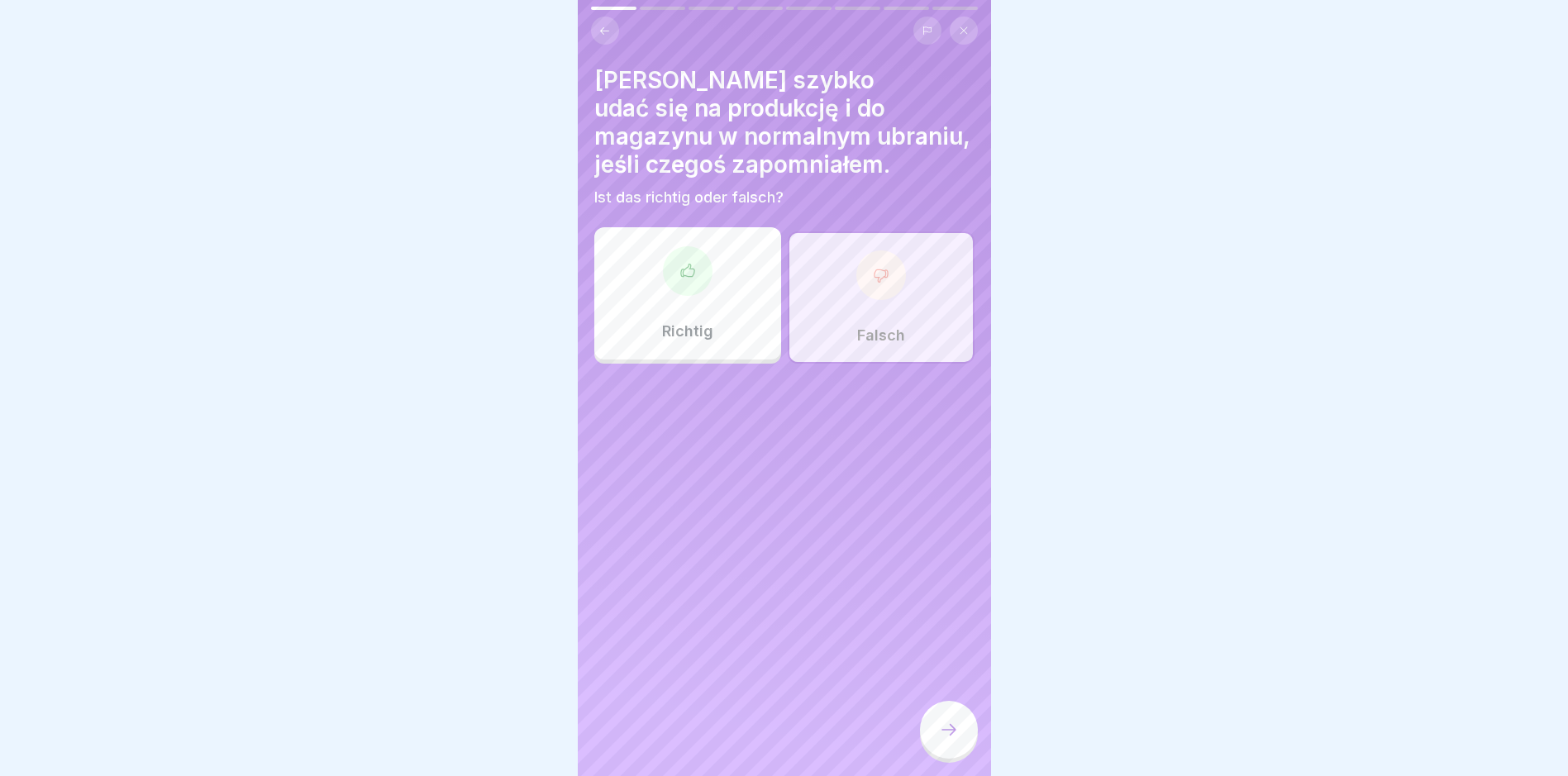
click at [949, 740] on icon at bounding box center [949, 730] width 20 height 20
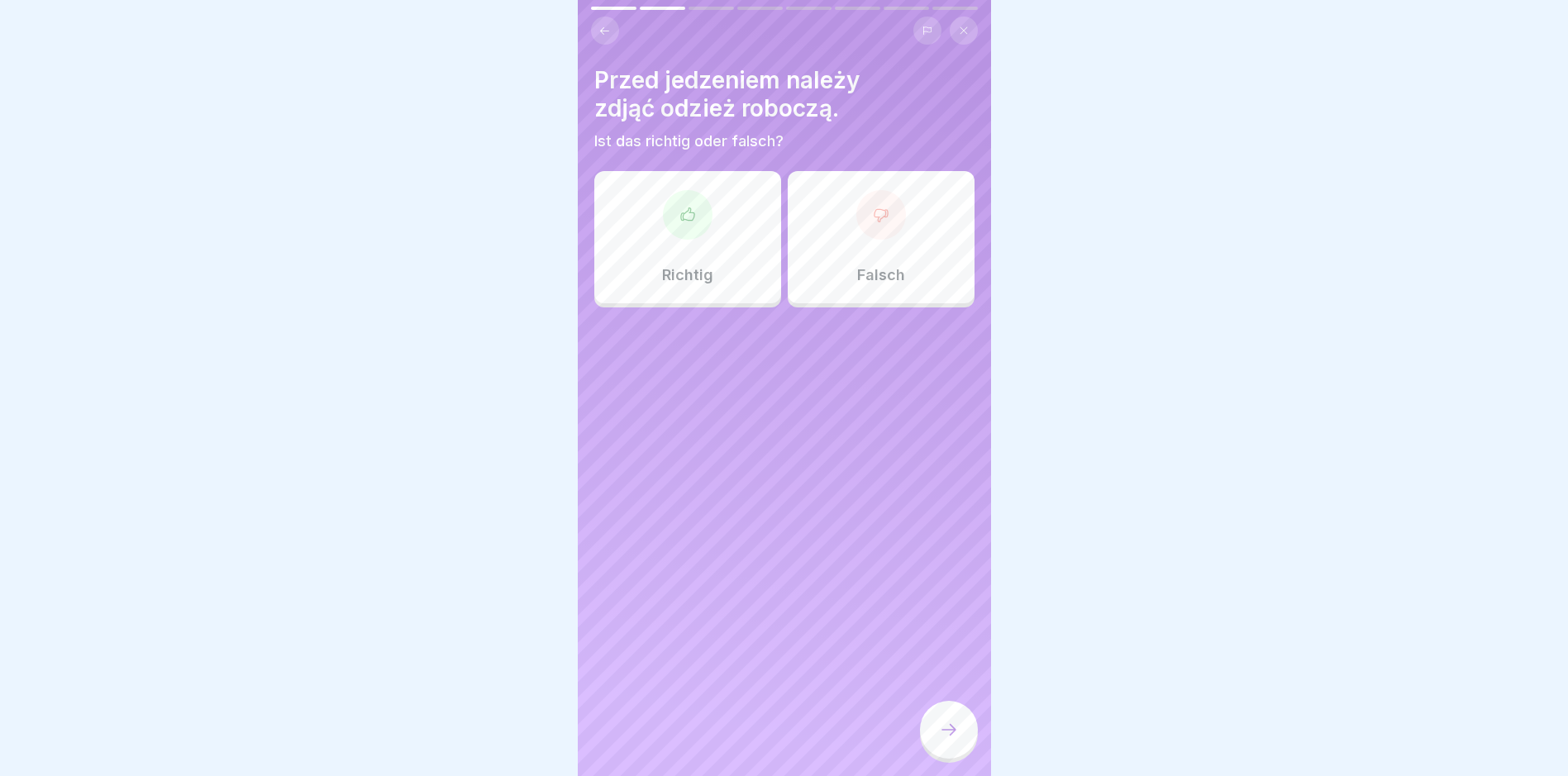
click at [702, 223] on div at bounding box center [687, 215] width 50 height 50
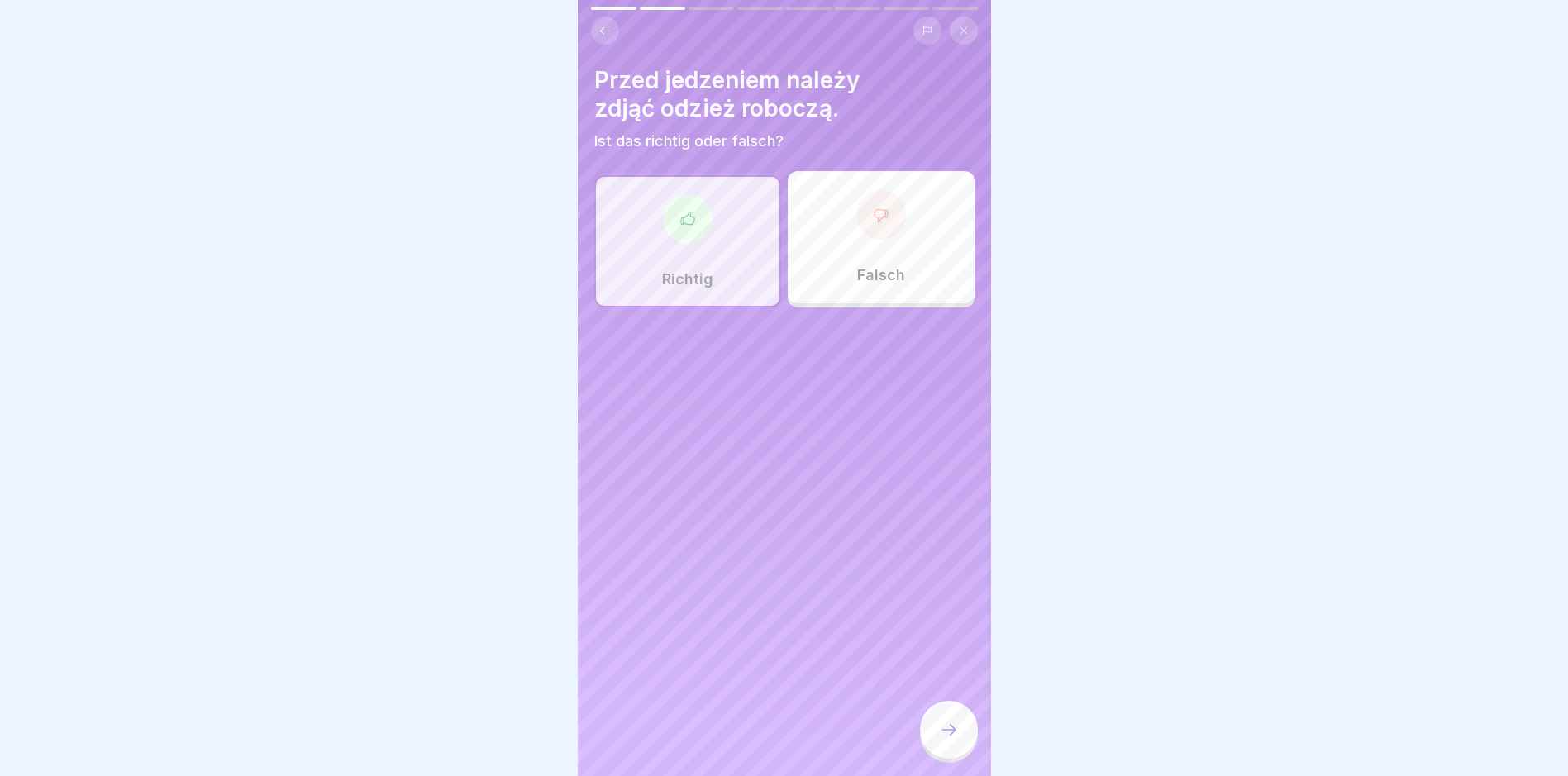
click at [950, 735] on icon at bounding box center [949, 730] width 20 height 20
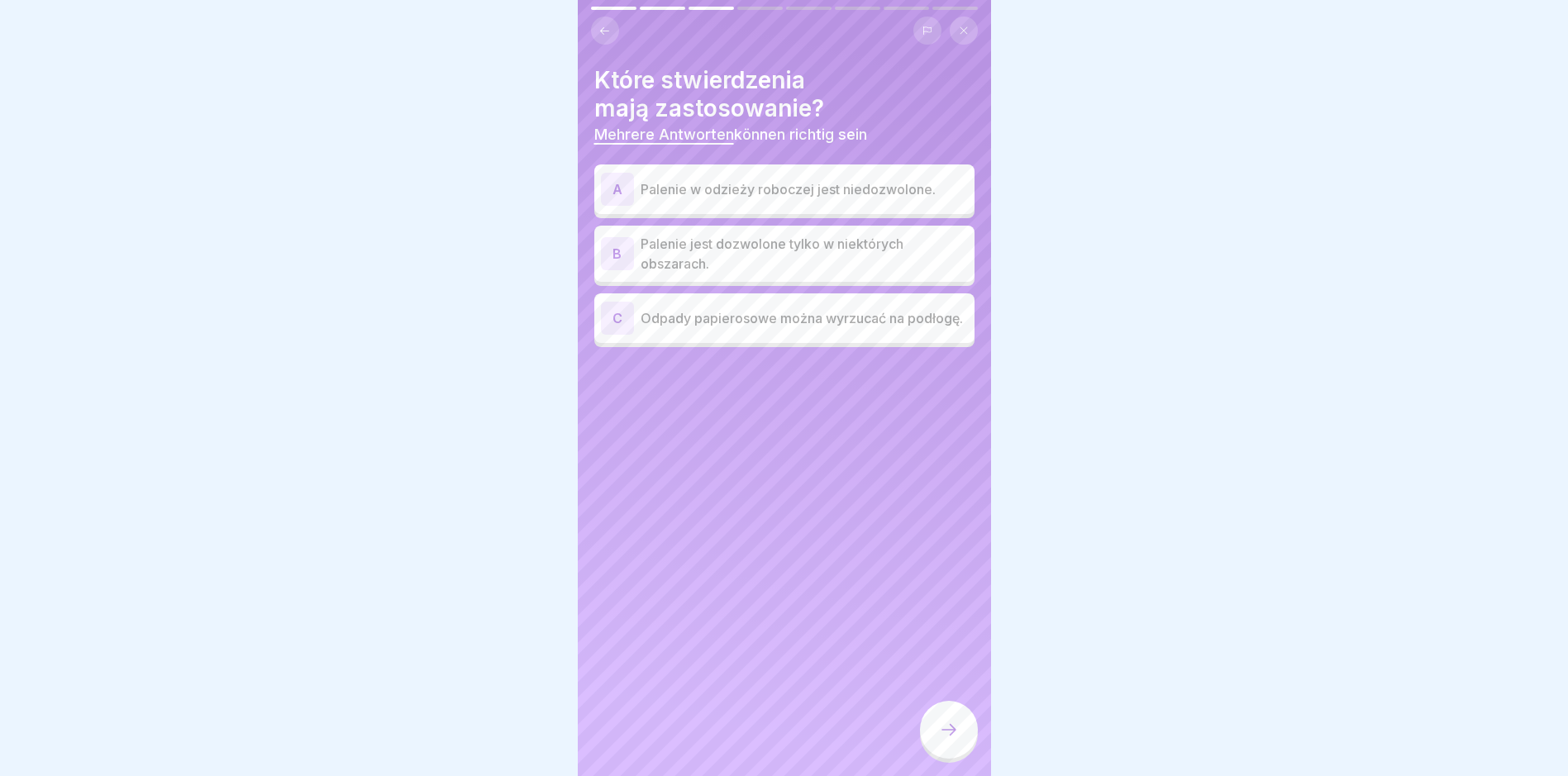
click at [792, 260] on p "Palenie jest dozwolone tylko w niektórych obszarach." at bounding box center [804, 253] width 328 height 40
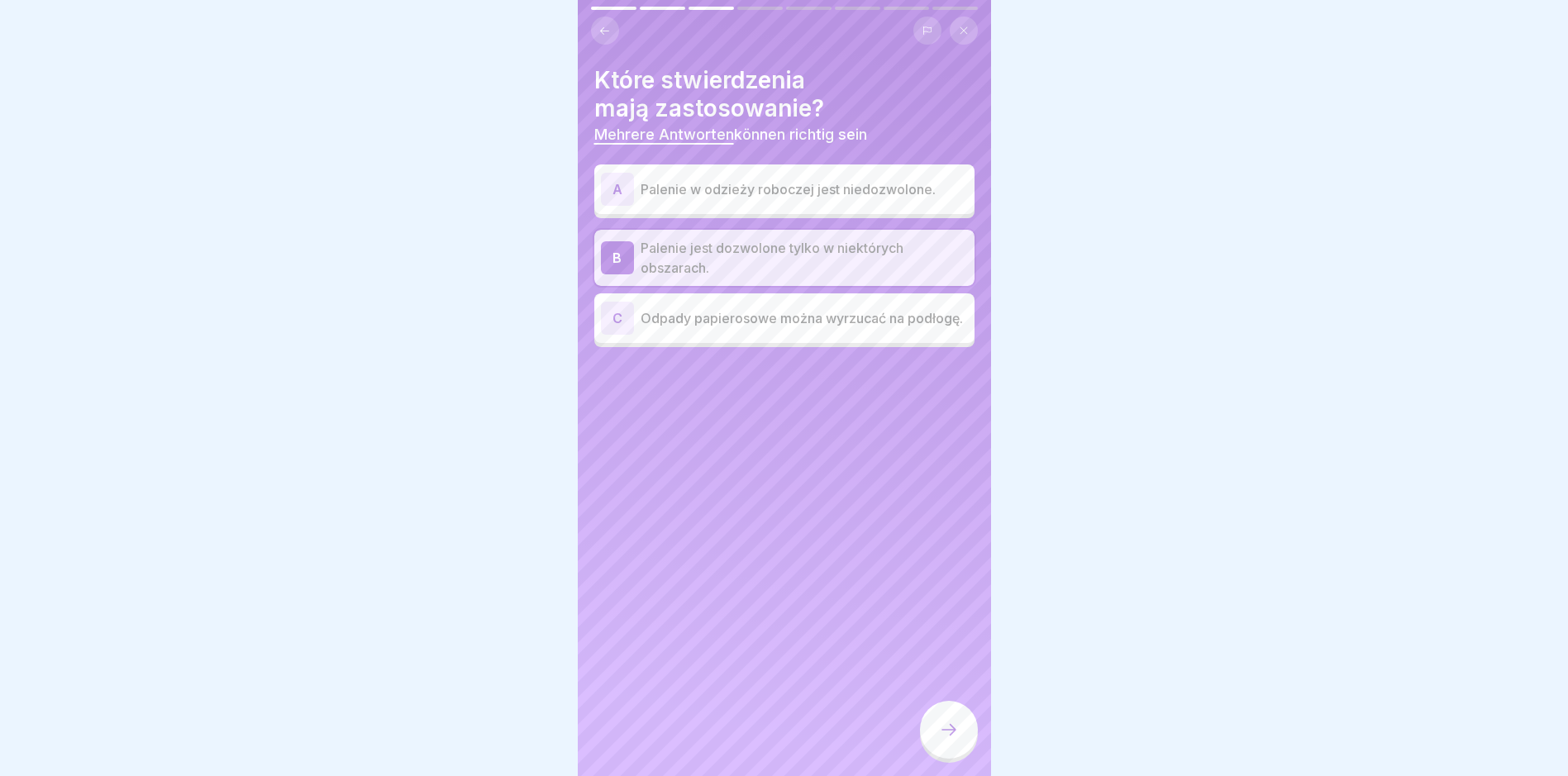
click at [955, 740] on icon at bounding box center [949, 730] width 20 height 20
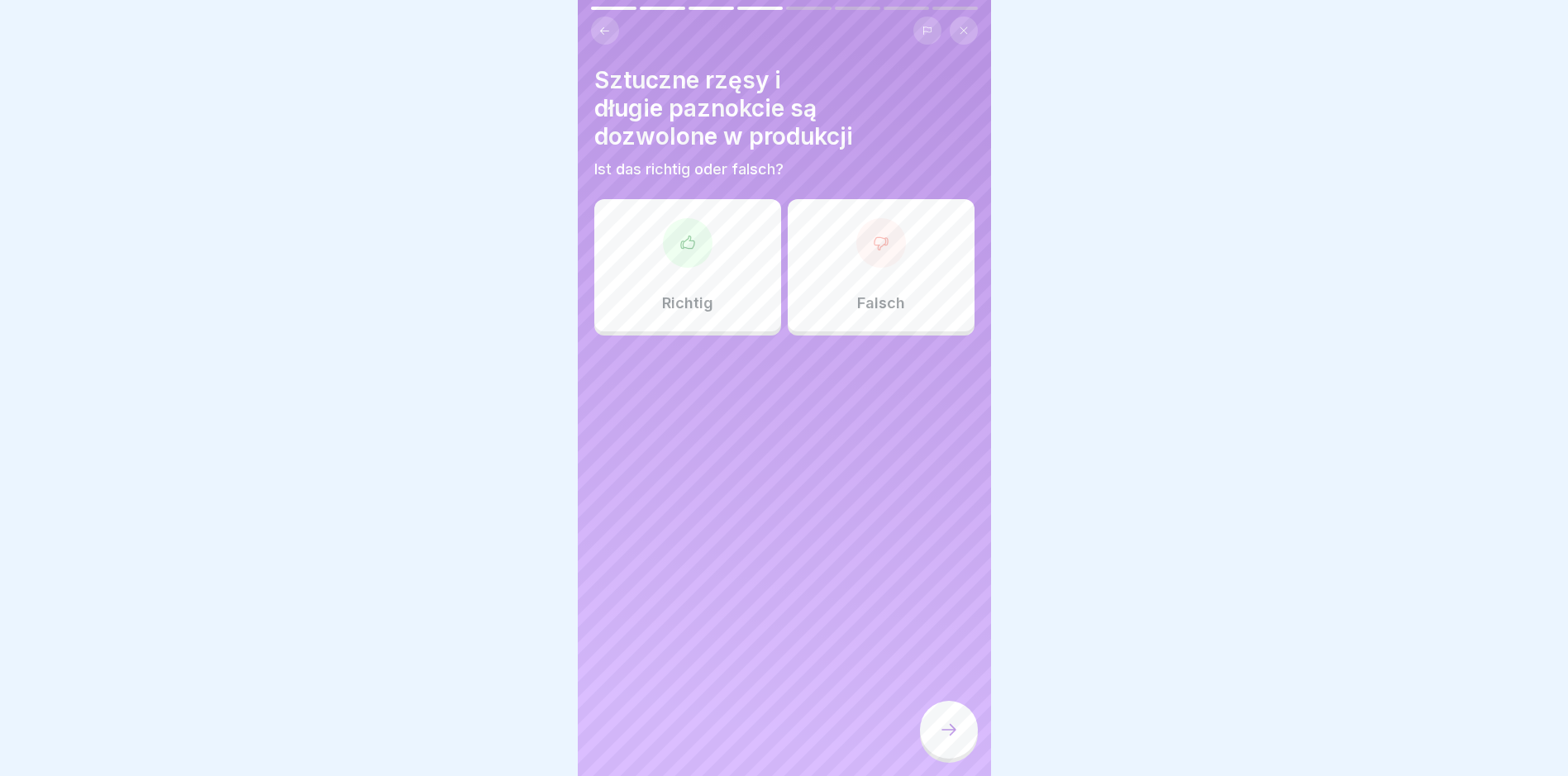
click at [887, 238] on div at bounding box center [881, 243] width 50 height 50
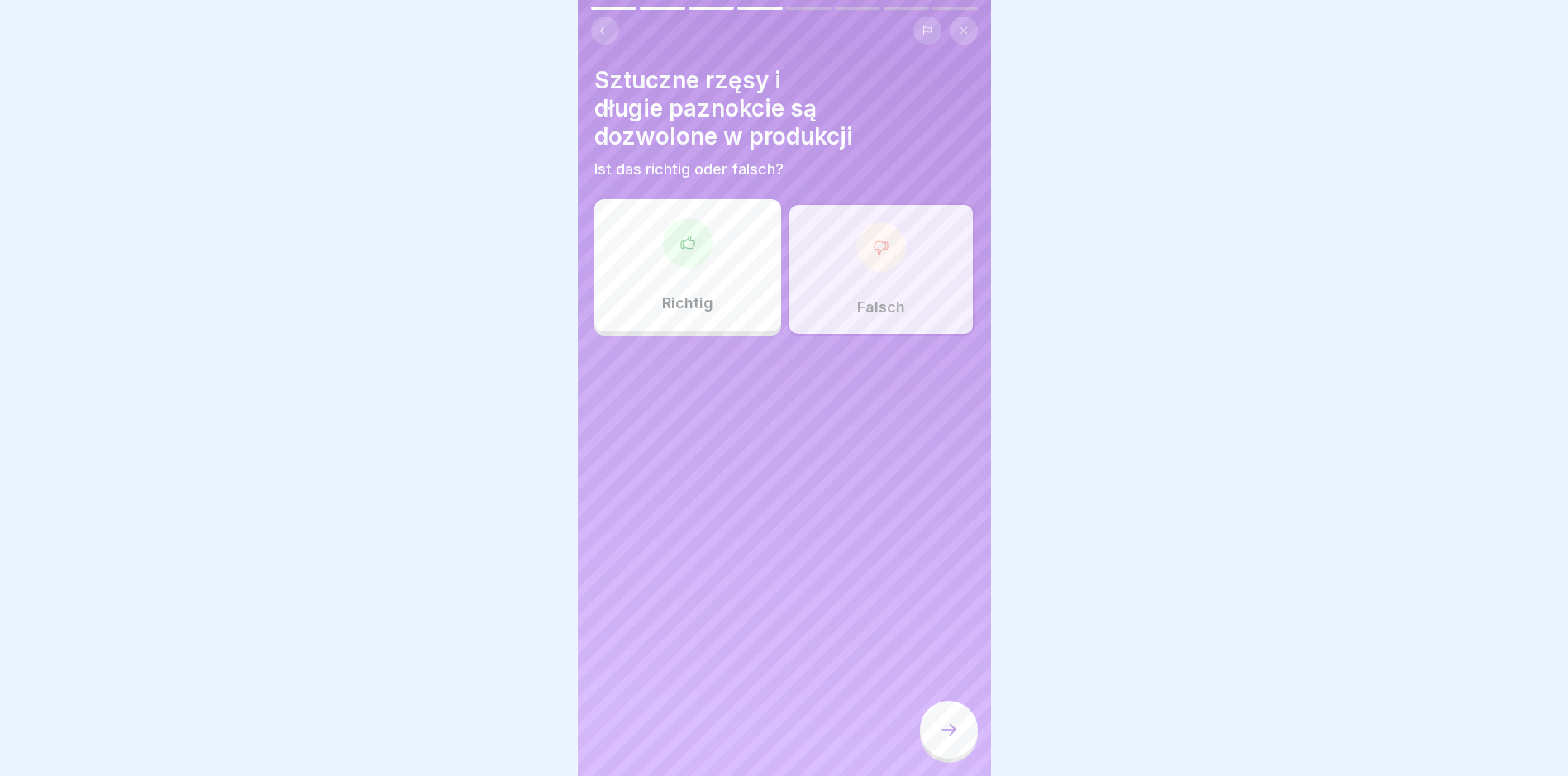
click at [949, 740] on icon at bounding box center [949, 730] width 20 height 20
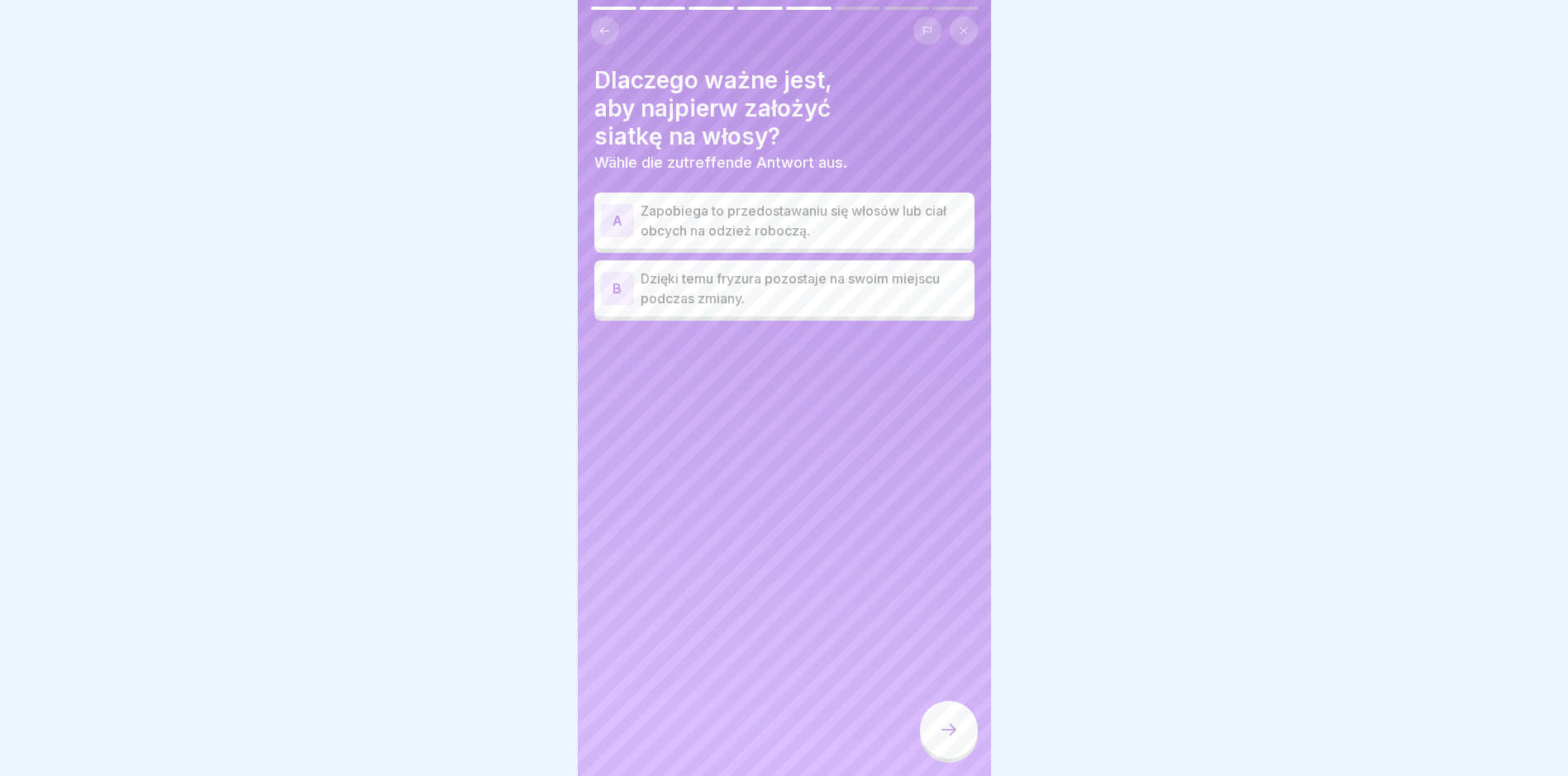
click at [822, 221] on p "Zapobiega to przedostawaniu się włosów lub ciał obcych na odzież roboczą." at bounding box center [804, 220] width 328 height 40
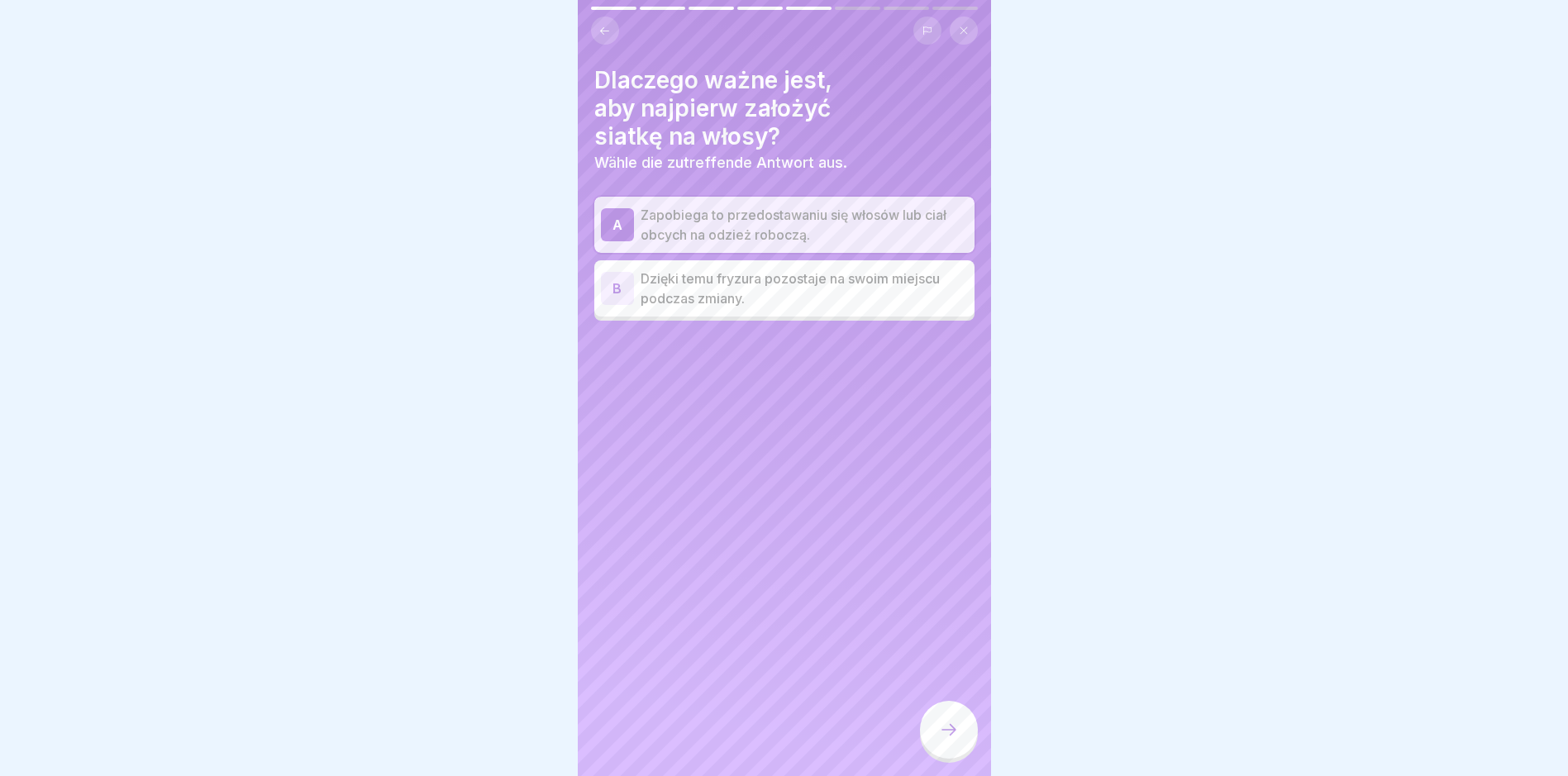
click at [950, 740] on icon at bounding box center [949, 730] width 20 height 20
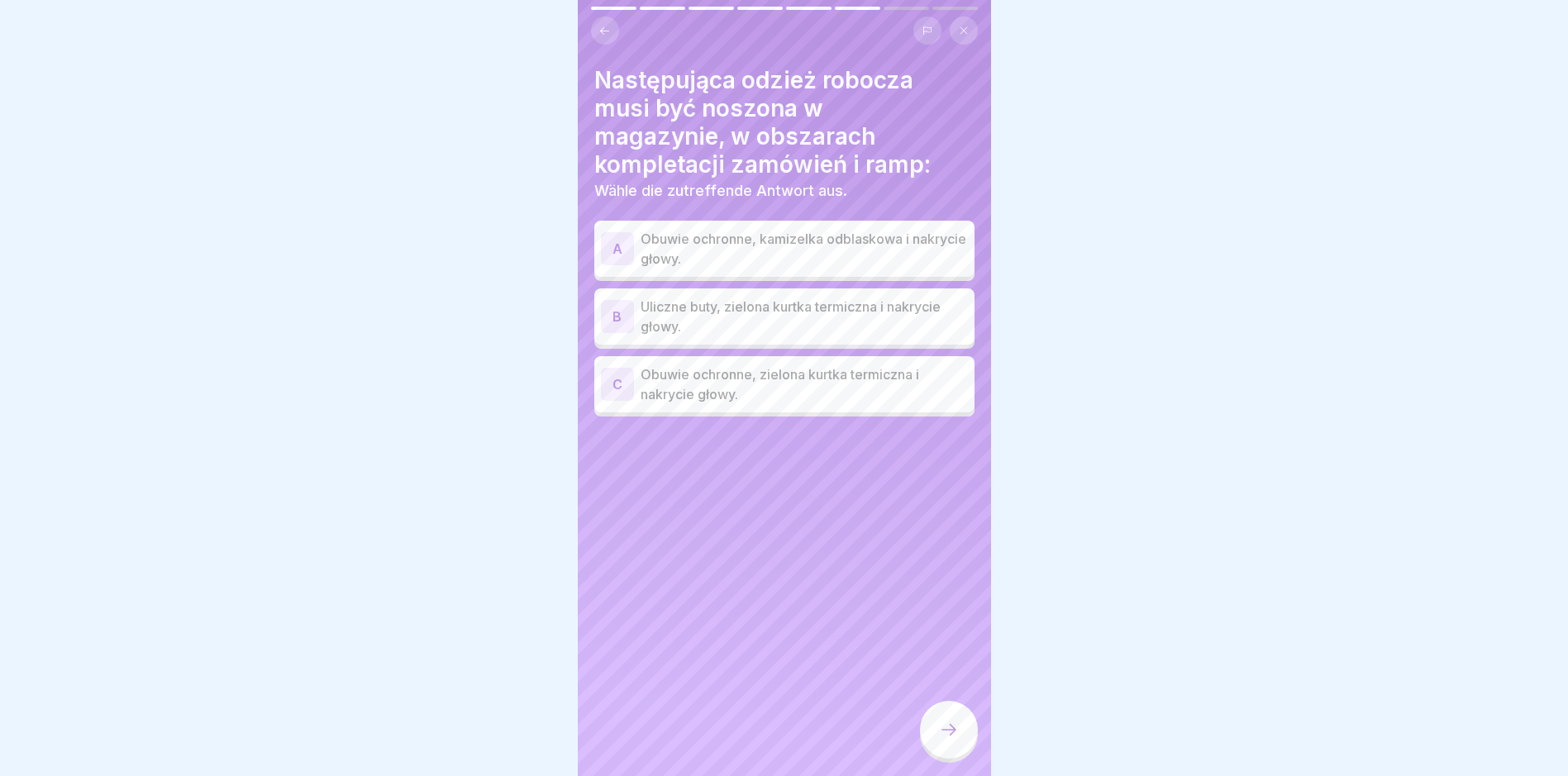
click at [801, 388] on p "Obuwie ochronne, zielona kurtka termiczna i nakrycie głowy." at bounding box center [804, 384] width 328 height 40
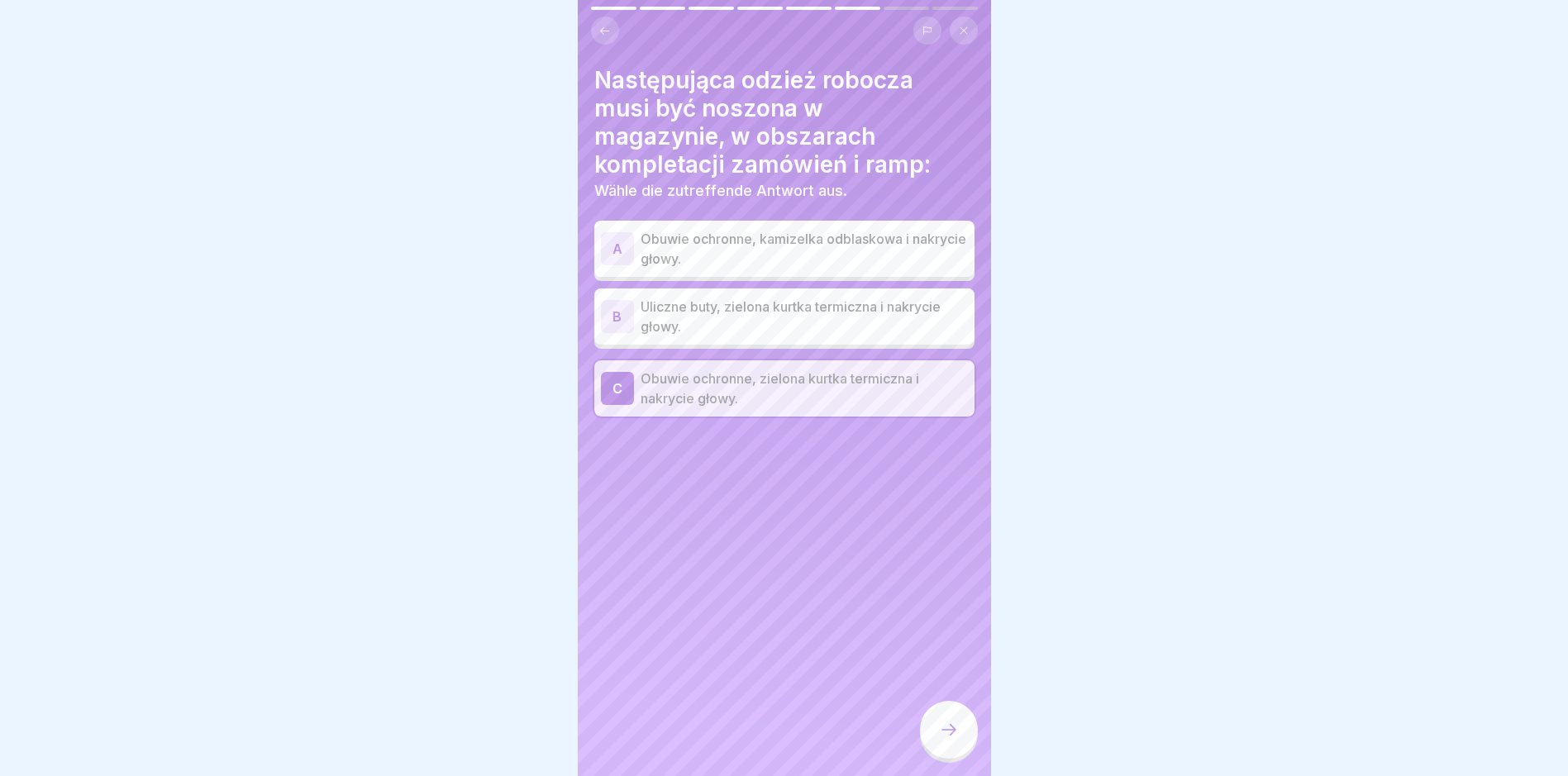
click at [936, 743] on div at bounding box center [948, 730] width 58 height 58
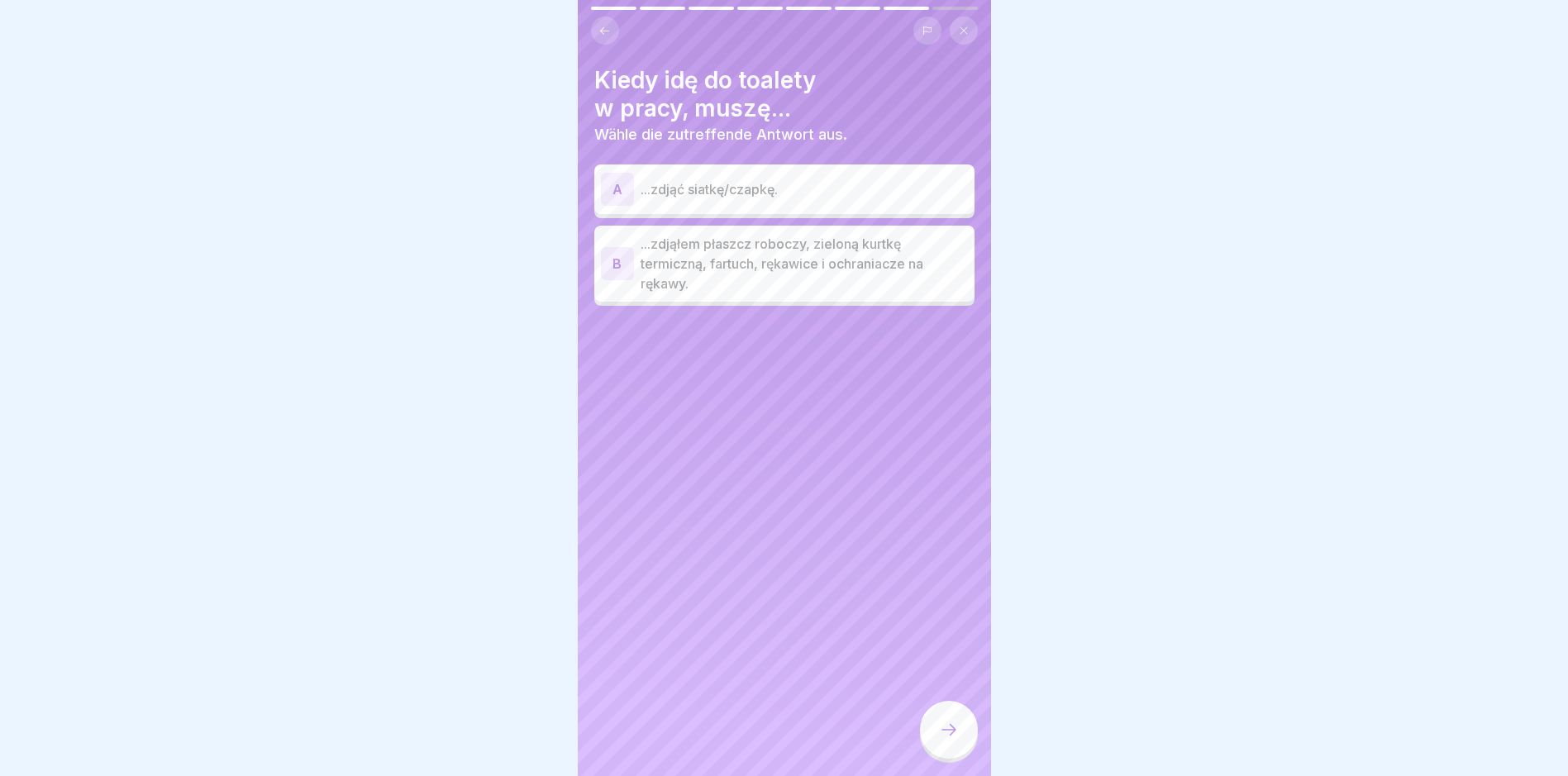
click at [724, 293] on p "...zdjąłem płaszcz roboczy, zieloną kurtkę termiczną, fartuch, rękawice i ochra…" at bounding box center [804, 263] width 328 height 60
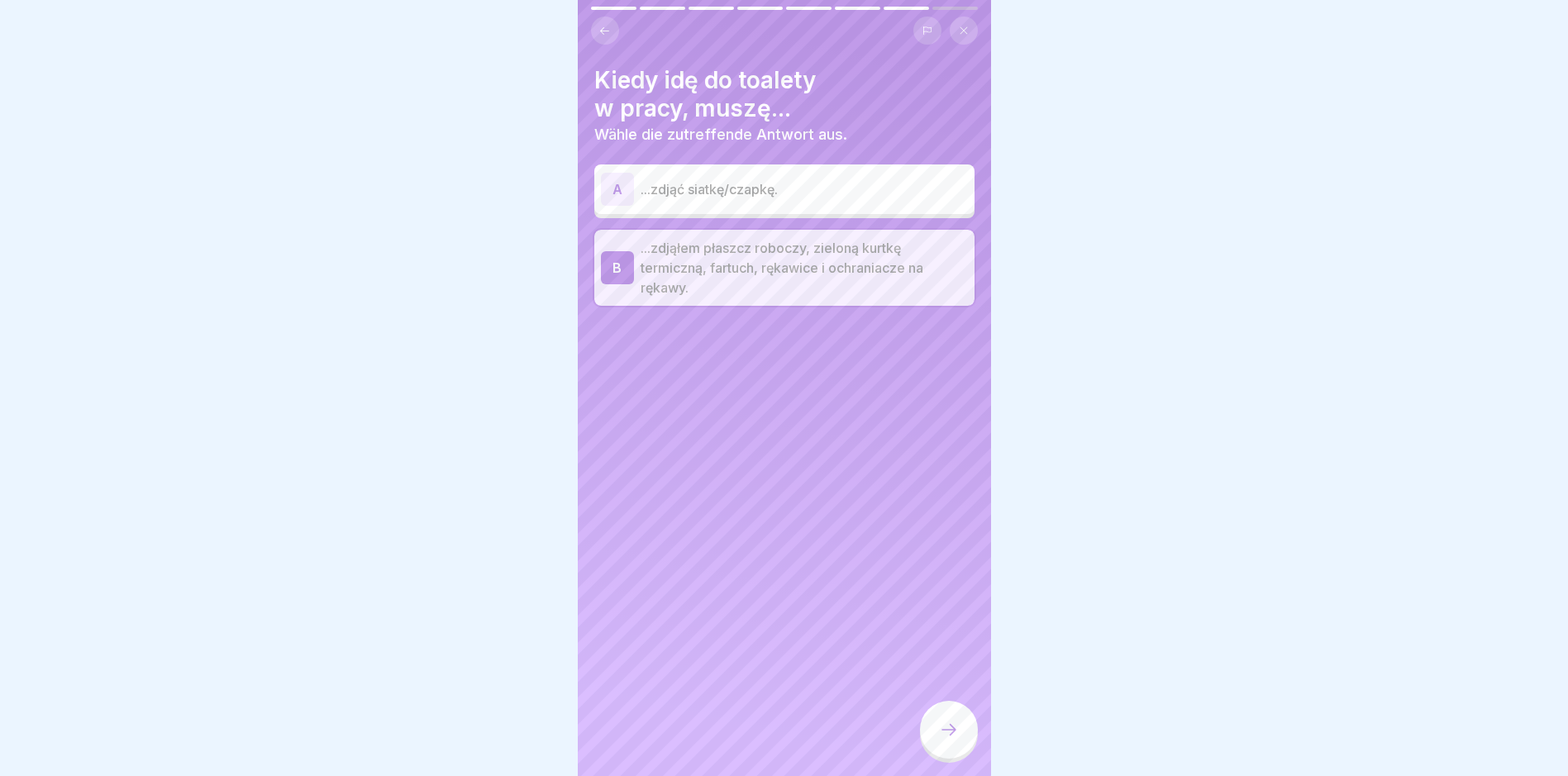
click at [954, 733] on div at bounding box center [948, 730] width 58 height 58
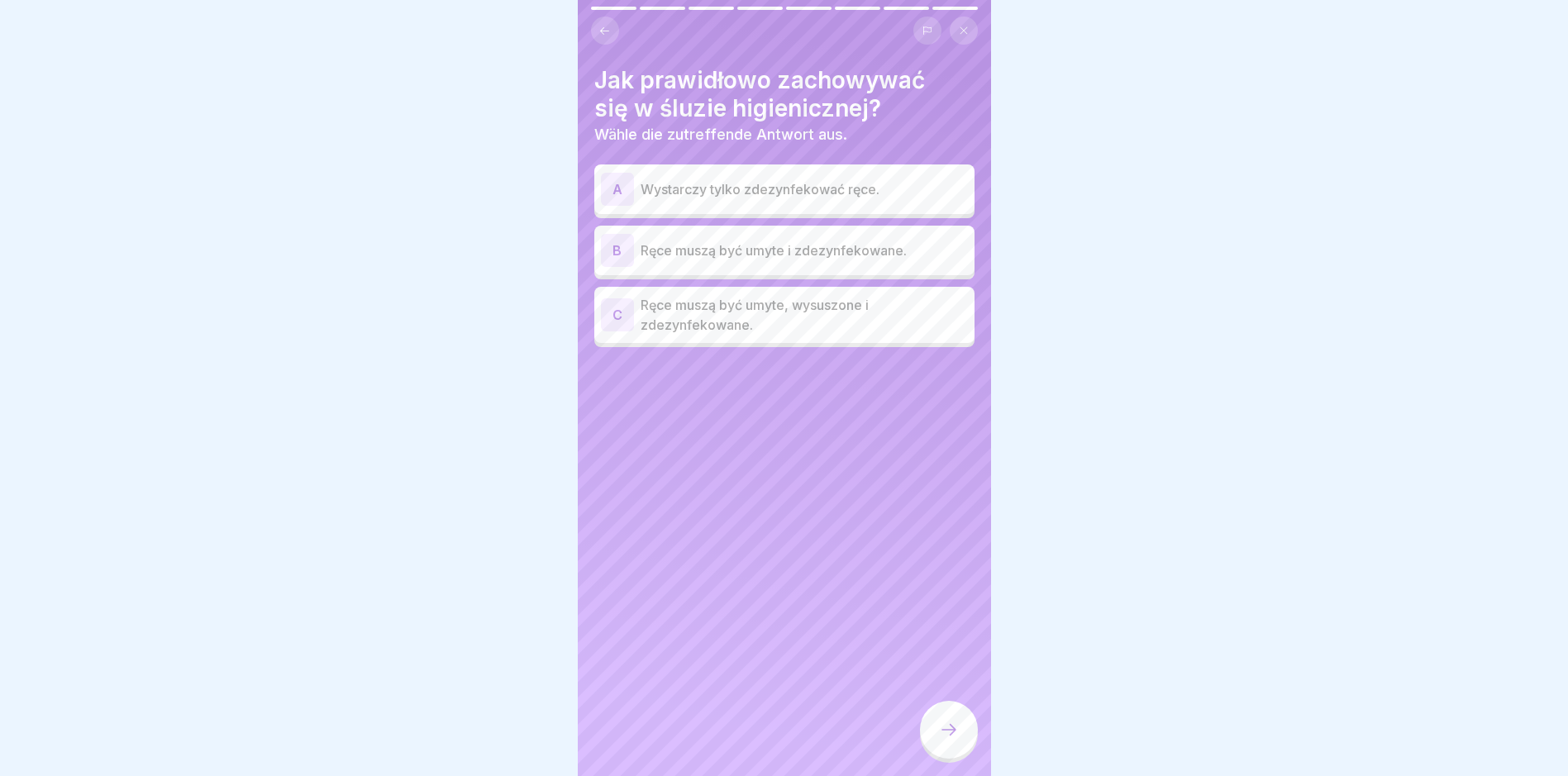
click at [859, 330] on p "Ręce muszą być umyte, wysuszone i zdezynfekowane." at bounding box center [804, 315] width 328 height 40
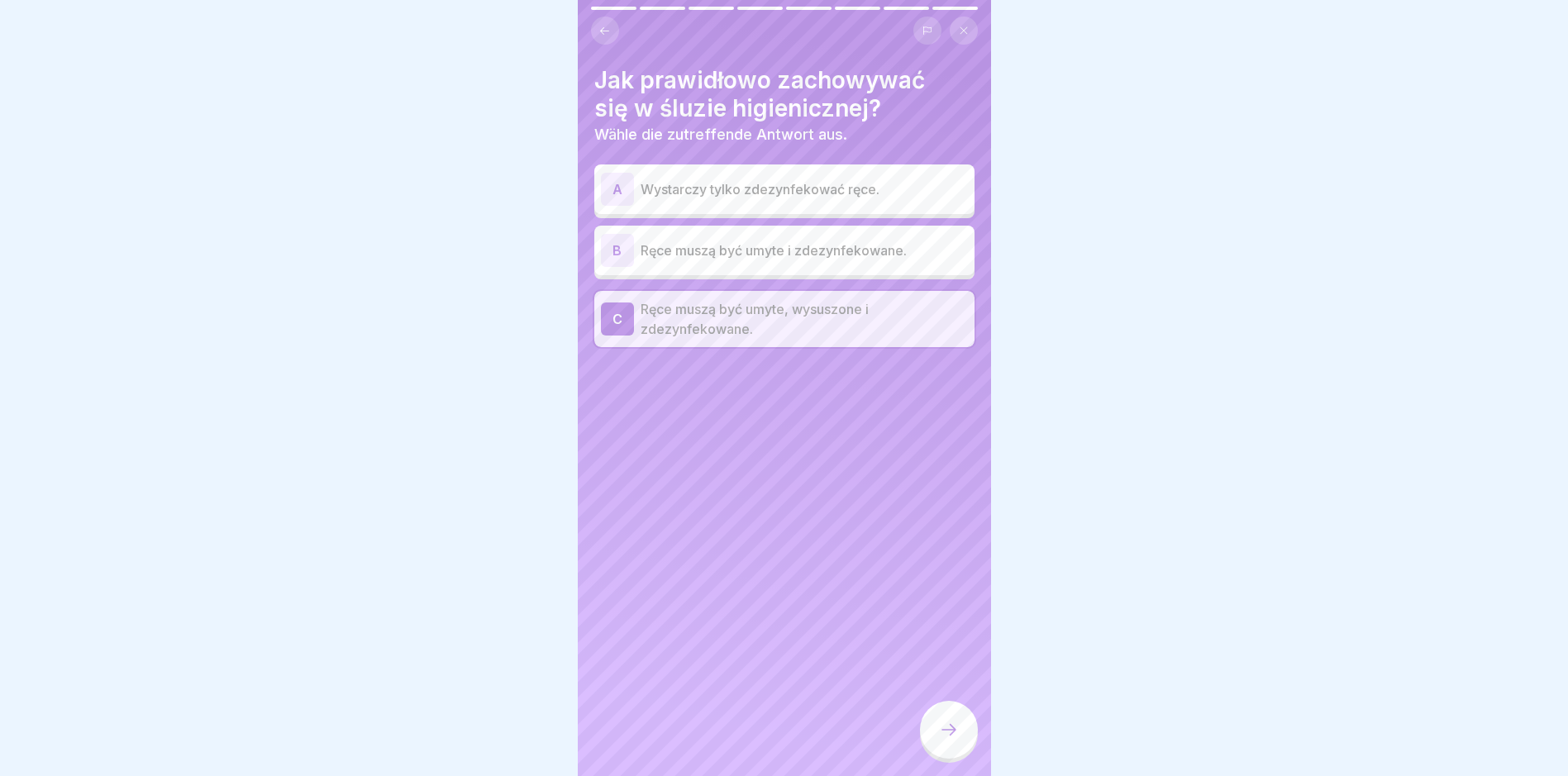
click at [960, 735] on div at bounding box center [948, 730] width 58 height 58
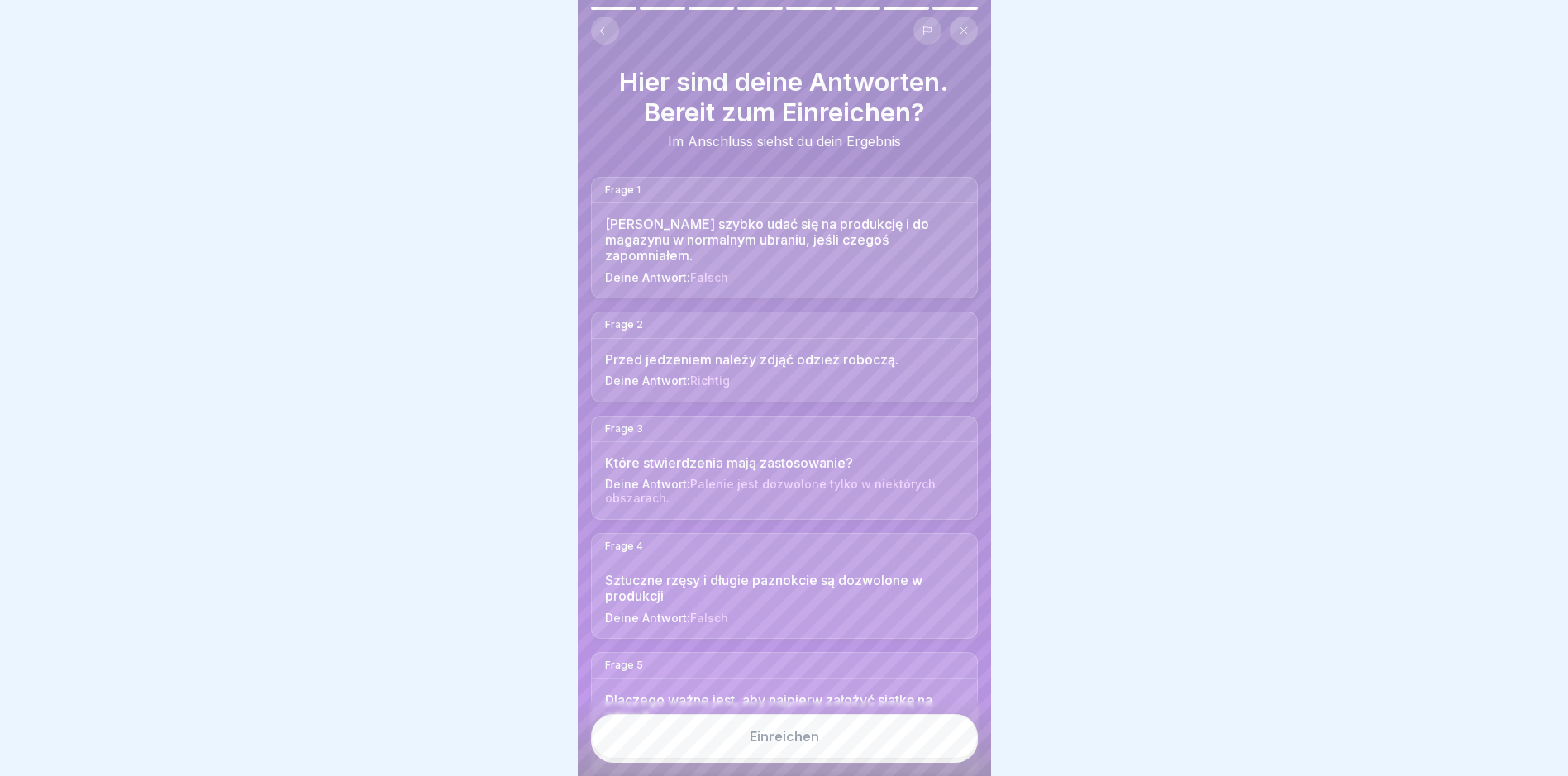
click at [928, 759] on button "Einreichen" at bounding box center [784, 736] width 386 height 44
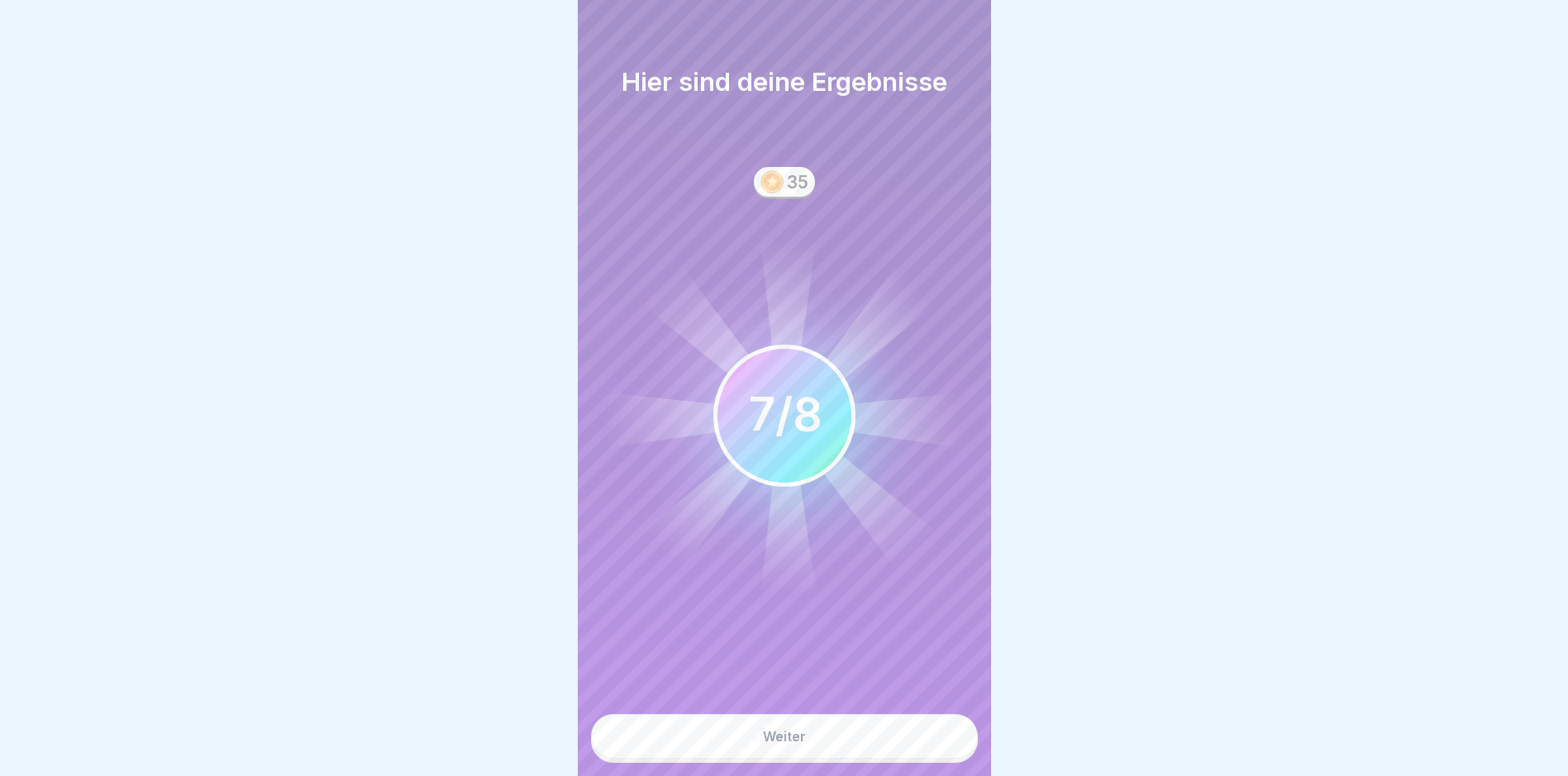
click at [782, 744] on div "Weiter" at bounding box center [784, 736] width 43 height 15
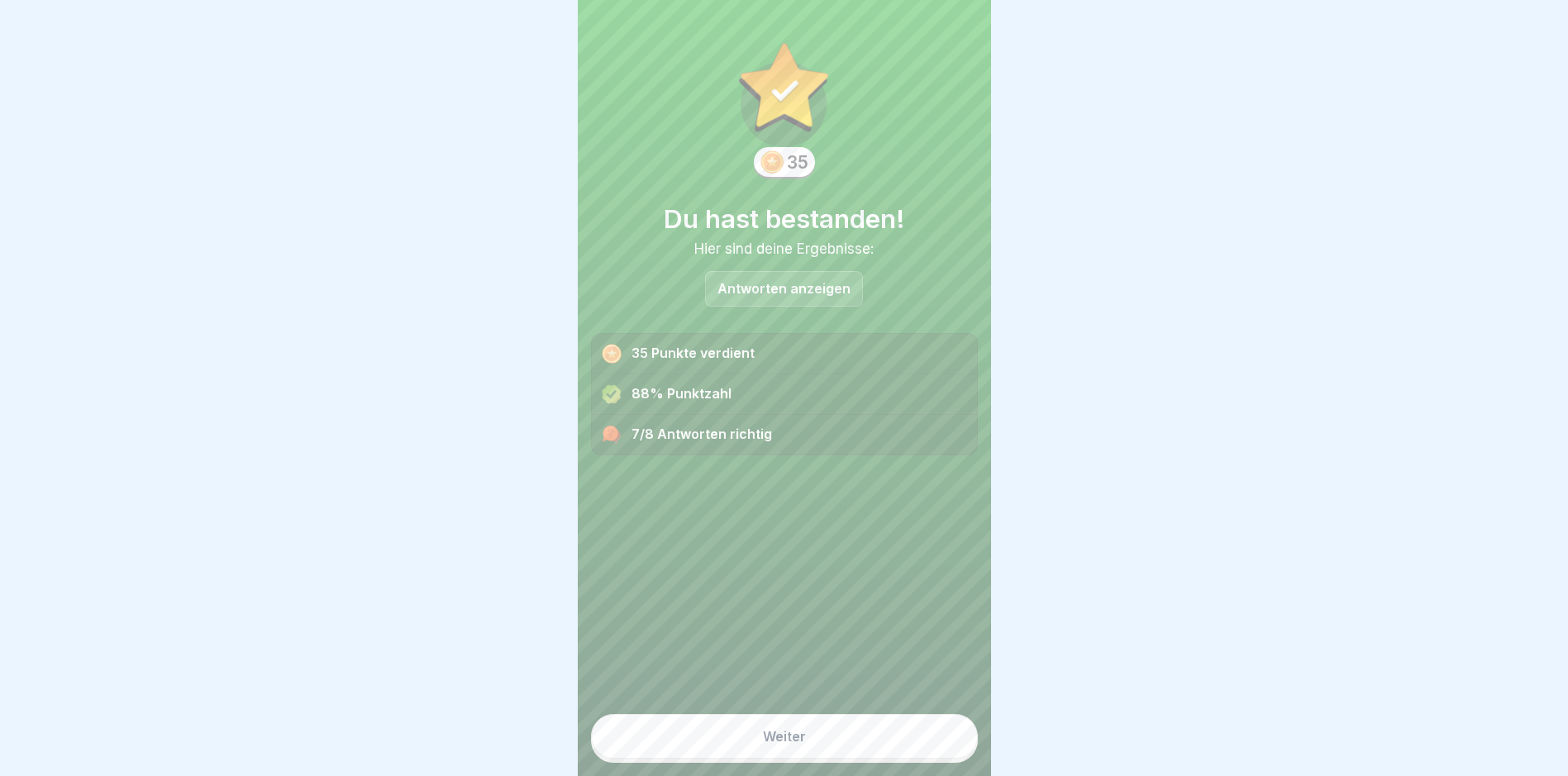
click at [794, 744] on div "Weiter" at bounding box center [784, 736] width 43 height 15
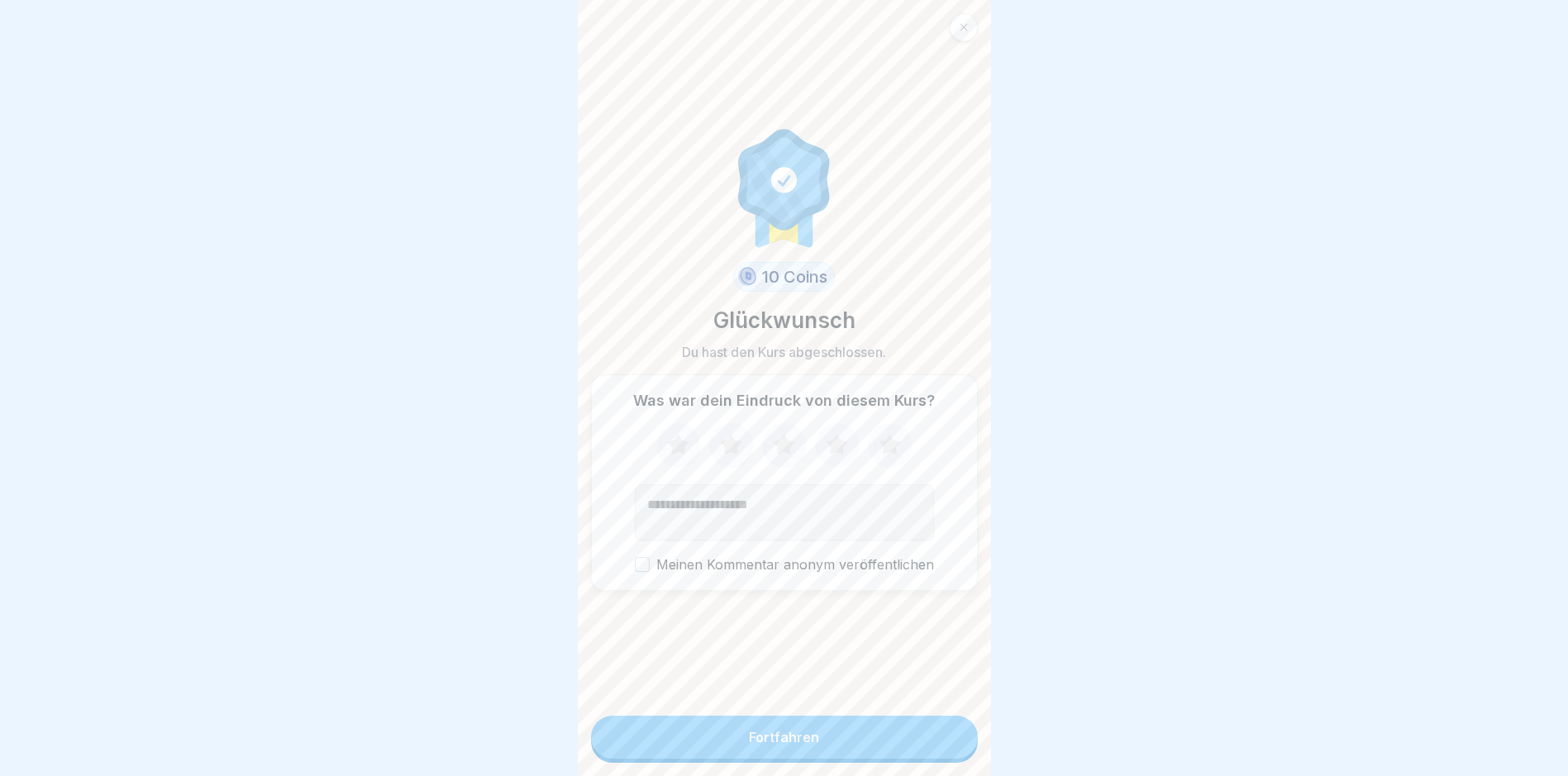
click at [794, 745] on div "Fortfahren" at bounding box center [784, 737] width 70 height 15
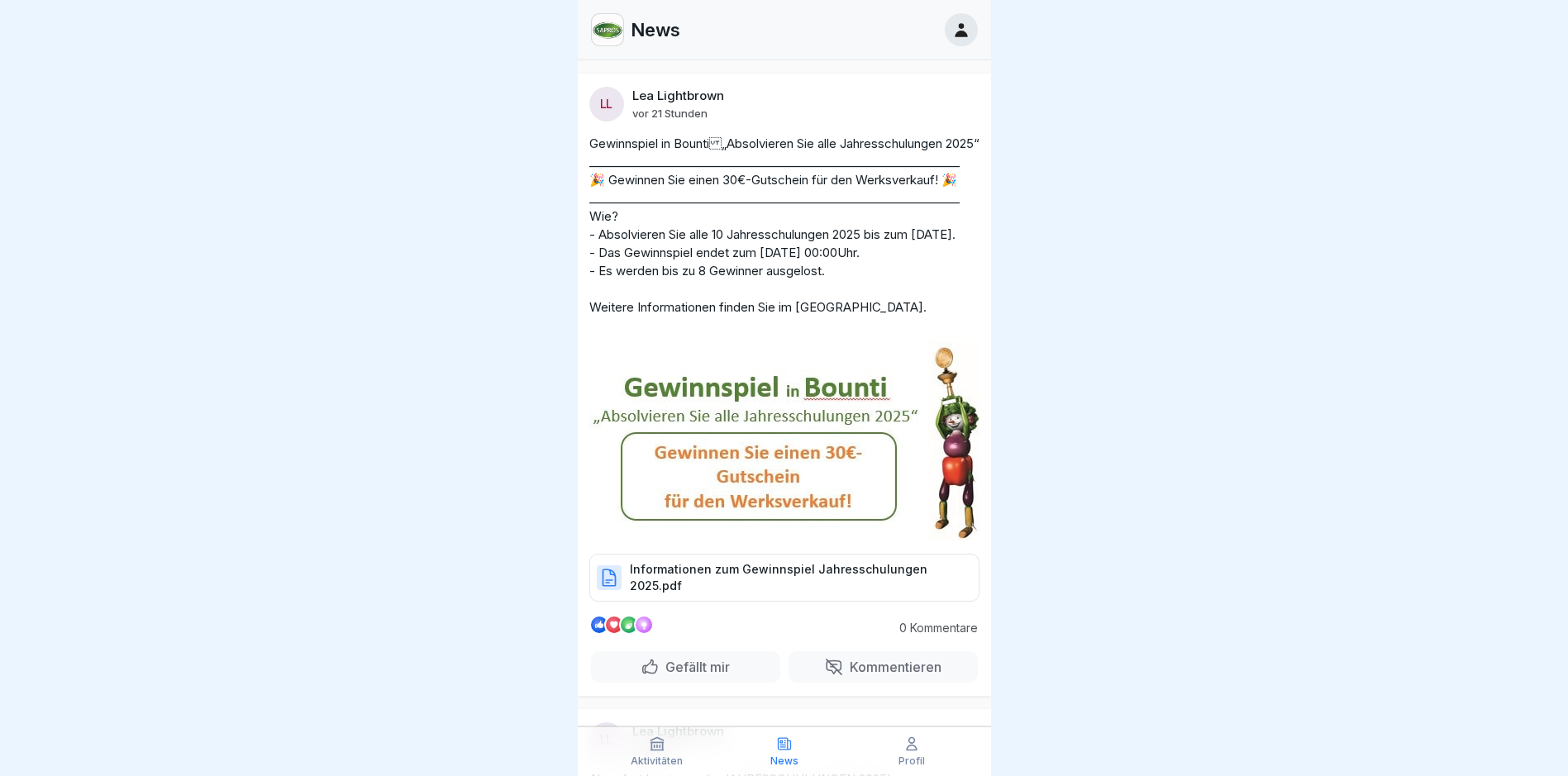
scroll to position [12, 0]
click at [864, 595] on p "Informationen zum Gewinnspiel Jahresschulungen 2025.pdf" at bounding box center [795, 578] width 332 height 33
